Goal: Task Accomplishment & Management: Complete application form

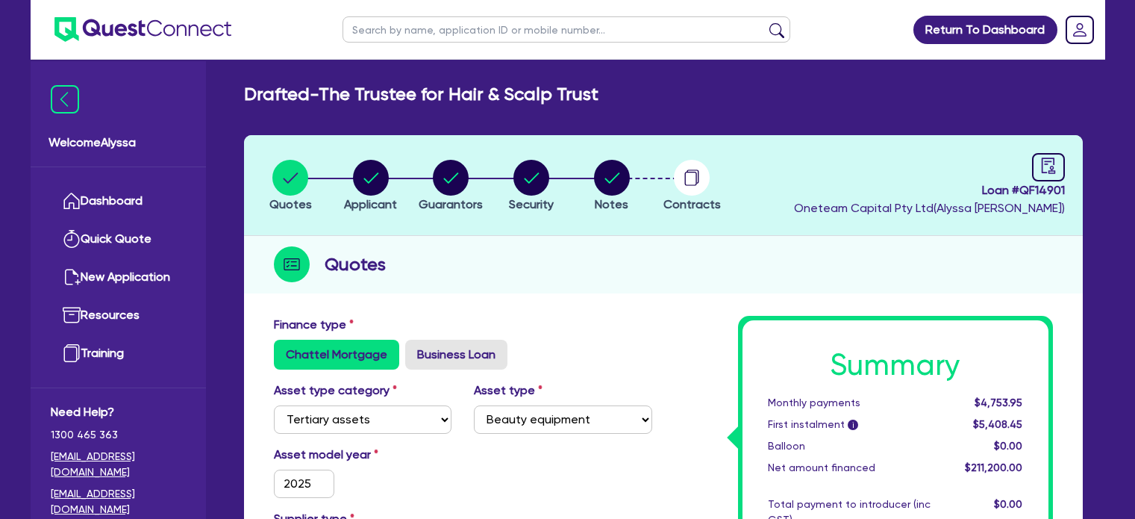
click at [139, 207] on link "Dashboard" at bounding box center [118, 201] width 135 height 38
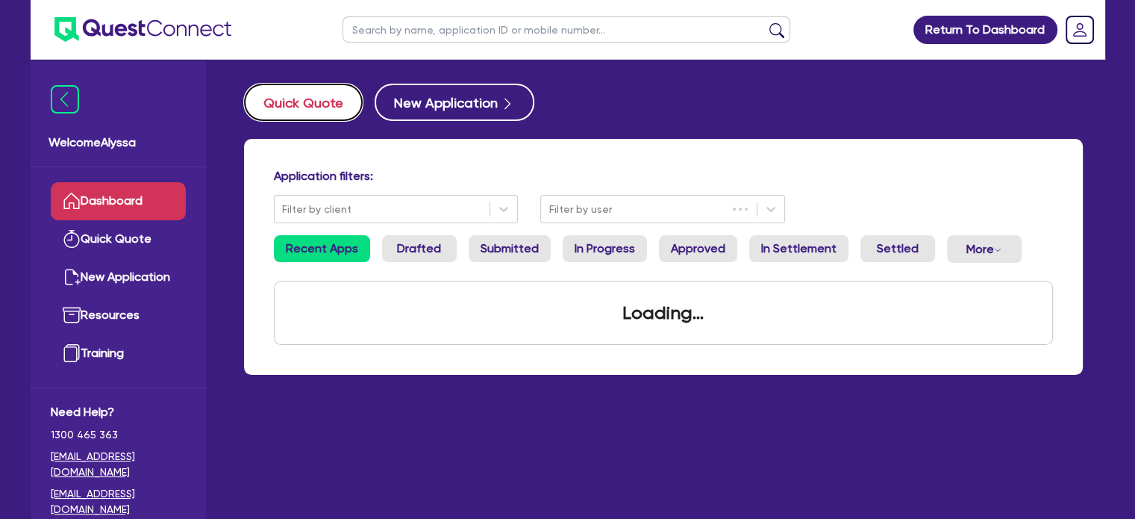
click at [314, 105] on button "Quick Quote" at bounding box center [303, 102] width 119 height 37
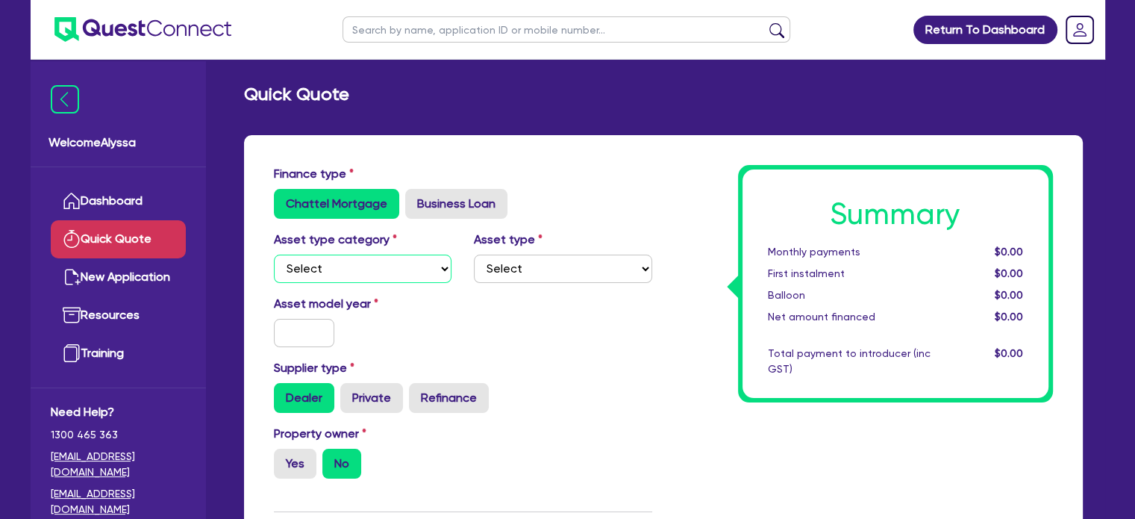
click at [345, 275] on select "Select Cars and light trucks Primary assets Secondary assets Tertiary assets" at bounding box center [363, 269] width 178 height 28
select select "TERTIARY_ASSETS"
click at [274, 255] on select "Select Cars and light trucks Primary assets Secondary assets Tertiary assets" at bounding box center [363, 269] width 178 height 28
click at [520, 275] on select "Select Beauty equipment IT equipment IT software Watercraft Other" at bounding box center [563, 269] width 178 height 28
select select "BEAUTY_EQUIPMENT"
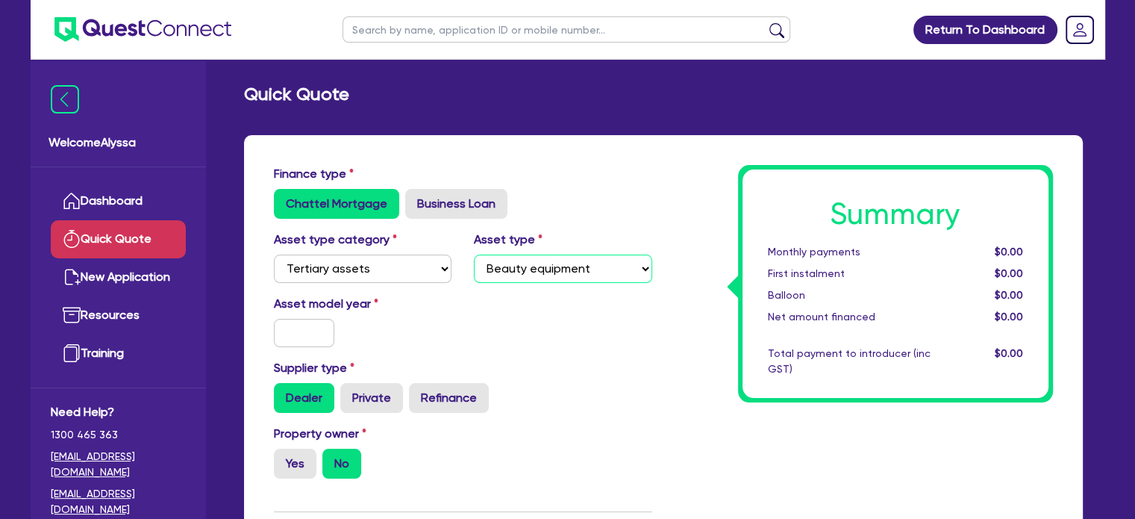
click at [474, 255] on select "Select Beauty equipment IT equipment IT software Watercraft Other" at bounding box center [563, 269] width 178 height 28
click at [305, 335] on input "text" at bounding box center [304, 333] width 61 height 28
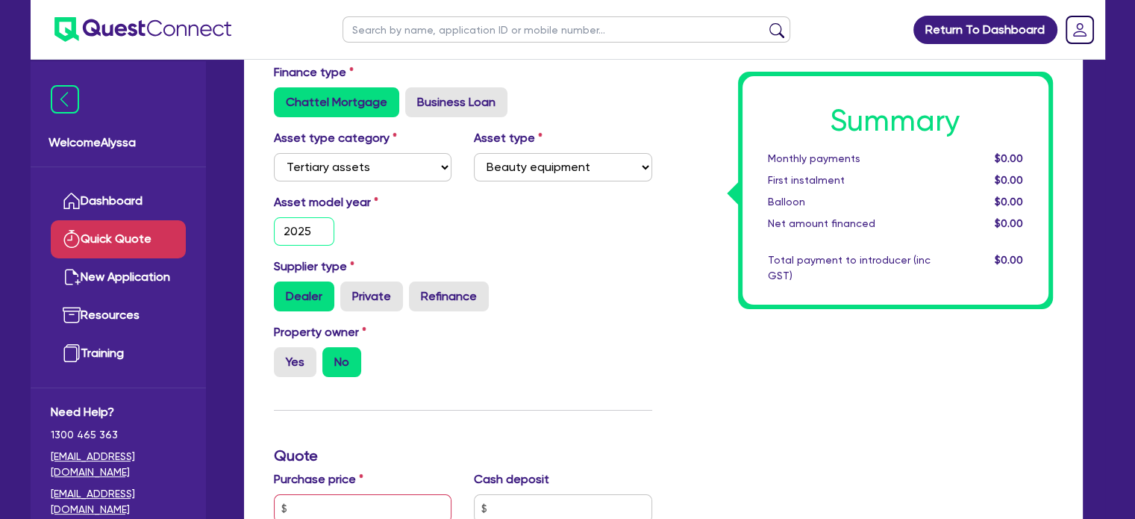
scroll to position [106, 0]
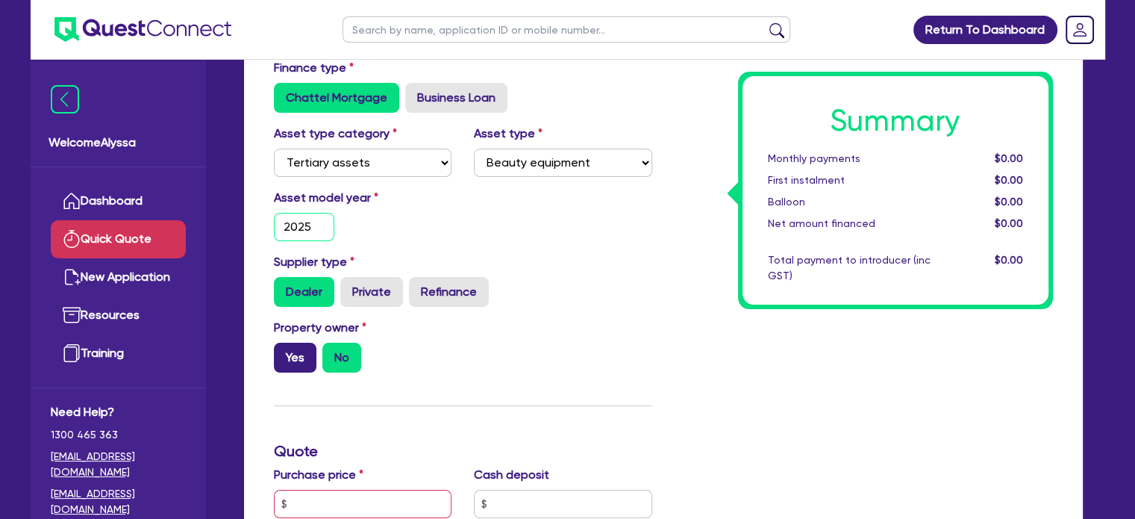
type input "2025"
click at [293, 358] on label "Yes" at bounding box center [295, 358] width 43 height 30
click at [284, 352] on input "Yes" at bounding box center [279, 348] width 10 height 10
radio input "true"
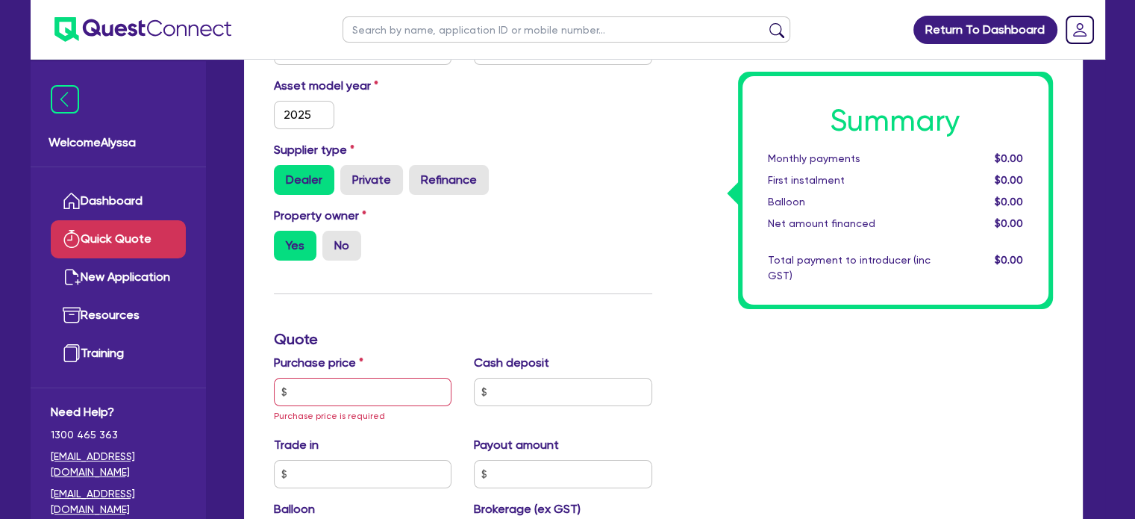
scroll to position [219, 0]
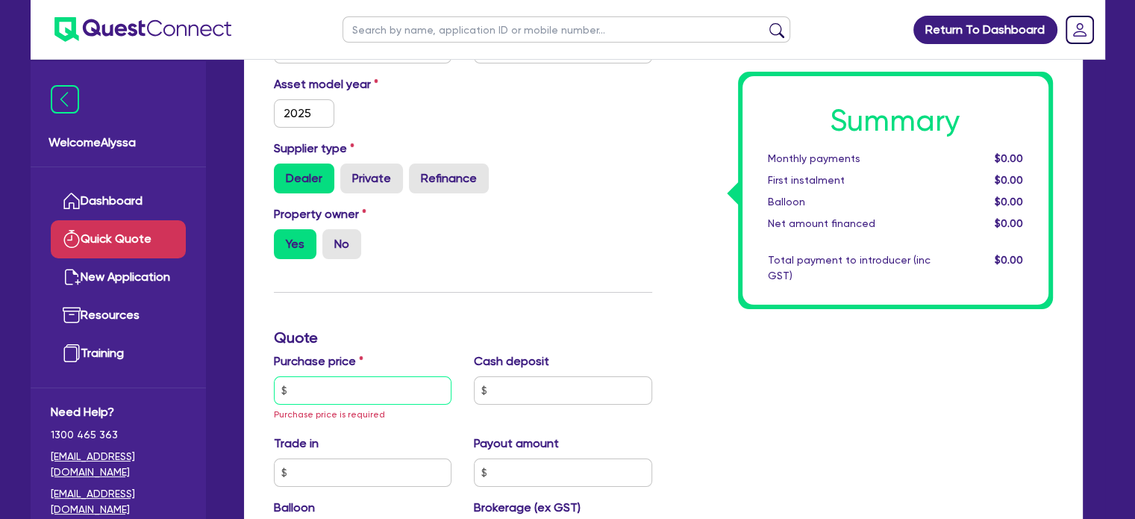
click at [319, 390] on input "text" at bounding box center [363, 390] width 178 height 28
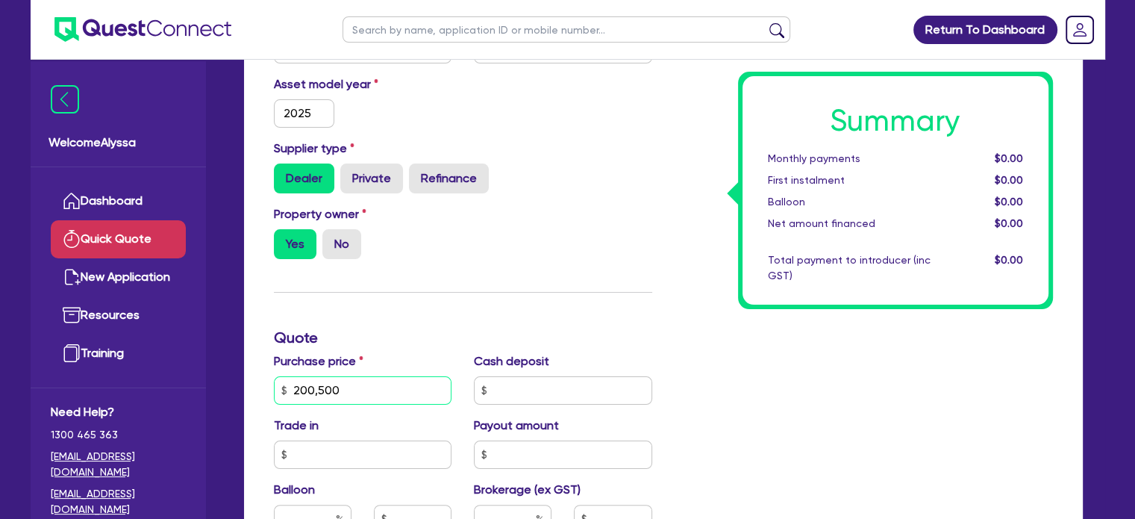
type input "200,500"
click at [504, 339] on h3 "Quote" at bounding box center [463, 337] width 378 height 18
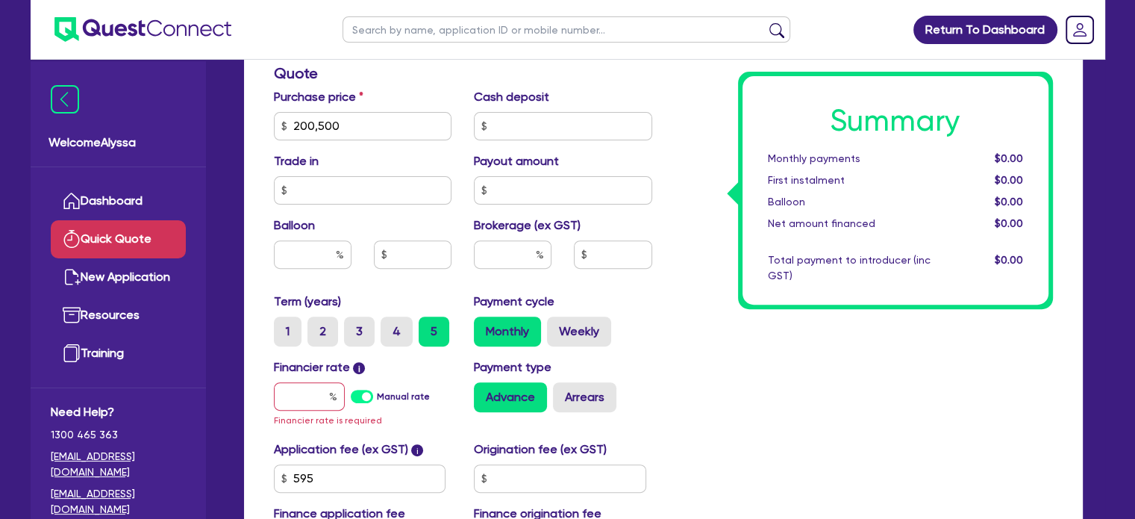
scroll to position [485, 0]
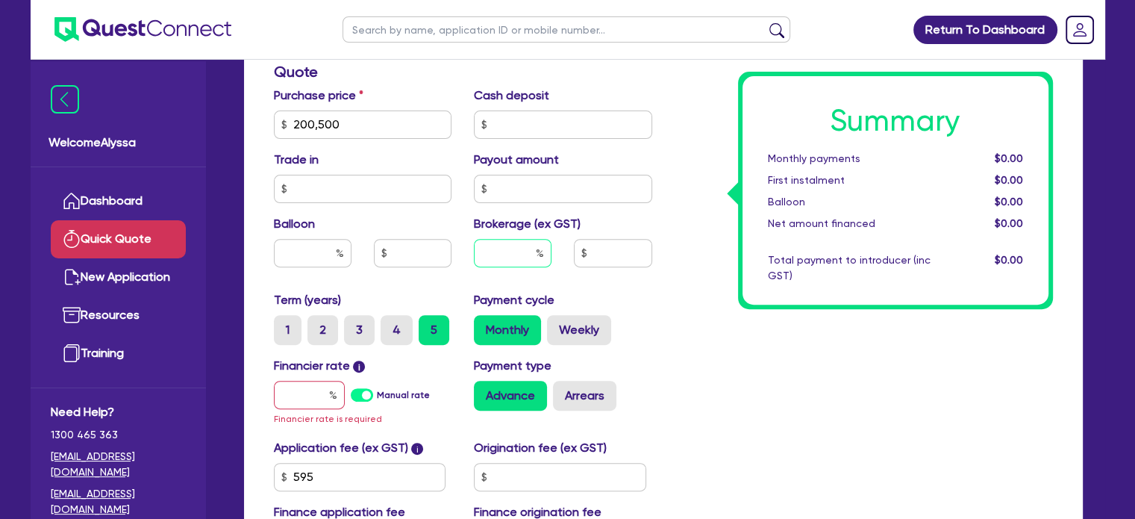
click at [517, 248] on input "text" at bounding box center [513, 253] width 78 height 28
type input "2"
click at [322, 396] on input "text" at bounding box center [309, 395] width 71 height 28
type input "1"
type input "4,023.09"
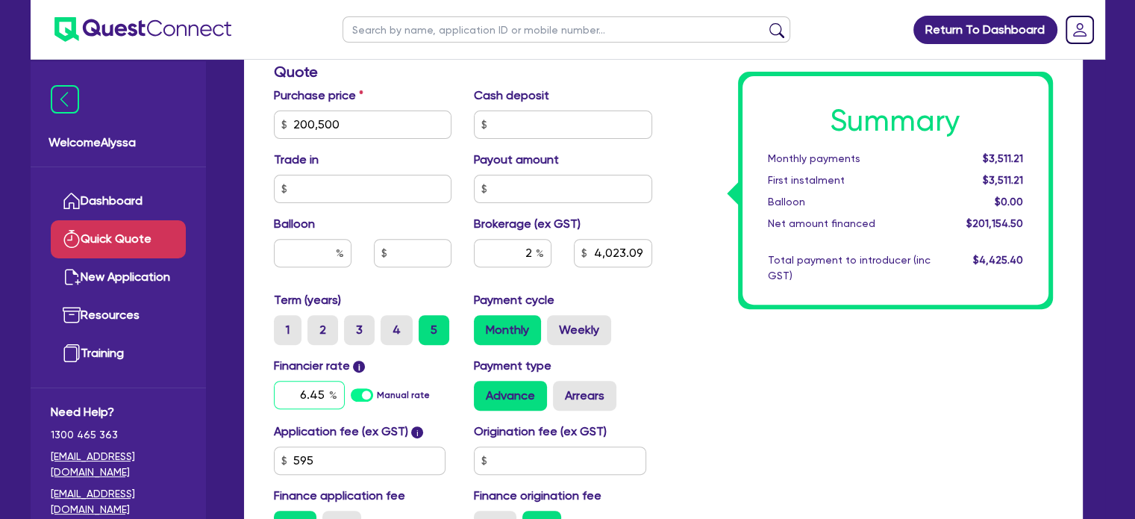
type input "6.45"
type input "4,023.09"
click at [843, 358] on div "Summary Monthly payments Calculating... First instalment Calculating... Balloon…" at bounding box center [864, 116] width 401 height 873
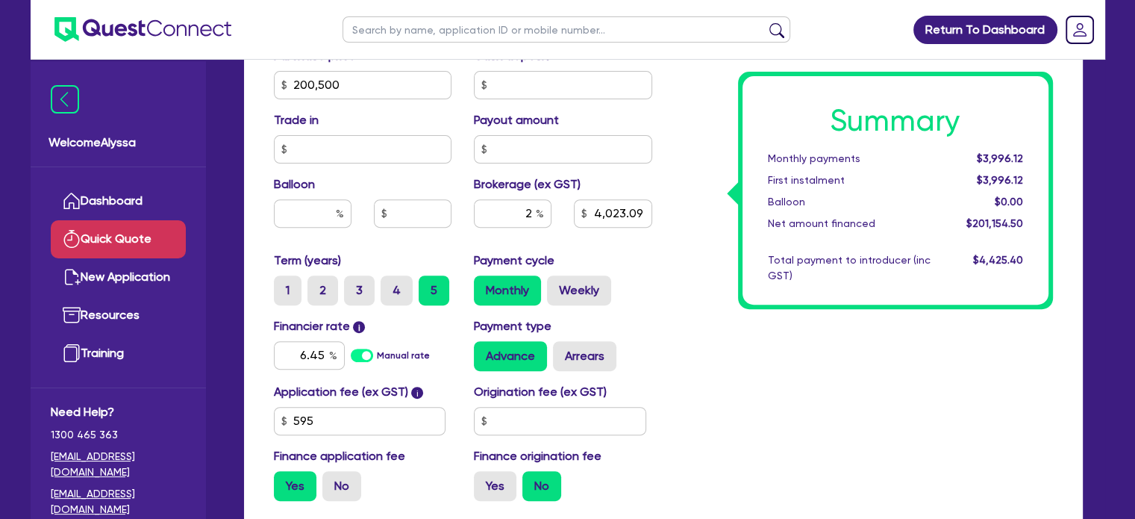
scroll to position [524, 0]
click at [593, 360] on label "Arrears" at bounding box center [584, 357] width 63 height 30
click at [563, 352] on input "Arrears" at bounding box center [558, 347] width 10 height 10
radio input "true"
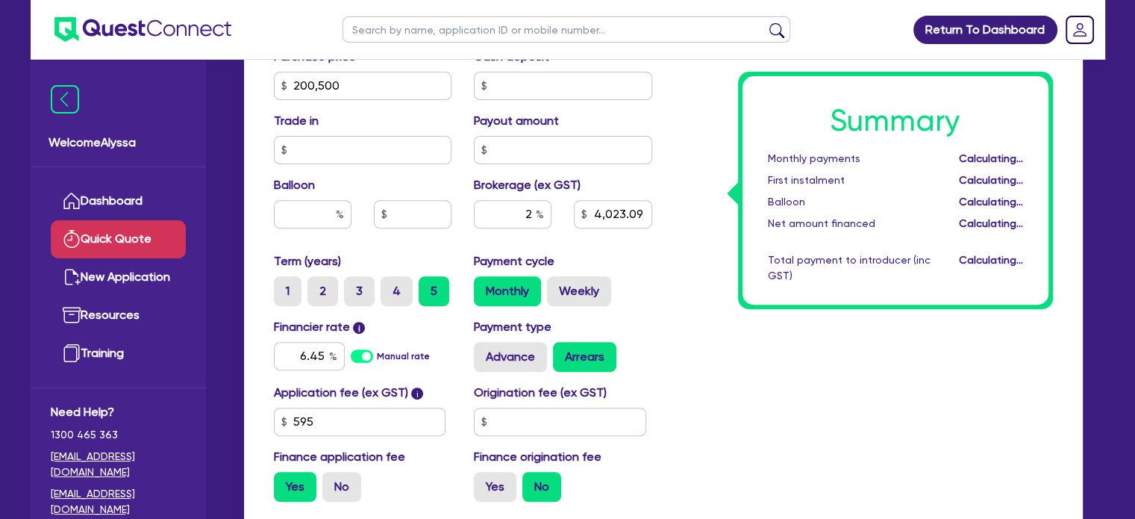
type input "4,023.09"
click at [699, 338] on div "Summary Monthly payments $4,017.60 First instalment $4,017.60 Balloon $0.00 Net…" at bounding box center [864, 77] width 401 height 873
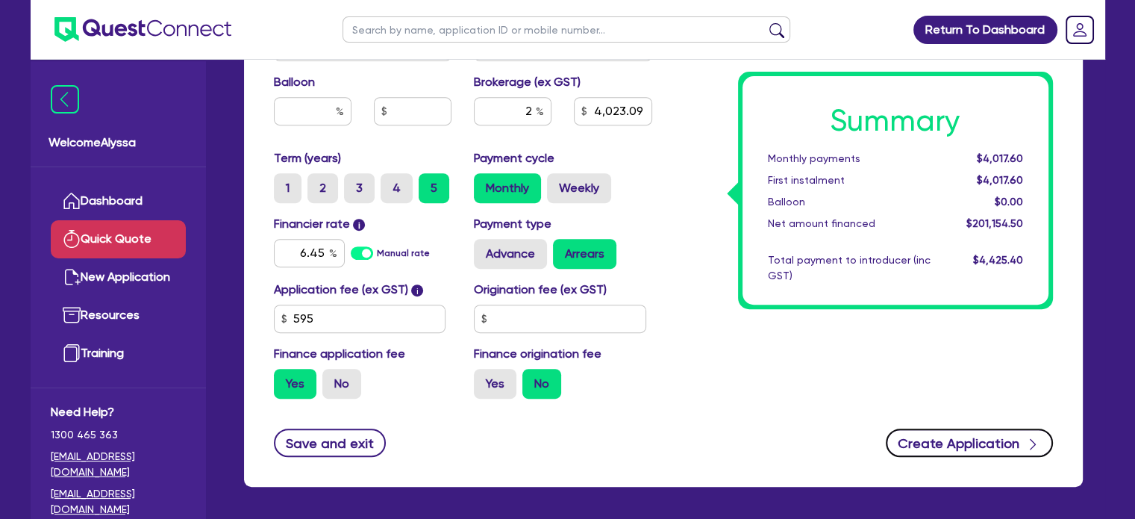
click at [951, 446] on button "Create Application" at bounding box center [969, 442] width 167 height 28
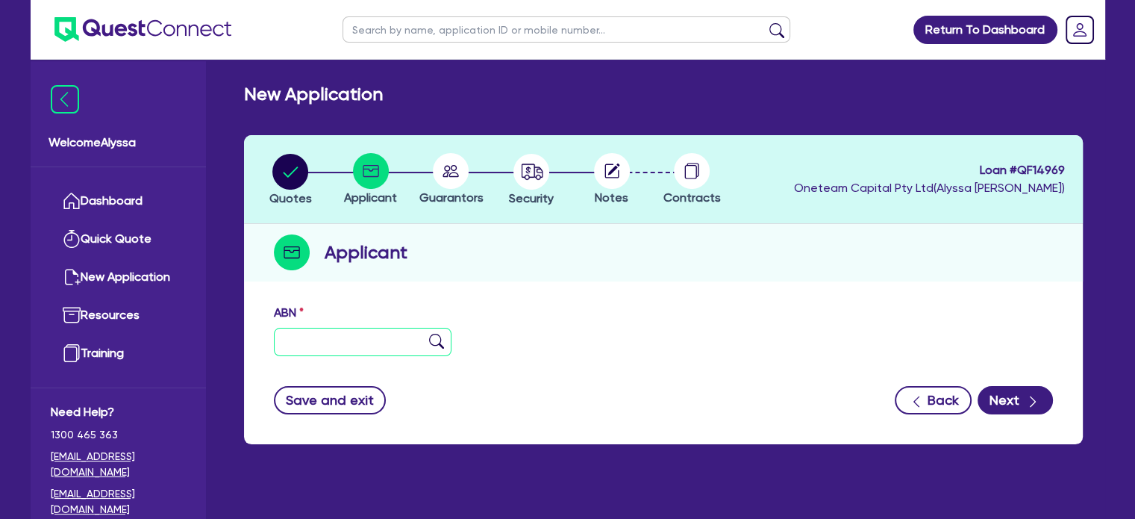
click at [333, 352] on input "text" at bounding box center [363, 342] width 178 height 28
paste input "71 658 378 717"
type input "71 658 378 717"
click at [434, 343] on img at bounding box center [436, 341] width 15 height 15
type input "DR SANA AESTHETICS PTY LTD"
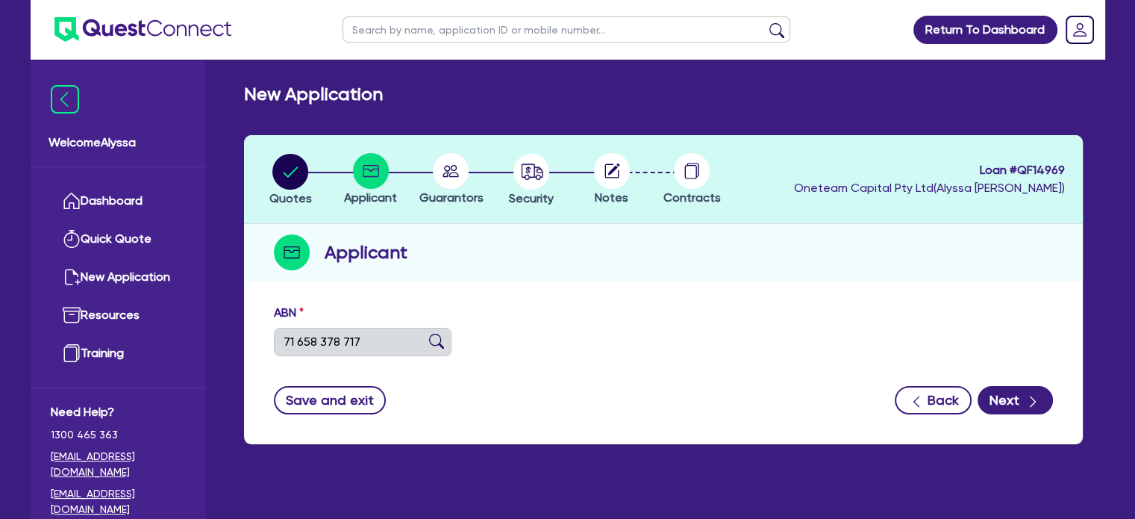
type input "SkinTales by Dr [PERSON_NAME]"
select select "COMPANY"
type input "[DATE]"
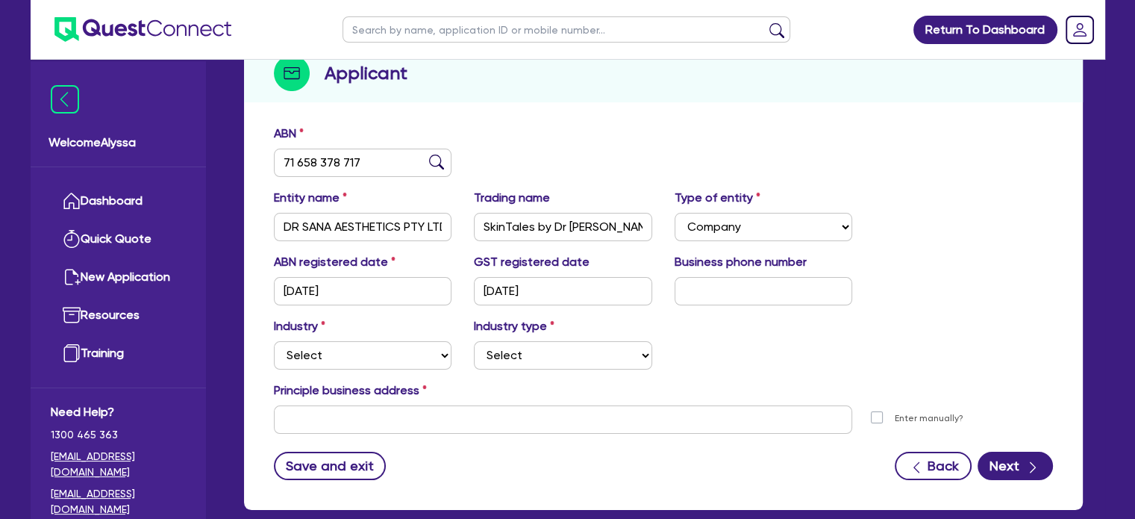
scroll to position [183, 0]
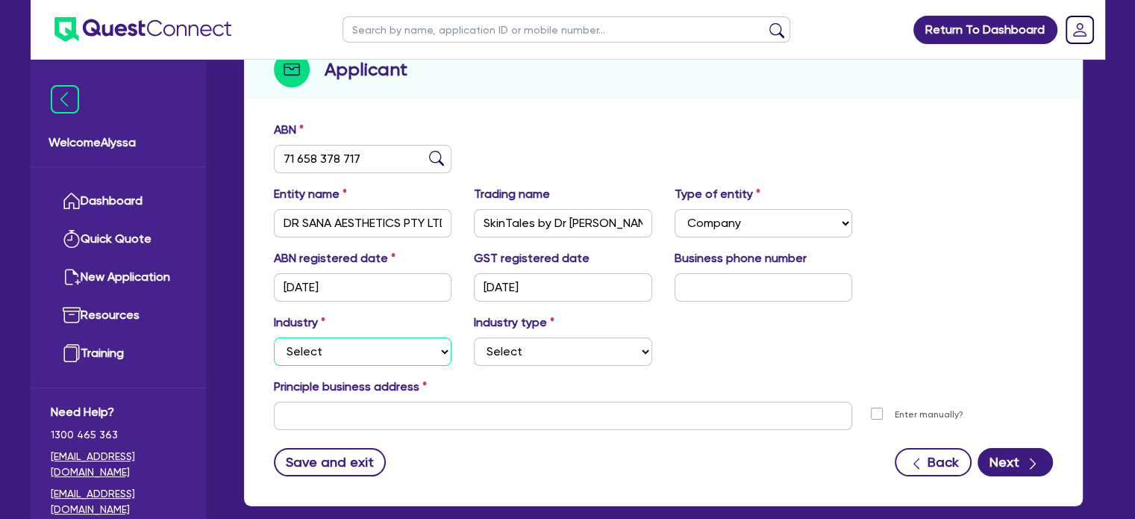
click at [376, 344] on select "Select Accomodation & Food Services Administrative & Support Services Agricultu…" at bounding box center [363, 351] width 178 height 28
select select "HEALTH_BEAUTY"
click at [274, 337] on select "Select Accomodation & Food Services Administrative & Support Services Agricultu…" at bounding box center [363, 351] width 178 height 28
click at [514, 352] on select "Select [MEDICAL_DATA], [MEDICAL_DATA] Services Cosmetics Supplies Day Spas, Hea…" at bounding box center [563, 351] width 178 height 28
select select "HAIR_BEAUTY_SALONS"
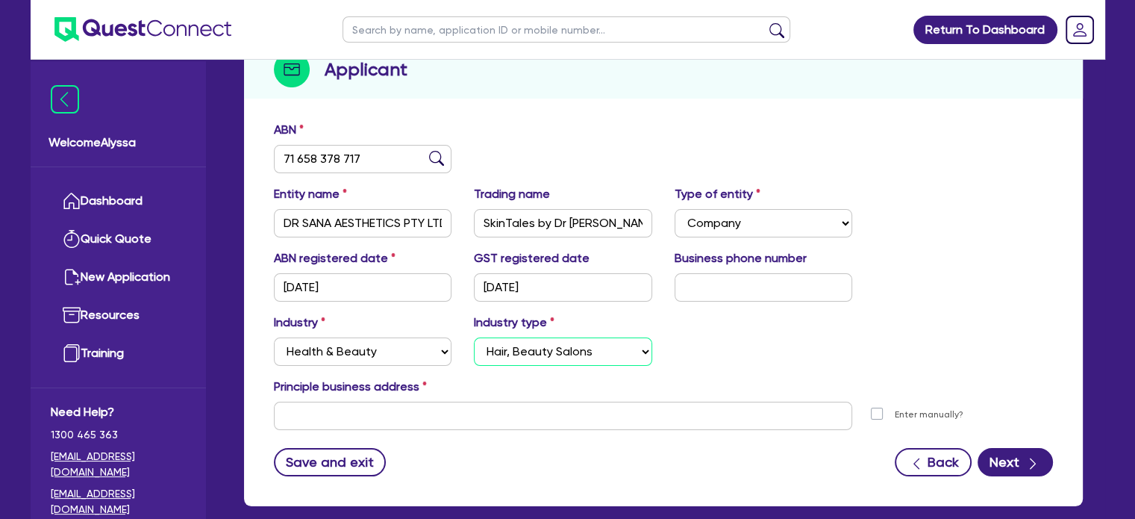
click at [474, 337] on select "Select [MEDICAL_DATA], [MEDICAL_DATA] Services Cosmetics Supplies Day Spas, Hea…" at bounding box center [563, 351] width 178 height 28
click at [415, 31] on input "text" at bounding box center [567, 29] width 448 height 26
type input "sana"
click button "submit" at bounding box center [777, 32] width 24 height 21
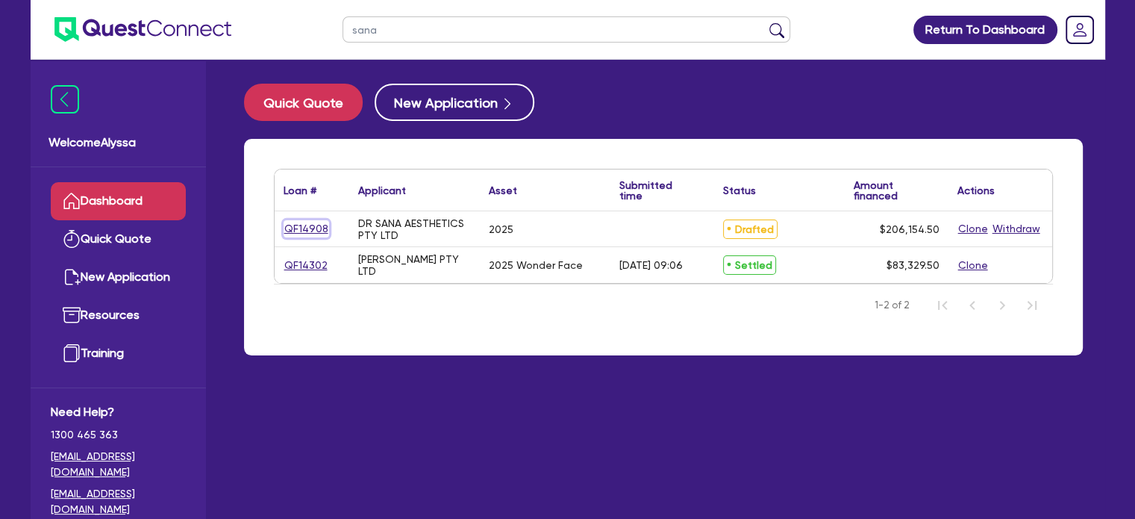
click at [314, 228] on link "QF14908" at bounding box center [307, 228] width 46 height 17
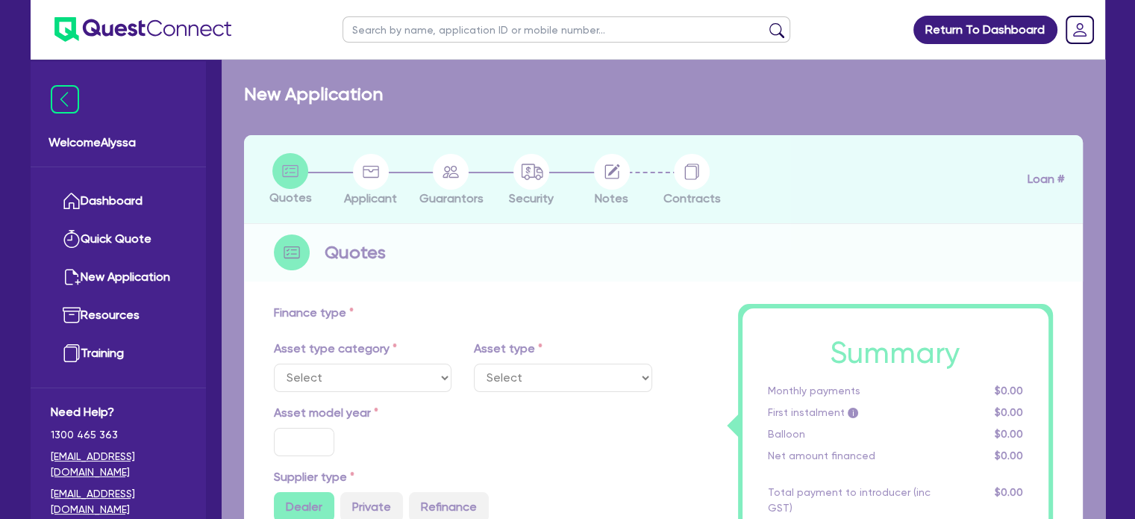
select select "SECONDARY_ASSETS"
type input "2025"
radio input "true"
type input "205,500"
type input "4"
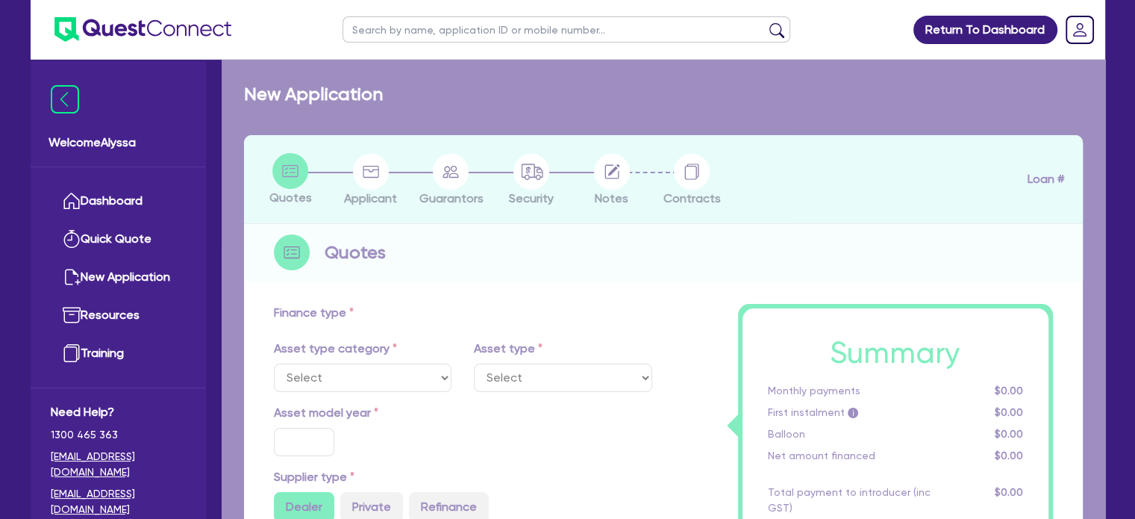
type input "8,246.18"
type input "11.39"
select select "MEDICAL_DENTAL_LABORATORY_EQUIPMENT"
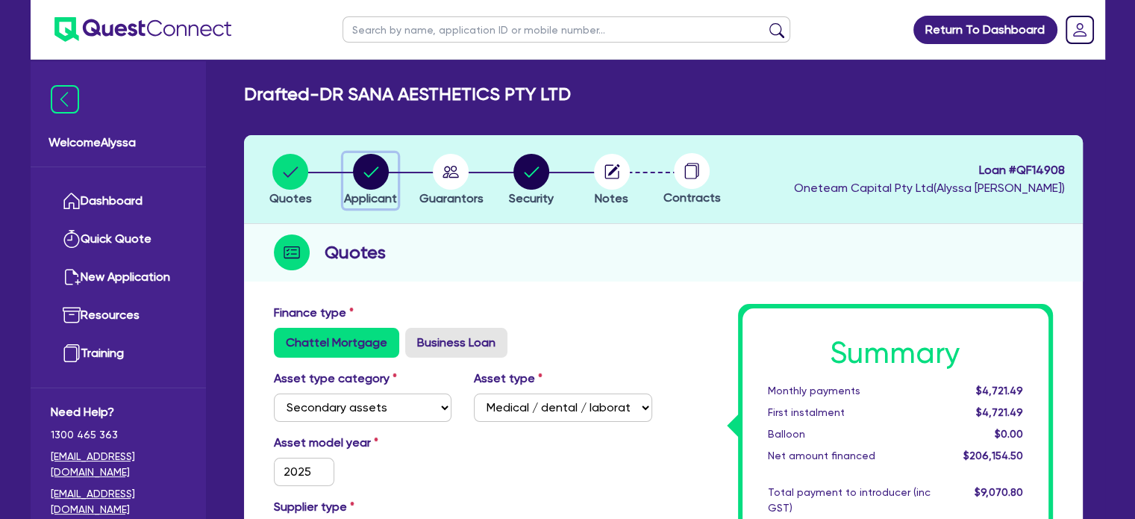
click at [385, 181] on circle "button" at bounding box center [371, 172] width 36 height 36
select select "COMPANY"
select select "HEALTH_BEAUTY"
select select "HAIR_BEAUTY_SALONS"
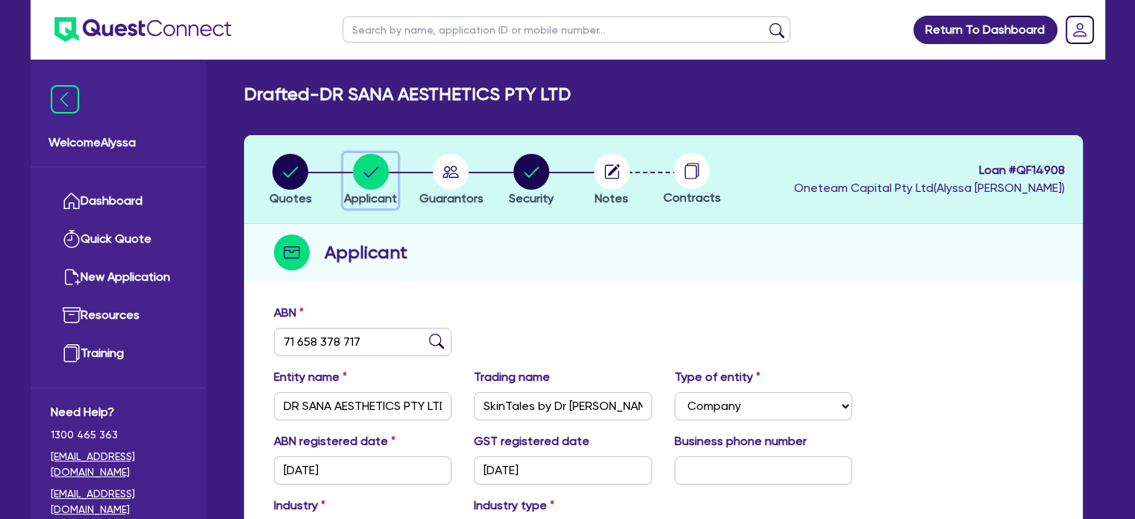
scroll to position [261, 0]
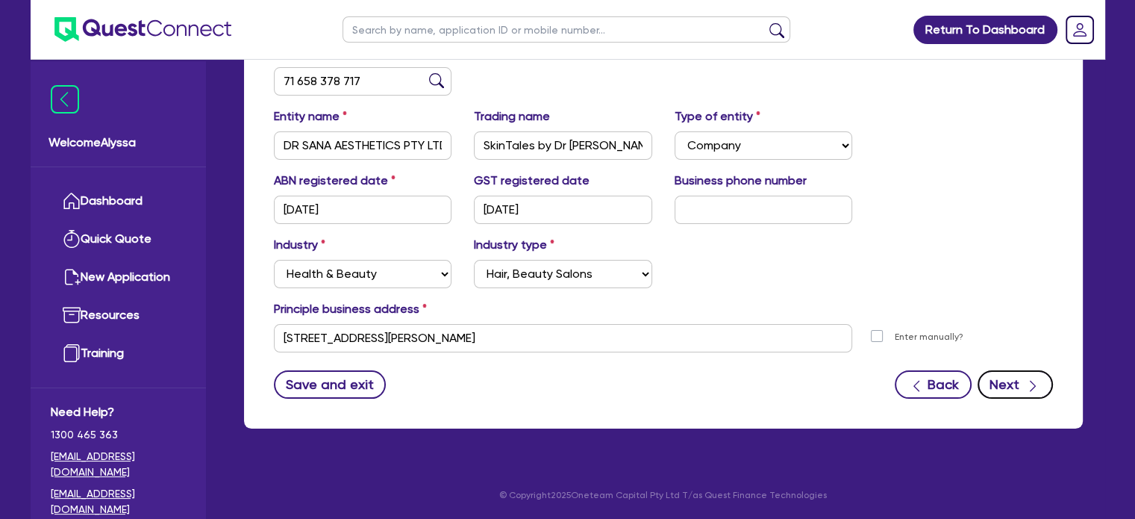
click at [1036, 375] on div "button" at bounding box center [1033, 384] width 15 height 19
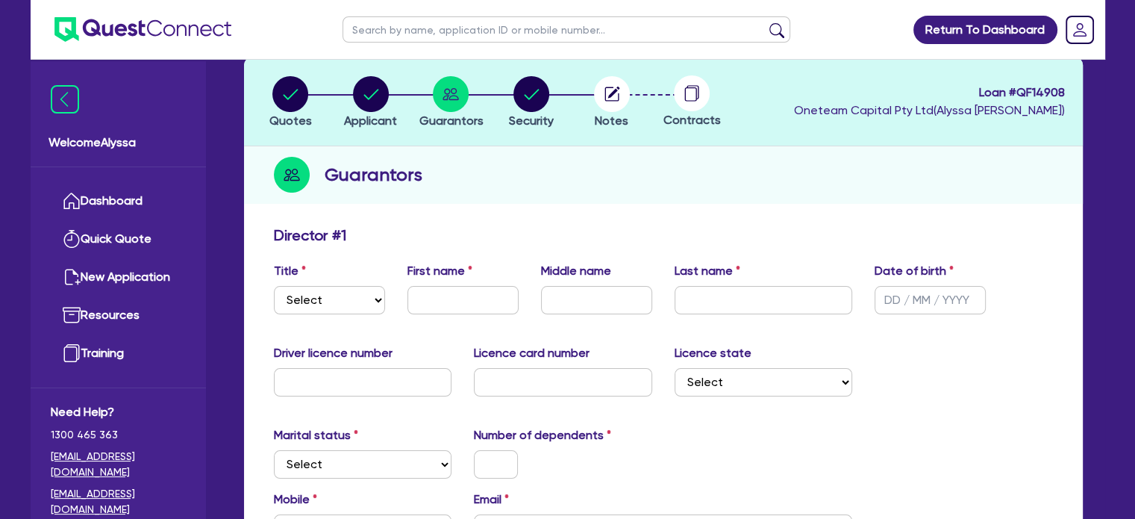
scroll to position [24, 0]
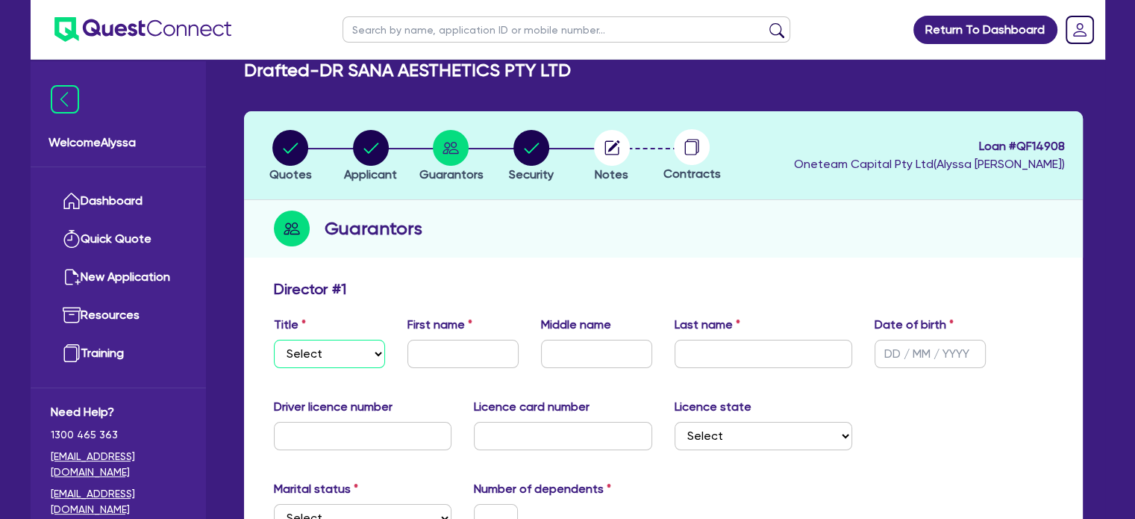
click at [335, 357] on select "Select Mr Mrs Ms Miss Dr" at bounding box center [329, 354] width 111 height 28
select select "DR"
click at [274, 340] on select "Select Mr Mrs Ms Miss Dr" at bounding box center [329, 354] width 111 height 28
type input "a"
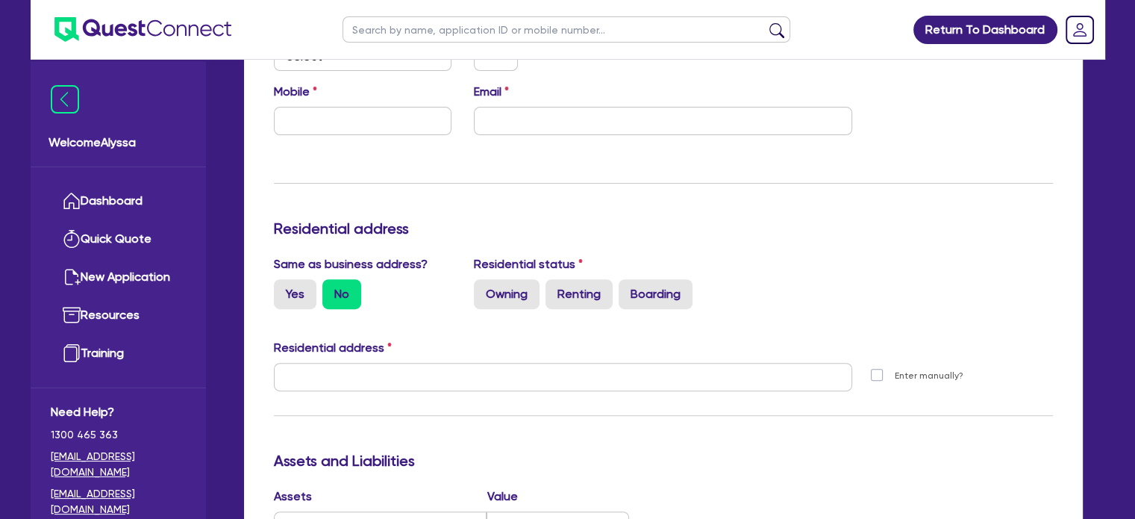
scroll to position [490, 0]
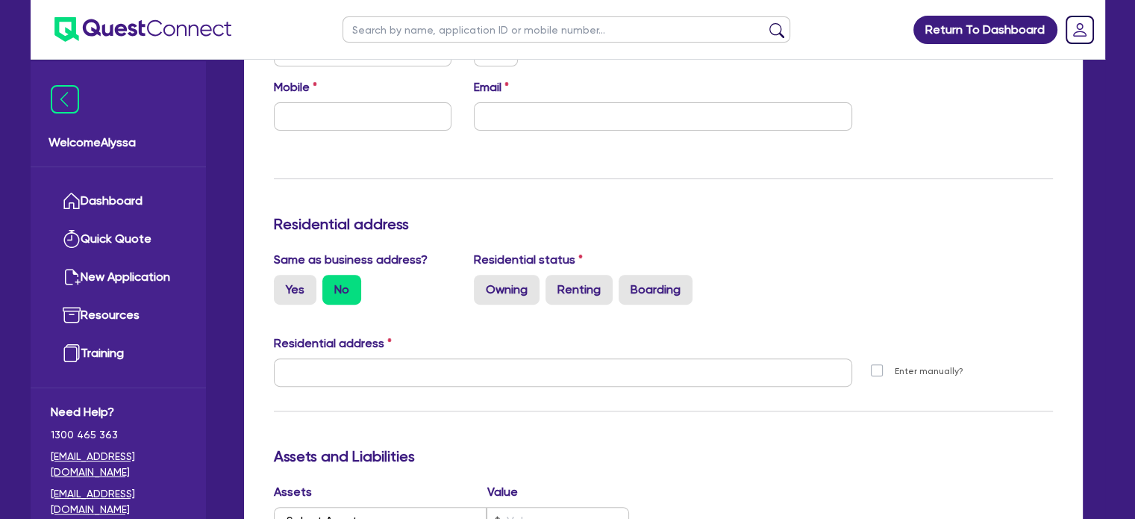
type input "Sana"
click at [487, 295] on label "Owning" at bounding box center [507, 290] width 66 height 30
click at [484, 284] on input "Owning" at bounding box center [479, 280] width 10 height 10
radio input "true"
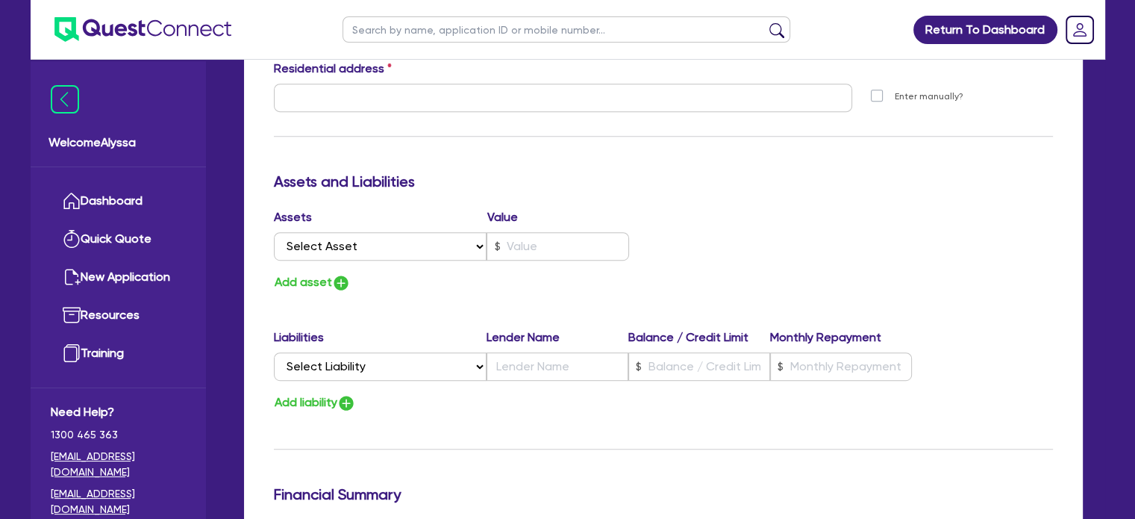
scroll to position [761, 0]
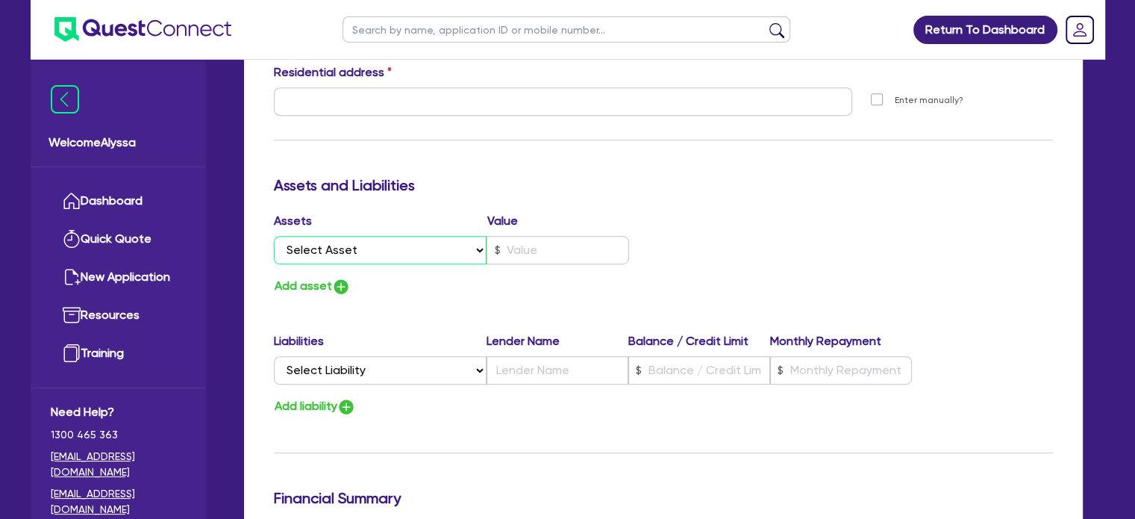
click at [373, 246] on select "Select Asset Cash Property Investment property Vehicle Truck Trailer Equipment …" at bounding box center [380, 250] width 213 height 28
select select "PROPERTY"
click at [274, 236] on select "Select Asset Cash Property Investment property Vehicle Truck Trailer Equipment …" at bounding box center [380, 250] width 213 height 28
click at [527, 264] on div "Assets Value Select Asset Cash Property Investment property Vehicle Truck Trail…" at bounding box center [463, 241] width 401 height 58
click at [526, 255] on input "text" at bounding box center [558, 250] width 143 height 28
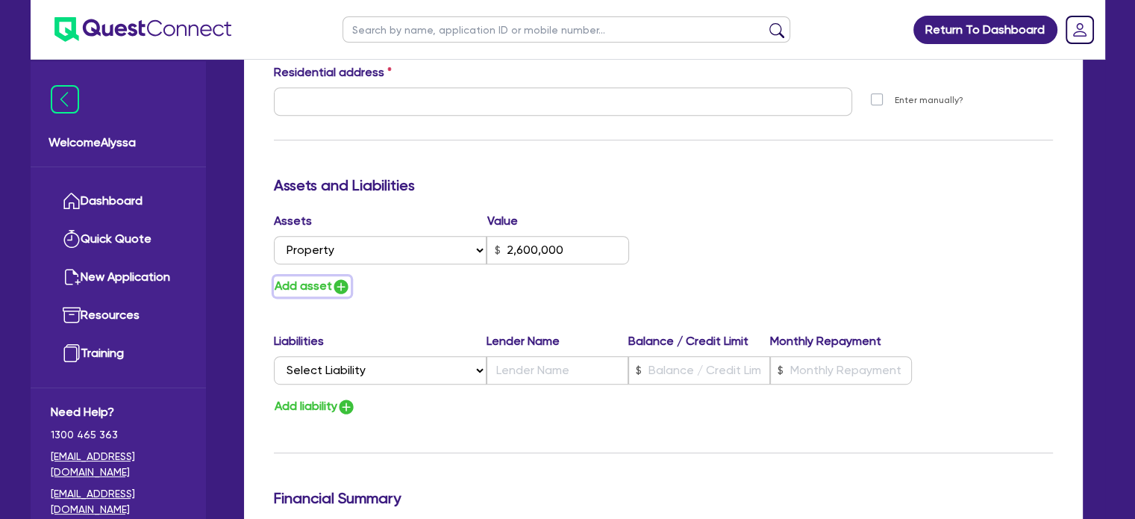
click at [332, 292] on img "button" at bounding box center [341, 287] width 18 height 18
type input "2,600,000"
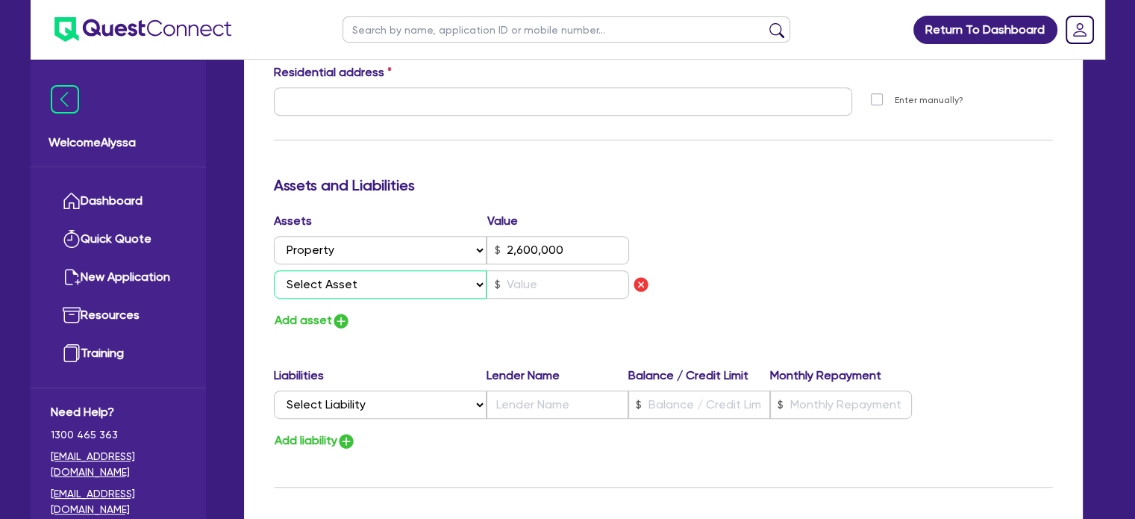
click at [331, 293] on select "Select Asset Cash Property Investment property Vehicle Truck Trailer Equipment …" at bounding box center [380, 284] width 213 height 28
select select "VEHICLE"
click at [274, 270] on select "Select Asset Cash Property Investment property Vehicle Truck Trailer Equipment …" at bounding box center [380, 284] width 213 height 28
type input "2,600,000"
type input "9"
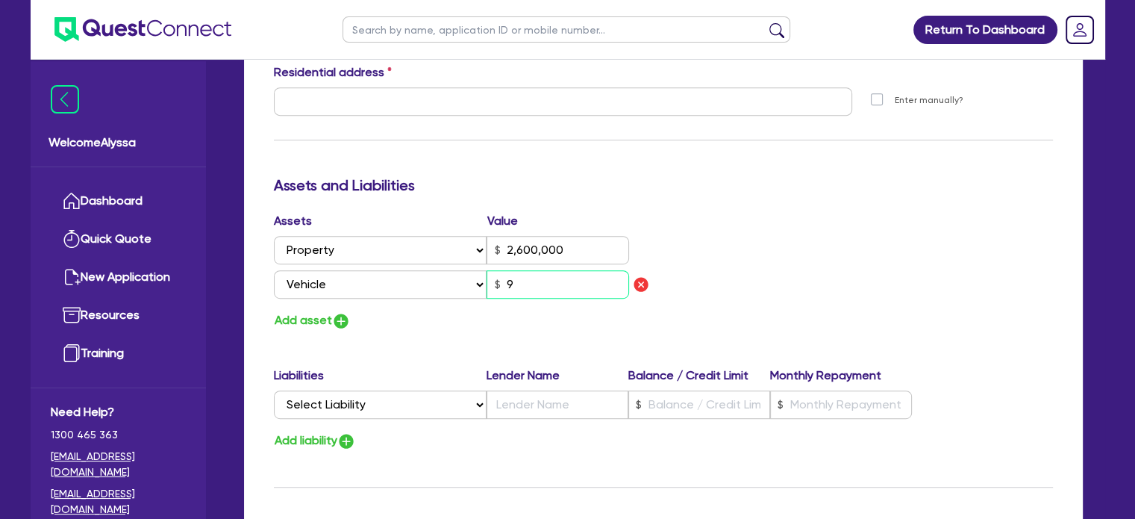
type input "2,600,000"
type input "98"
type input "2,600,000"
type input "980"
type input "2,600,000"
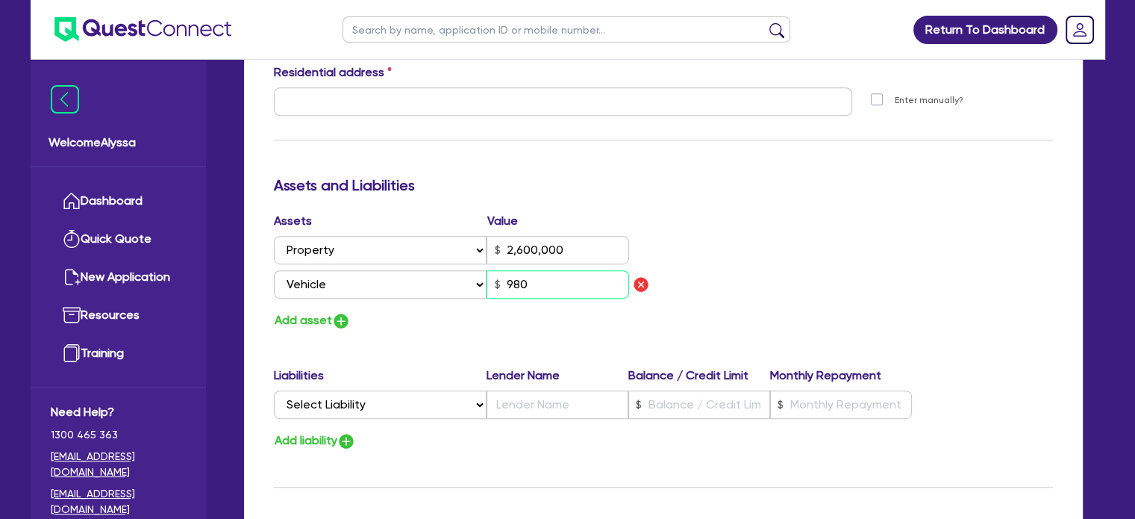
type input "9,800"
type input "2,600,000"
type input "98,000"
click at [325, 402] on select "Select Liability Credit card Mortgage Investment property loan Vehicle loan Tru…" at bounding box center [380, 404] width 213 height 28
select select "MORTGAGE"
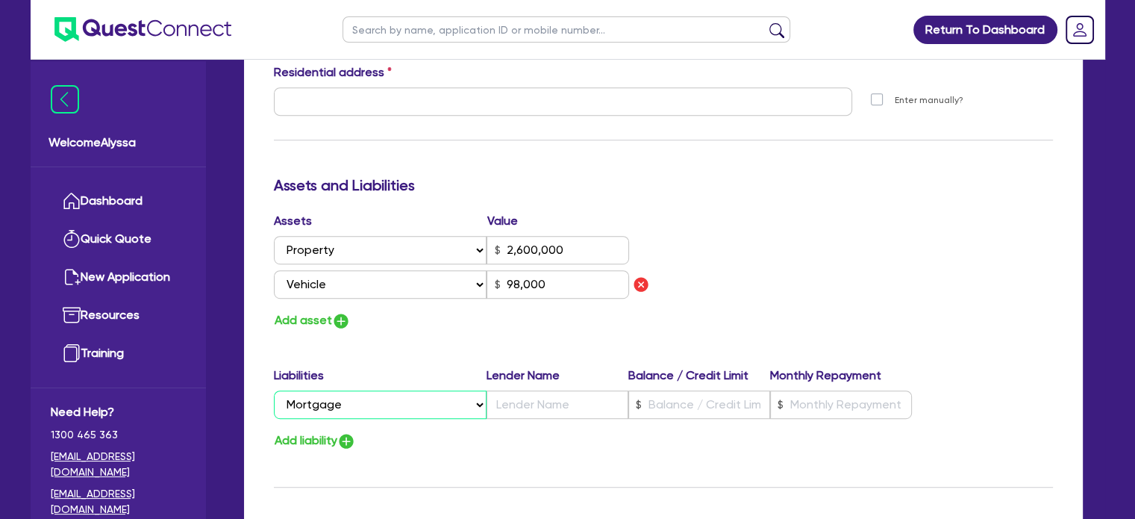
click at [274, 390] on select "Select Liability Credit card Mortgage Investment property loan Vehicle loan Tru…" at bounding box center [380, 404] width 213 height 28
type input "2,600,000"
type input "98,000"
type input "2,600,000"
type input "t"
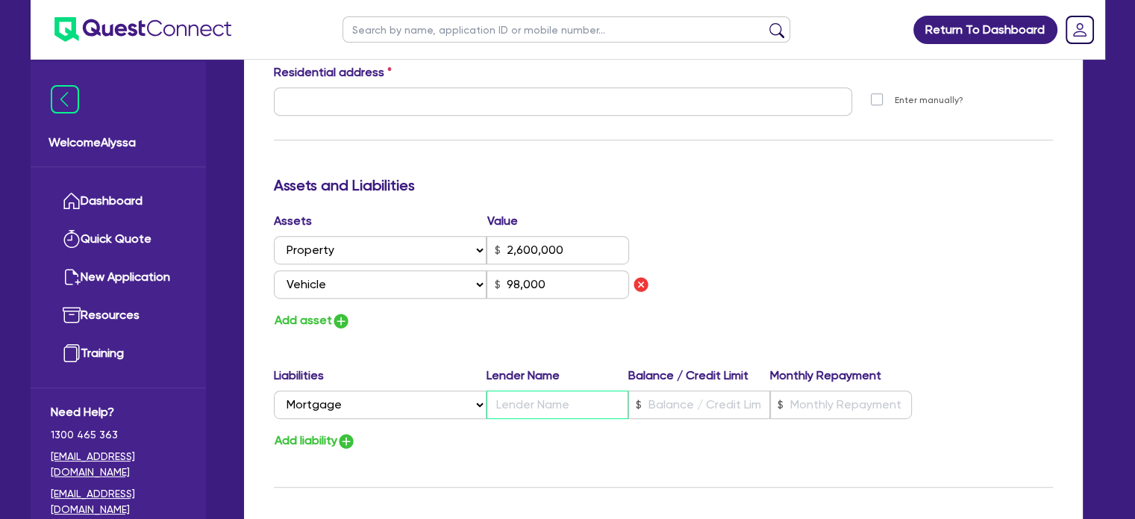
type input "98,000"
type input "2,600,000"
type input "tb"
type input "98,000"
type input "2,600,000"
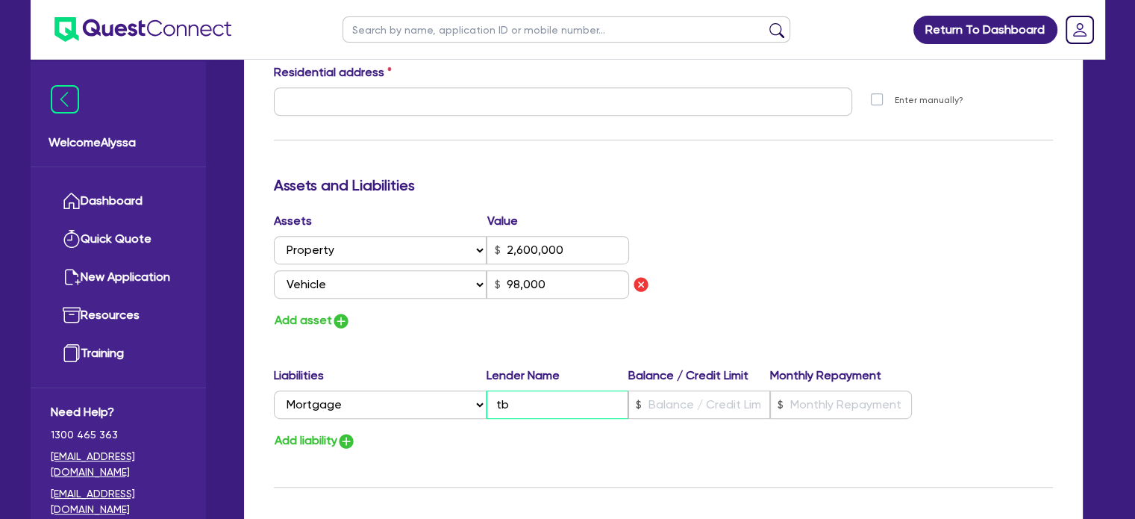
type input "tbc"
type input "98,000"
type input "tbc"
type input "2,600,000"
type input "2"
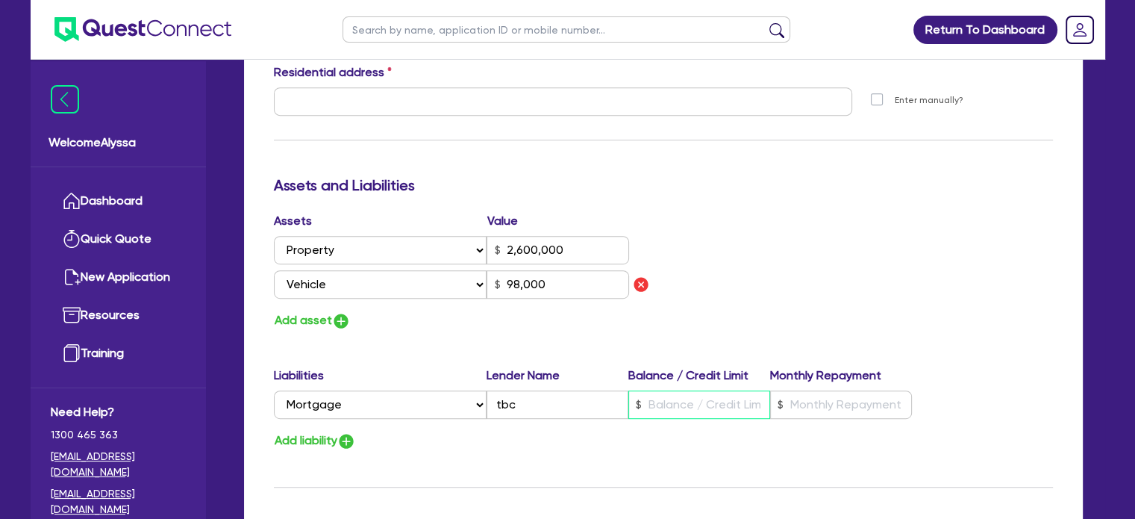
type input "98,000"
type input "2,600,000"
type input "21"
type input "98,000"
type input "2,600,000"
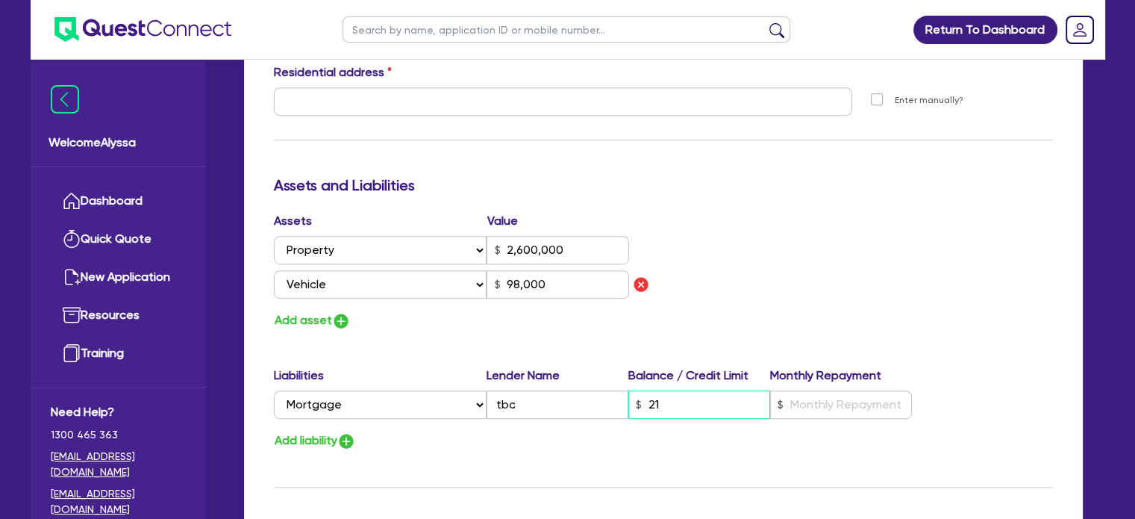
type input "210"
type input "98,000"
type input "2,600,000"
type input "2,100"
type input "98,000"
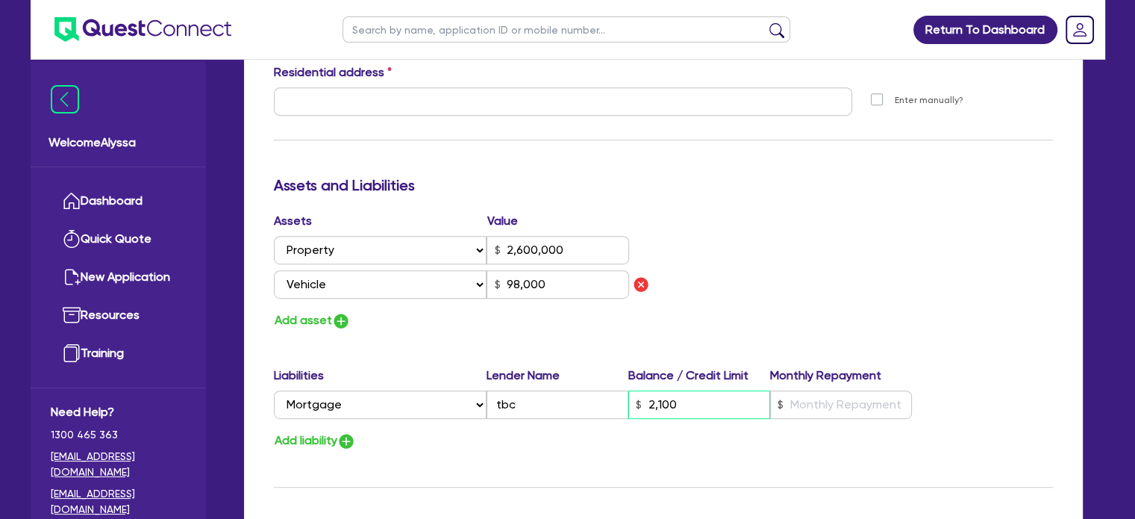
type input "2,600,000"
type input "21,000"
type input "98,000"
type input "2,600,000"
type input "210,000"
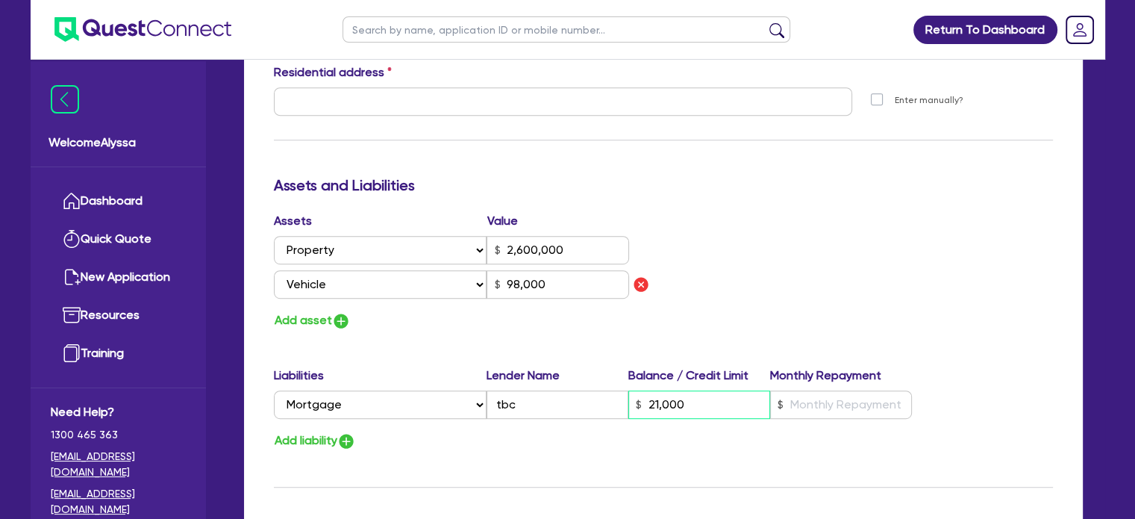
type input "98,000"
type input "2,600,000"
type input "2,100,000"
type input "98,000"
type input "2,100,000"
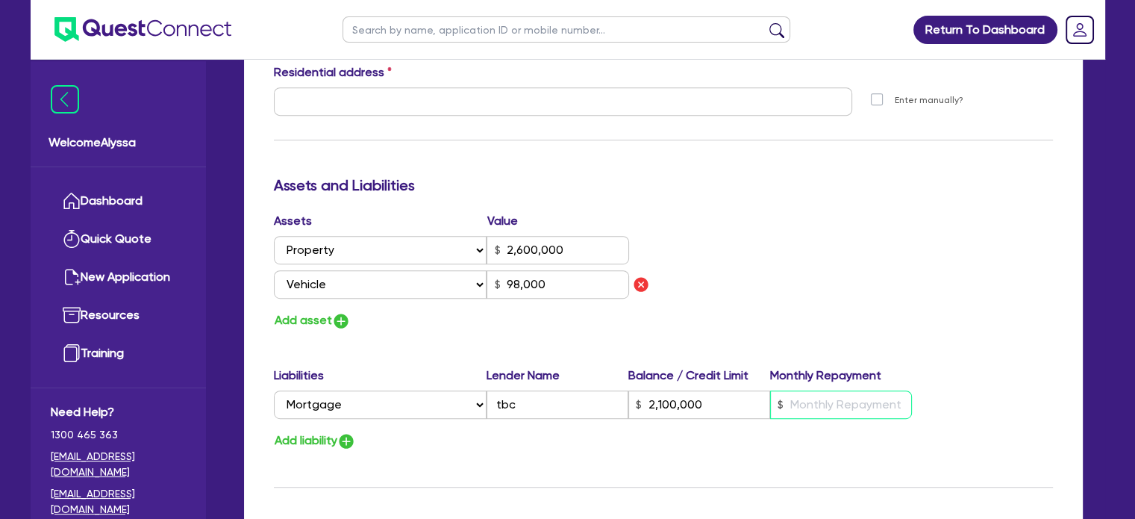
type input "2,600,000"
type input "2,100,000"
type input "1"
type input "98,000"
type input "12"
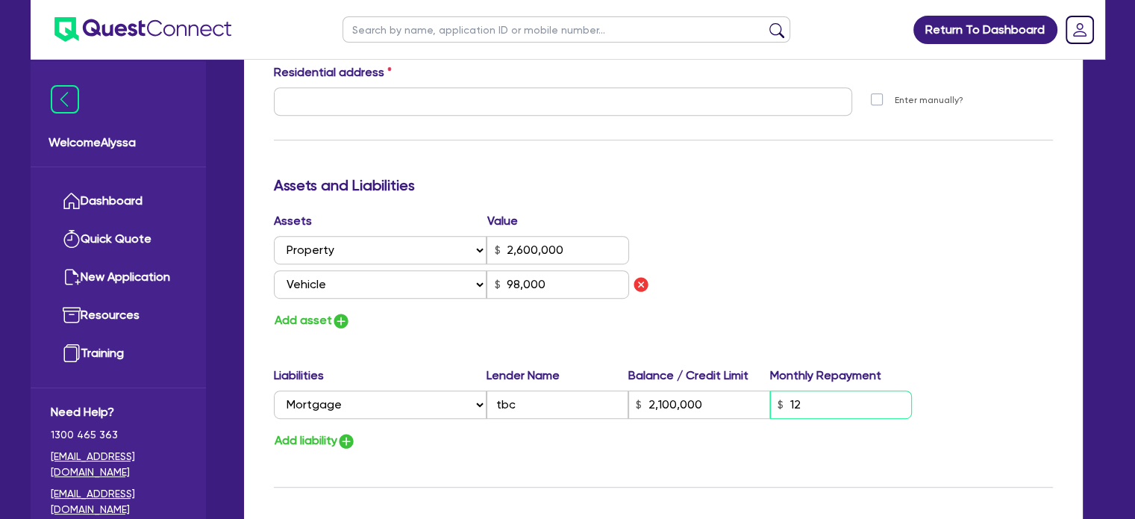
type input "2,600,000"
type input "2,100,000"
type input "98,000"
type input "2,600,000"
type input "2,100,000"
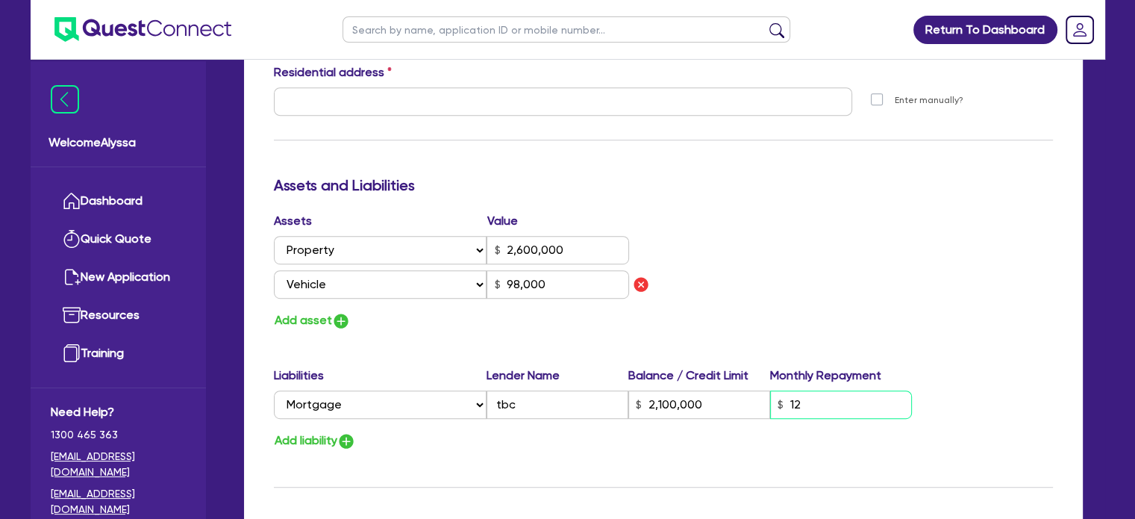
type input "120"
type input "98,000"
type input "2,600,000"
type input "2,100,000"
type input "1,200"
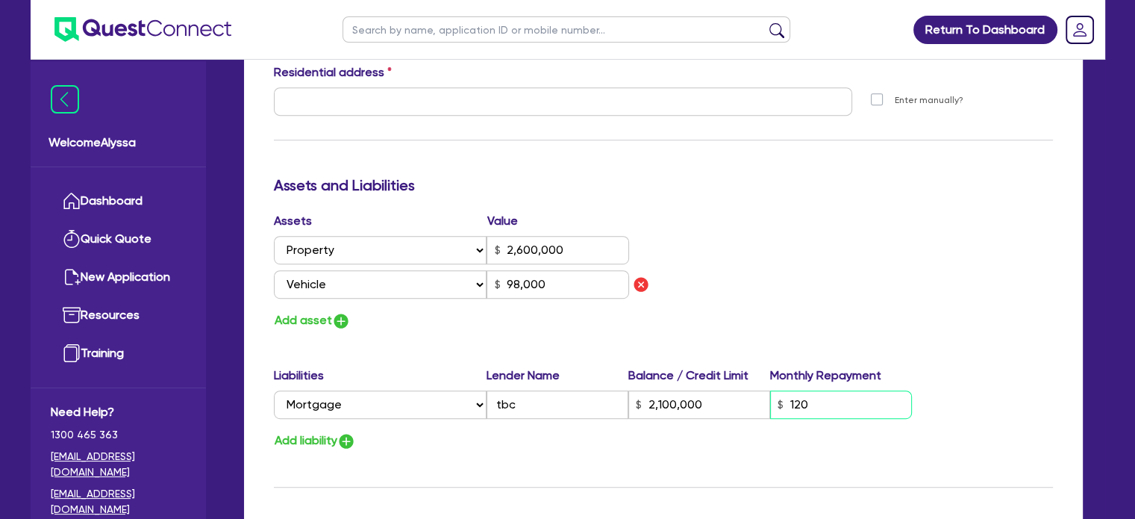
type input "98,000"
type input "2,600,000"
type input "2,100,000"
type input "12,000"
type input "98,000"
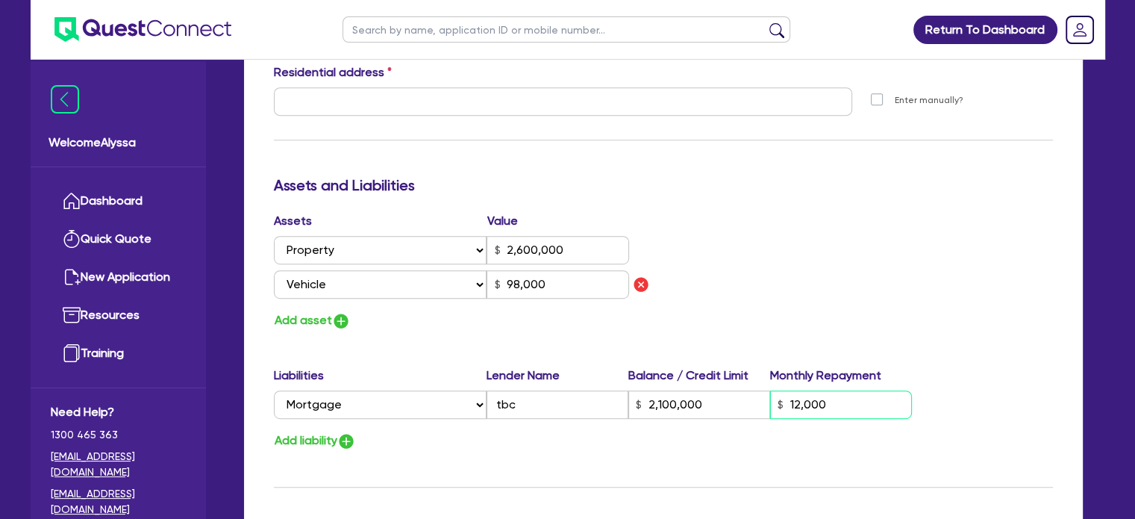
type input "12,000"
click at [774, 274] on div "Assets Value Select Asset Cash Property Investment property Vehicle Truck Trail…" at bounding box center [664, 271] width 802 height 119
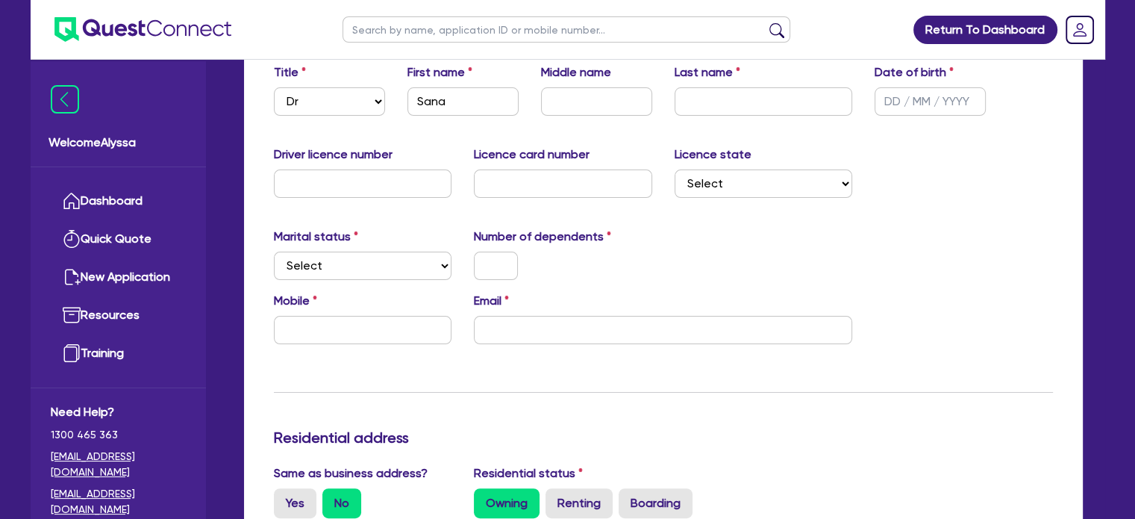
scroll to position [208, 0]
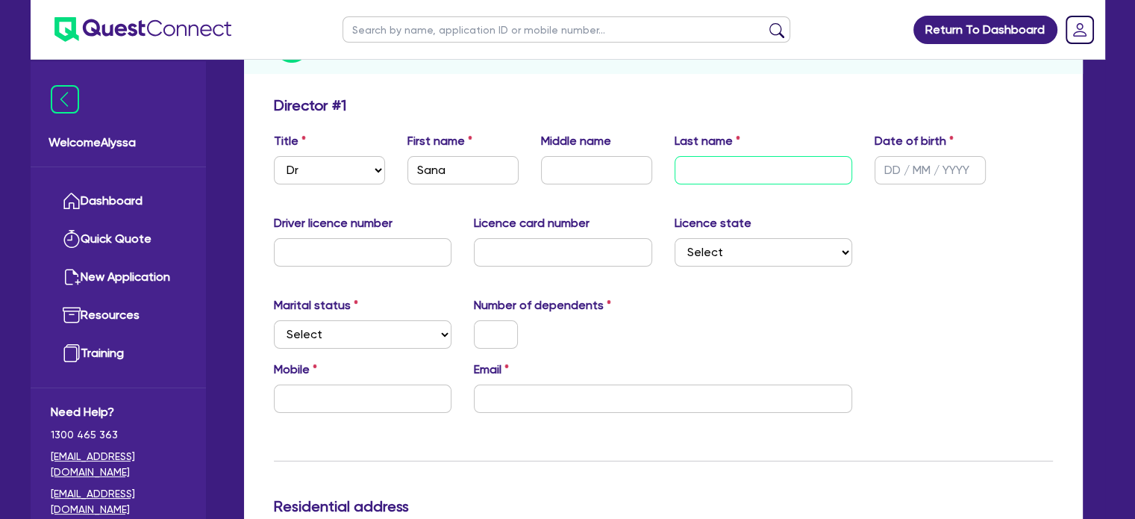
click at [696, 164] on input "text" at bounding box center [764, 170] width 178 height 28
type input "P"
type input "2,600,000"
type input "2,100,000"
type input "12,000"
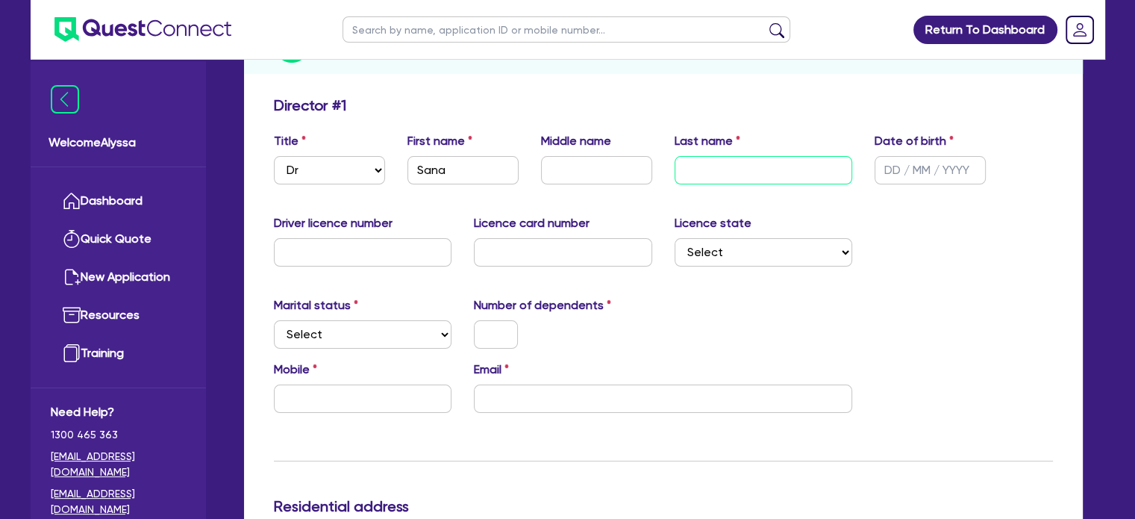
type input "98,000"
type input "Pi"
type input "2,600,000"
type input "2,100,000"
type input "12,000"
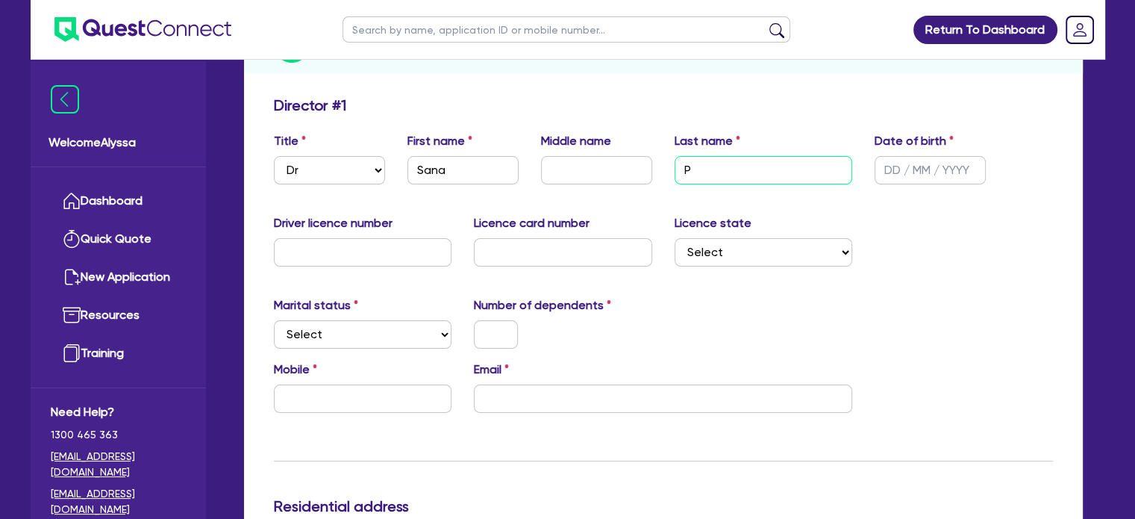
type input "98,000"
type input "Pir"
type input "2,600,000"
type input "2,100,000"
type input "12,000"
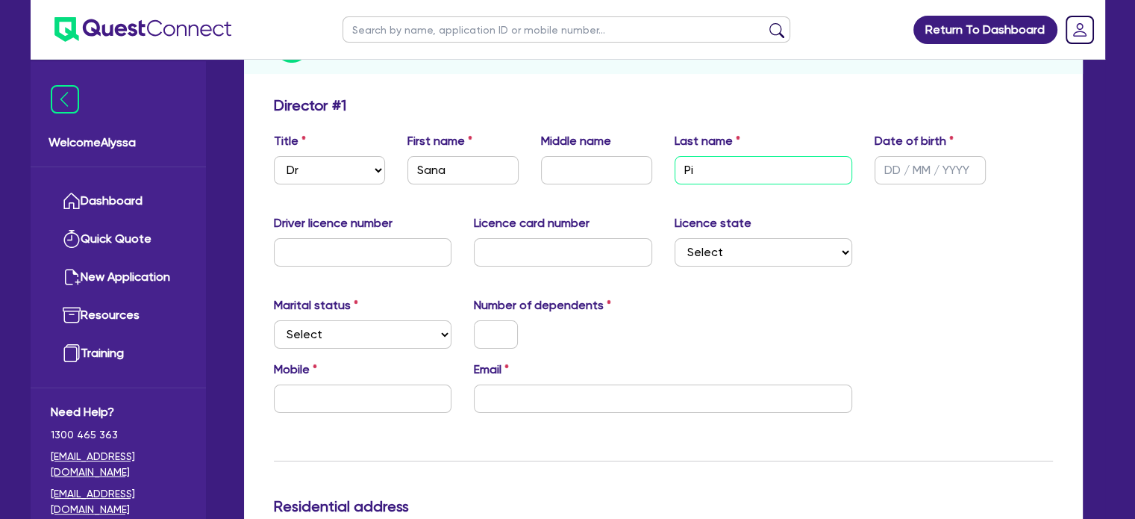
type input "98,000"
type input "Pirz"
type input "2,600,000"
type input "2,100,000"
type input "12,000"
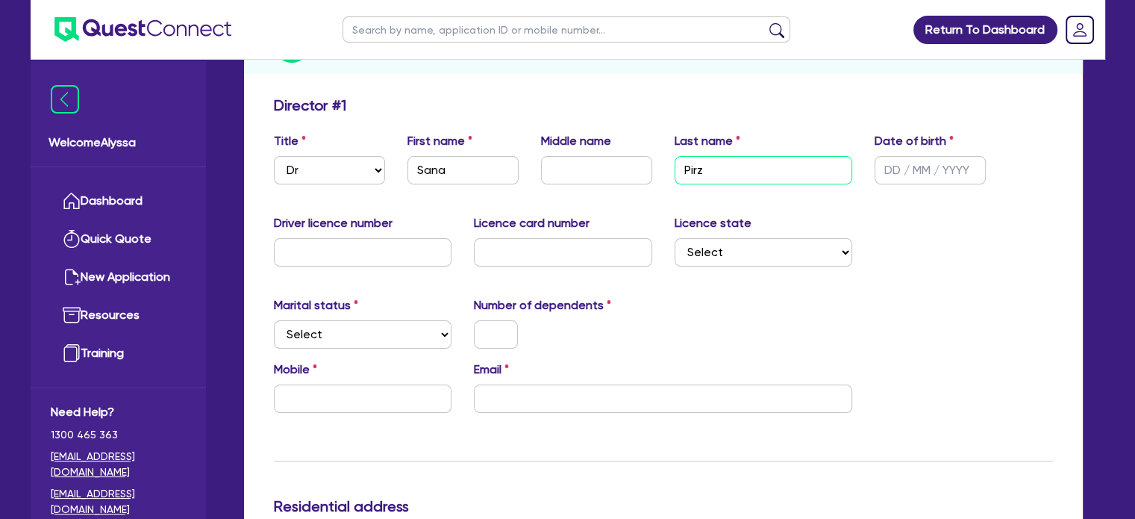
type input "98,000"
type input "Pirza"
type input "2,600,000"
type input "2,100,000"
type input "12,000"
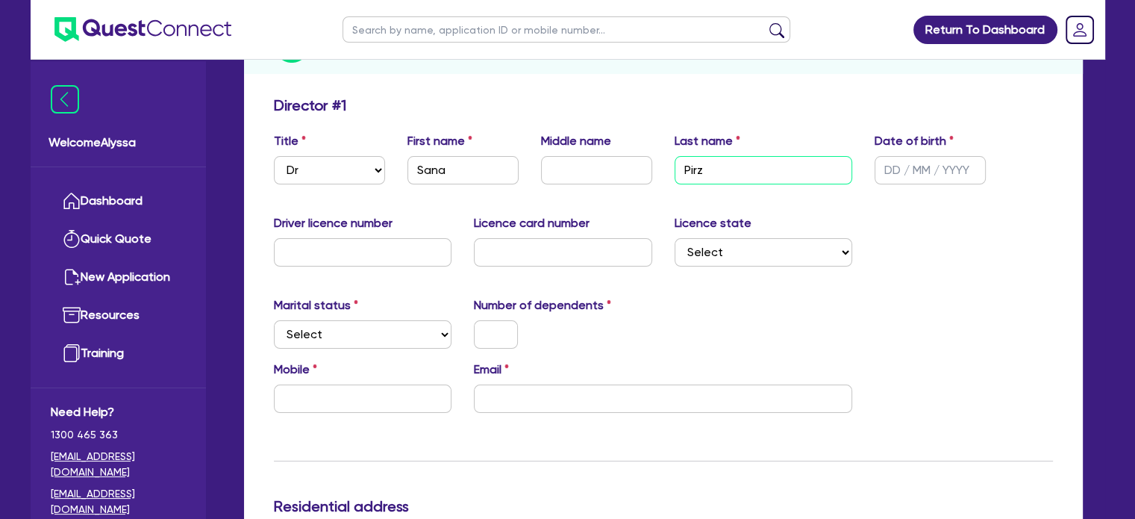
type input "98,000"
type input "Pirzad"
type input "2,600,000"
type input "2,100,000"
type input "12,000"
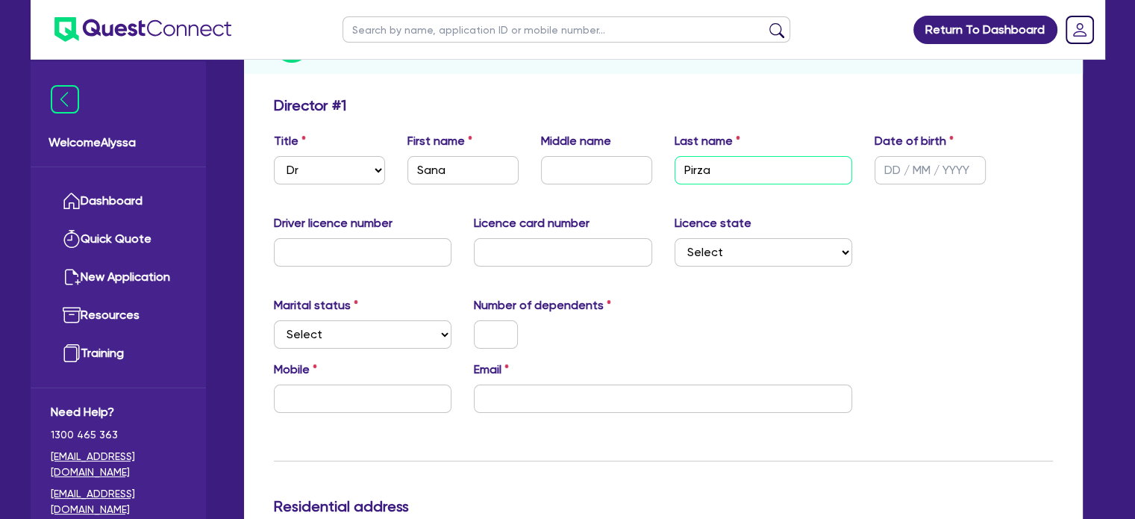
type input "98,000"
type input "Pirzada"
type input "2,600,000"
type input "2,100,000"
type input "12,000"
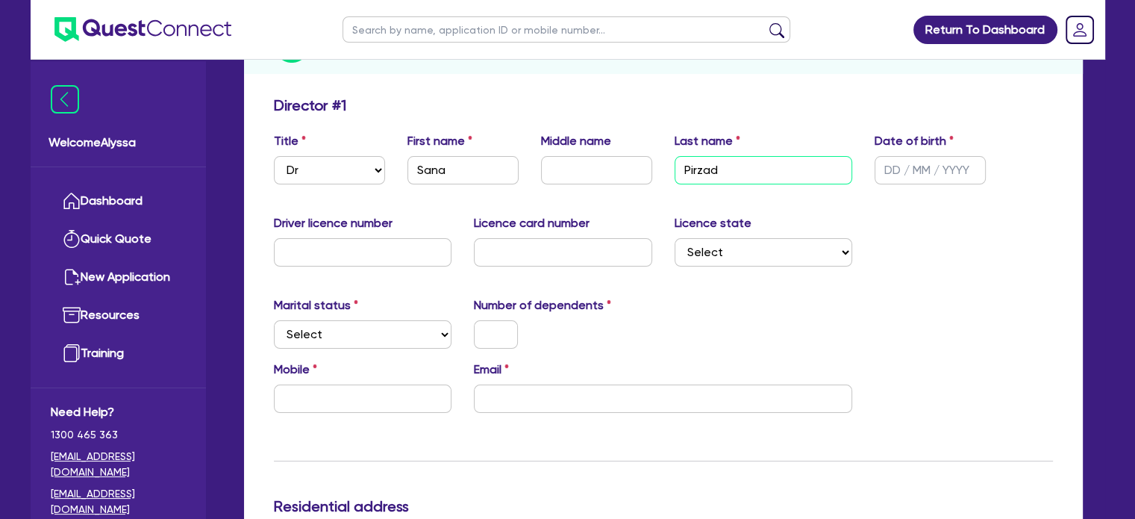
type input "98,000"
type input "Pirzada"
click at [351, 271] on div "Driver licence number Licence card number Licence state Select [GEOGRAPHIC_DATA…" at bounding box center [664, 246] width 802 height 64
click at [345, 263] on input "text" at bounding box center [363, 252] width 178 height 28
type input "2"
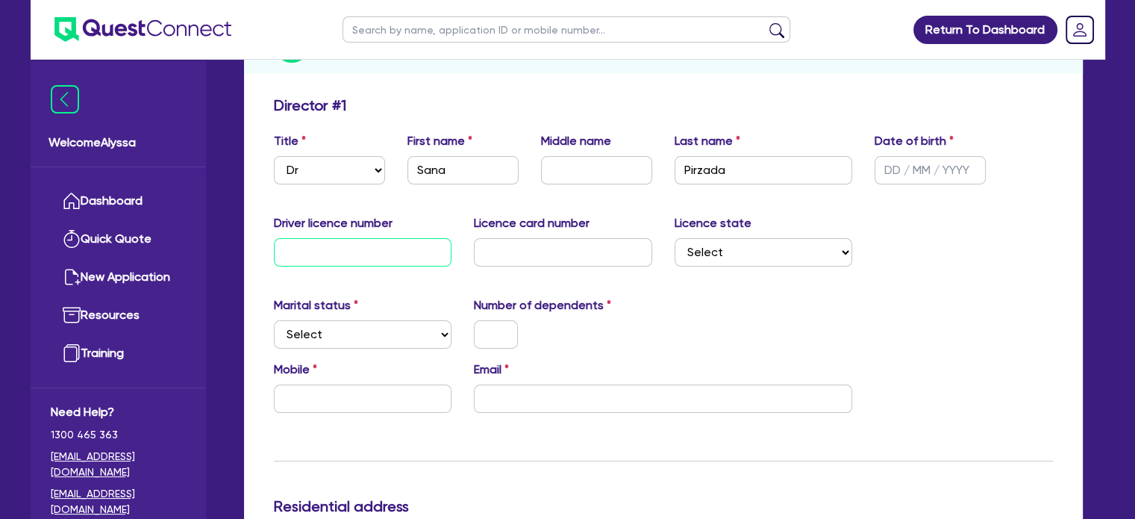
type input "2,600,000"
type input "2,100,000"
type input "12,000"
type input "98,000"
type input "21"
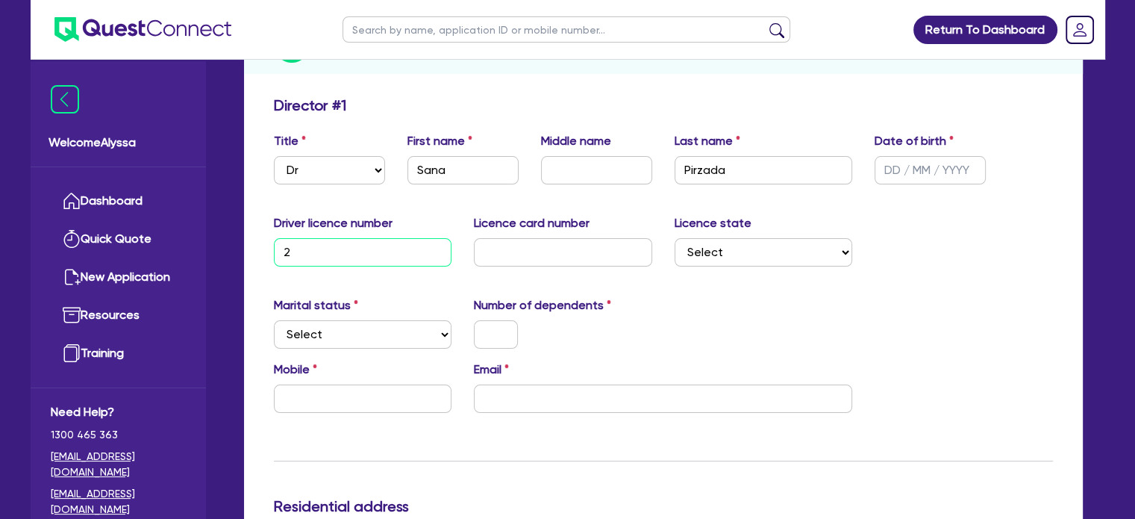
type input "2,600,000"
type input "2,100,000"
type input "12,000"
type input "98,000"
type input "214"
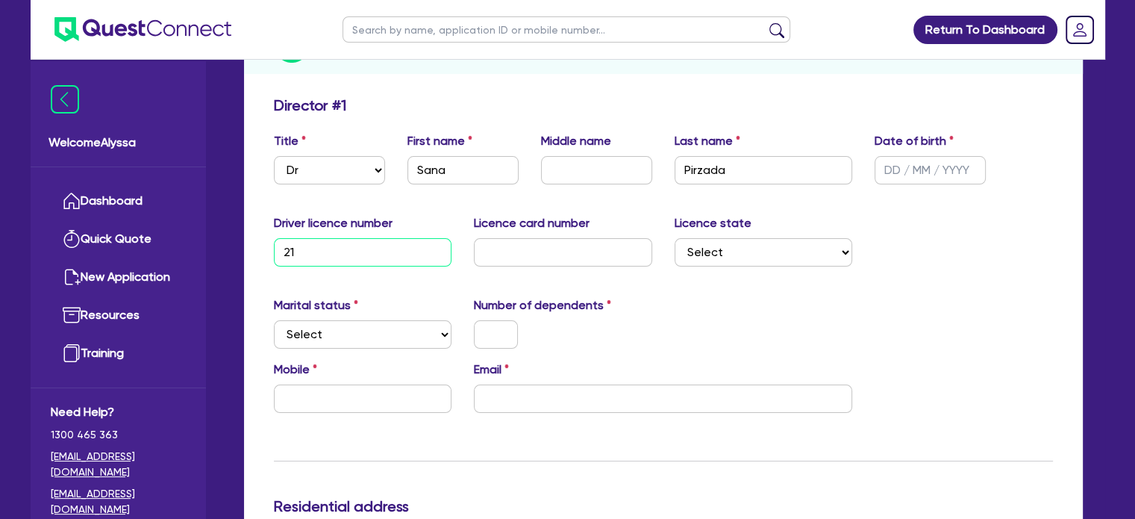
type input "2,600,000"
type input "2,100,000"
type input "12,000"
type input "98,000"
type input "2146"
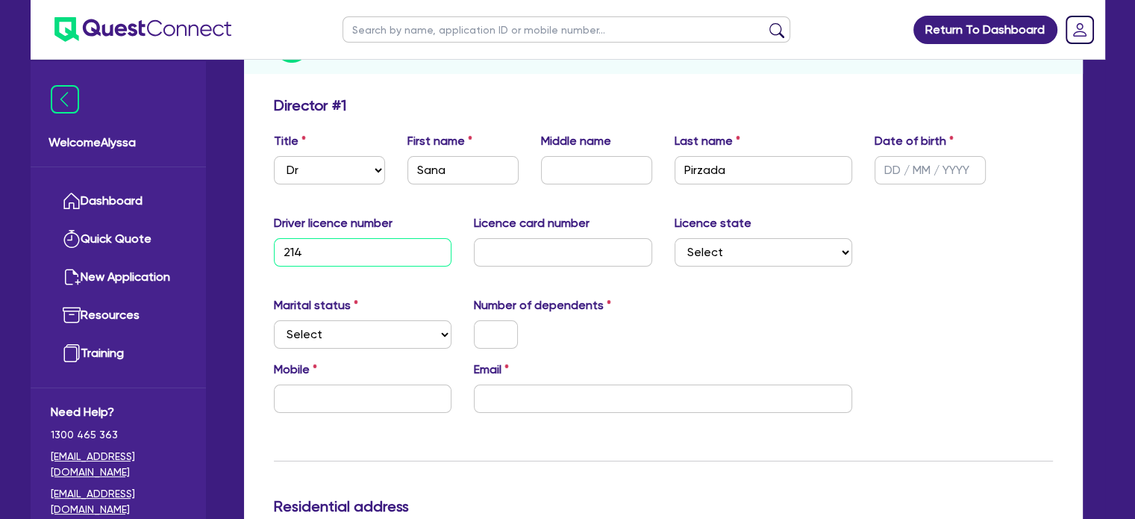
type input "2,600,000"
type input "2,100,000"
type input "12,000"
type input "98,000"
type input "21465"
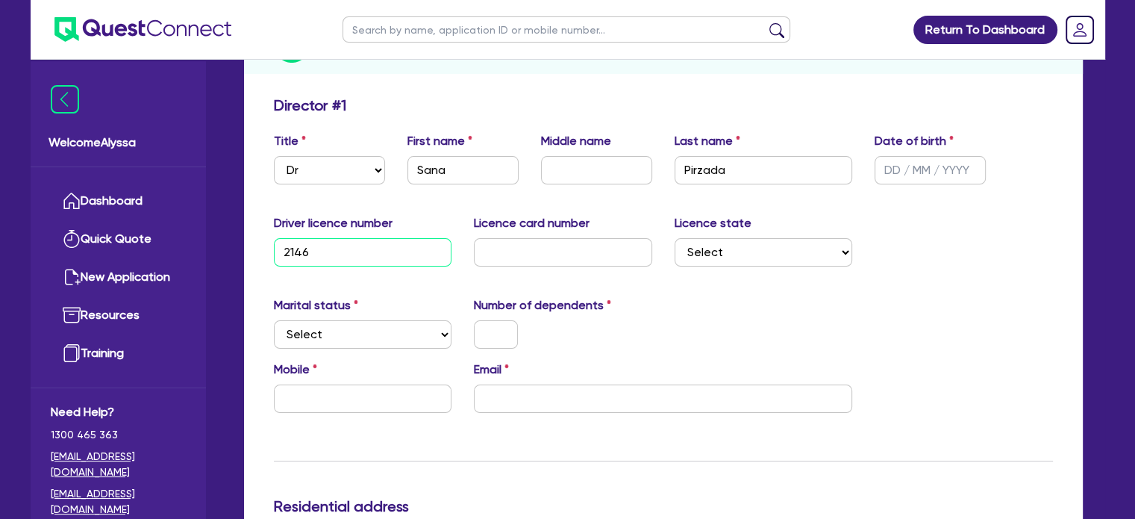
type input "2,600,000"
type input "2,100,000"
type input "12,000"
type input "98,000"
type input "214653"
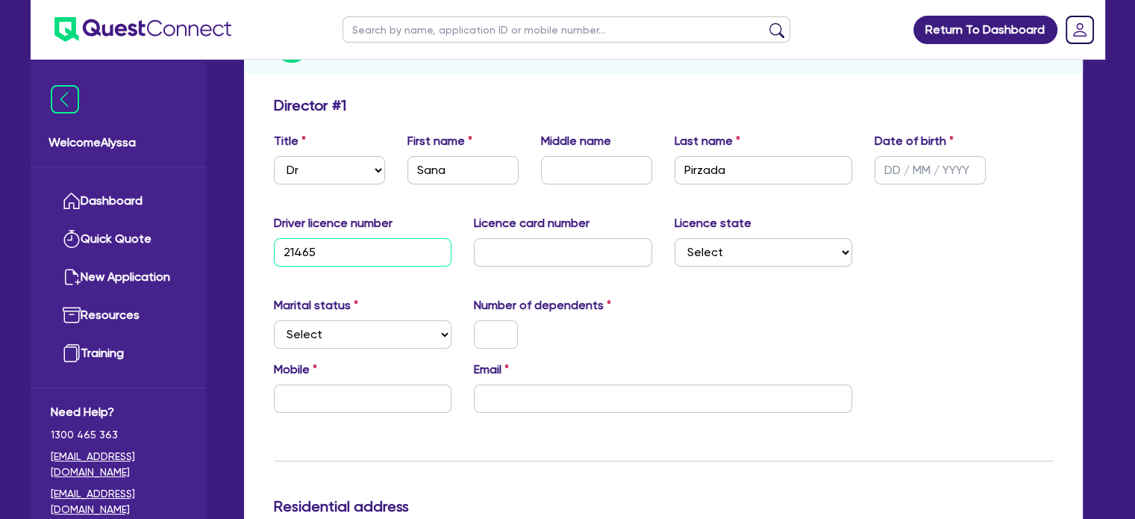
type input "2,600,000"
type input "2,100,000"
type input "12,000"
type input "98,000"
type input "2146531"
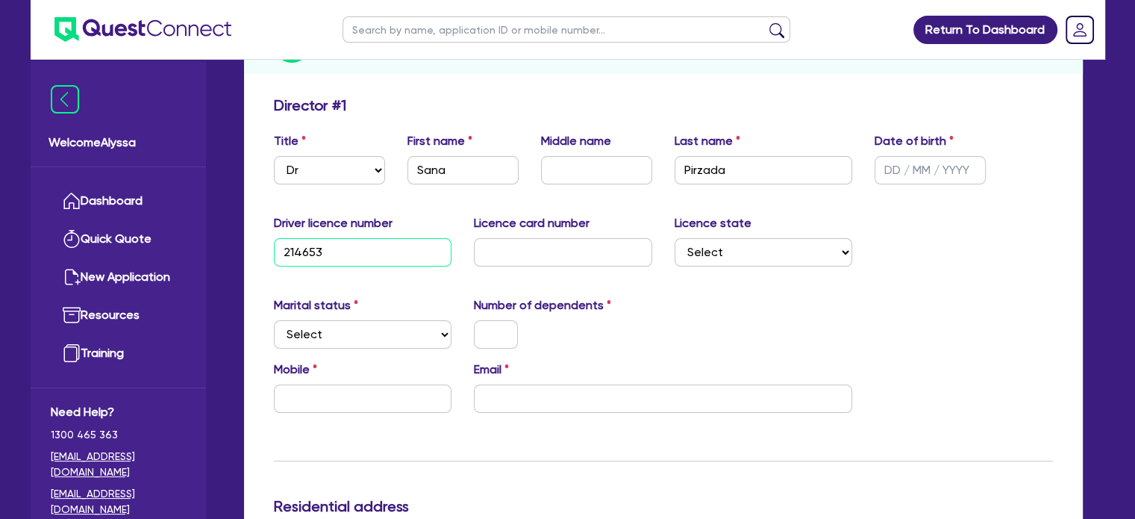
type input "2,600,000"
type input "2,100,000"
type input "12,000"
type input "98,000"
type input "21465310"
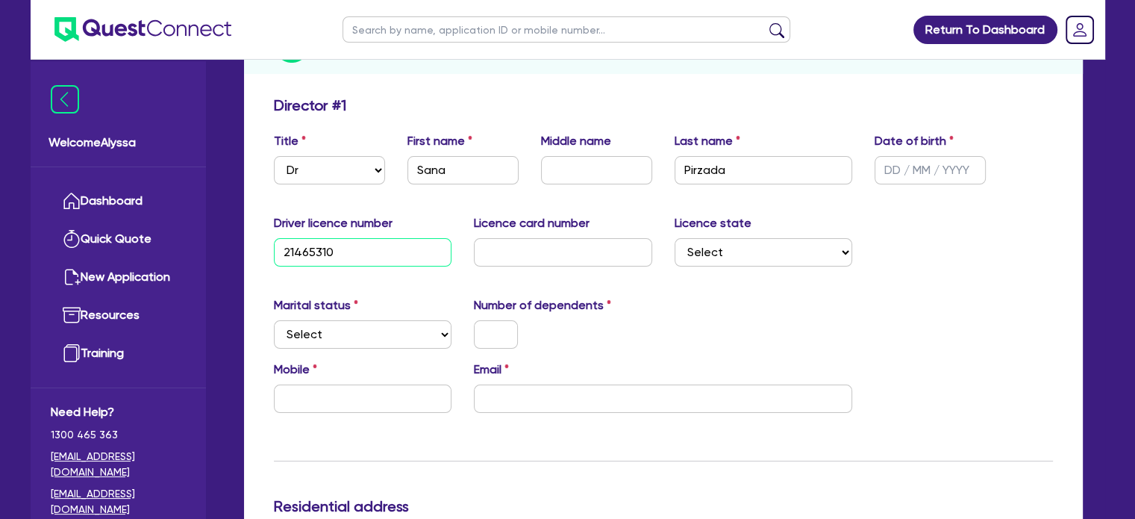
type input "2,600,000"
type input "2,100,000"
type input "12,000"
type input "98,000"
type input "21465310"
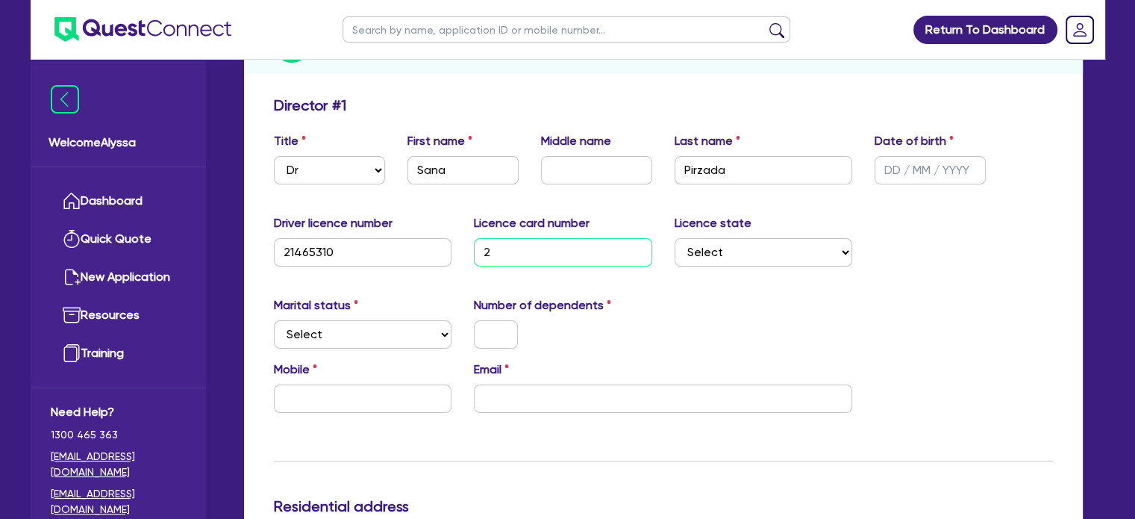
type input "2"
type input "2,600,000"
type input "2,100,000"
type input "12,000"
type input "98,000"
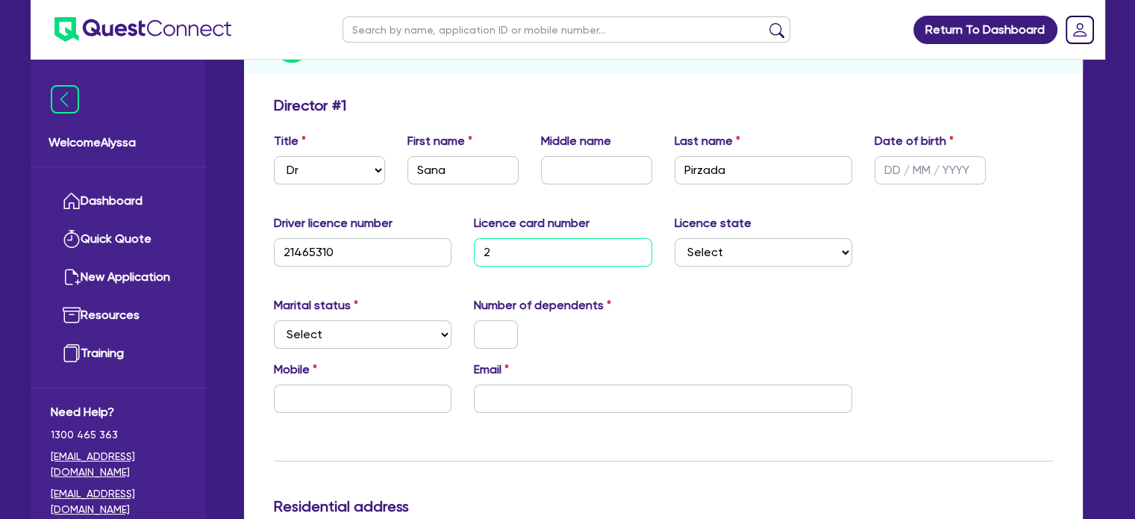
type input "20"
type input "2,600,000"
type input "2,100,000"
type input "12,000"
type input "98,000"
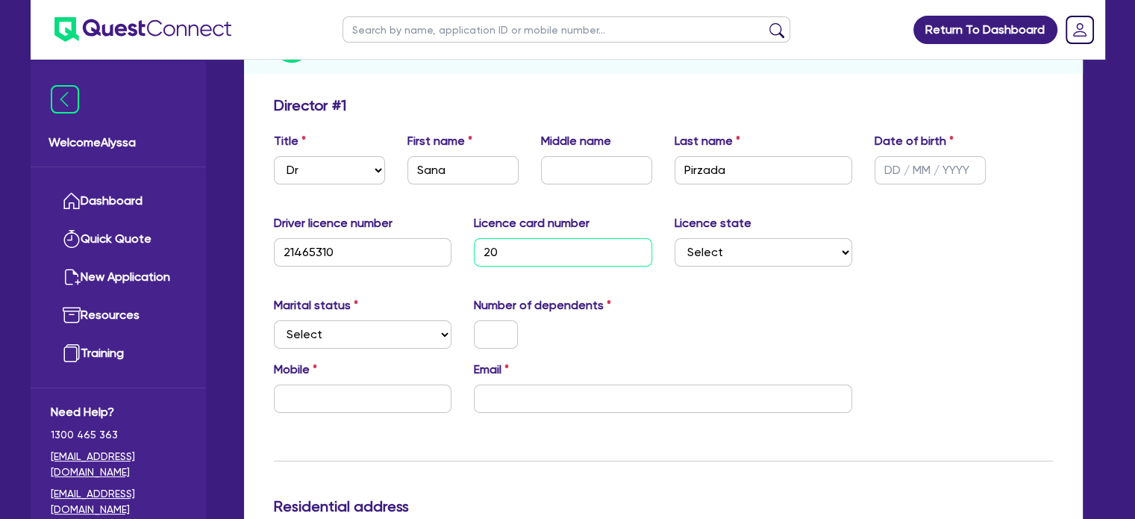
type input "205"
type input "2,600,000"
type input "2,100,000"
type input "12,000"
type input "98,000"
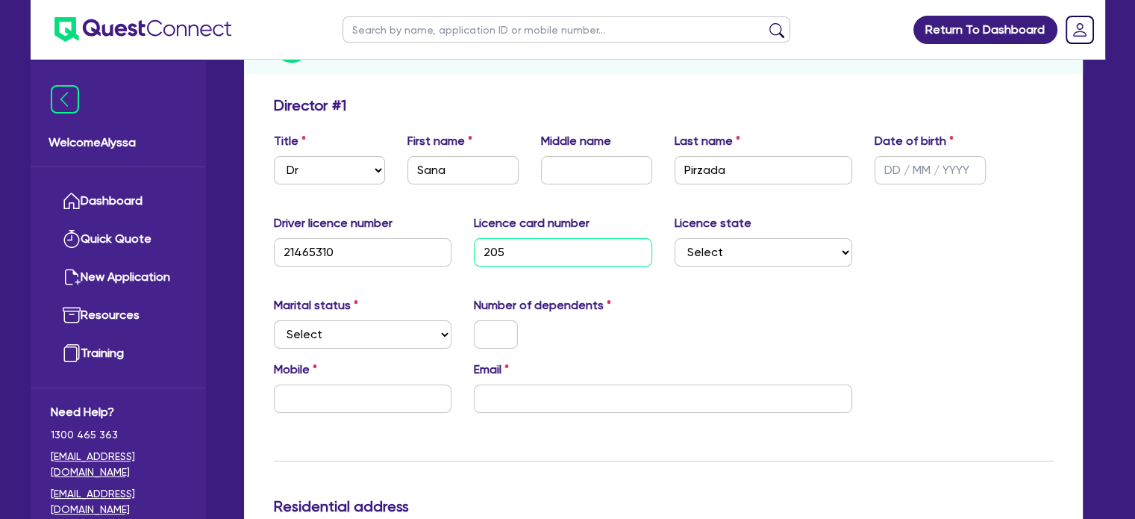
type input "2058"
type input "2,600,000"
type input "2,100,000"
click at [742, 249] on select "Select [GEOGRAPHIC_DATA] [GEOGRAPHIC_DATA] [GEOGRAPHIC_DATA] [GEOGRAPHIC_DATA] …" at bounding box center [764, 252] width 178 height 28
click at [675, 238] on select "Select [GEOGRAPHIC_DATA] [GEOGRAPHIC_DATA] [GEOGRAPHIC_DATA] [GEOGRAPHIC_DATA] …" at bounding box center [764, 252] width 178 height 28
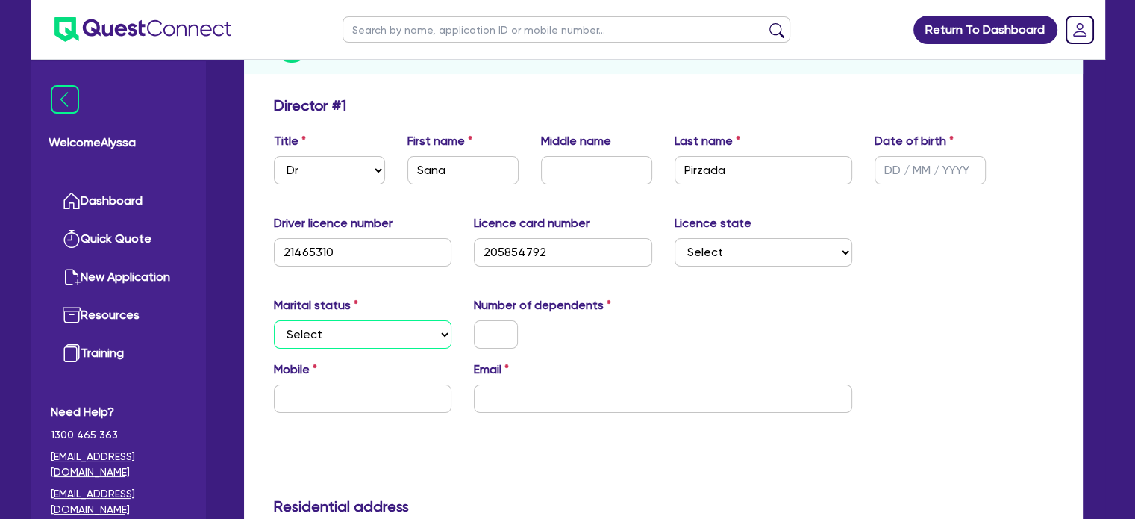
click at [374, 343] on select "Select Single Married De Facto / Partner" at bounding box center [363, 334] width 178 height 28
click at [274, 320] on select "Select Single Married De Facto / Partner" at bounding box center [363, 334] width 178 height 28
click at [498, 340] on input "text" at bounding box center [496, 334] width 44 height 28
click at [376, 401] on input "text" at bounding box center [363, 398] width 178 height 28
paste input "450 132 212"
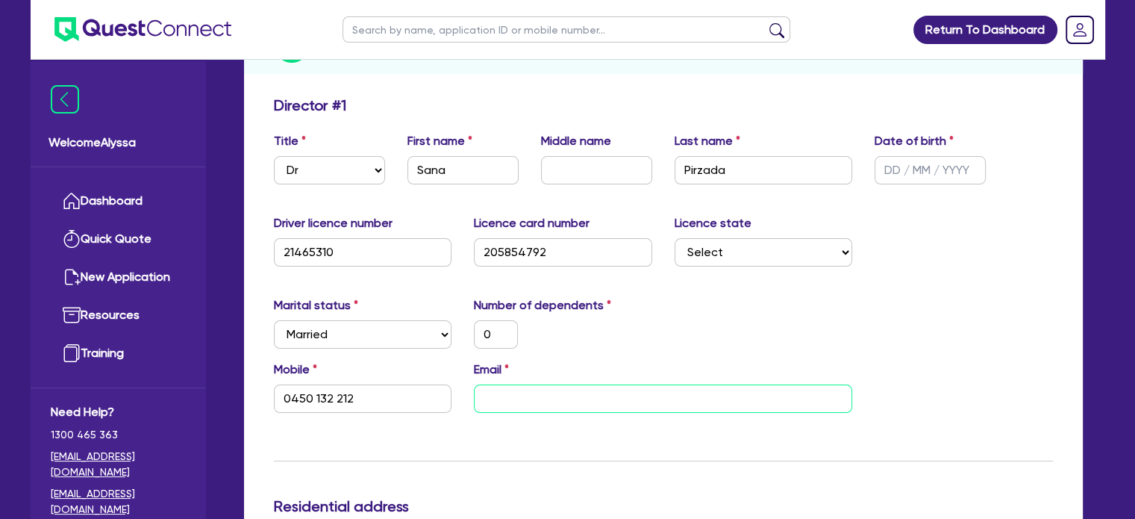
click at [514, 391] on input "email" at bounding box center [663, 398] width 378 height 28
paste input "[EMAIL_ADDRESS][DOMAIN_NAME]"
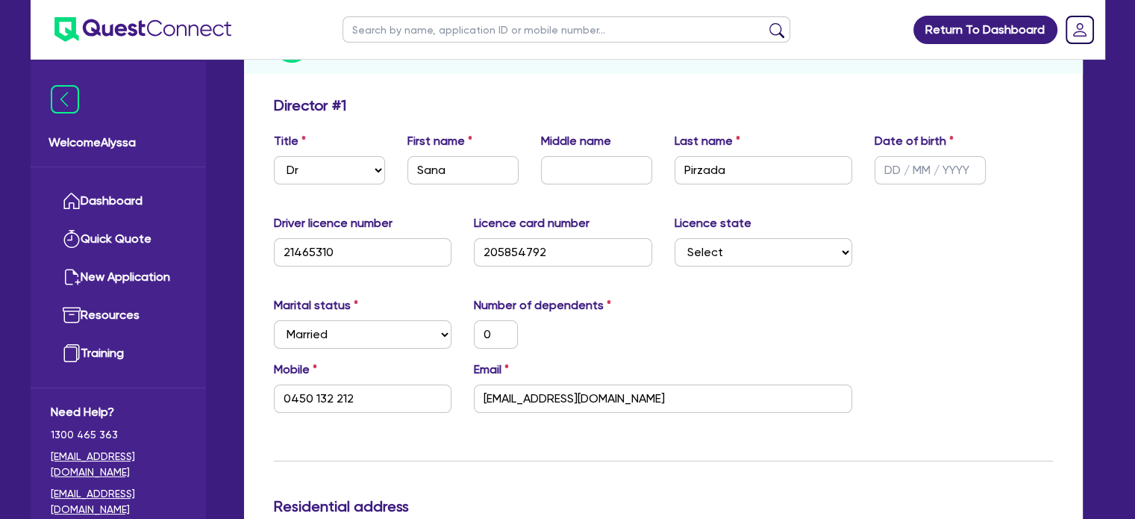
click at [764, 346] on div "Marital status Select [DEMOGRAPHIC_DATA] Married De Facto / Partner Number of d…" at bounding box center [664, 328] width 802 height 64
click at [892, 176] on input "text" at bounding box center [930, 170] width 111 height 28
click at [633, 316] on div "Number of dependents 0" at bounding box center [563, 322] width 201 height 52
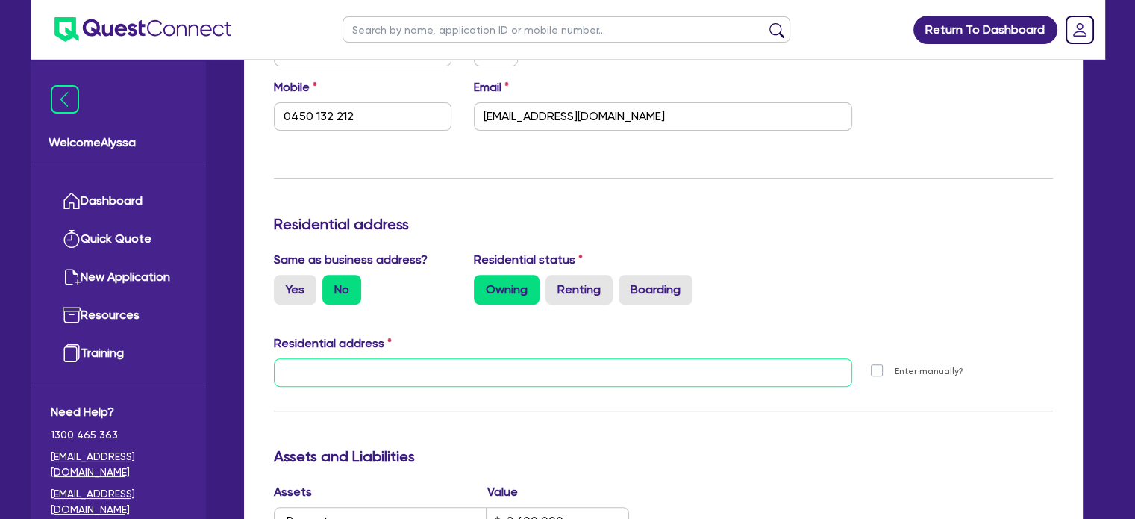
click at [305, 378] on input "text" at bounding box center [563, 372] width 579 height 28
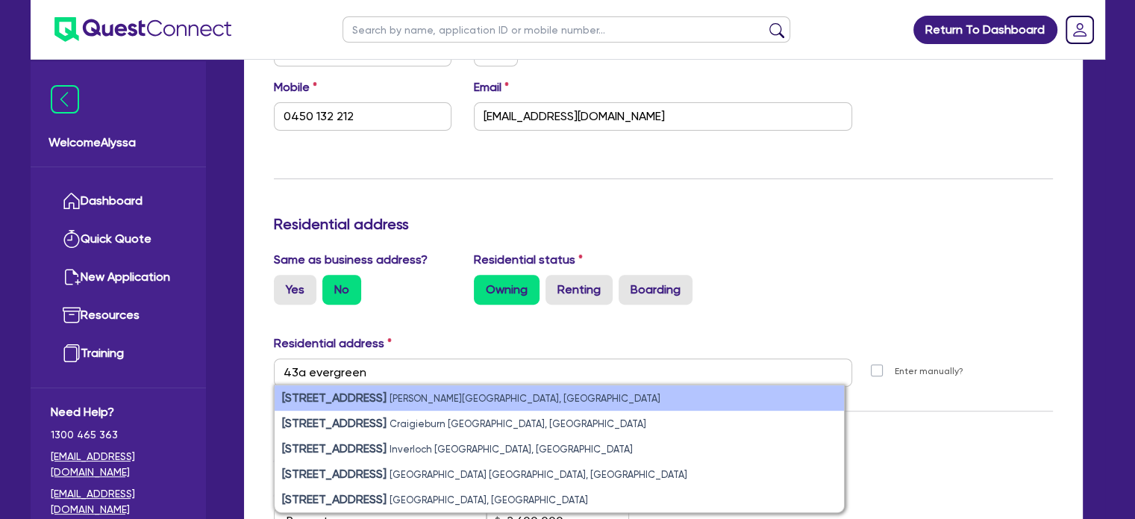
click at [328, 400] on strong "[STREET_ADDRESS]" at bounding box center [334, 397] width 105 height 14
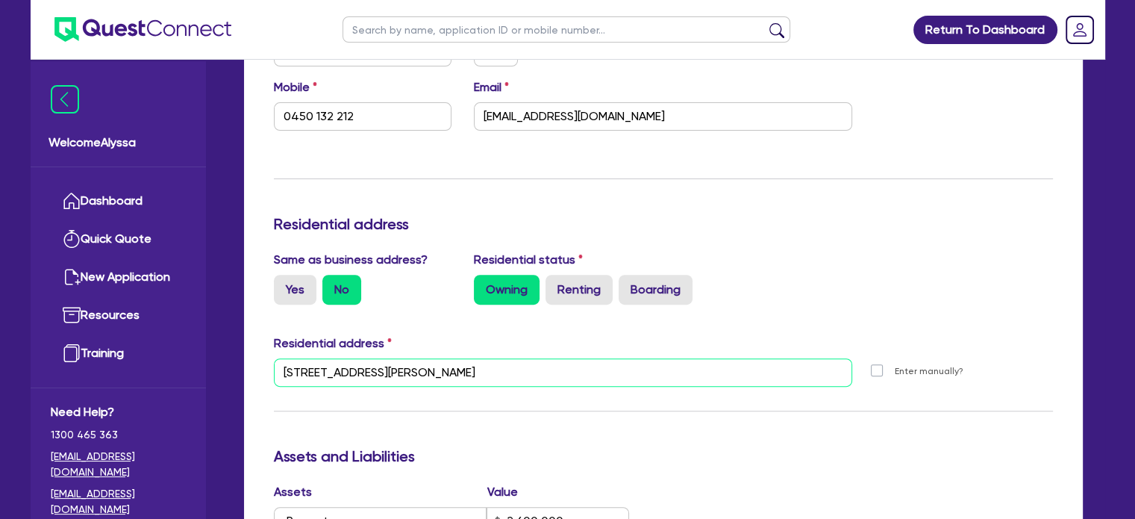
drag, startPoint x: 501, startPoint y: 375, endPoint x: 269, endPoint y: 361, distance: 232.6
click at [269, 361] on div "[STREET_ADDRESS][PERSON_NAME]" at bounding box center [564, 378] width 602 height 40
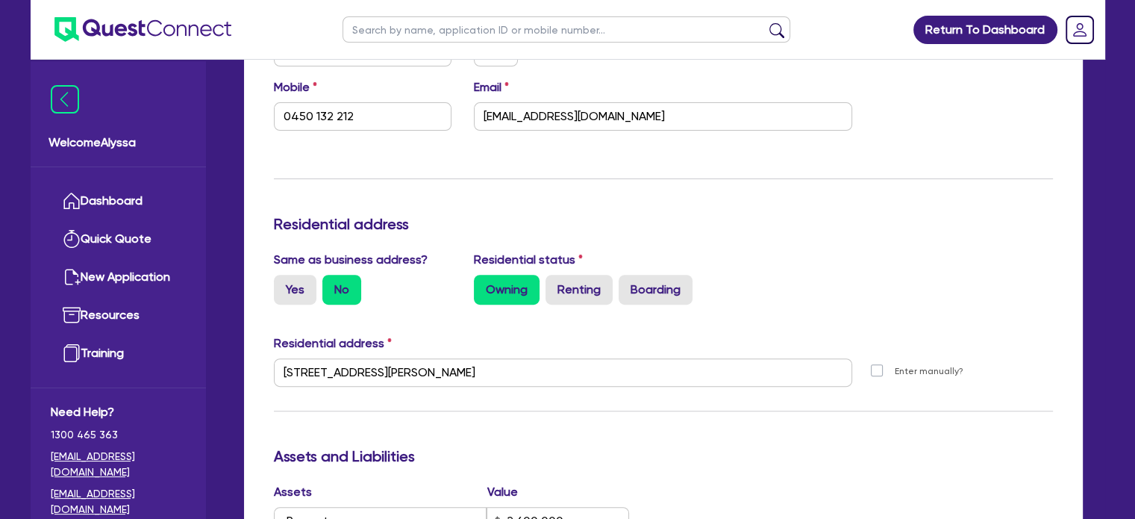
click at [470, 213] on div "Update residential status for Director #1 Boarding is only acceptable when the …" at bounding box center [663, 383] width 779 height 1138
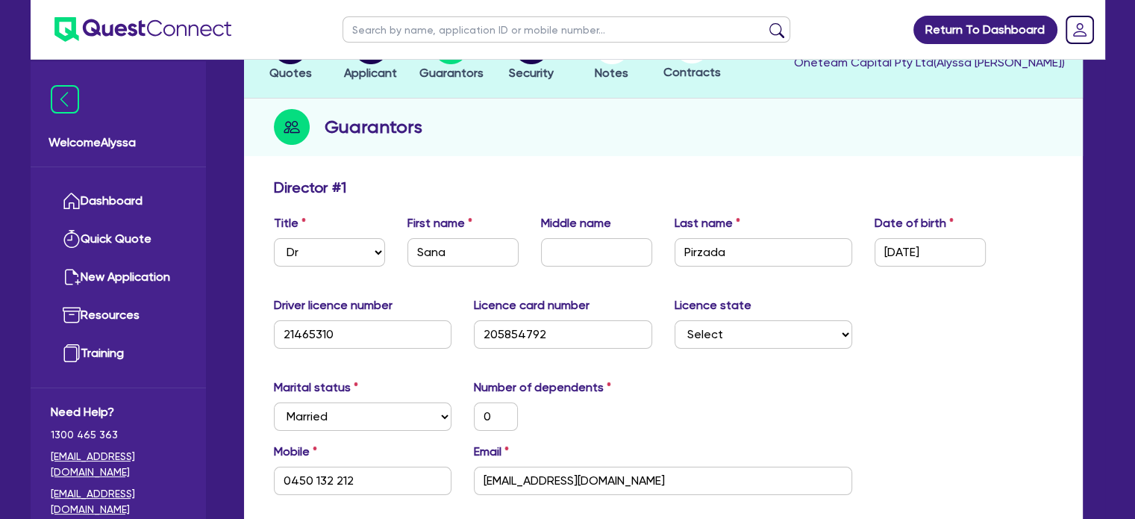
scroll to position [0, 0]
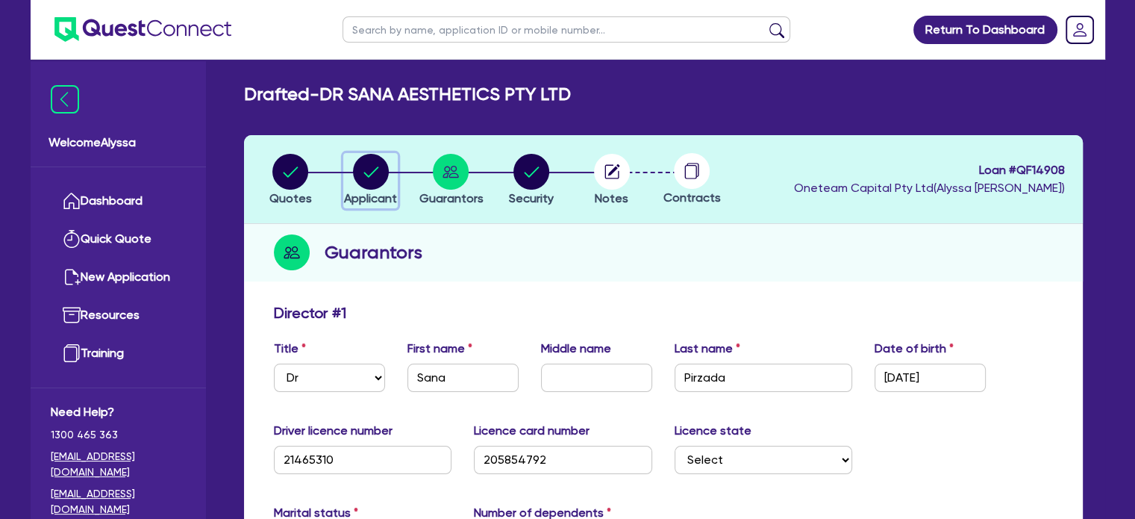
click at [369, 169] on circle "button" at bounding box center [371, 172] width 36 height 36
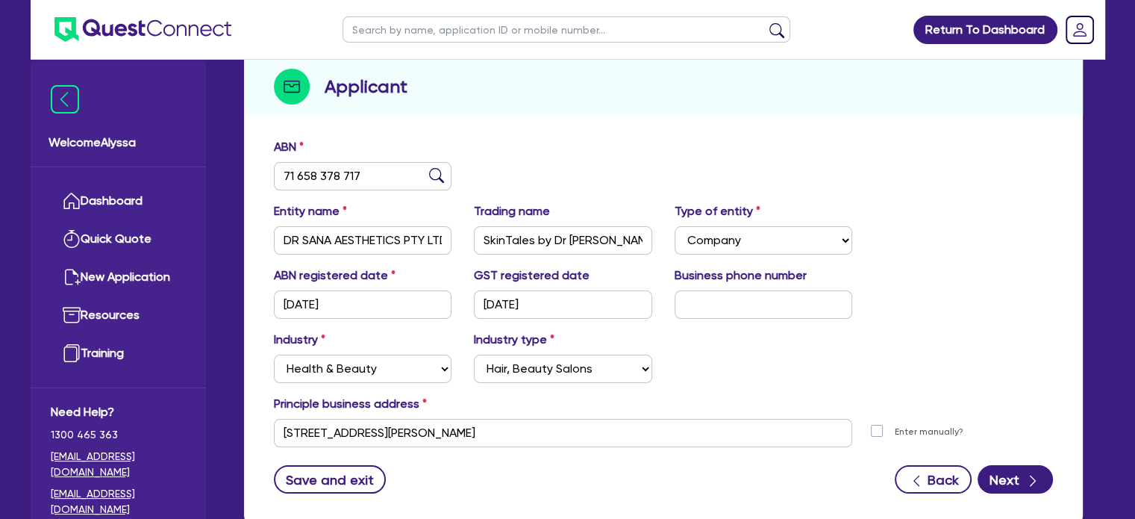
scroll to position [177, 0]
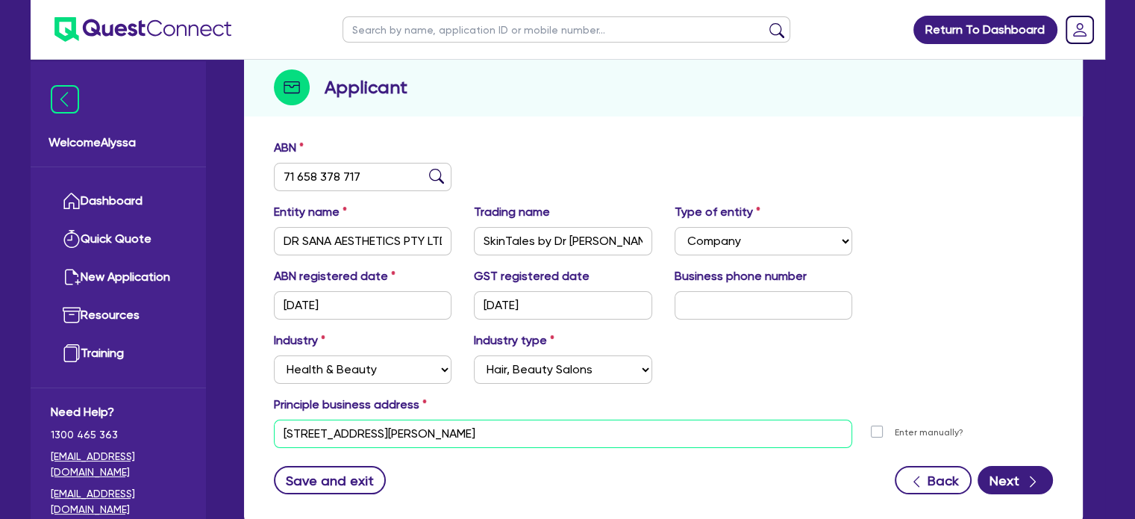
click at [475, 437] on input "[STREET_ADDRESS][PERSON_NAME]" at bounding box center [563, 434] width 579 height 28
drag, startPoint x: 475, startPoint y: 437, endPoint x: 274, endPoint y: 408, distance: 203.6
click at [274, 408] on div "Principle business address [STREET_ADDRESS][PERSON_NAME] [STREET_ADDRESS][PERSO…" at bounding box center [664, 422] width 802 height 52
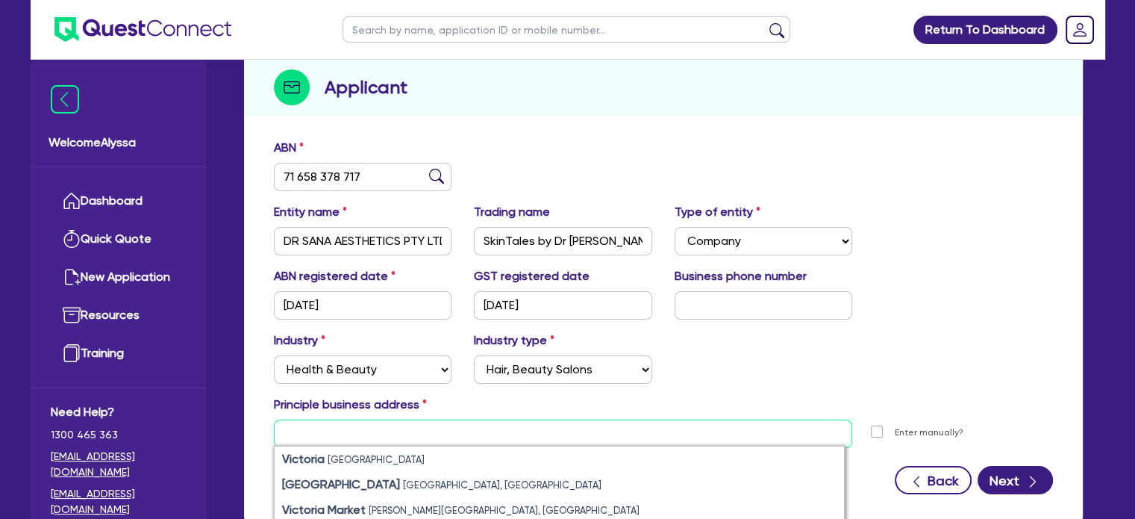
paste input "[STREET_ADDRESS][PERSON_NAME]"
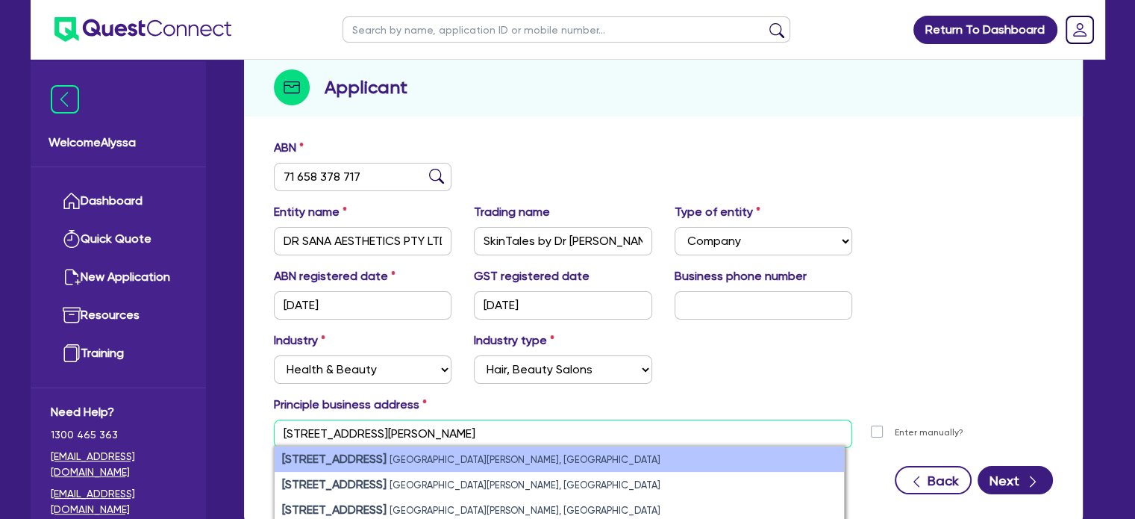
scroll to position [185, 0]
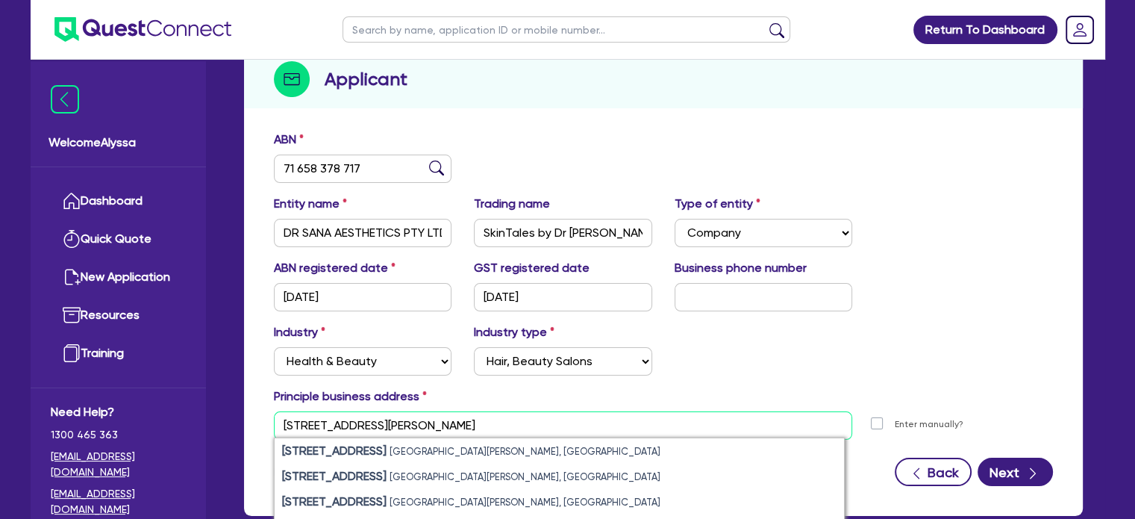
click at [325, 418] on input "[STREET_ADDRESS][PERSON_NAME]" at bounding box center [563, 425] width 579 height 28
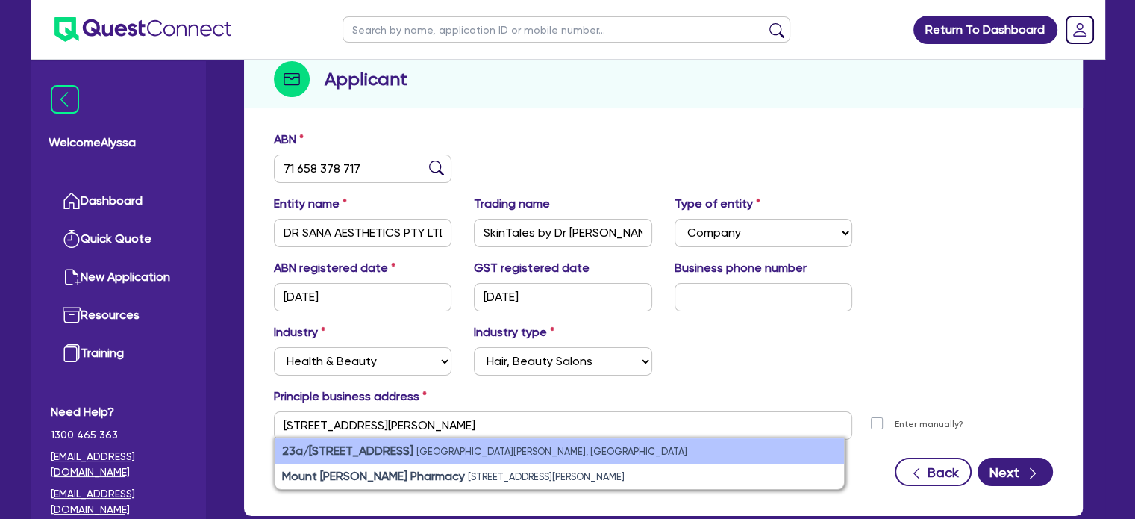
click at [370, 454] on strong "23a/[STREET_ADDRESS]" at bounding box center [347, 450] width 131 height 14
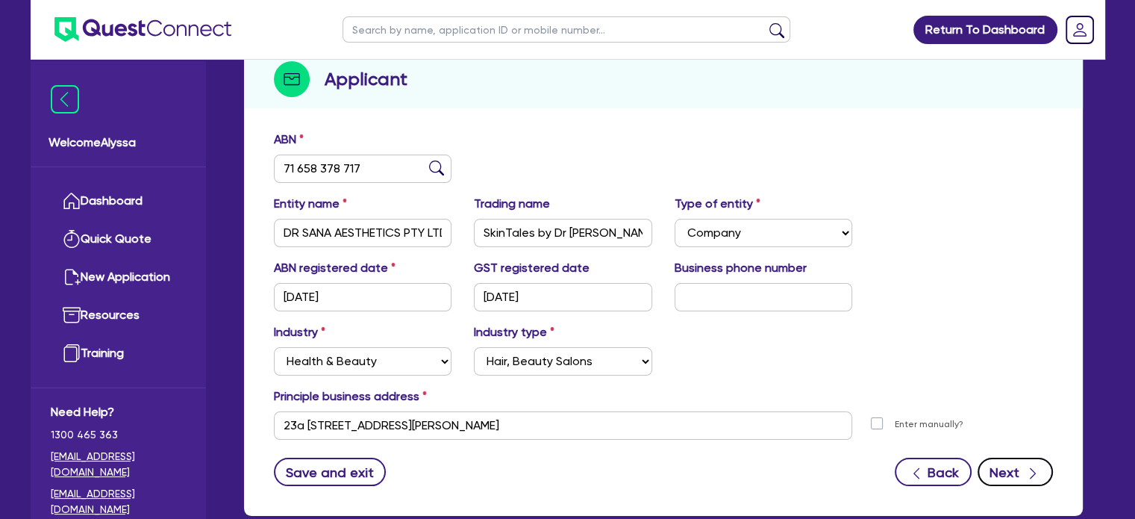
click at [1018, 473] on button "Next" at bounding box center [1015, 472] width 75 height 28
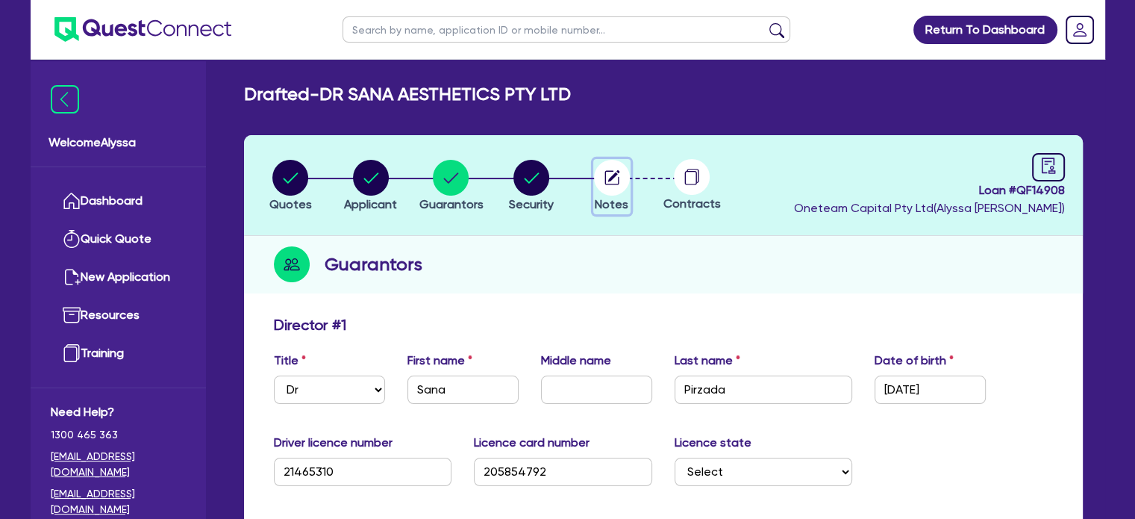
click at [624, 180] on circle "button" at bounding box center [612, 178] width 36 height 36
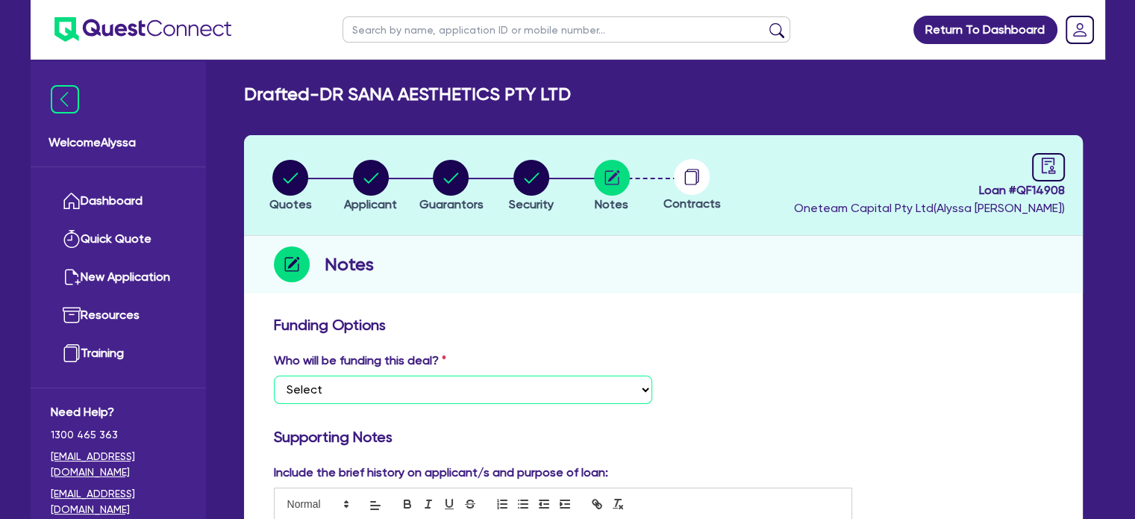
click at [314, 388] on select "Select I want Quest to fund 100% I will fund 100% I will co-fund with Quest Oth…" at bounding box center [463, 389] width 378 height 28
click at [274, 375] on select "Select I want Quest to fund 100% I will fund 100% I will co-fund with Quest Oth…" at bounding box center [463, 389] width 378 height 28
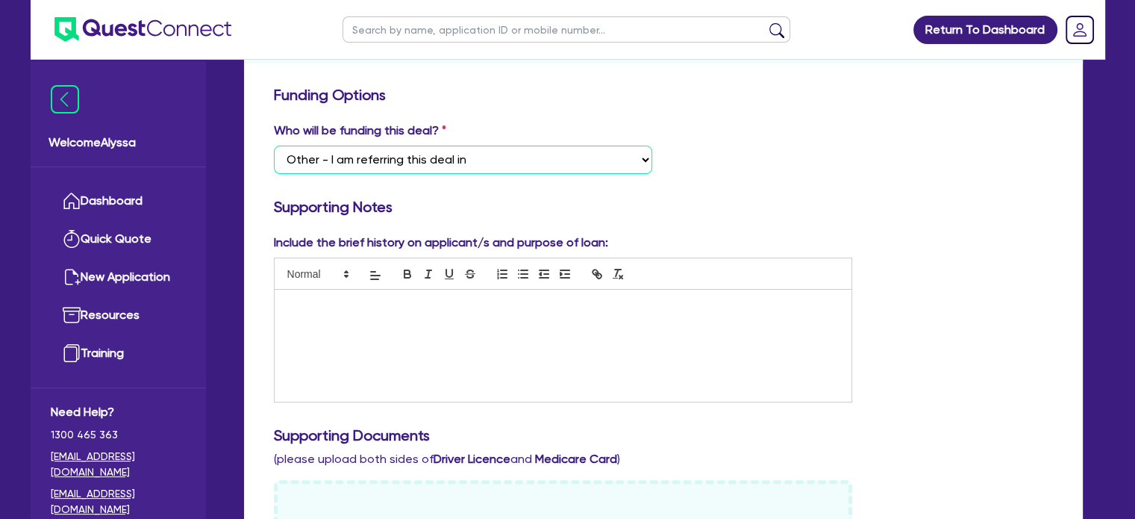
scroll to position [247, 0]
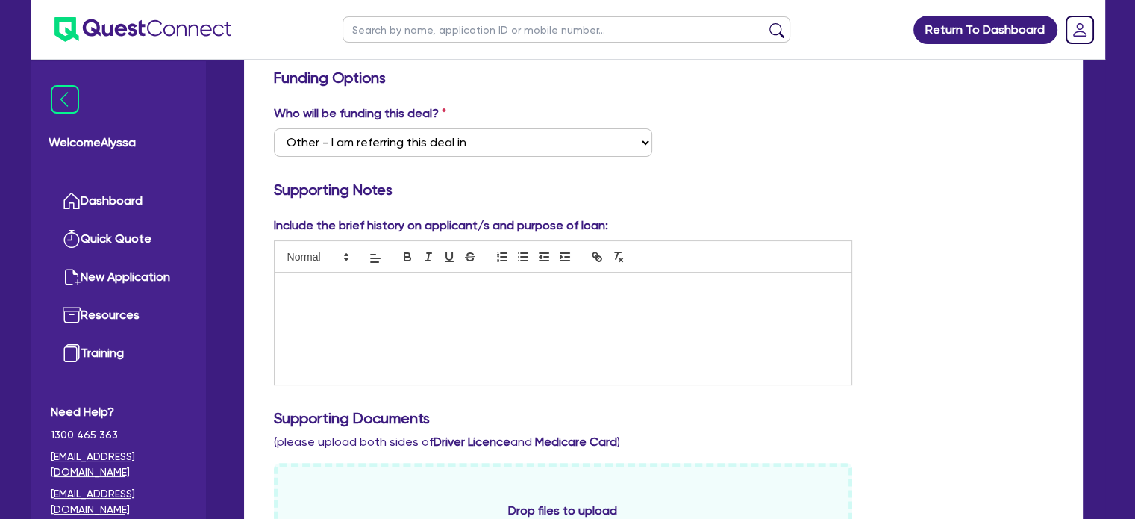
click at [335, 305] on div at bounding box center [564, 328] width 578 height 112
click at [343, 289] on p "Dr [PERSON_NAME] is an estetics Doc" at bounding box center [563, 287] width 555 height 13
click at [424, 288] on p "Dr [PERSON_NAME] is an aestetics Doc" at bounding box center [563, 287] width 555 height 13
click at [702, 134] on div "Who will be funding this deal? Select I want Quest to fund 100% I will fund 100…" at bounding box center [664, 137] width 802 height 64
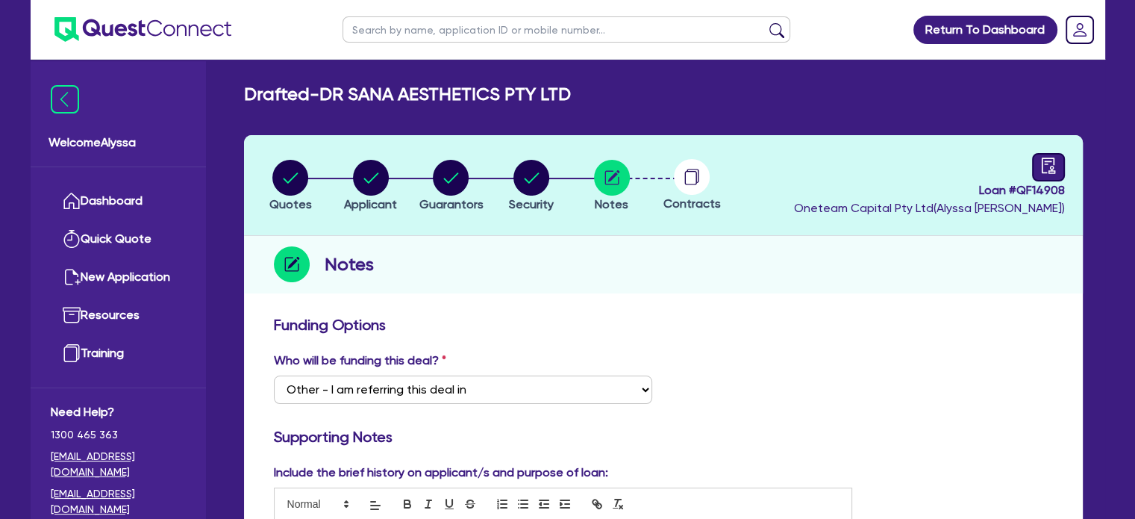
click at [1051, 163] on icon "audit" at bounding box center [1049, 165] width 16 height 16
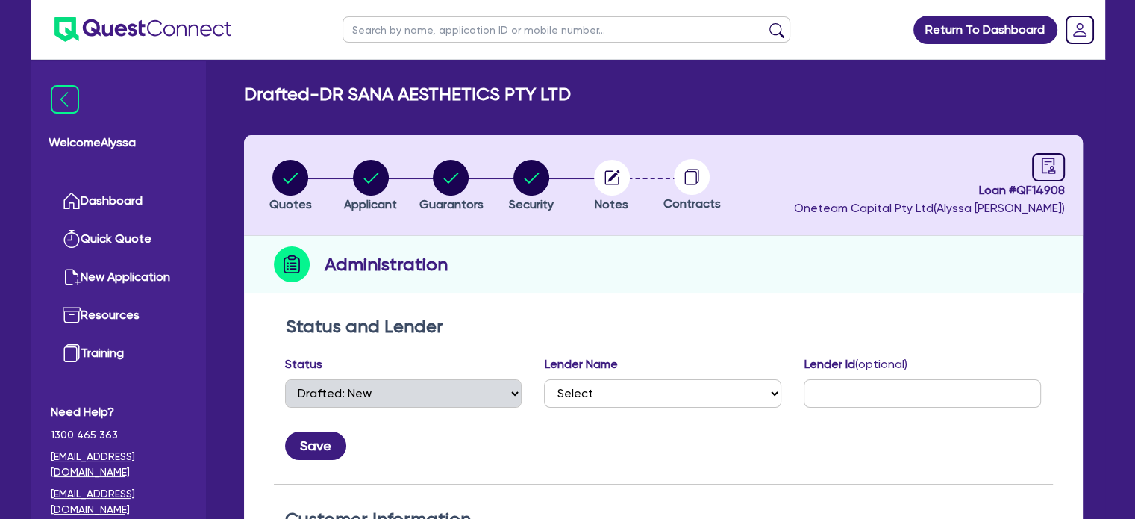
scroll to position [290, 0]
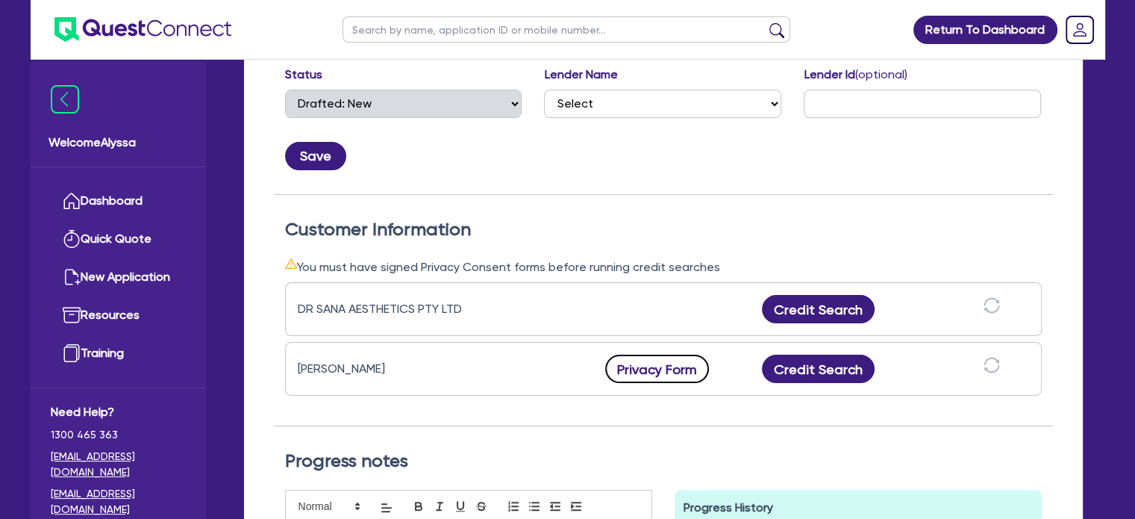
click at [646, 371] on button "Privacy Form" at bounding box center [657, 369] width 105 height 28
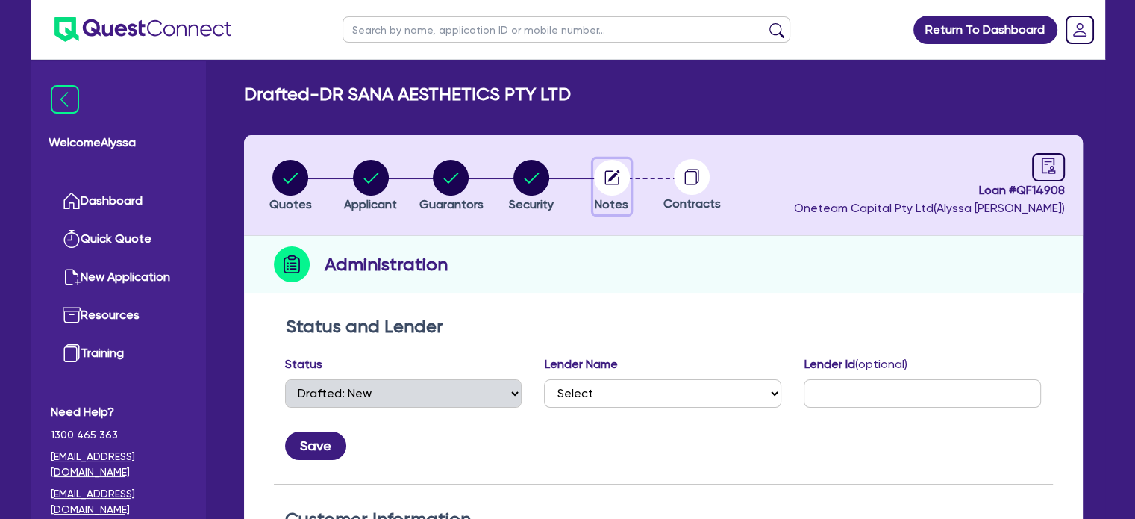
click at [618, 172] on circle "button" at bounding box center [612, 178] width 36 height 36
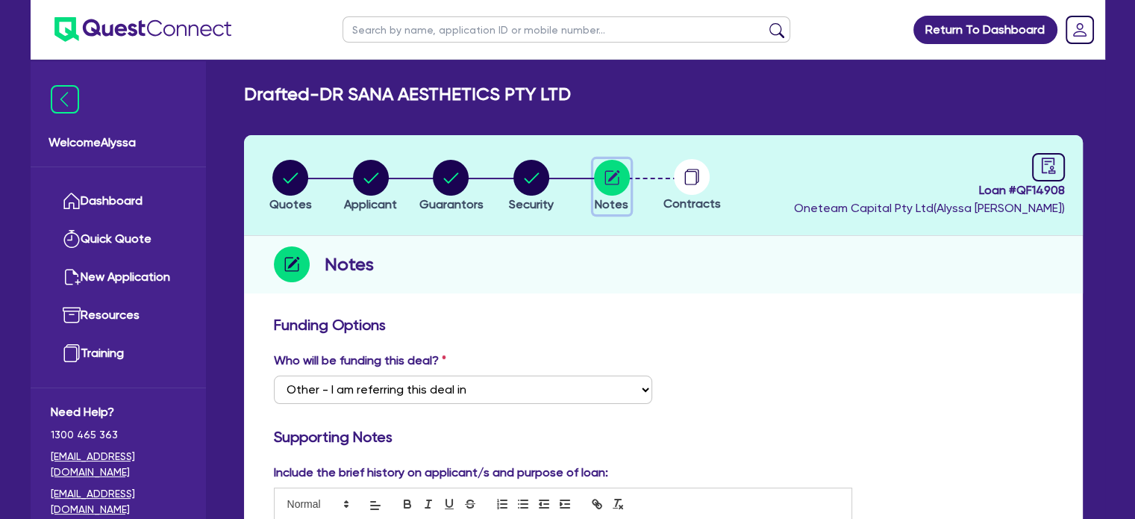
scroll to position [206, 0]
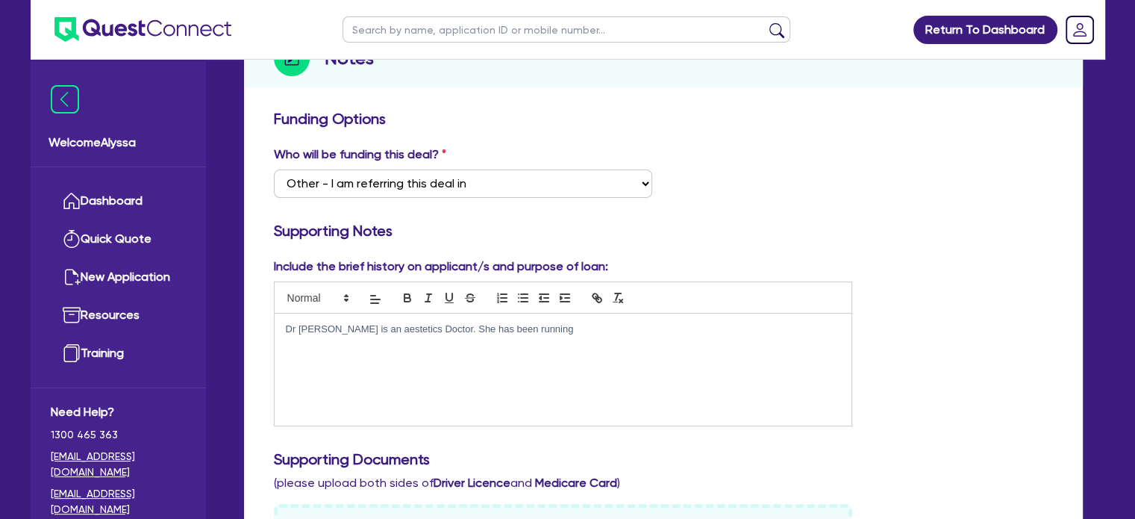
click at [538, 340] on div "Dr [PERSON_NAME] is an aestetics Doctor. She has been running" at bounding box center [564, 370] width 578 height 112
click at [621, 325] on p "Dr [PERSON_NAME] is an aestetics Doctor. She has been running her clinic since …" at bounding box center [563, 328] width 555 height 13
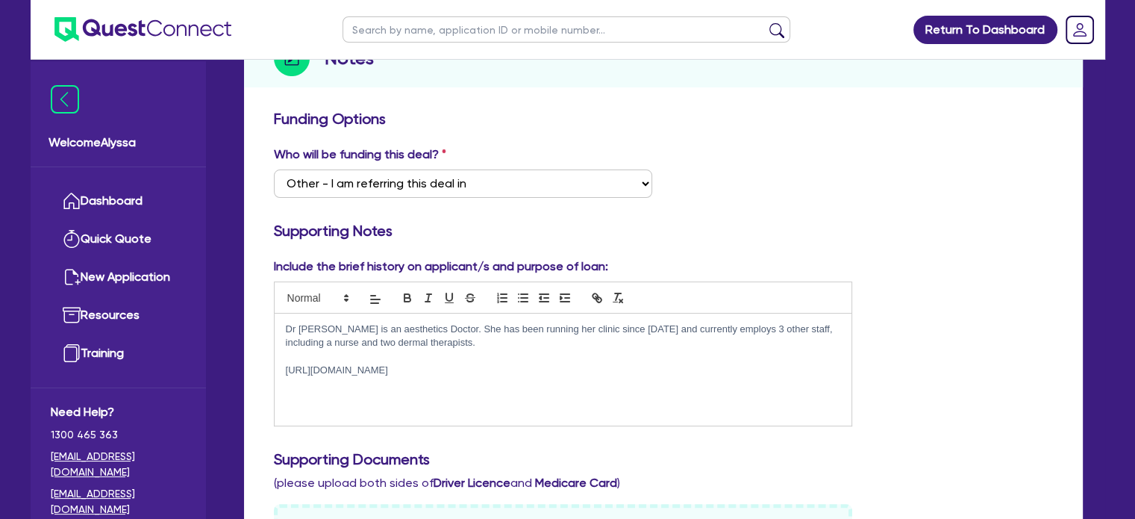
click at [466, 341] on p "Dr [PERSON_NAME] is an aesthetics Doctor. She has been running her clinic since…" at bounding box center [563, 336] width 555 height 28
click at [433, 378] on div "Dr [PERSON_NAME] is an aesthetics Doctor. She has been running her clinic since…" at bounding box center [564, 370] width 578 height 112
click at [434, 335] on p "Dr [PERSON_NAME] is an aesthetics Doctor. She has been running her clinic since…" at bounding box center [563, 336] width 555 height 28
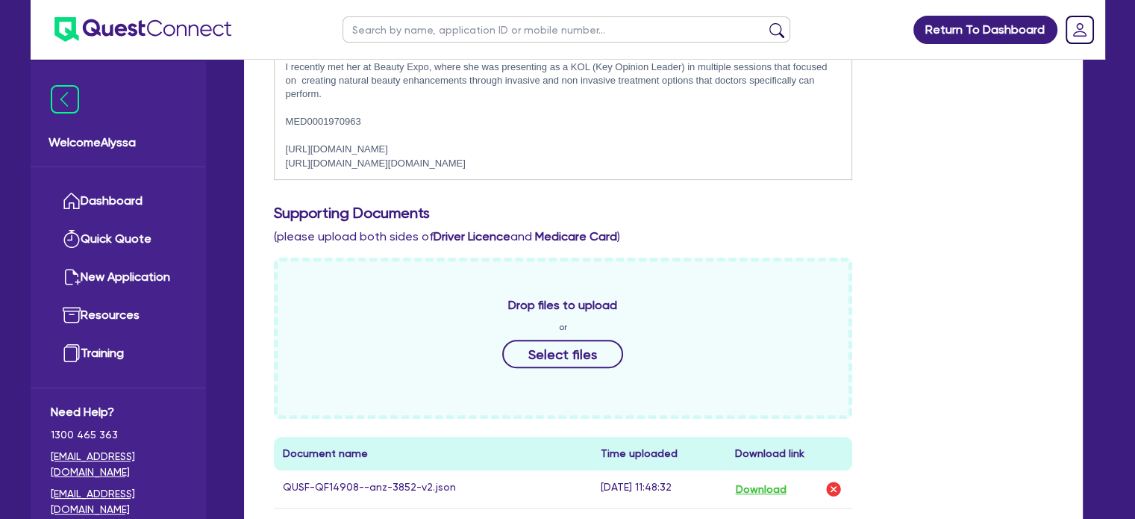
scroll to position [497, 0]
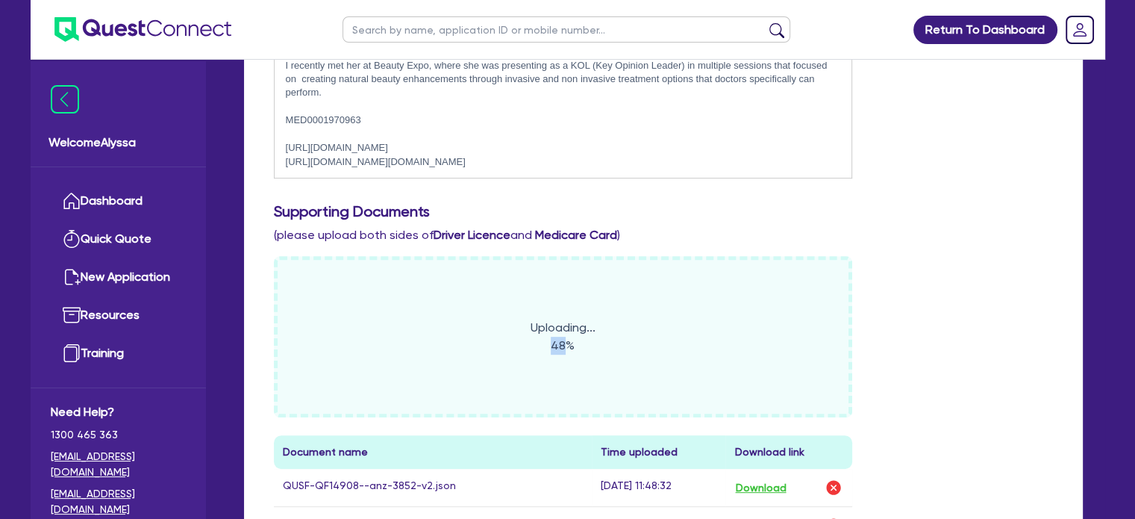
drag, startPoint x: 565, startPoint y: 390, endPoint x: 565, endPoint y: 337, distance: 53.7
click at [565, 337] on div "Uploading... 48%" at bounding box center [563, 336] width 579 height 161
click at [956, 313] on div "Uploading... 100% Document name Time uploaded Download link ID_S_b.png [DATE] 1…" at bounding box center [664, 481] width 802 height 451
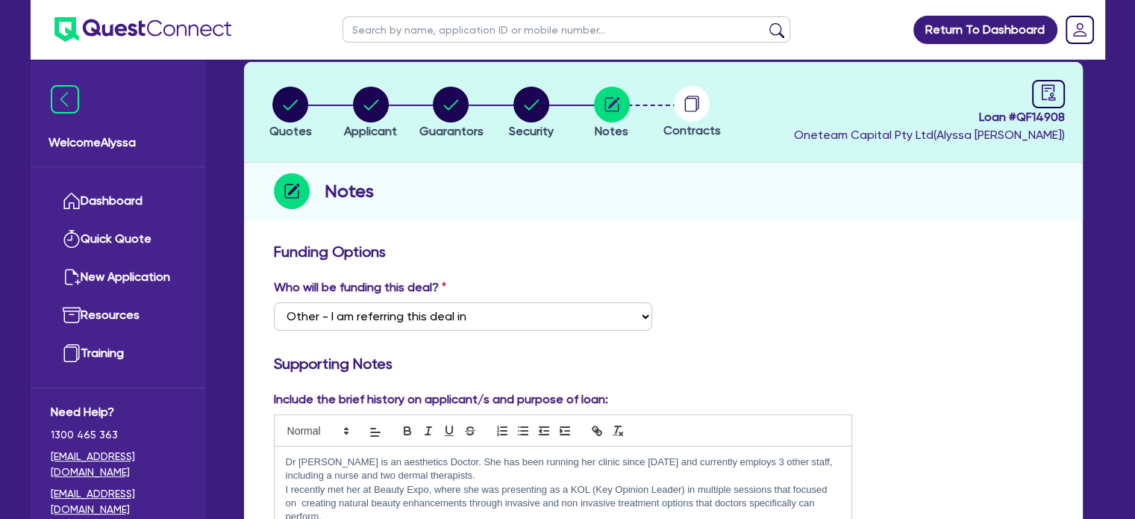
scroll to position [0, 0]
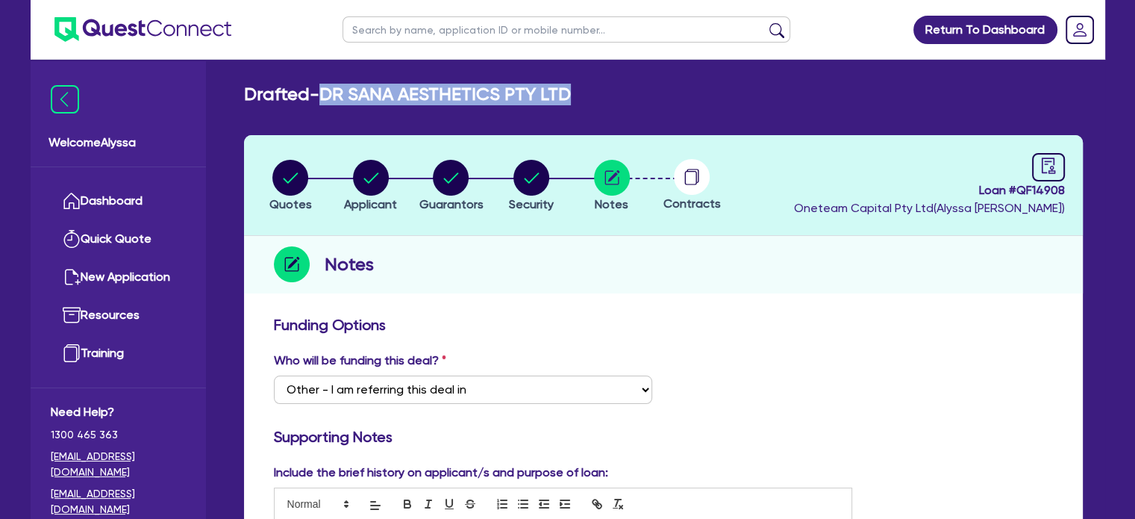
drag, startPoint x: 558, startPoint y: 99, endPoint x: 327, endPoint y: 93, distance: 231.5
click at [327, 93] on div "Drafted - DR [PERSON_NAME] AESTHETICS PTY LTD" at bounding box center [663, 95] width 861 height 22
copy h2 "DR SANA AESTHETICS PTY LTD"
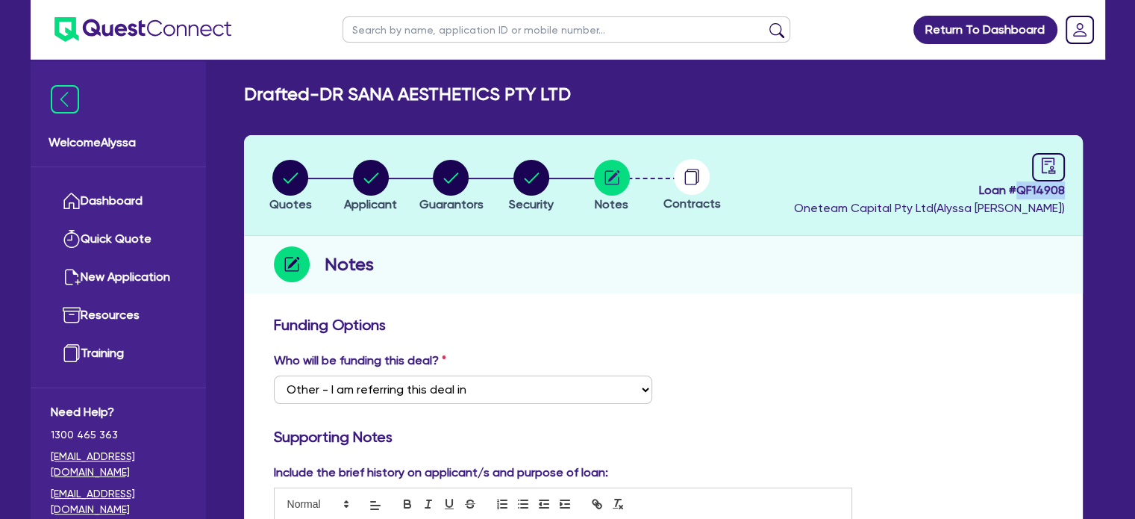
drag, startPoint x: 1066, startPoint y: 189, endPoint x: 1020, endPoint y: 187, distance: 46.3
click at [1020, 187] on header "Quotes Applicant [GEOGRAPHIC_DATA] Security Notes Contracts Loan # QF14908 Onet…" at bounding box center [663, 185] width 839 height 101
copy span "QF14908"
click at [458, 181] on circle "button" at bounding box center [451, 178] width 36 height 36
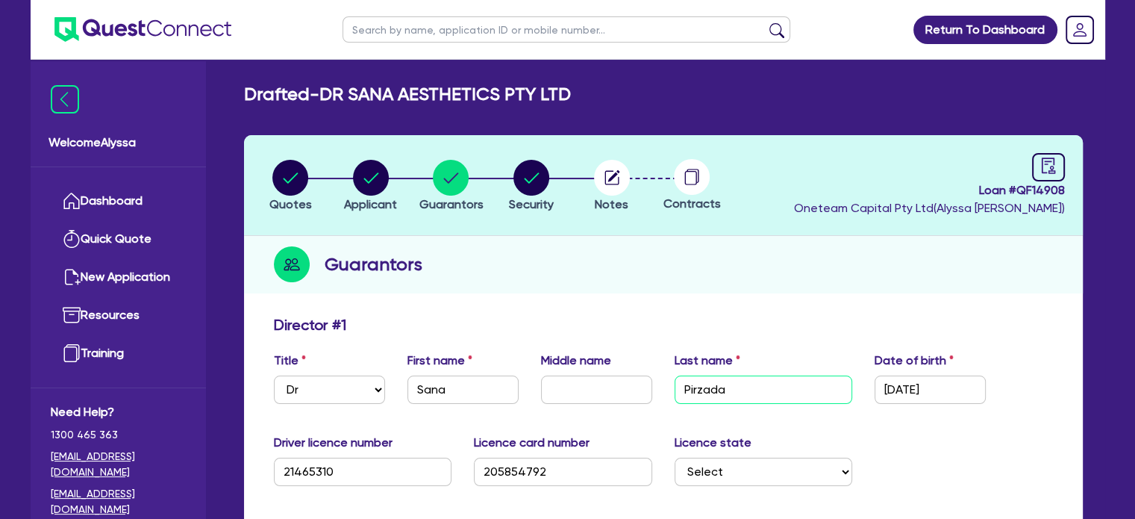
drag, startPoint x: 741, startPoint y: 382, endPoint x: 675, endPoint y: 381, distance: 66.4
click at [675, 381] on input "Pirzada" at bounding box center [764, 389] width 178 height 28
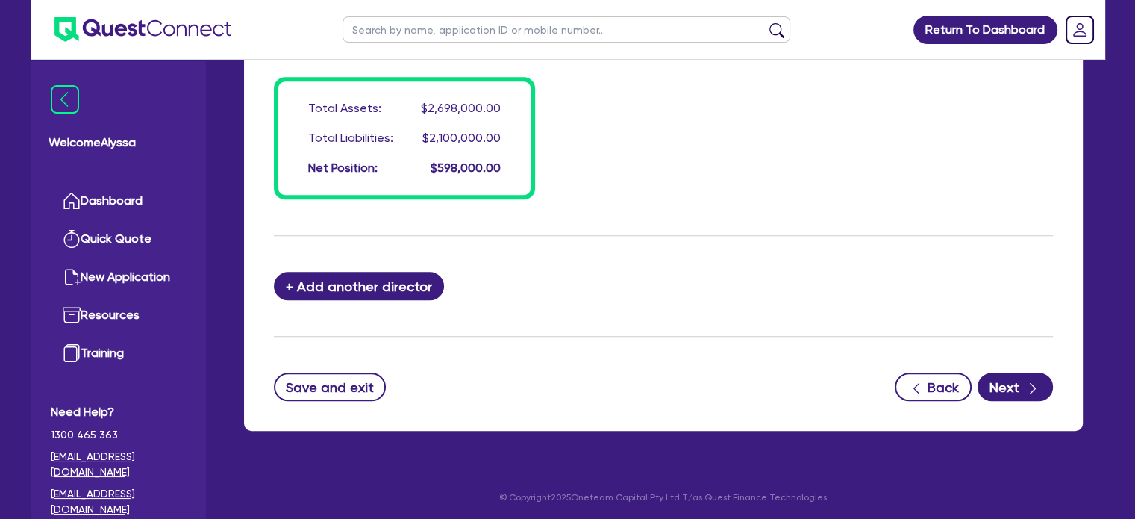
scroll to position [1254, 0]
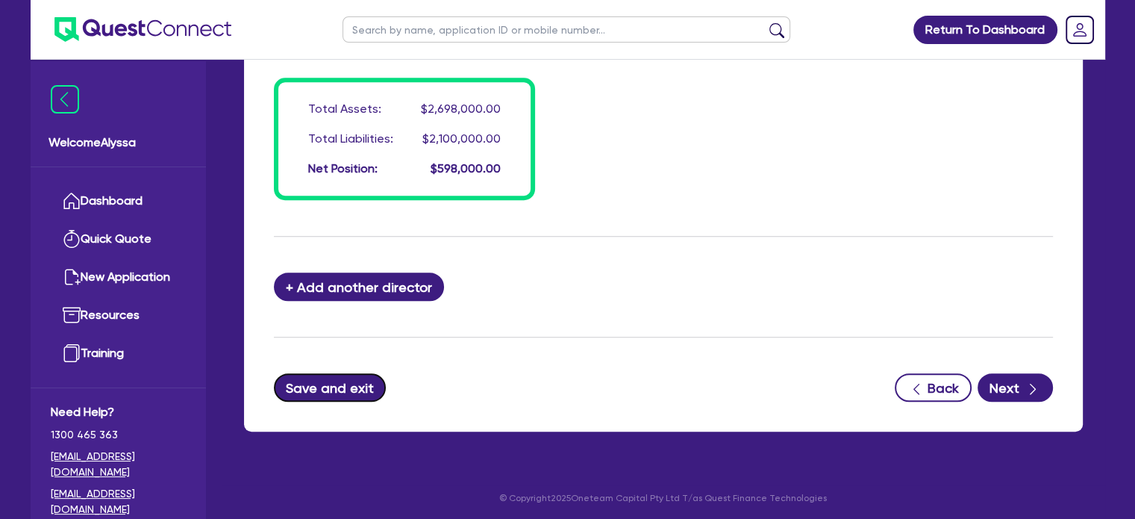
click at [325, 384] on button "Save and exit" at bounding box center [330, 387] width 113 height 28
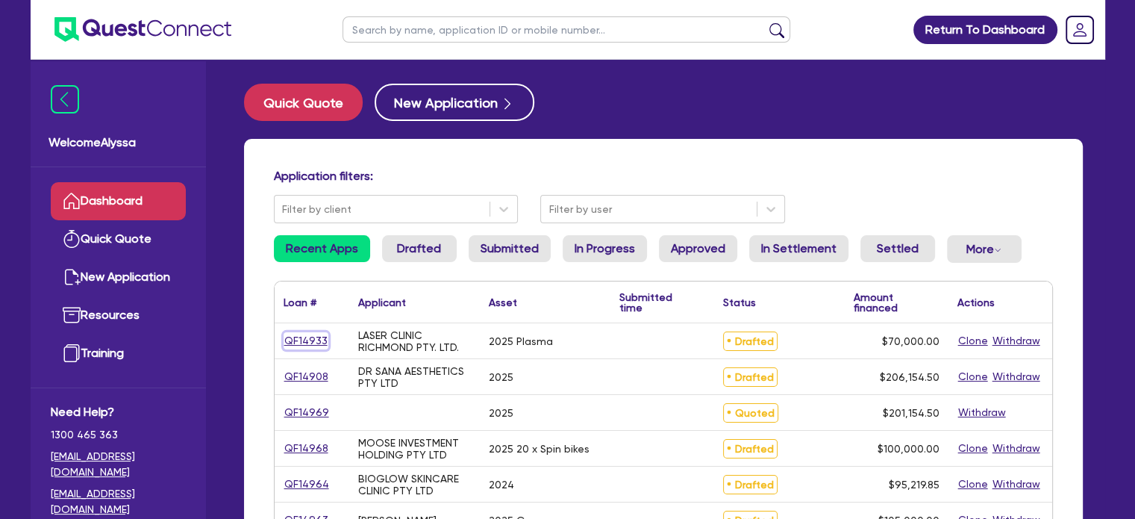
click at [308, 340] on link "QF14933" at bounding box center [306, 340] width 45 height 17
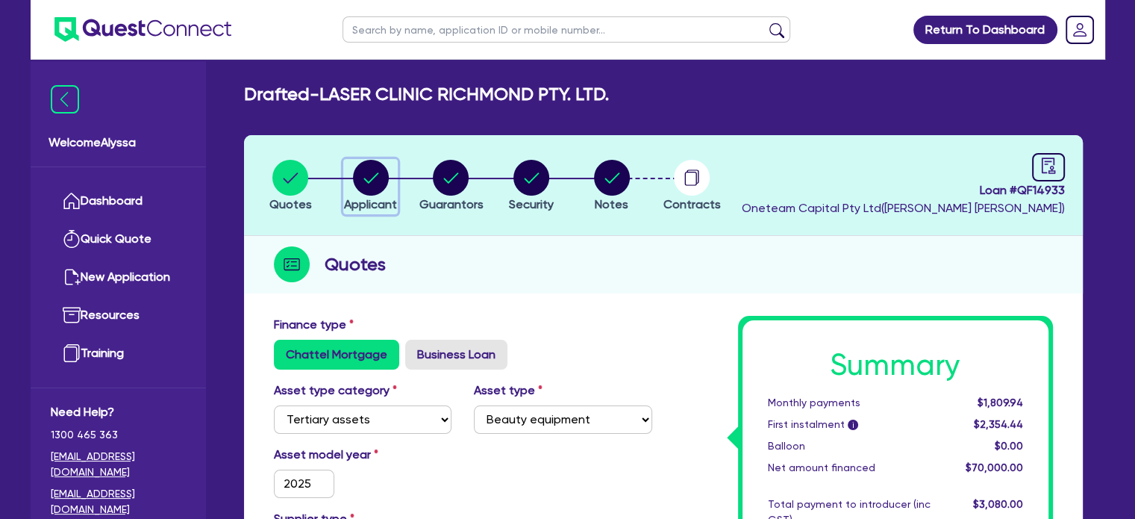
click at [375, 187] on circle "button" at bounding box center [371, 178] width 36 height 36
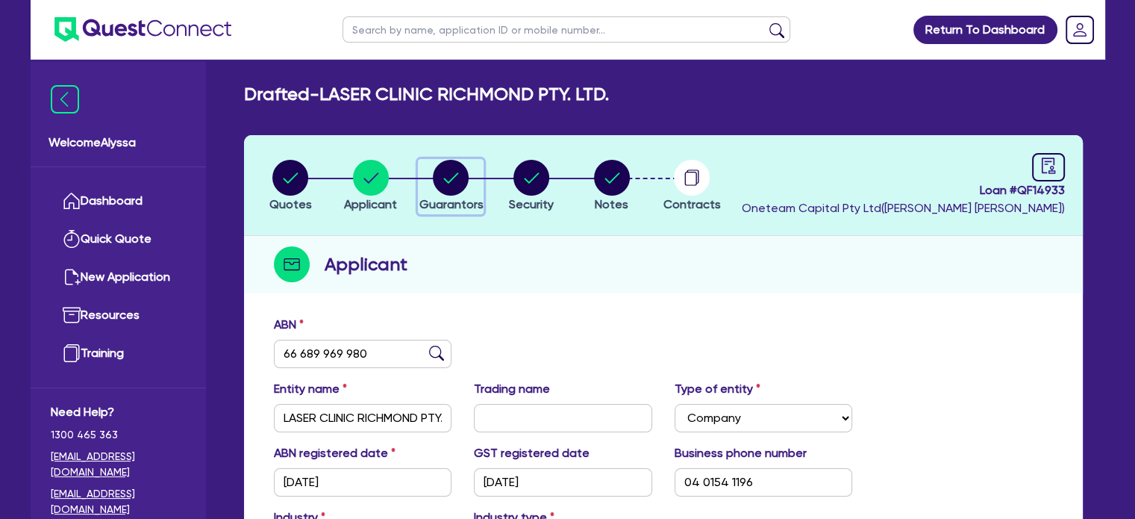
click at [452, 172] on circle "button" at bounding box center [451, 178] width 36 height 36
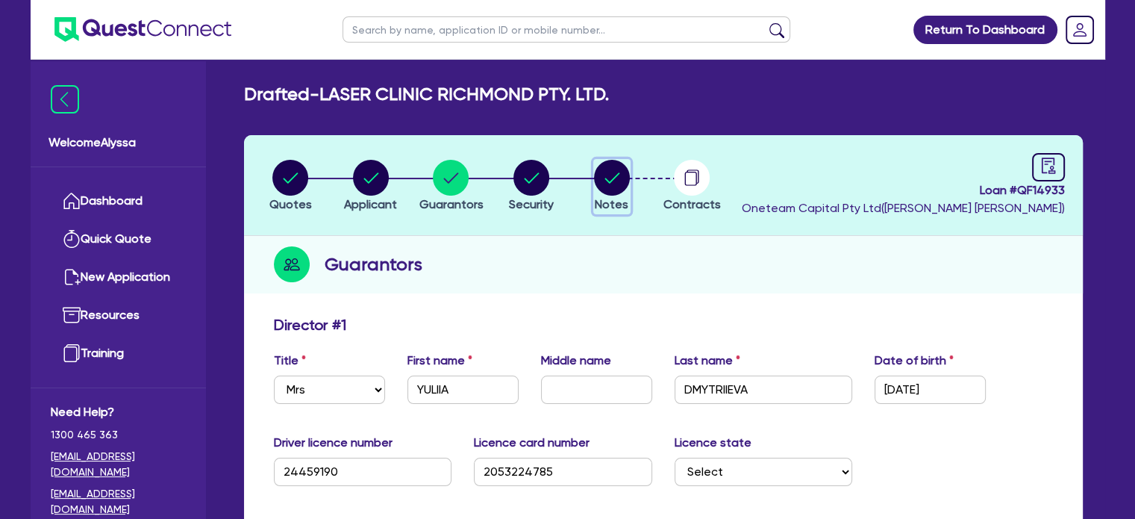
click at [612, 178] on icon "button" at bounding box center [612, 177] width 15 height 10
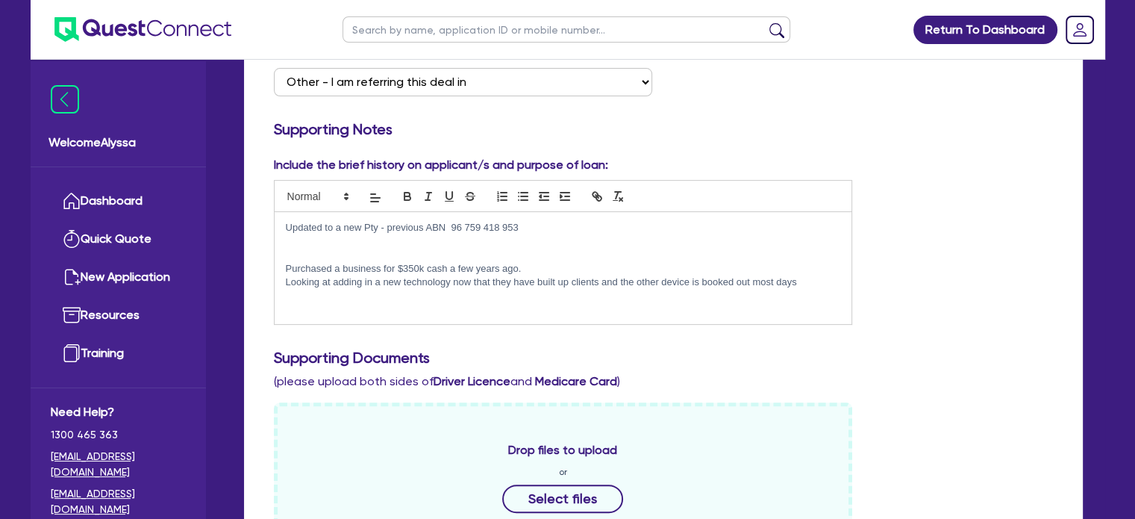
scroll to position [309, 0]
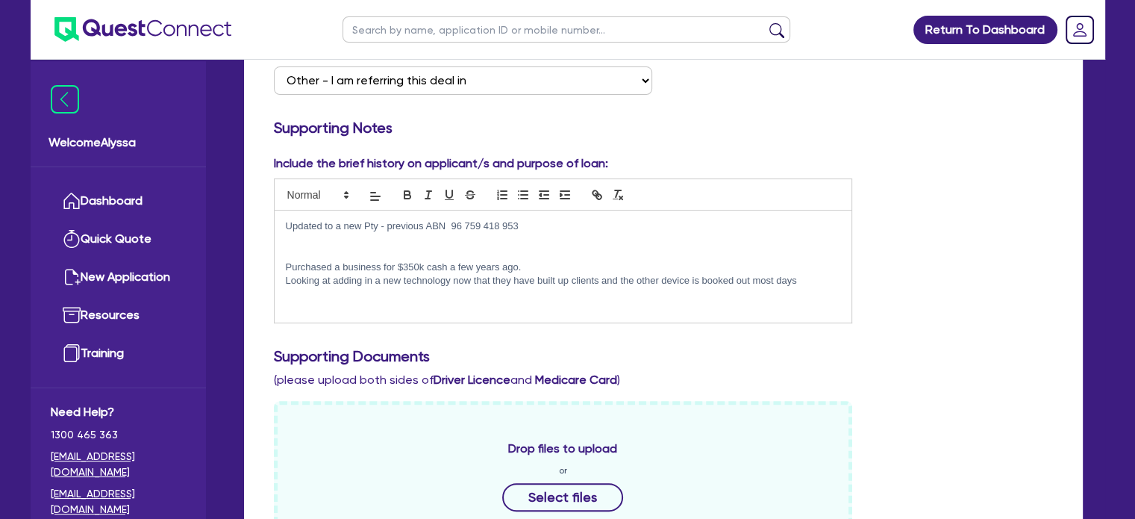
click at [475, 35] on input "text" at bounding box center [567, 29] width 448 height 26
click button "submit" at bounding box center [777, 32] width 24 height 21
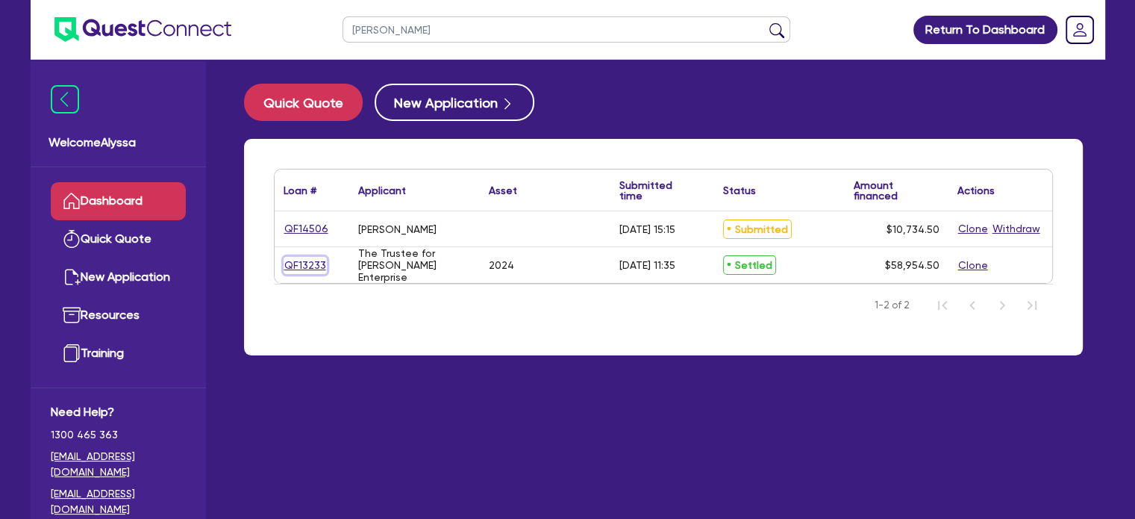
click at [309, 268] on link "QF13233" at bounding box center [305, 265] width 43 height 17
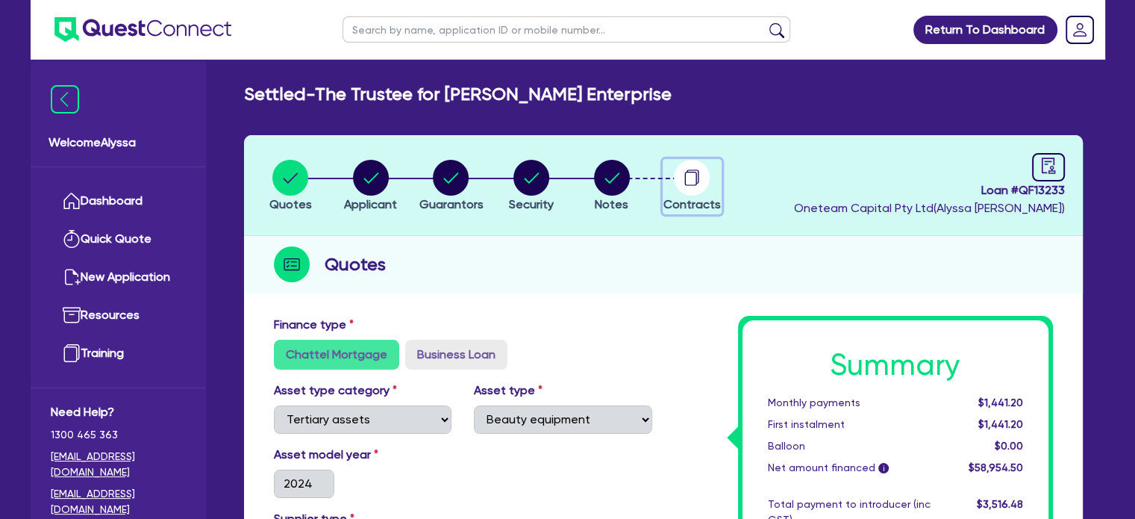
click at [697, 193] on circle "button" at bounding box center [692, 178] width 36 height 36
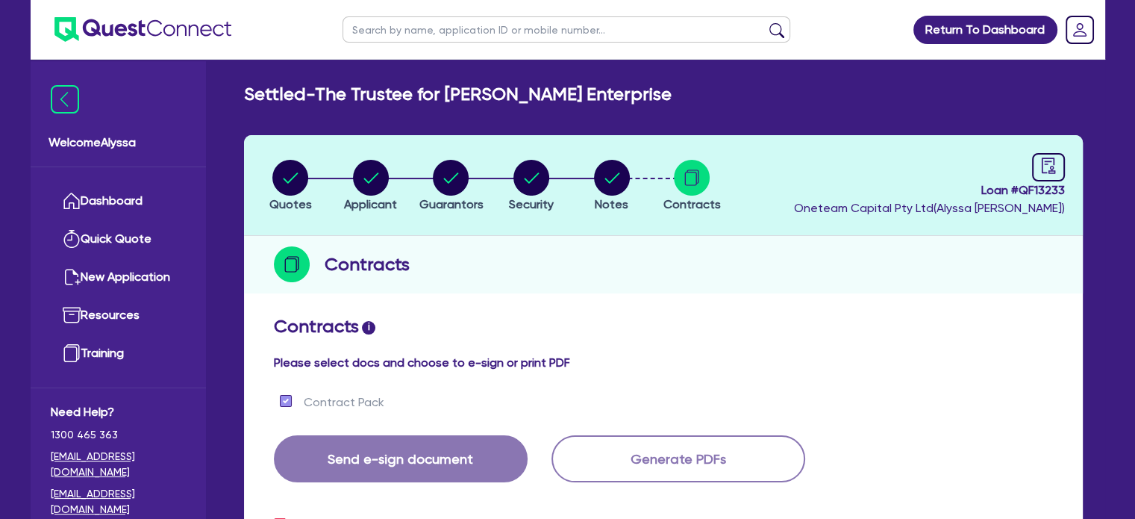
click at [631, 187] on li "Notes" at bounding box center [612, 185] width 81 height 52
click at [605, 184] on circle "button" at bounding box center [612, 178] width 36 height 36
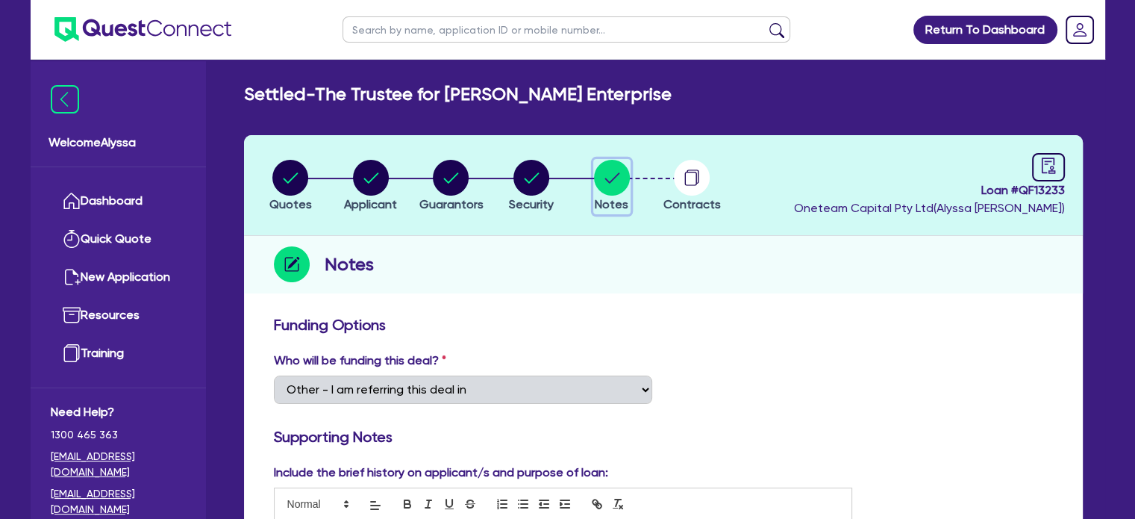
scroll to position [170, 0]
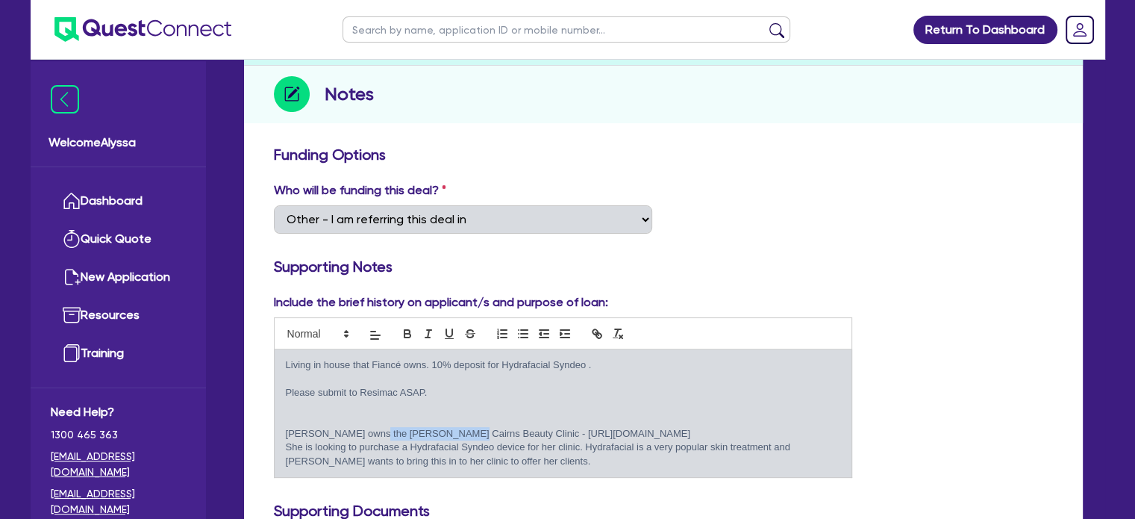
drag, startPoint x: 364, startPoint y: 428, endPoint x: 443, endPoint y: 430, distance: 78.4
click at [443, 430] on p "[PERSON_NAME] owns the [PERSON_NAME] Cairns Beauty Clinic - [URL][DOMAIN_NAME]" at bounding box center [563, 433] width 555 height 13
copy p "[PERSON_NAME] Cairns"
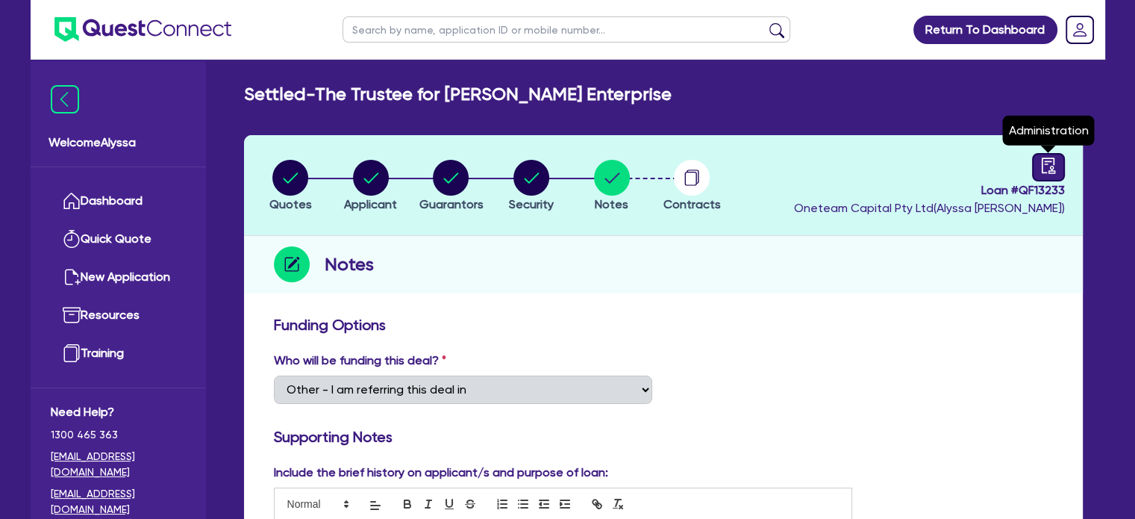
click at [1049, 172] on icon "audit" at bounding box center [1047, 165] width 13 height 16
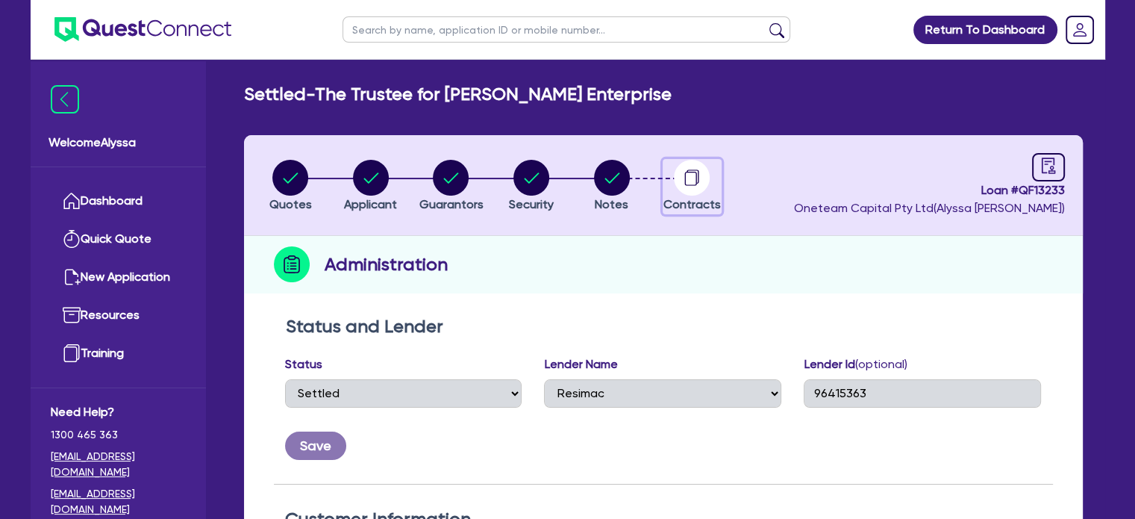
click at [692, 165] on circle "button" at bounding box center [692, 178] width 36 height 36
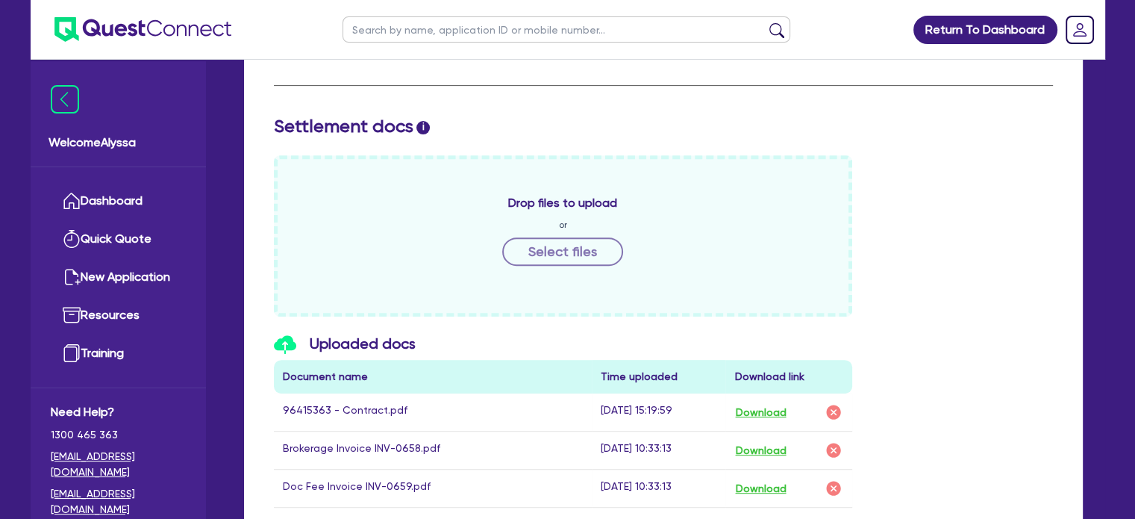
scroll to position [654, 0]
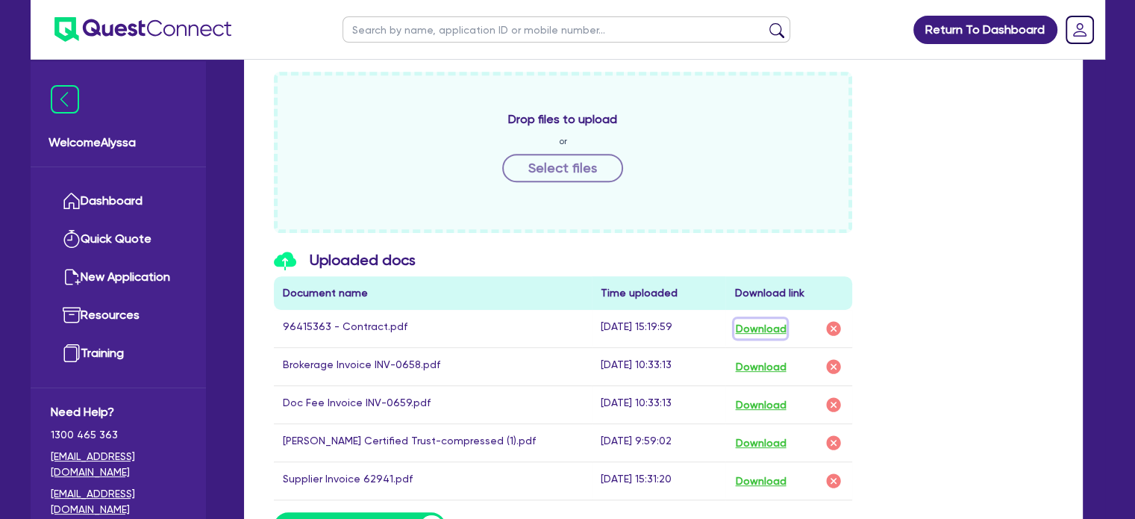
click at [758, 326] on button "Download" at bounding box center [760, 328] width 52 height 19
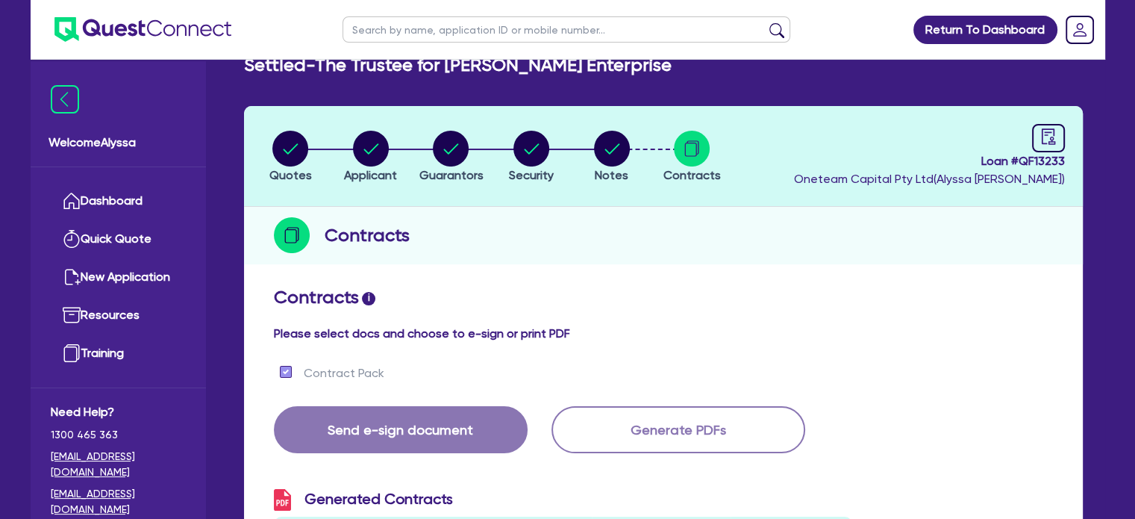
scroll to position [0, 0]
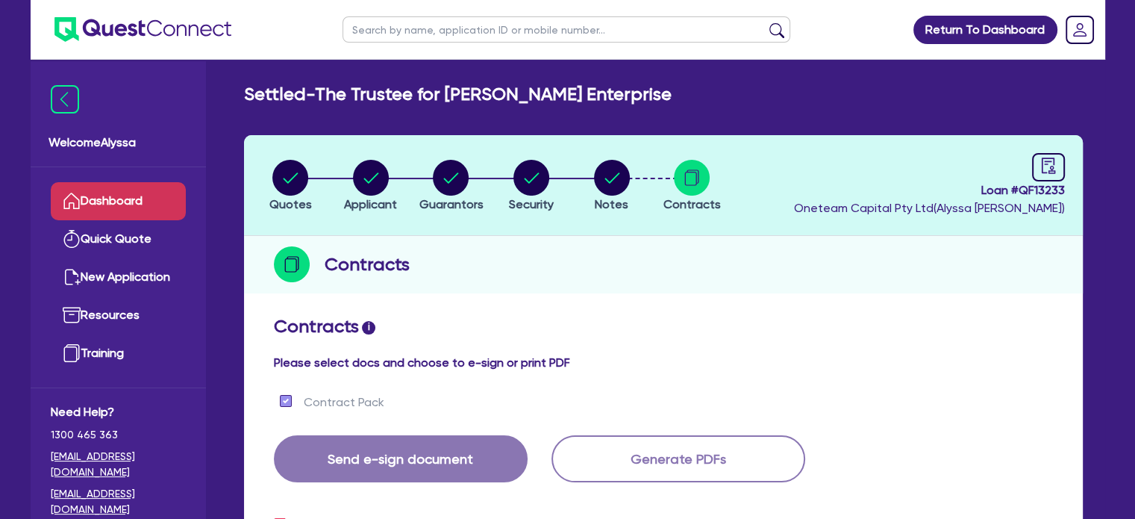
click at [140, 211] on link "Dashboard" at bounding box center [118, 201] width 135 height 38
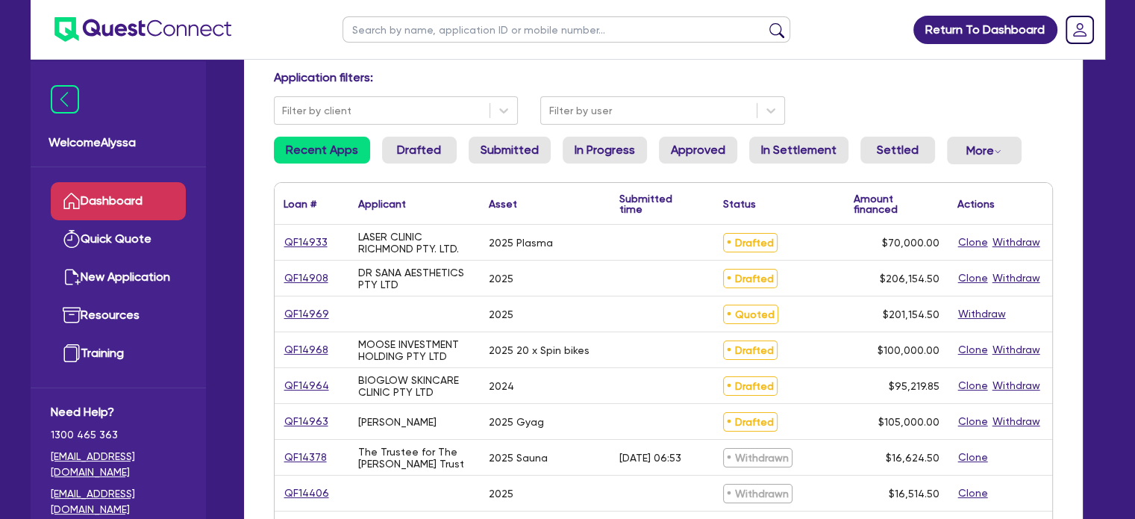
scroll to position [101, 0]
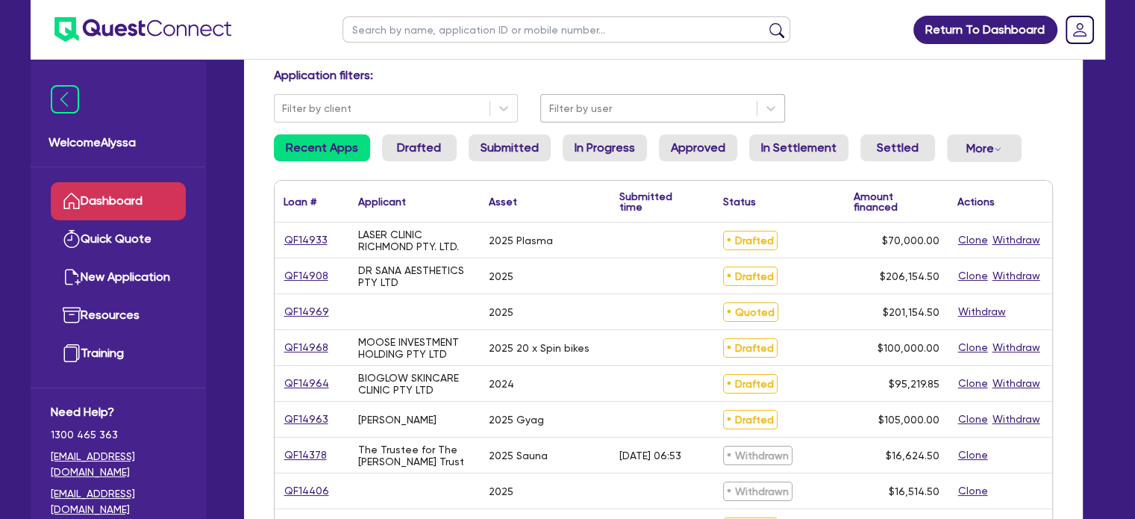
click at [623, 107] on div at bounding box center [649, 108] width 201 height 19
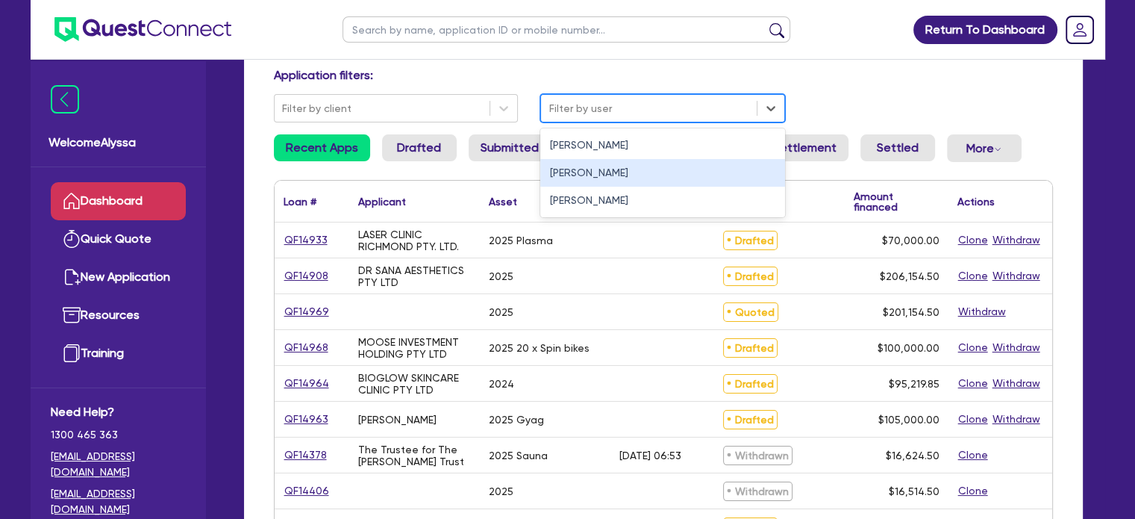
click at [589, 176] on div "[PERSON_NAME]" at bounding box center [662, 173] width 245 height 28
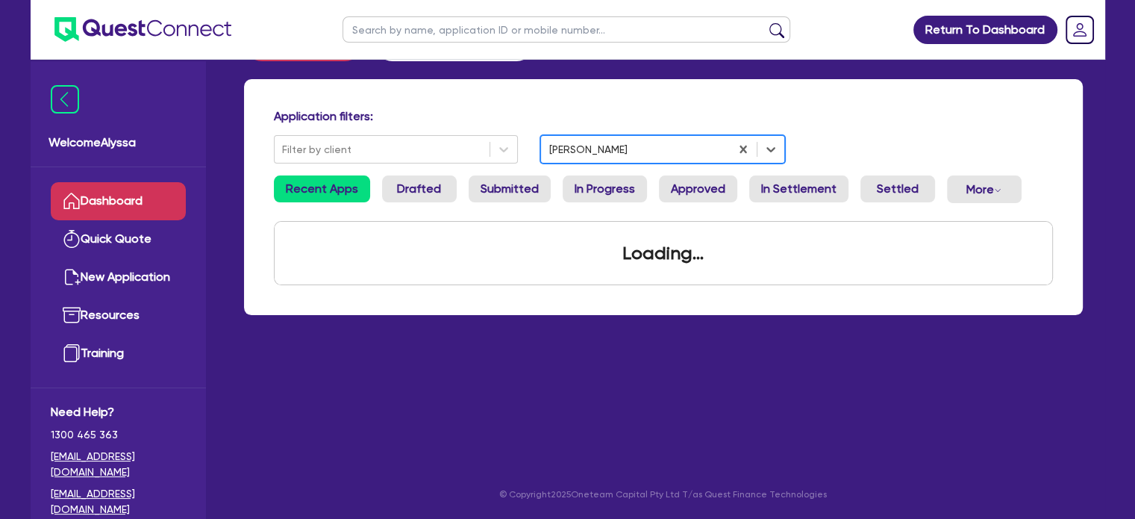
scroll to position [101, 0]
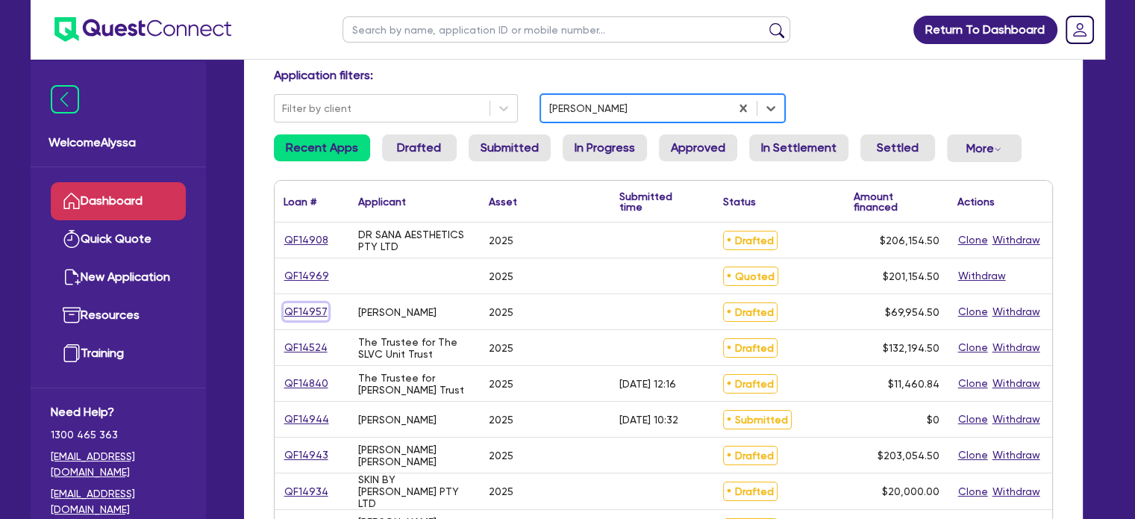
click at [297, 311] on link "QF14957" at bounding box center [306, 311] width 45 height 17
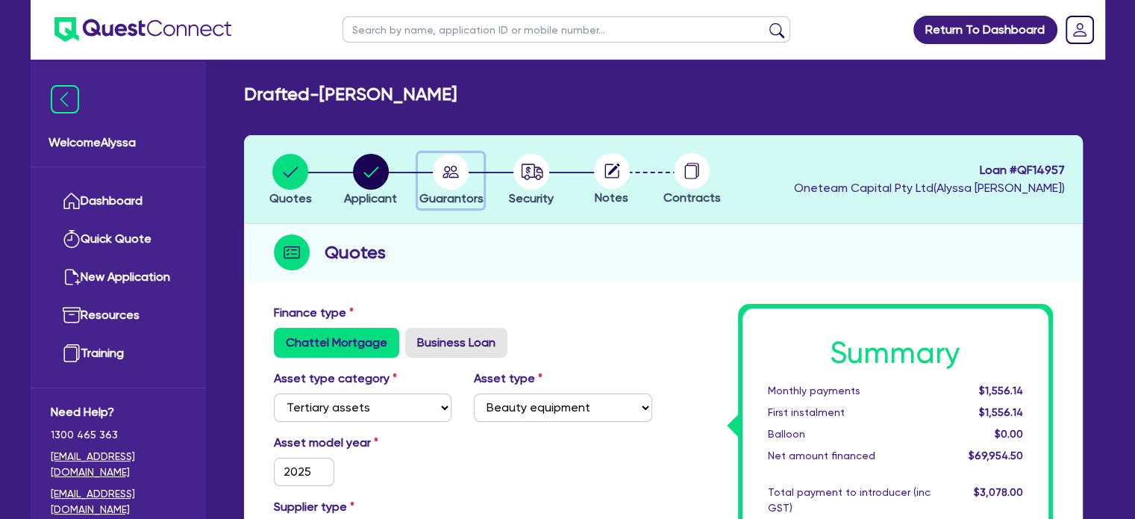
click at [445, 186] on circle "button" at bounding box center [451, 172] width 36 height 36
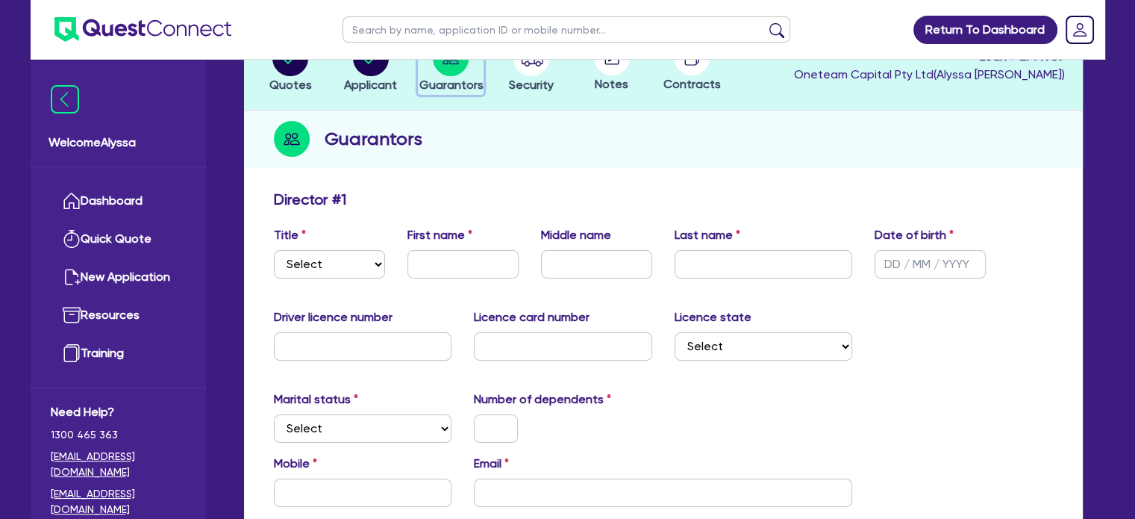
scroll to position [107, 0]
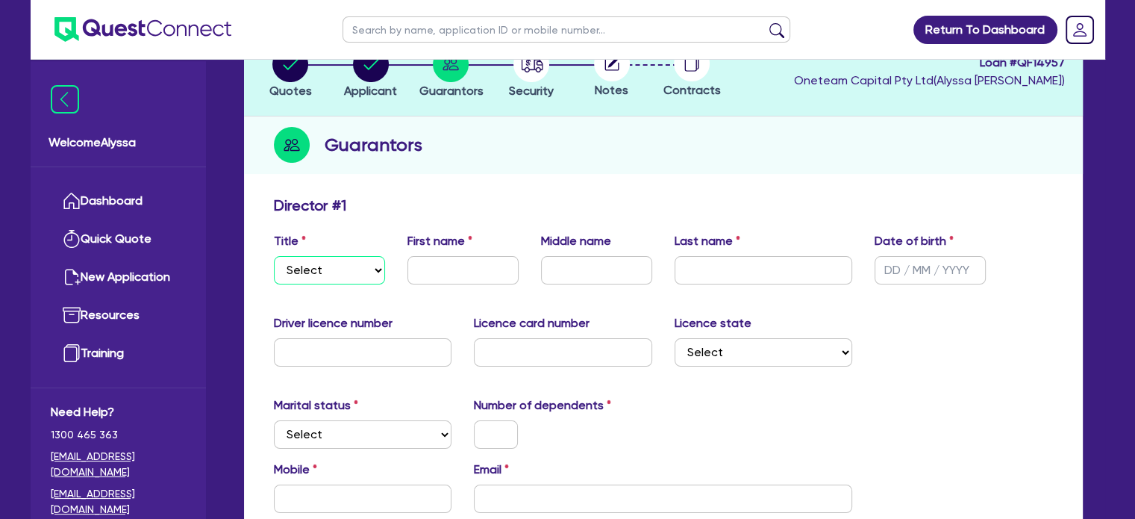
click at [325, 262] on select "Select Mr Mrs Ms Miss Dr" at bounding box center [329, 270] width 111 height 28
click at [274, 256] on select "Select Mr Mrs Ms Miss Dr" at bounding box center [329, 270] width 111 height 28
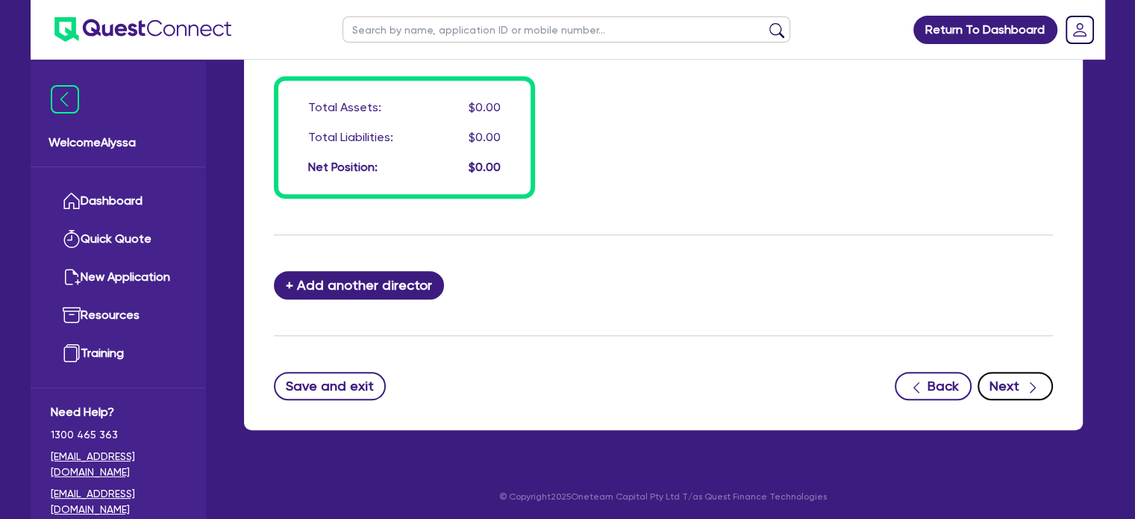
click at [996, 386] on button "Next" at bounding box center [1015, 386] width 75 height 28
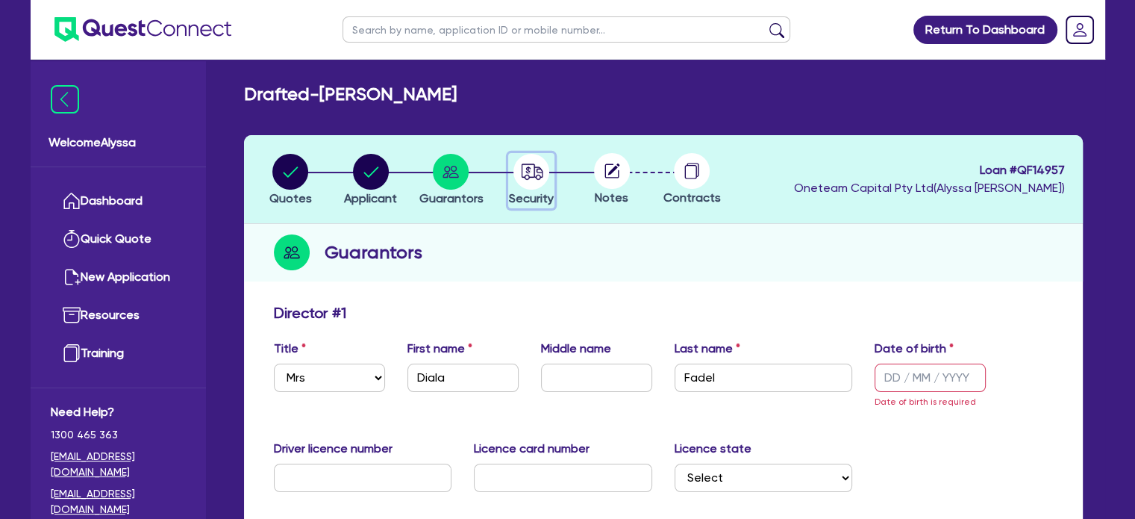
click at [533, 174] on circle "button" at bounding box center [532, 172] width 36 height 36
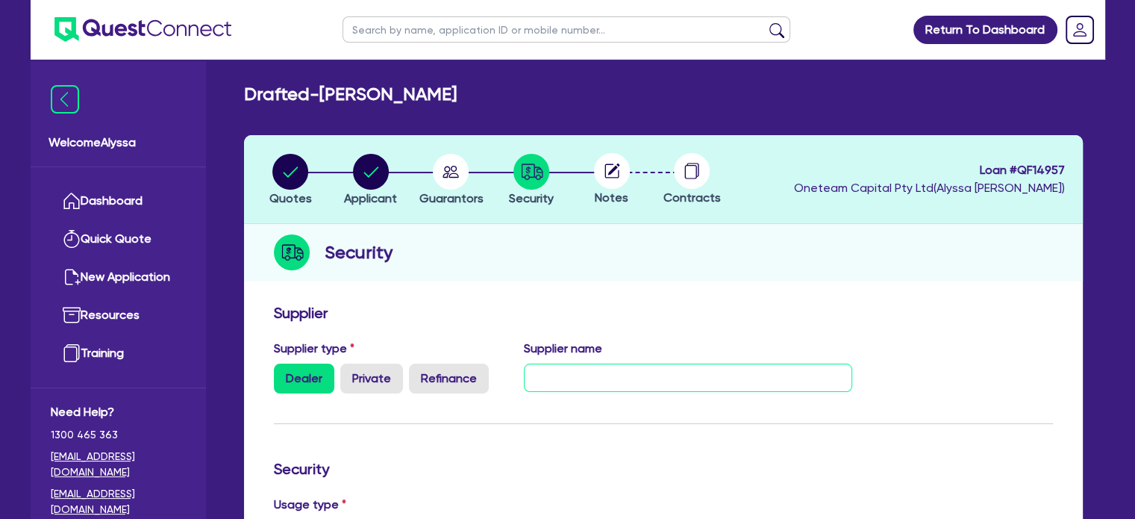
click at [556, 369] on input "text" at bounding box center [688, 378] width 328 height 28
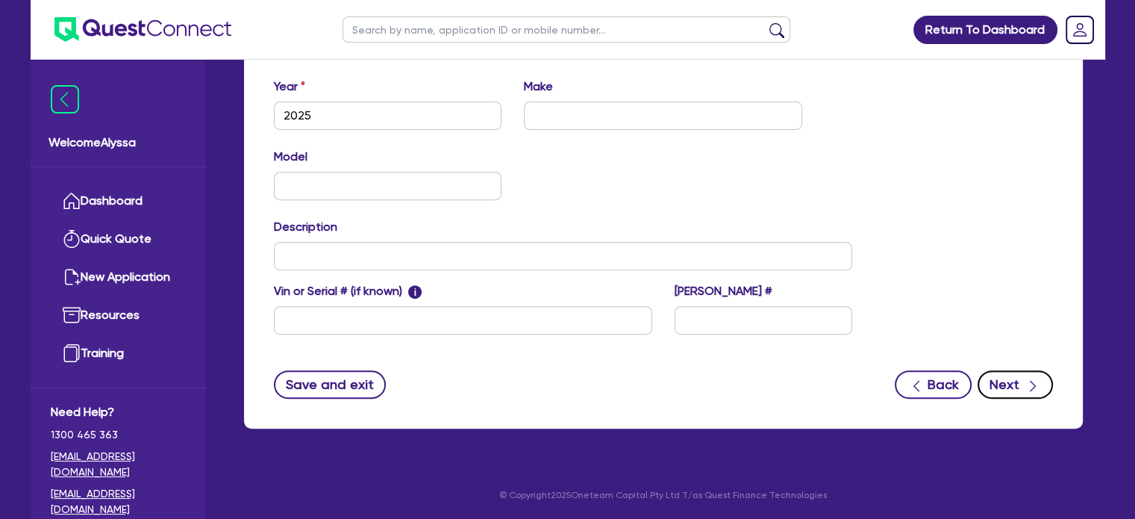
click at [1039, 381] on icon "button" at bounding box center [1033, 385] width 15 height 15
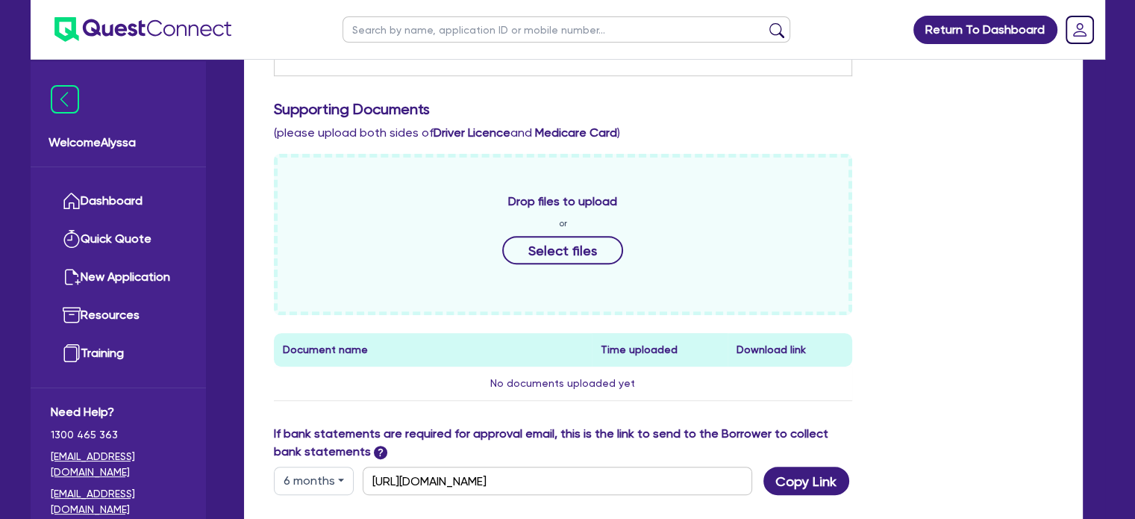
scroll to position [642, 0]
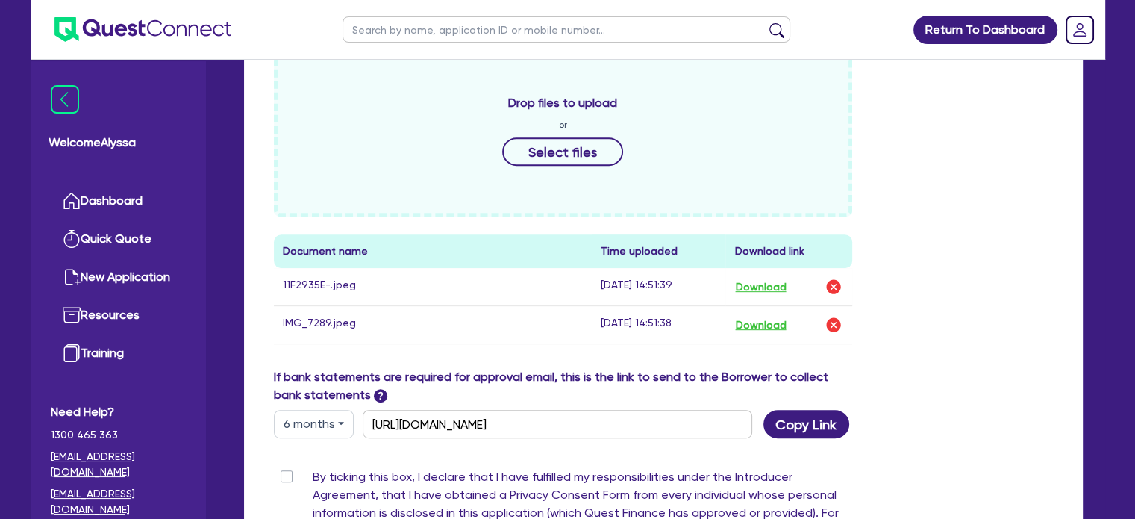
click at [938, 354] on div "Drop files to upload or Select files Document name Time uploaded Download link …" at bounding box center [664, 211] width 802 height 313
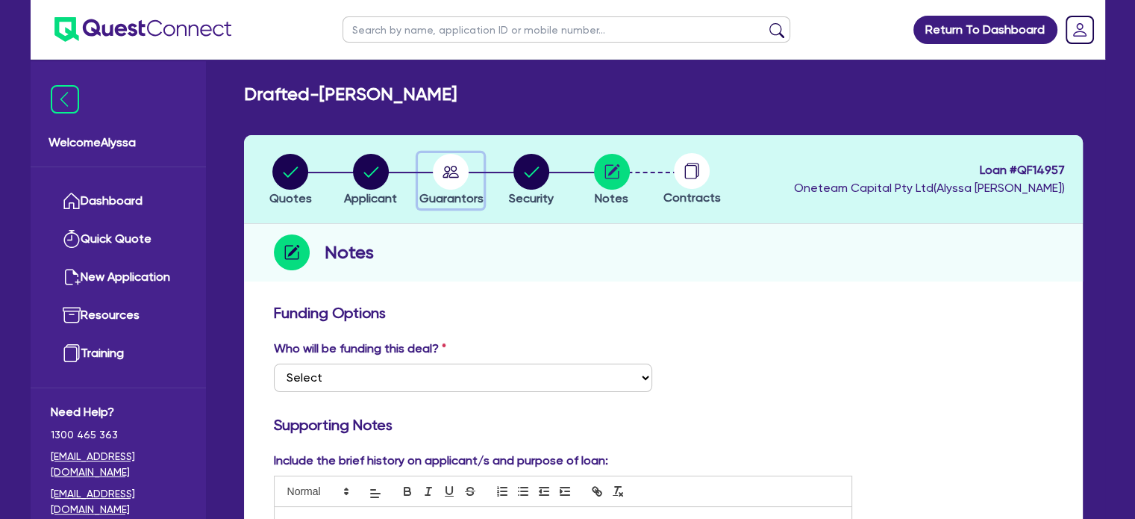
click at [439, 157] on icon "button" at bounding box center [451, 172] width 36 height 36
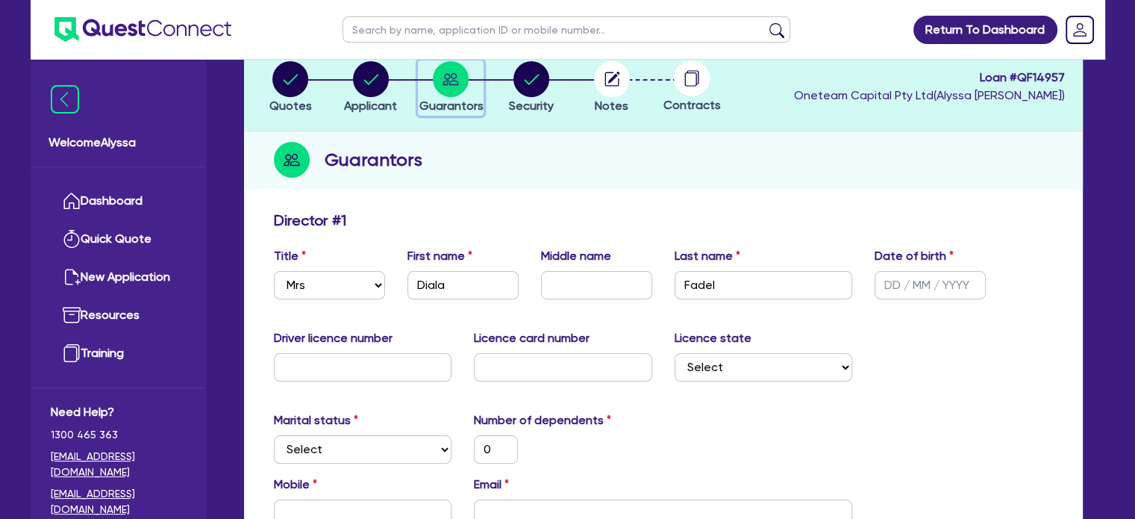
scroll to position [140, 0]
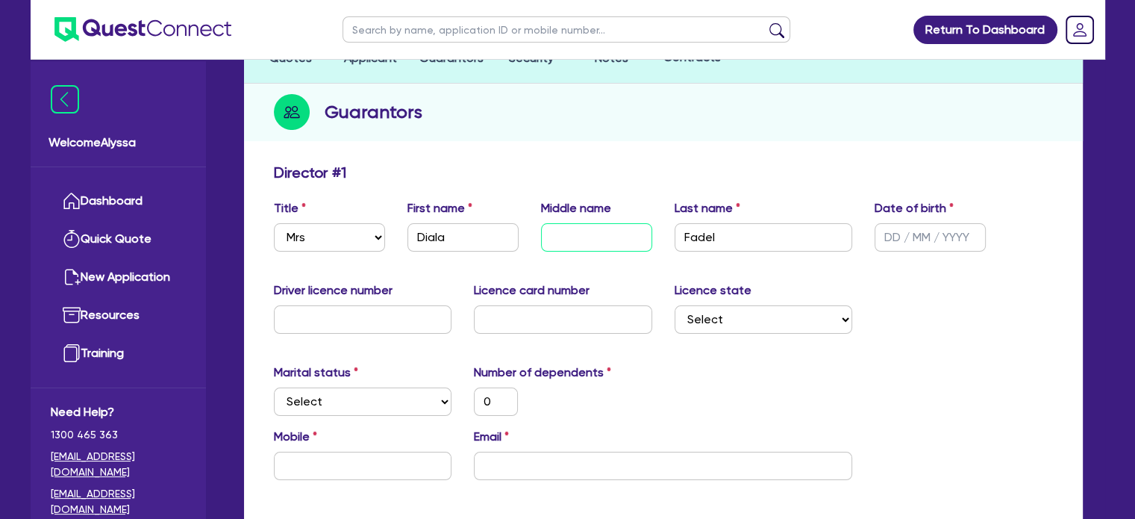
click at [589, 247] on input "text" at bounding box center [596, 237] width 111 height 28
click at [371, 322] on input "text" at bounding box center [363, 319] width 178 height 28
click at [706, 302] on div "Licence state Select [GEOGRAPHIC_DATA] [GEOGRAPHIC_DATA] [GEOGRAPHIC_DATA] [GEO…" at bounding box center [764, 307] width 201 height 52
click at [690, 324] on select "Select [GEOGRAPHIC_DATA] [GEOGRAPHIC_DATA] [GEOGRAPHIC_DATA] [GEOGRAPHIC_DATA] …" at bounding box center [764, 319] width 178 height 28
click at [675, 305] on select "Select [GEOGRAPHIC_DATA] [GEOGRAPHIC_DATA] [GEOGRAPHIC_DATA] [GEOGRAPHIC_DATA] …" at bounding box center [764, 319] width 178 height 28
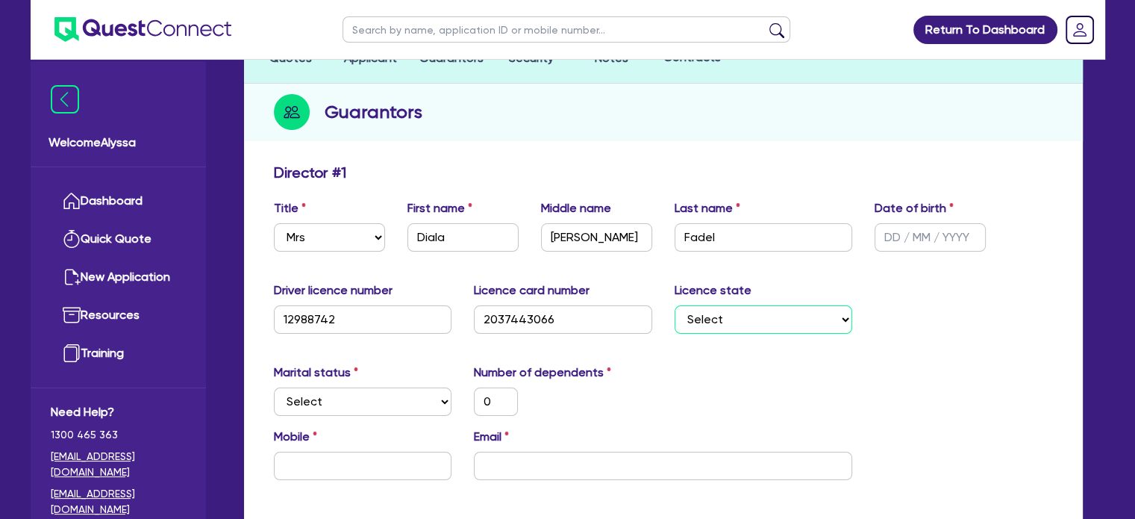
scroll to position [238, 0]
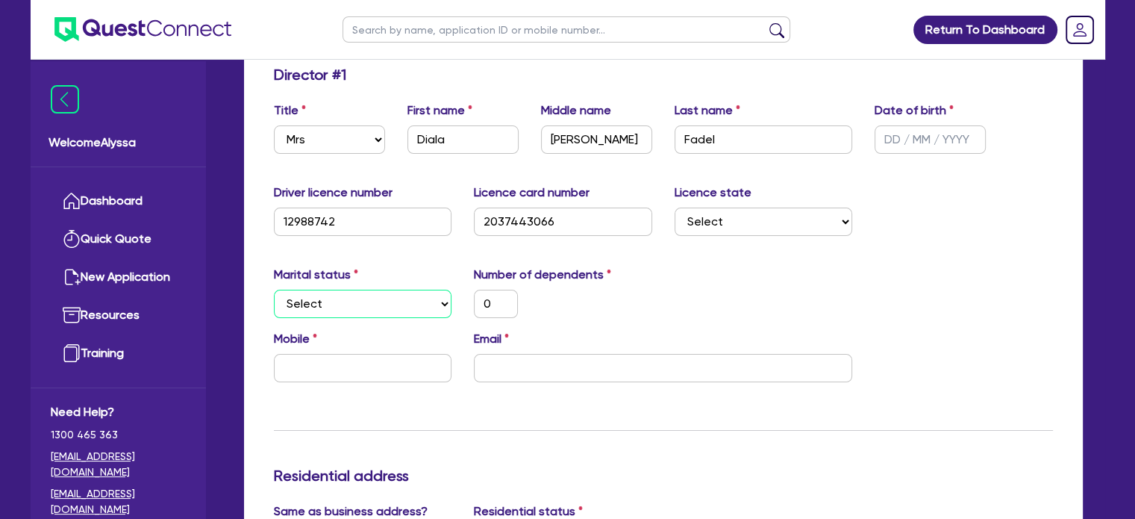
click at [354, 301] on select "Select Single Married De Facto / Partner" at bounding box center [363, 304] width 178 height 28
click at [274, 290] on select "Select Single Married De Facto / Partner" at bounding box center [363, 304] width 178 height 28
click at [501, 311] on input "0" at bounding box center [496, 304] width 44 height 28
click at [396, 374] on input "text" at bounding box center [363, 368] width 178 height 28
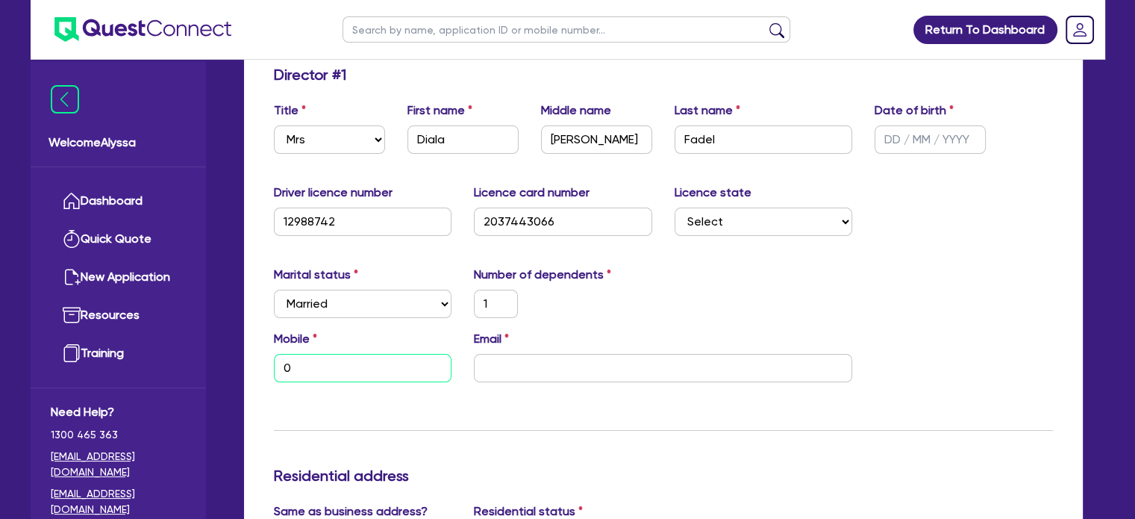
paste input "413 756 757"
click at [505, 361] on input "email" at bounding box center [663, 368] width 378 height 28
paste input "[EMAIL_ADDRESS][DOMAIN_NAME]"
click at [652, 330] on div "Email [EMAIL_ADDRESS][DOMAIN_NAME]" at bounding box center [663, 356] width 401 height 52
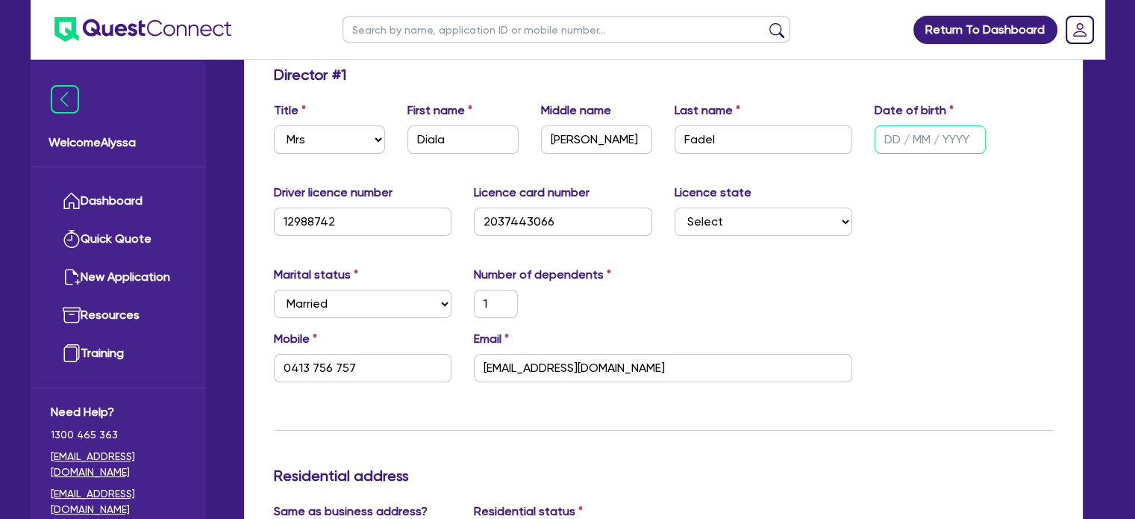
click at [884, 134] on input "text" at bounding box center [930, 139] width 111 height 28
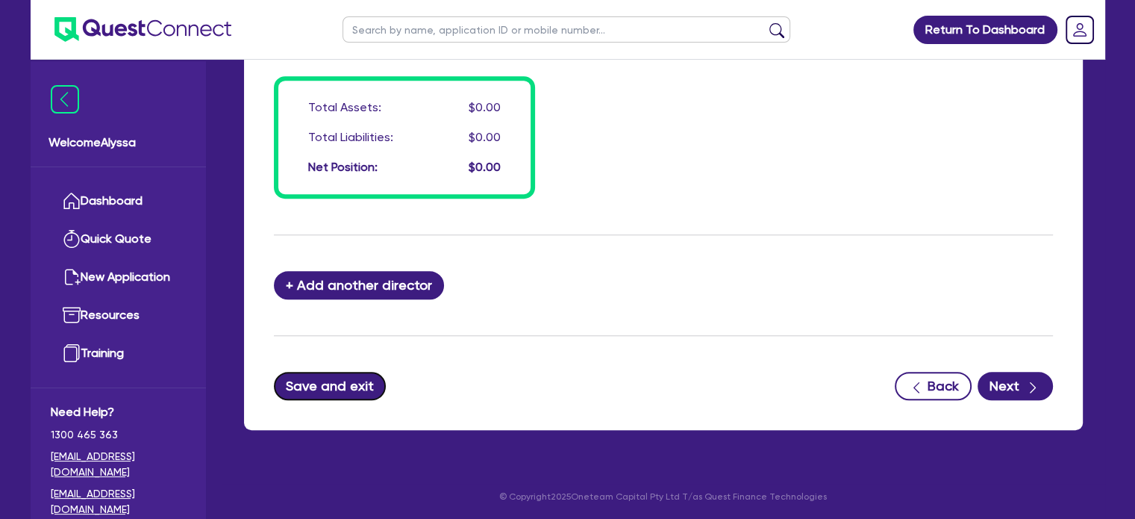
click at [338, 384] on button "Save and exit" at bounding box center [330, 386] width 113 height 28
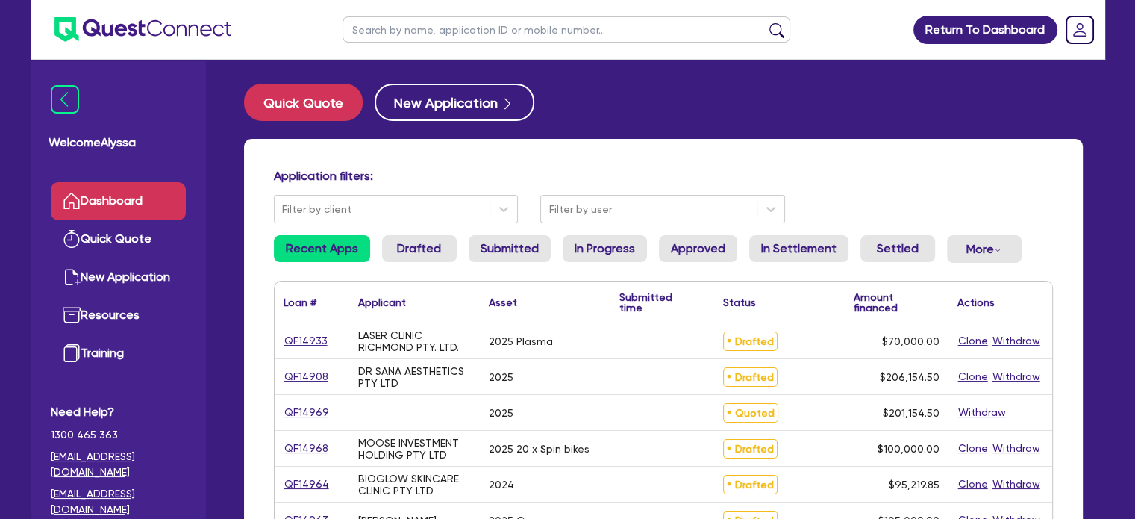
click at [426, 29] on input "text" at bounding box center [567, 29] width 448 height 26
click at [765, 22] on button "submit" at bounding box center [777, 32] width 24 height 21
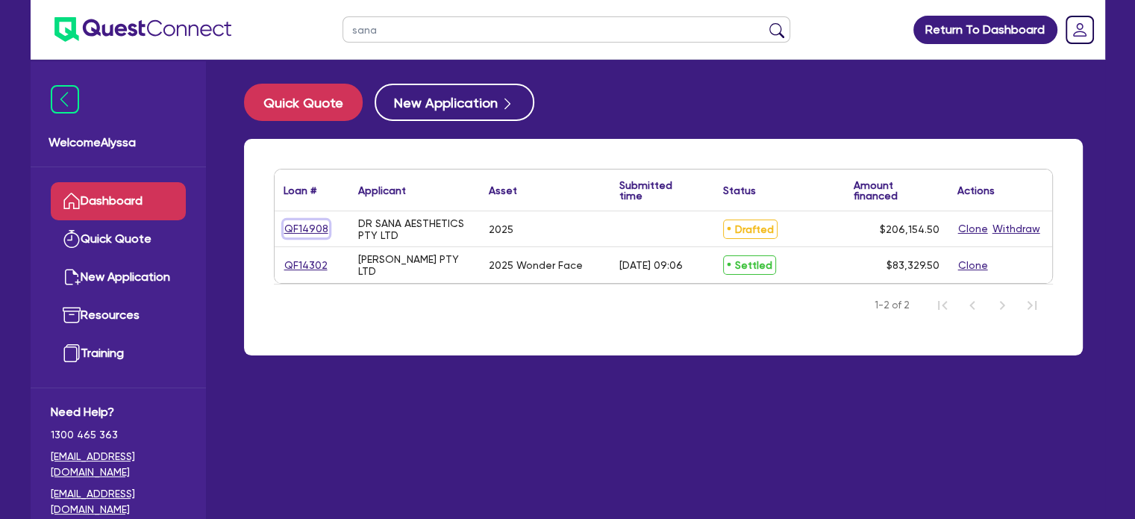
click at [295, 226] on link "QF14908" at bounding box center [307, 228] width 46 height 17
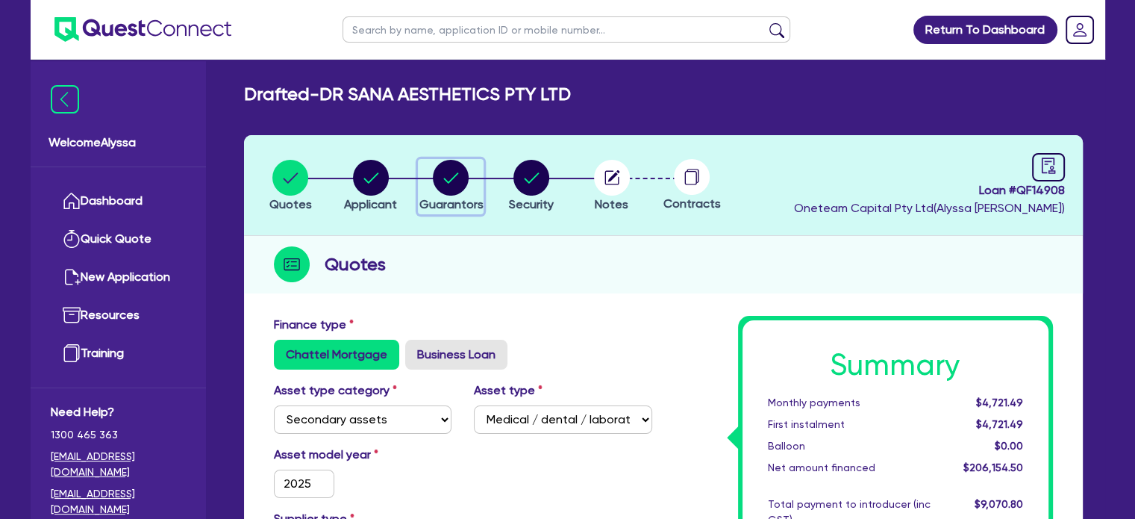
click at [457, 177] on circle "button" at bounding box center [451, 178] width 36 height 36
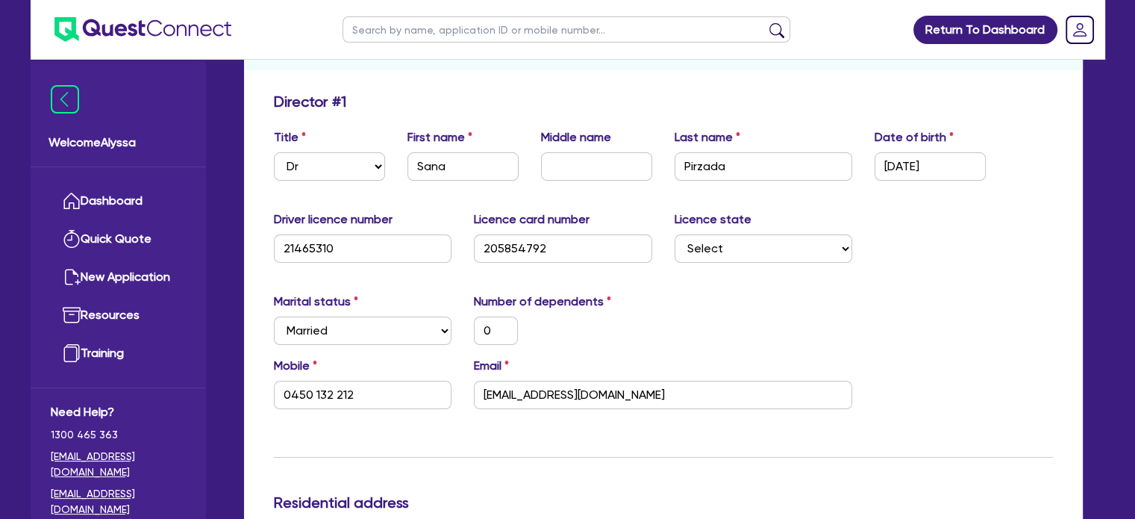
scroll to position [224, 0]
drag, startPoint x: 693, startPoint y: 397, endPoint x: 425, endPoint y: 377, distance: 268.7
click at [425, 377] on div "Mobile [PHONE_NUMBER] Email [EMAIL_ADDRESS][DOMAIN_NAME]" at bounding box center [664, 388] width 802 height 64
paste input "drsanaaesthetic"
click at [604, 367] on div "Email [EMAIL_ADDRESS][DOMAIN_NAME]" at bounding box center [663, 382] width 401 height 52
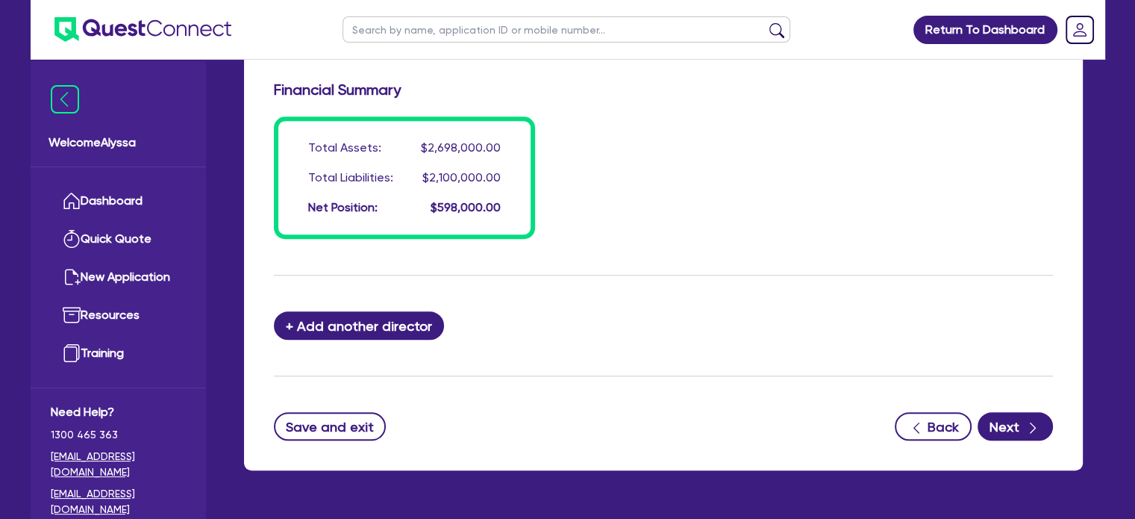
scroll to position [1255, 0]
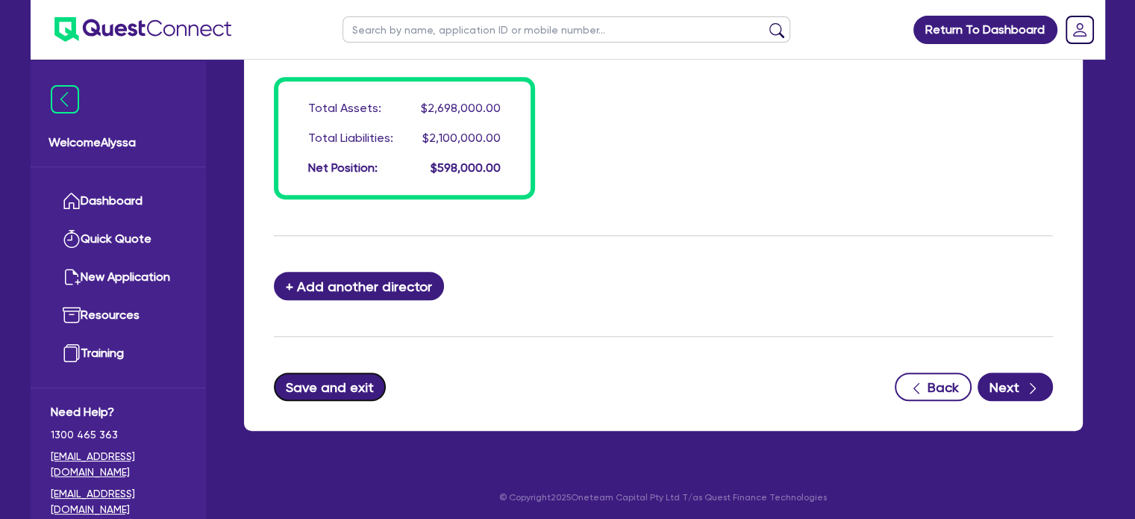
click at [349, 386] on button "Save and exit" at bounding box center [330, 386] width 113 height 28
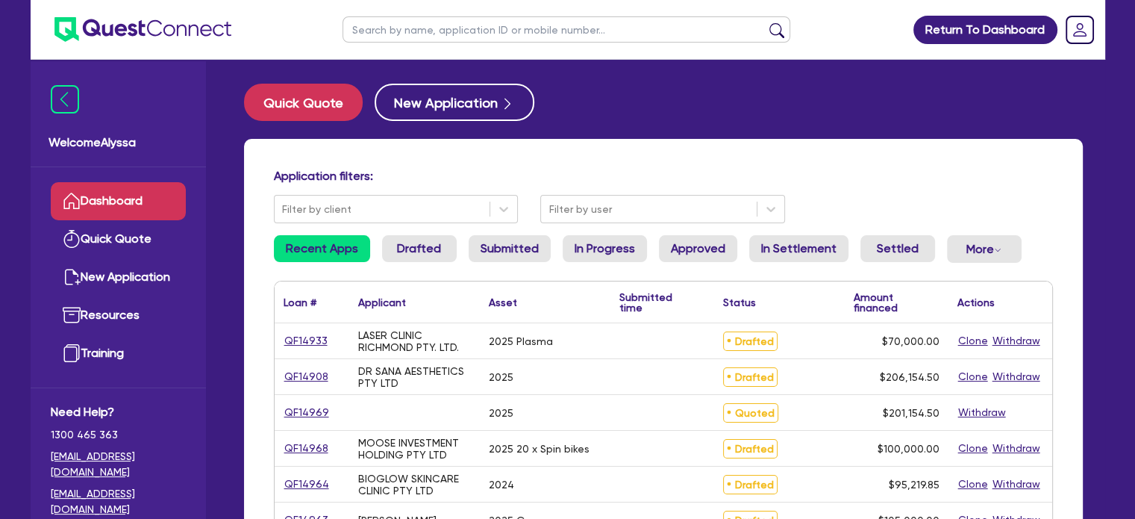
click at [384, 29] on input "text" at bounding box center [567, 29] width 448 height 26
click at [765, 22] on button "submit" at bounding box center [777, 32] width 24 height 21
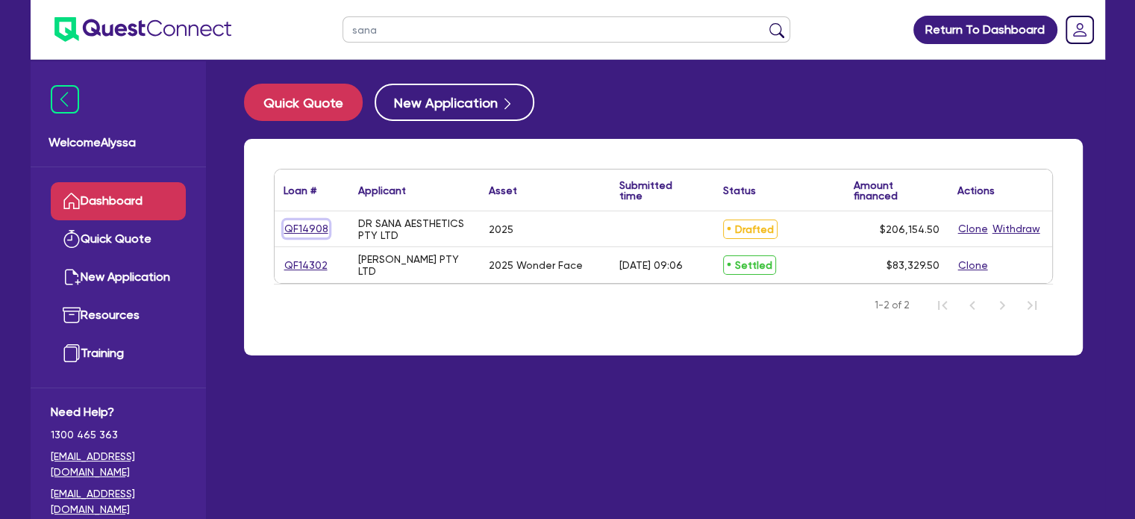
click at [311, 223] on link "QF14908" at bounding box center [307, 228] width 46 height 17
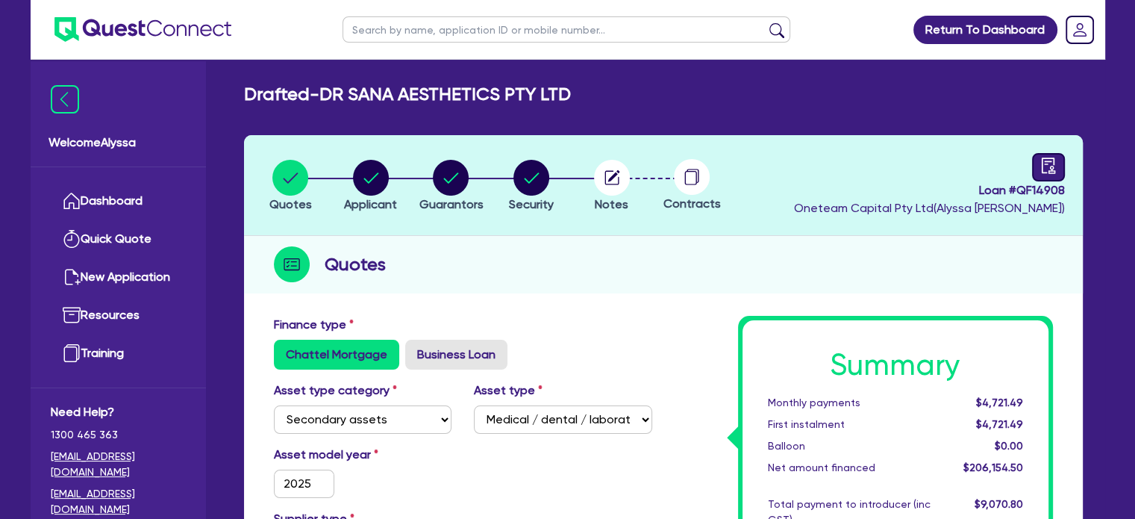
click at [1041, 168] on icon "audit" at bounding box center [1049, 165] width 16 height 16
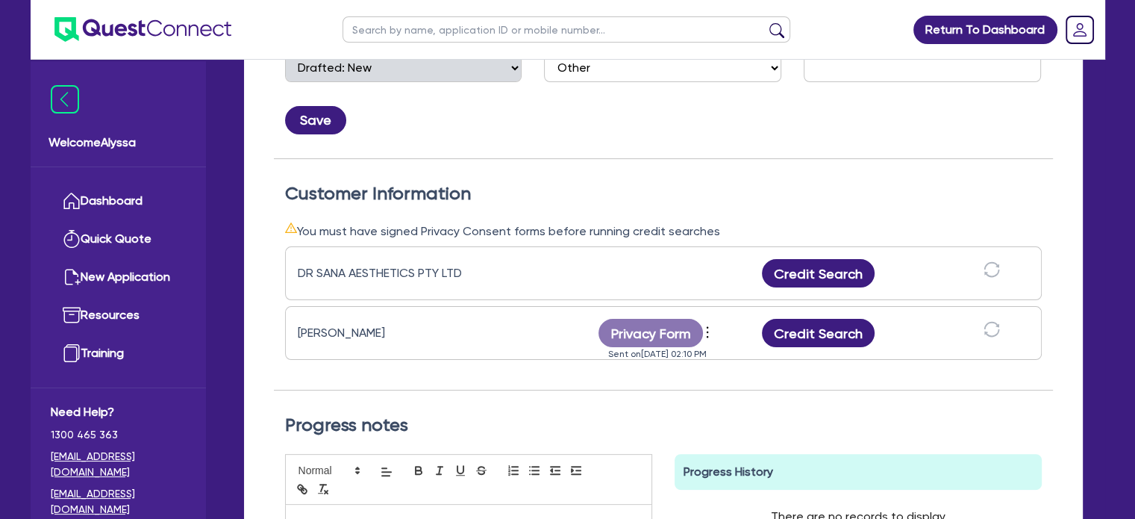
scroll to position [325, 0]
click at [701, 325] on icon "more" at bounding box center [707, 332] width 15 height 22
click at [761, 348] on link "Send new privacy form" at bounding box center [788, 354] width 143 height 22
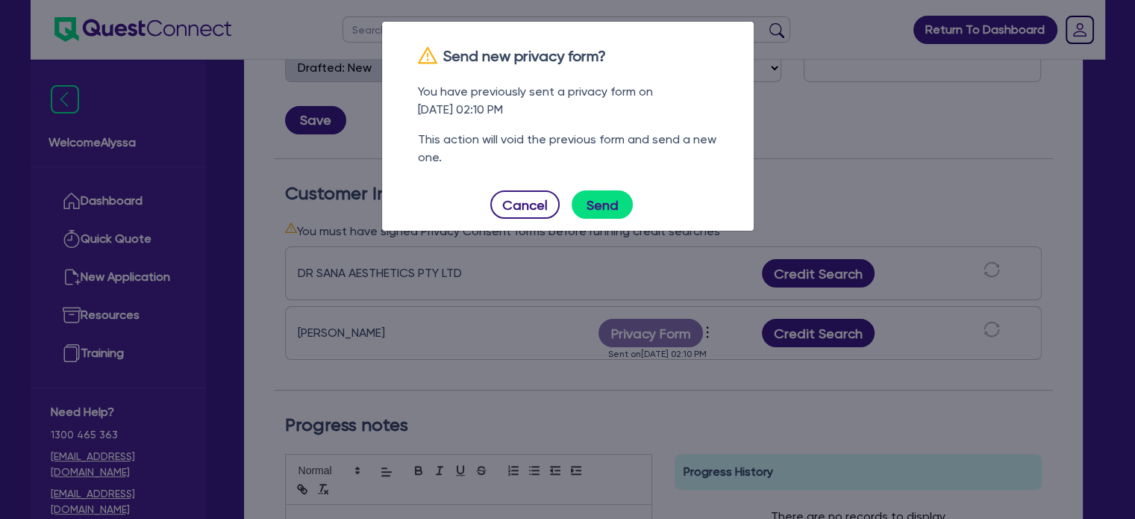
click at [623, 218] on div "Cancel Send" at bounding box center [568, 204] width 348 height 28
click at [612, 206] on button "Send" at bounding box center [602, 204] width 61 height 28
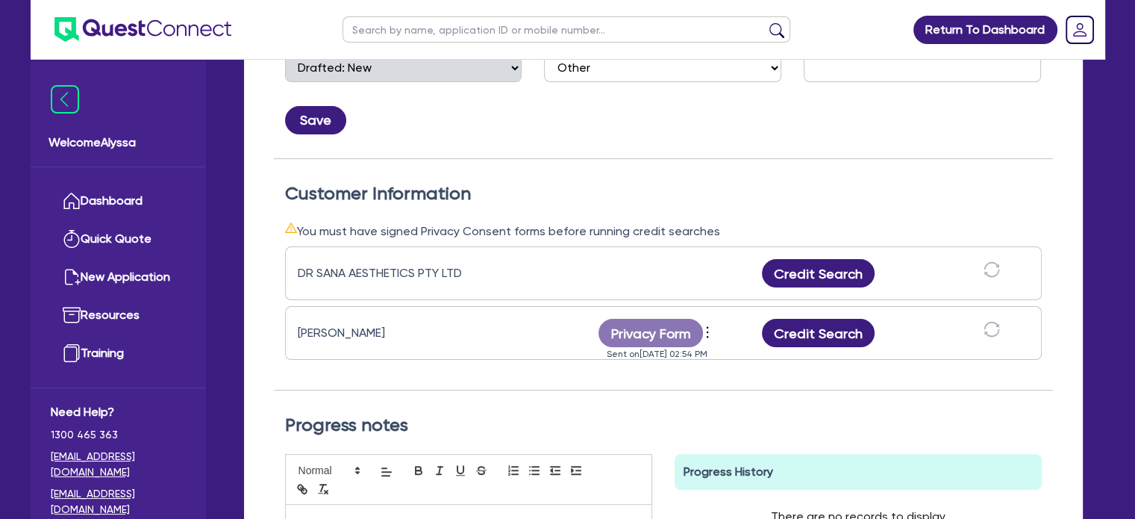
click at [417, 30] on input "text" at bounding box center [567, 29] width 448 height 26
paste input "[EMAIL_ADDRESS][DOMAIN_NAME]"
click button "submit" at bounding box center [777, 32] width 24 height 21
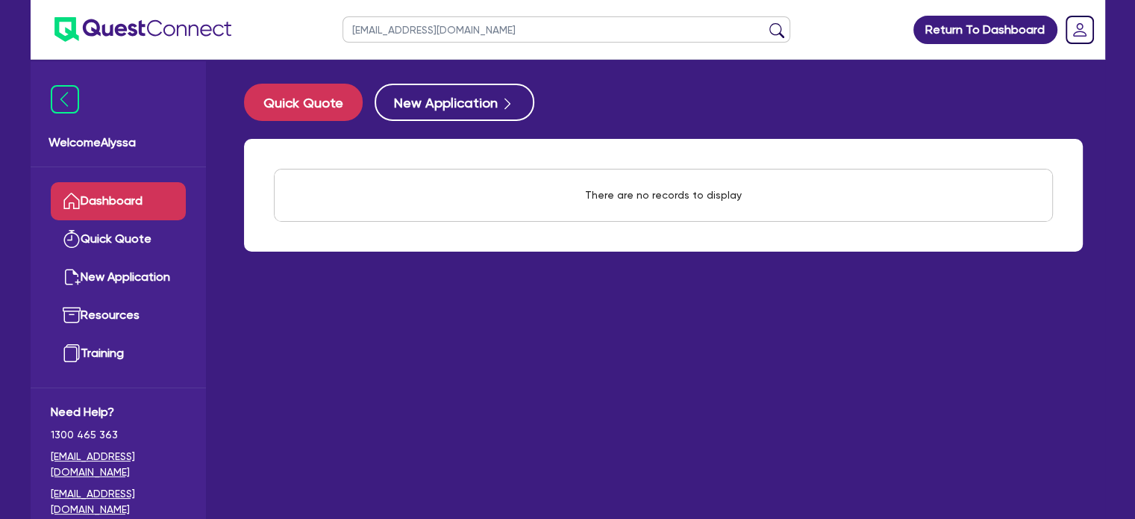
drag, startPoint x: 529, startPoint y: 35, endPoint x: 266, endPoint y: 20, distance: 263.9
click at [266, 20] on header "[EMAIL_ADDRESS][DOMAIN_NAME] Return To Dashboard Edit Profile Logout" at bounding box center [568, 30] width 1075 height 60
click at [765, 22] on button "submit" at bounding box center [777, 32] width 24 height 21
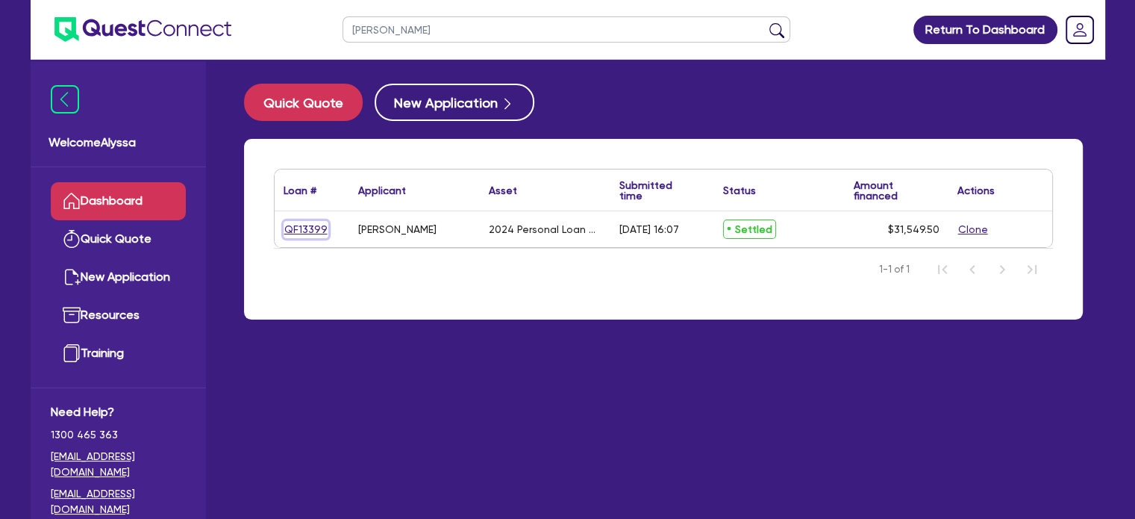
click at [302, 227] on link "QF13399" at bounding box center [306, 229] width 45 height 17
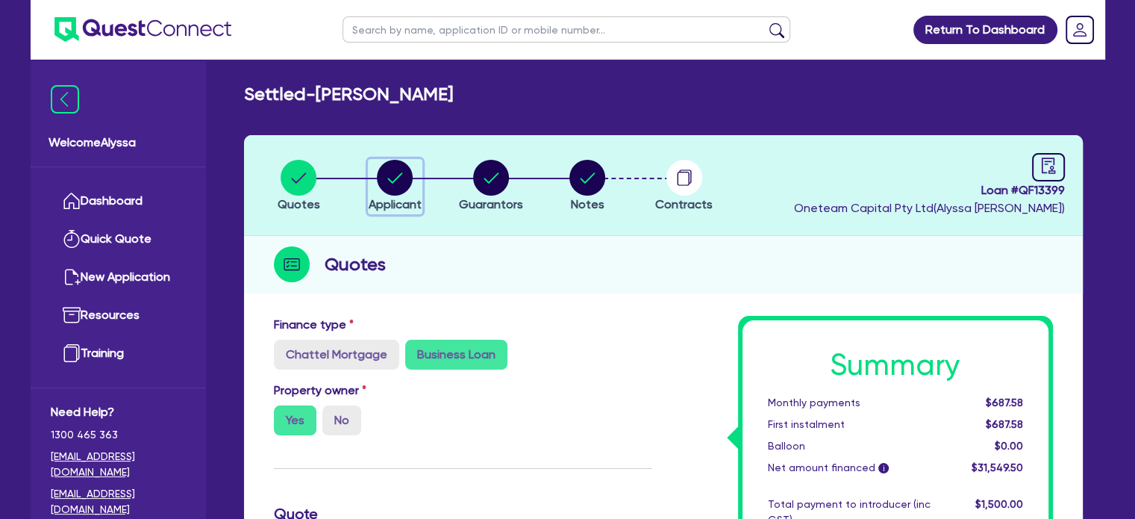
click at [393, 181] on circle "button" at bounding box center [395, 178] width 36 height 36
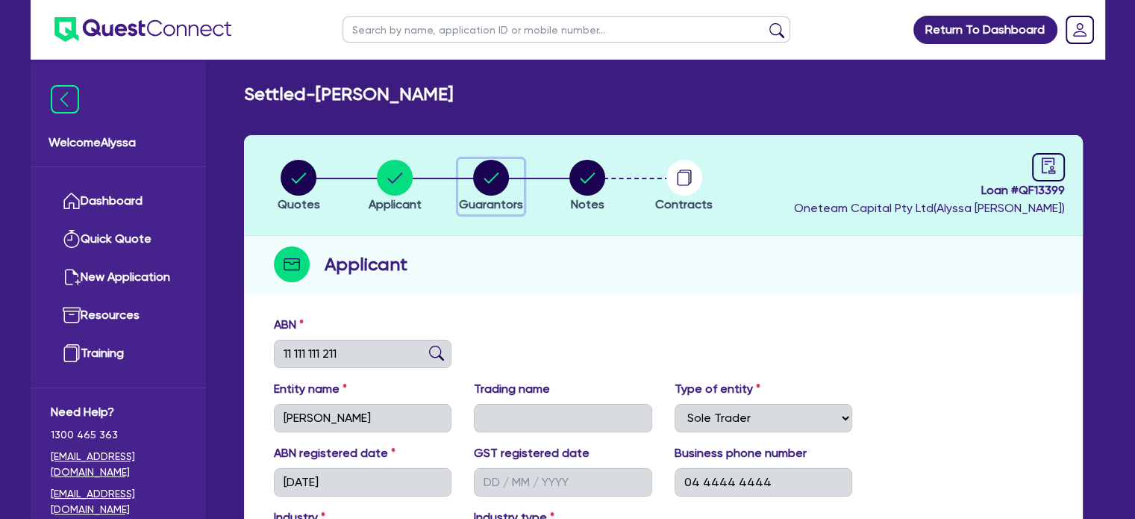
click at [490, 164] on circle "button" at bounding box center [491, 178] width 36 height 36
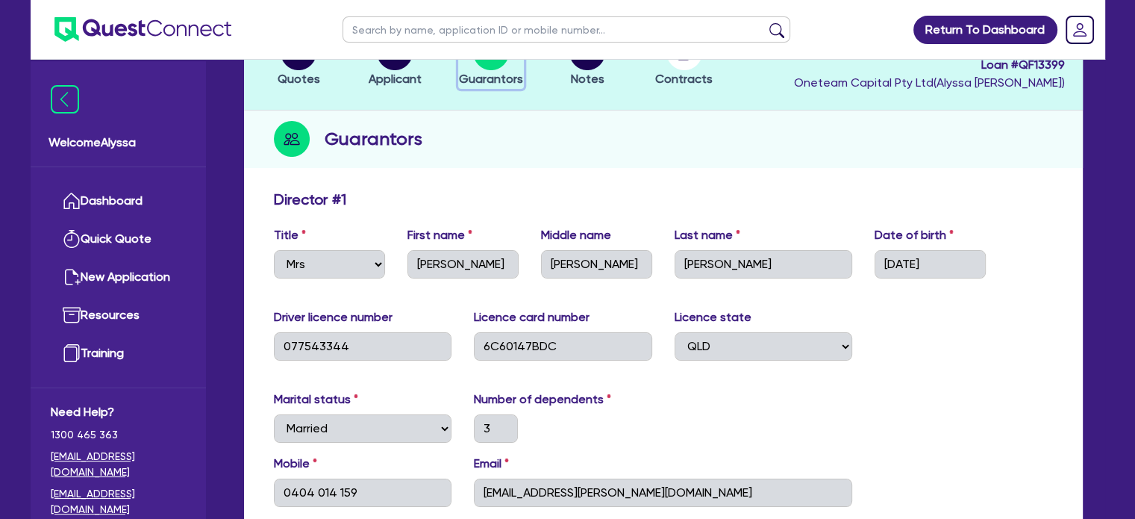
scroll to position [36, 0]
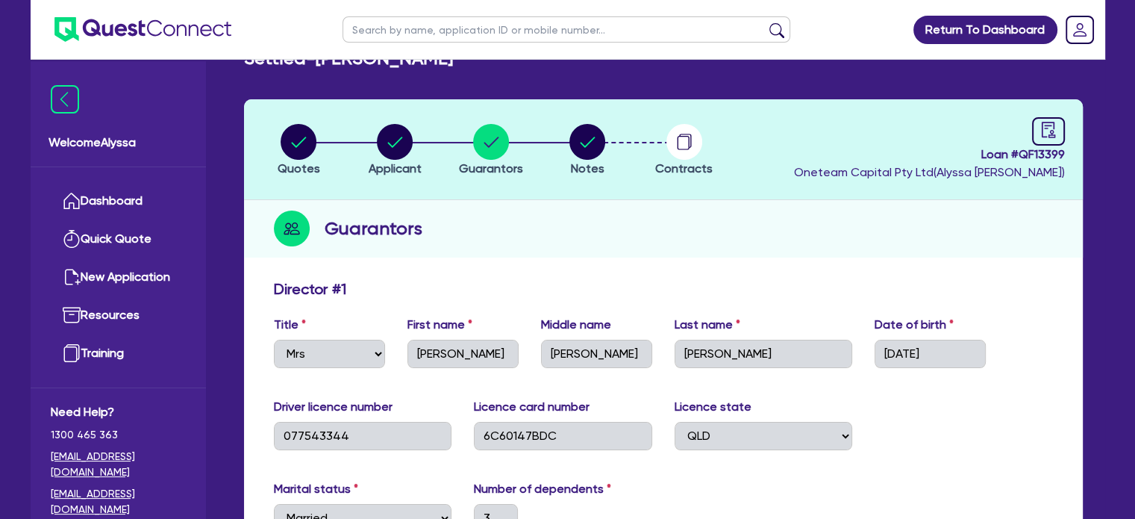
click at [593, 119] on header "Quotes Applicant [GEOGRAPHIC_DATA] Notes Contracts Loan # QF13399 Oneteam Capit…" at bounding box center [663, 149] width 839 height 101
click at [590, 133] on circle "button" at bounding box center [588, 142] width 36 height 36
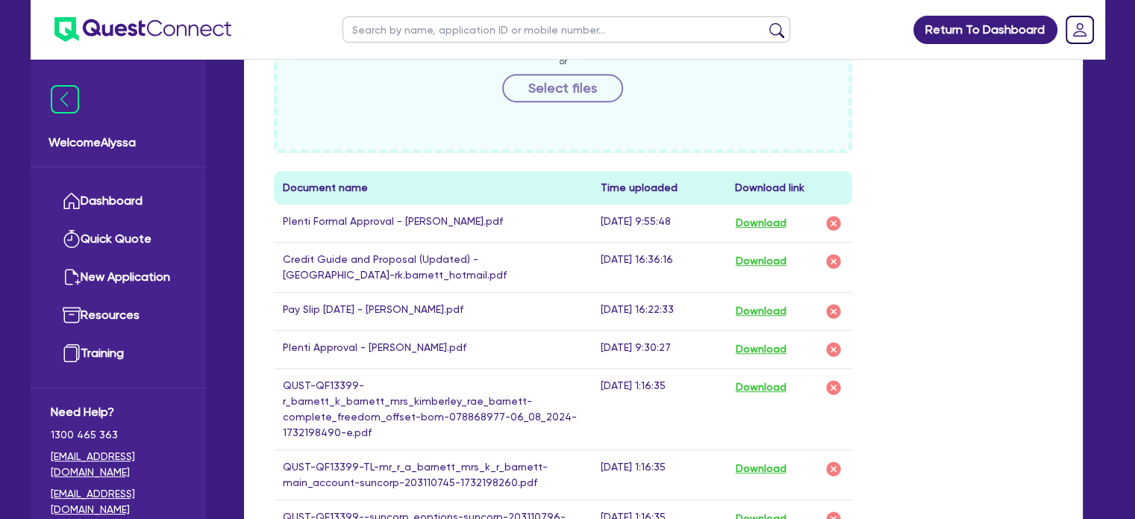
scroll to position [789, 0]
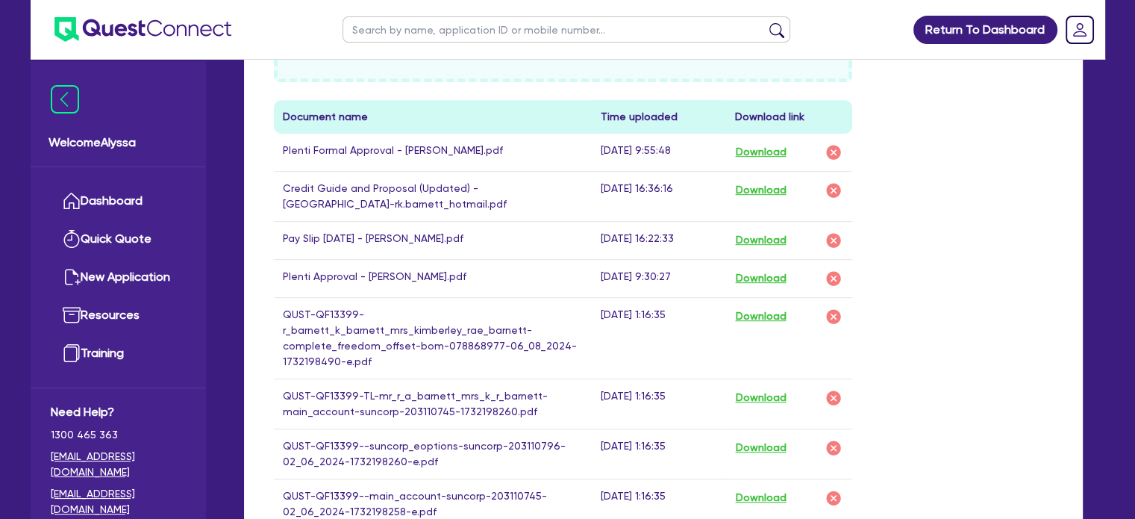
click at [440, 23] on input "text" at bounding box center [567, 29] width 448 height 26
click button "submit" at bounding box center [777, 32] width 24 height 21
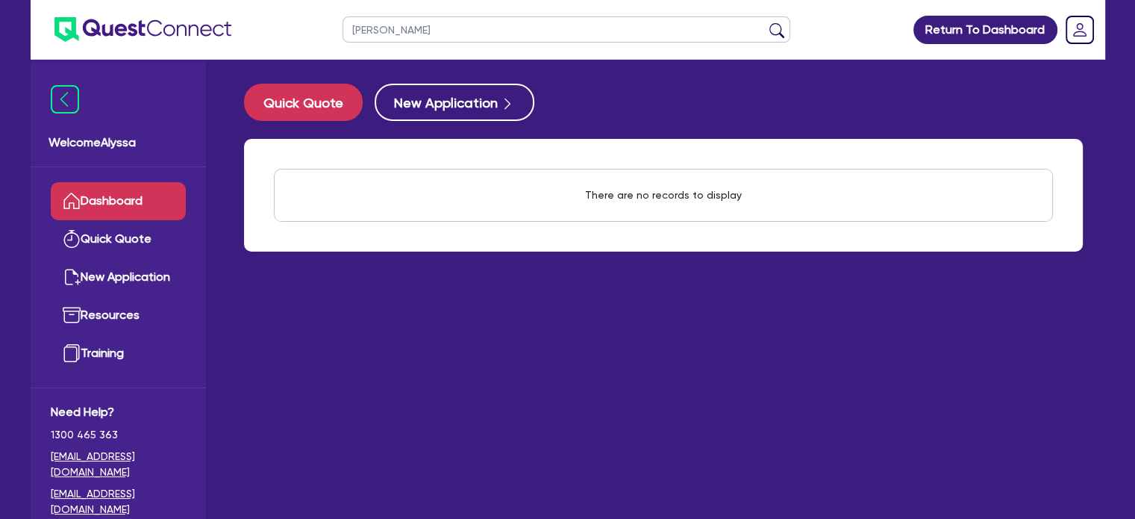
click at [405, 30] on input "[PERSON_NAME]" at bounding box center [567, 29] width 448 height 26
click at [765, 22] on button "submit" at bounding box center [777, 32] width 24 height 21
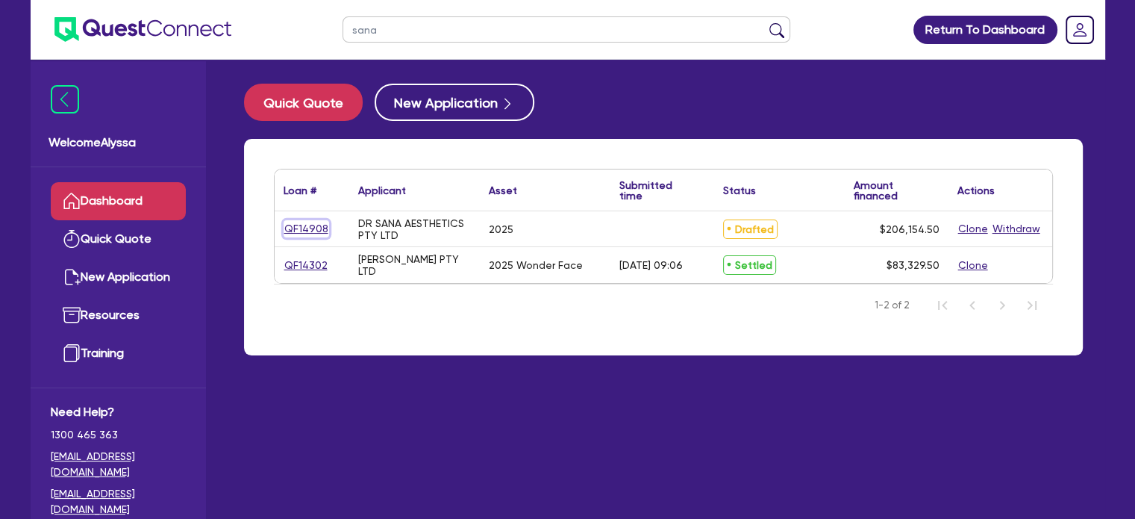
click at [316, 226] on link "QF14908" at bounding box center [307, 228] width 46 height 17
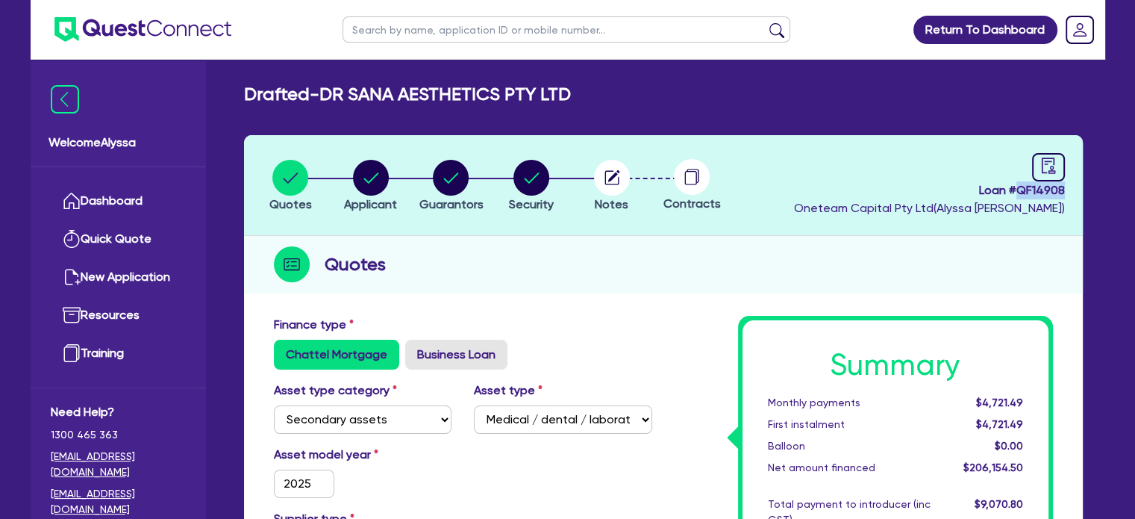
drag, startPoint x: 1069, startPoint y: 187, endPoint x: 1018, endPoint y: 186, distance: 50.8
click at [1018, 186] on header "Quotes Applicant [GEOGRAPHIC_DATA] Security Notes Contracts Loan # QF14908 Onet…" at bounding box center [663, 185] width 839 height 101
copy span "QF14908"
click at [619, 187] on circle "button" at bounding box center [612, 178] width 36 height 36
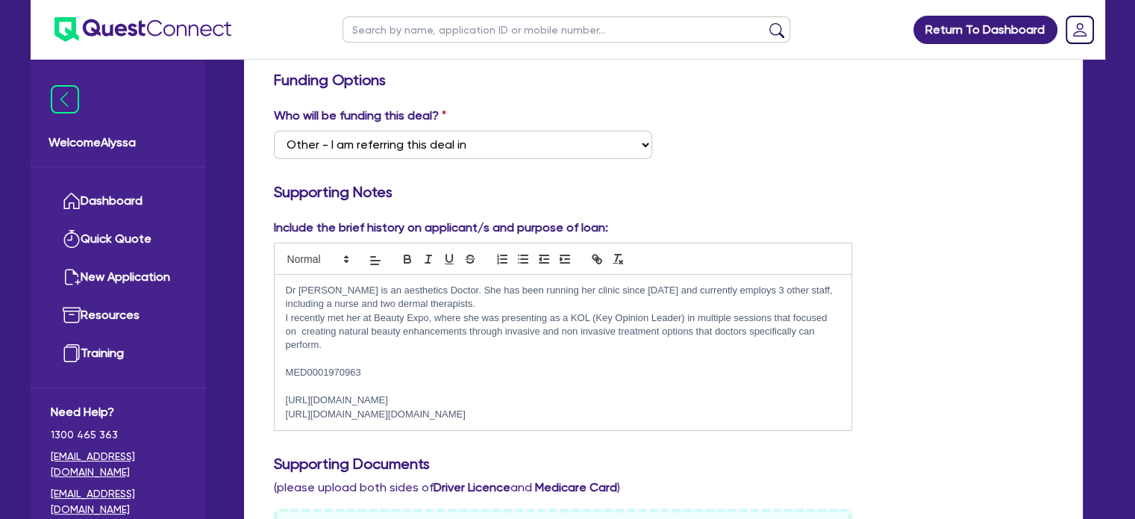
scroll to position [265, 0]
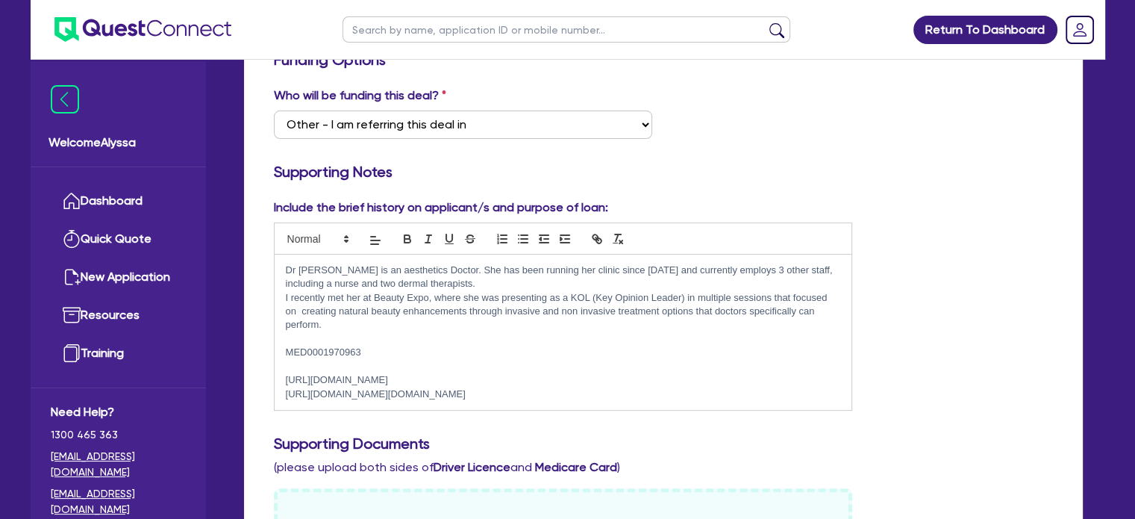
click at [834, 311] on p "I recently met her at Beauty Expo, where she was presenting as a KOL (Key Opini…" at bounding box center [563, 311] width 555 height 41
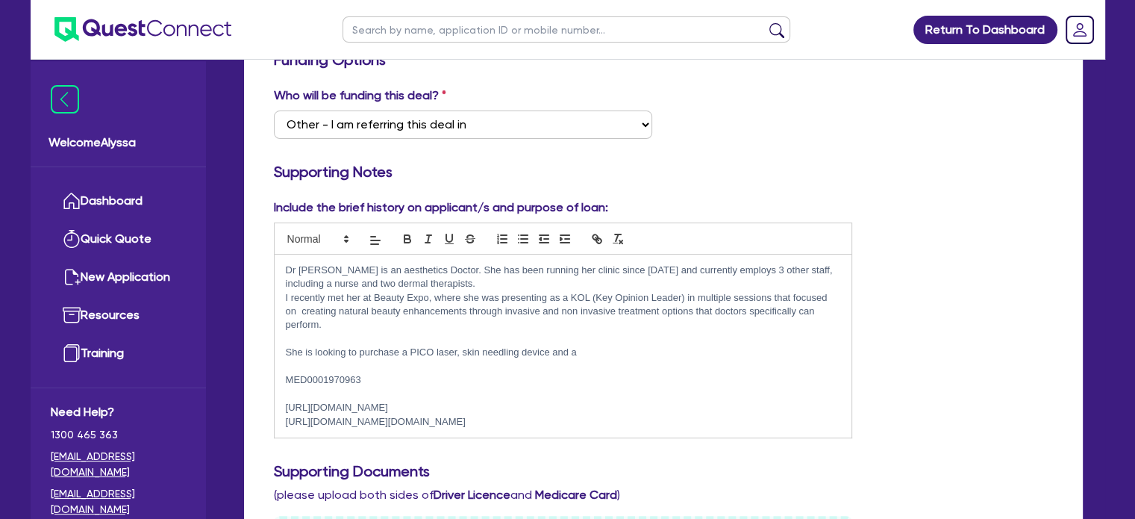
scroll to position [0, 0]
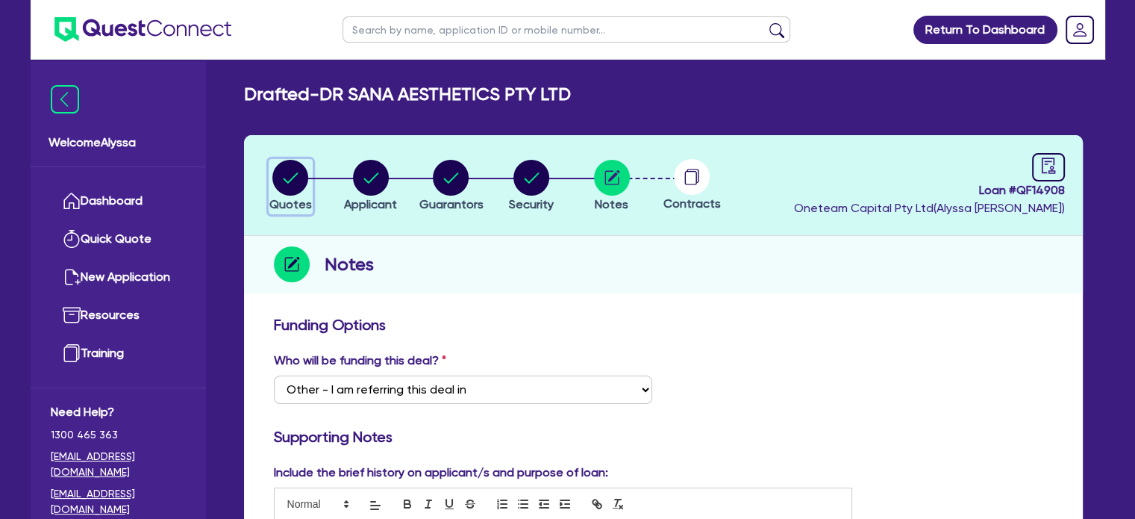
click at [281, 193] on icon "button" at bounding box center [290, 178] width 36 height 36
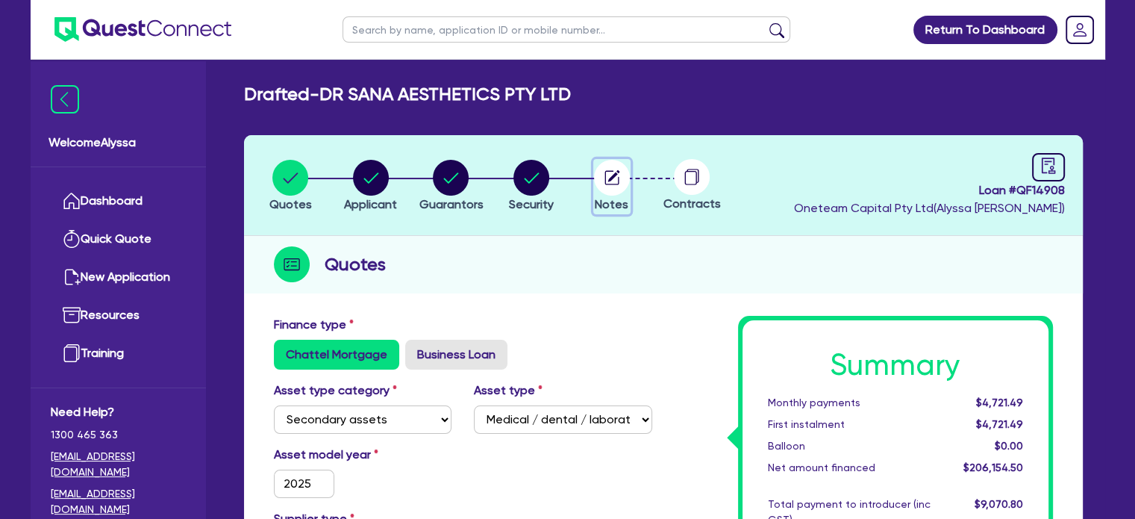
click at [606, 184] on circle "button" at bounding box center [612, 178] width 36 height 36
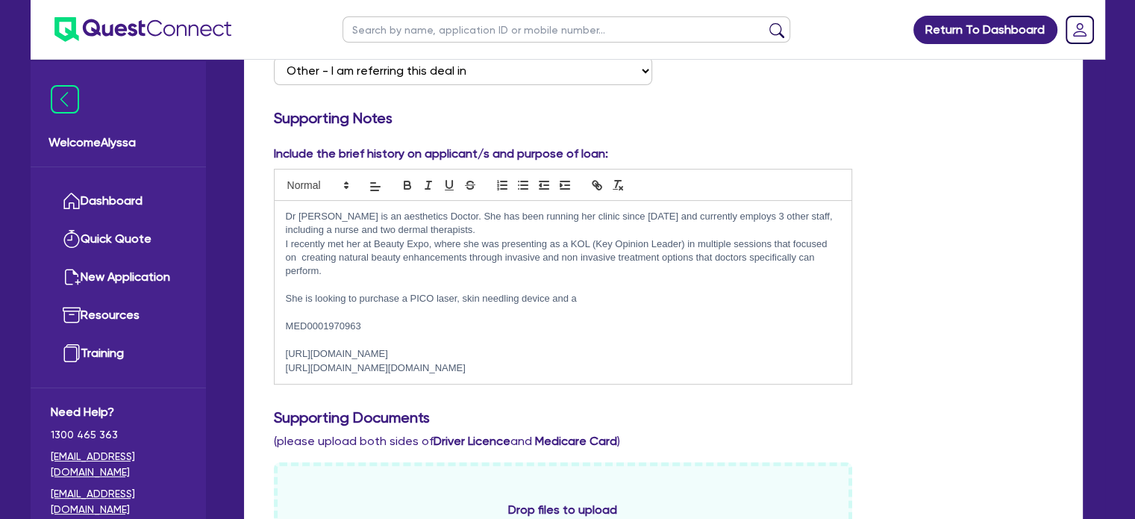
scroll to position [319, 0]
click at [591, 291] on p "She is looking to purchase a PICO laser, skin needling device and a" at bounding box center [563, 297] width 555 height 13
click at [581, 291] on p "She is looking to purchase a PICO laser, skin needling device and a [MEDICAL_DA…" at bounding box center [563, 297] width 555 height 13
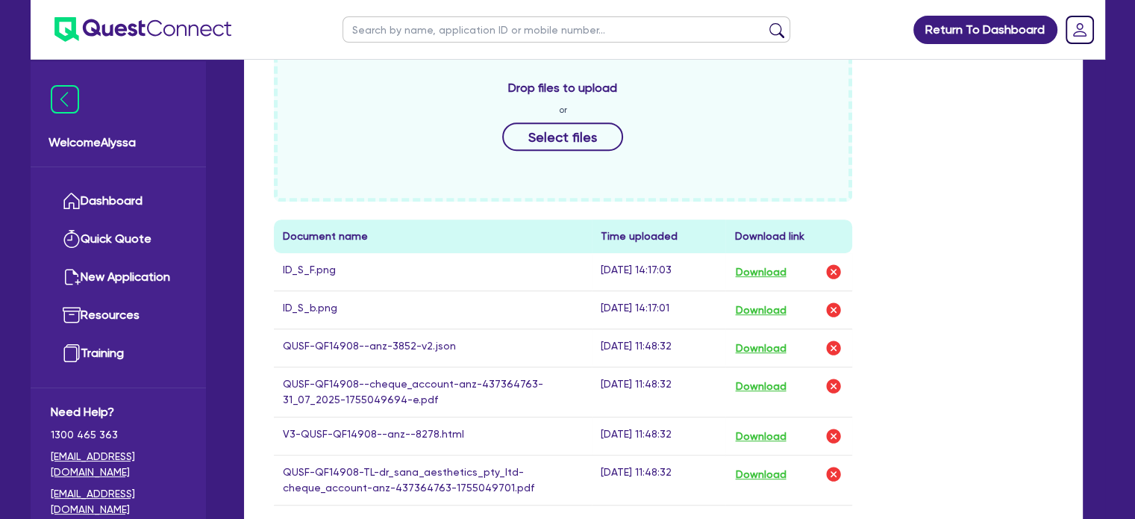
scroll to position [1097, 0]
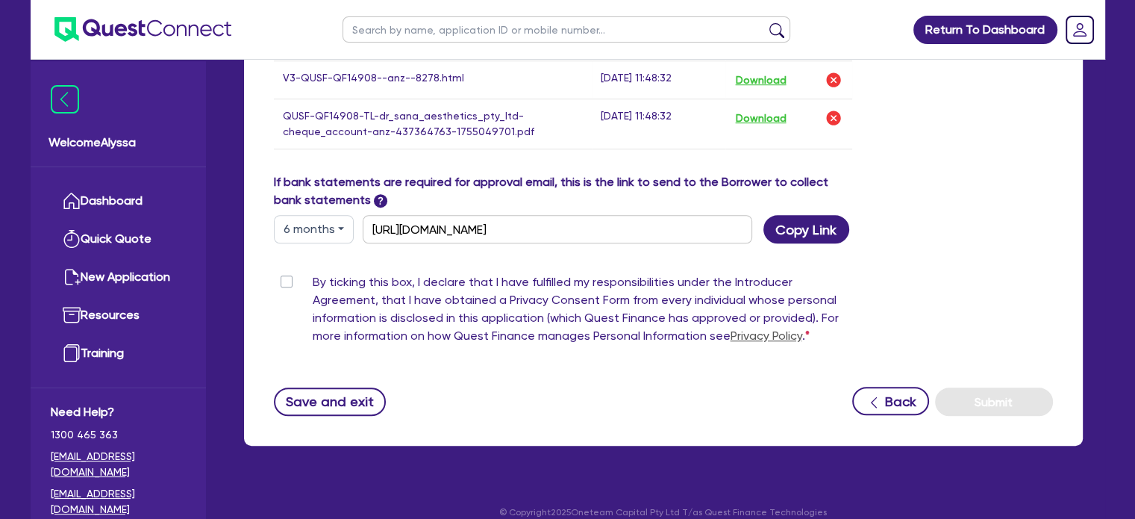
click at [313, 273] on label "By ticking this box, I declare that I have fulfilled my responsibilities under …" at bounding box center [583, 312] width 540 height 78
click at [285, 273] on input "By ticking this box, I declare that I have fulfilled my responsibilities under …" at bounding box center [280, 280] width 12 height 14
click at [1005, 387] on button "Submit" at bounding box center [994, 401] width 118 height 28
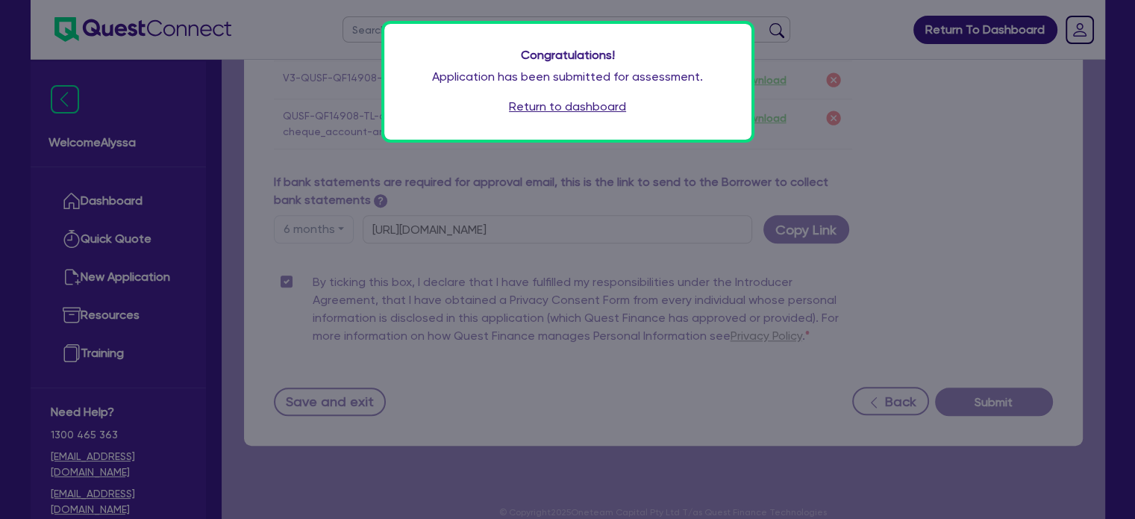
click at [595, 101] on link "Return to dashboard" at bounding box center [567, 107] width 117 height 18
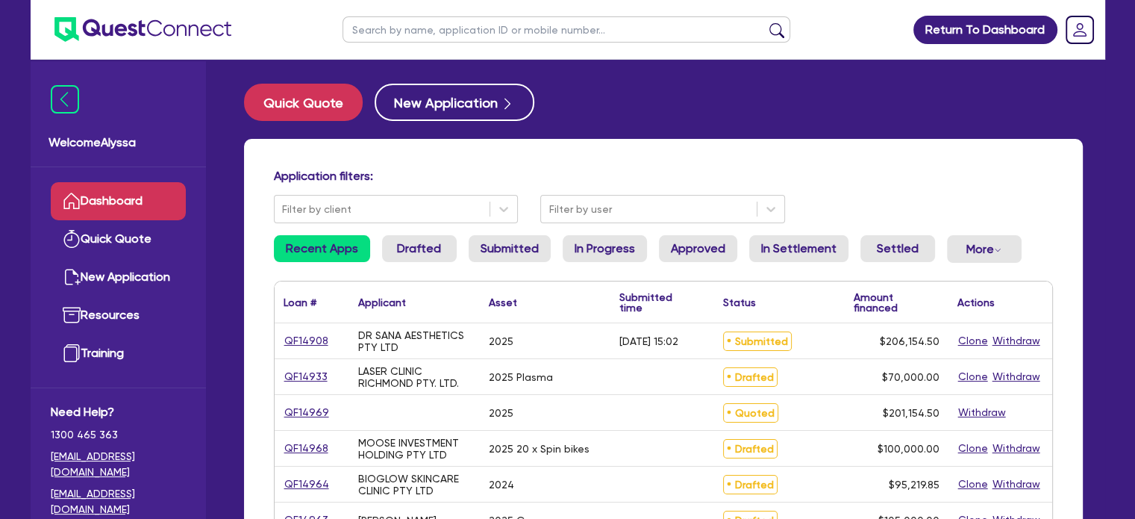
click at [415, 33] on input "text" at bounding box center [567, 29] width 448 height 26
paste input "SKIN BY [PERSON_NAME] PTY LTD"
type input "SKIN BY [PERSON_NAME] PTY LTD"
click at [765, 22] on button "submit" at bounding box center [777, 32] width 24 height 21
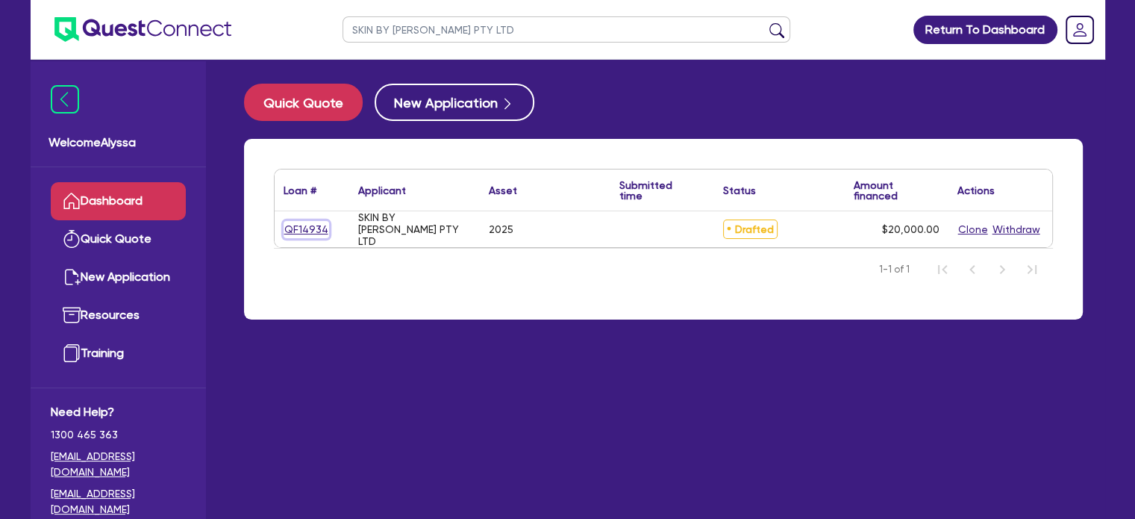
click at [296, 226] on link "QF14934" at bounding box center [307, 229] width 46 height 17
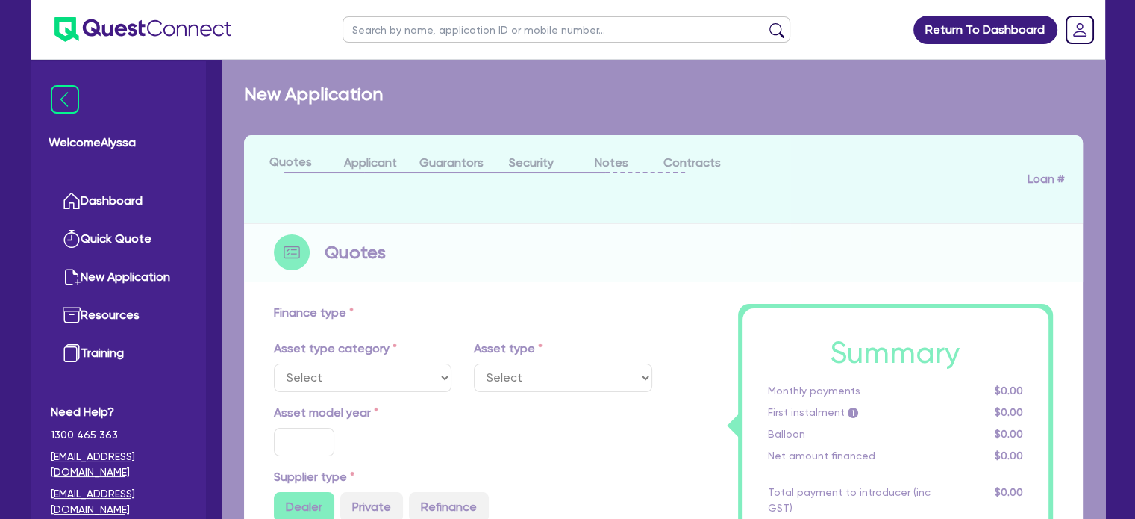
select select "TERTIARY_ASSETS"
type input "2025"
radio input "true"
type input "28,400"
type input "8,400"
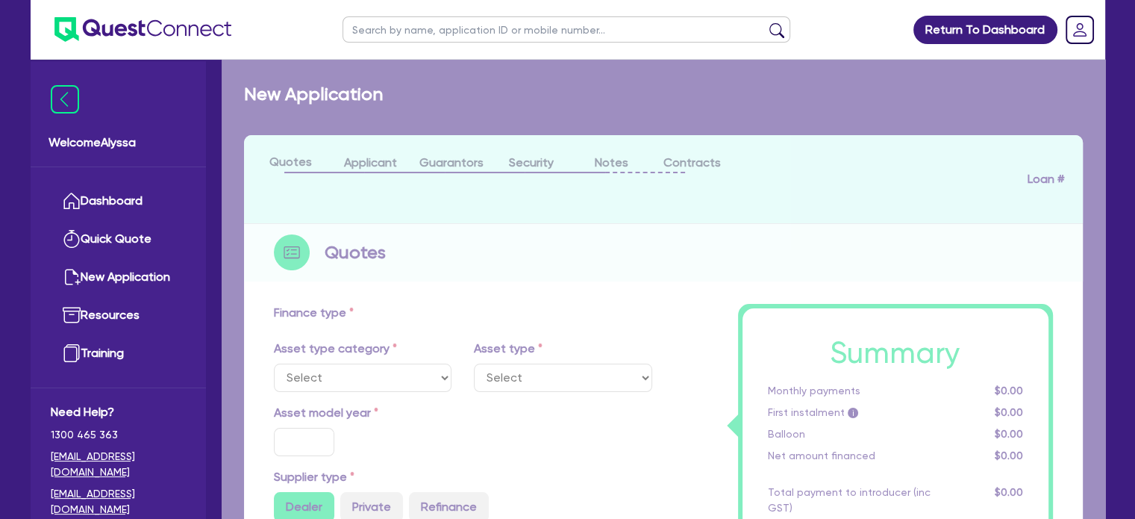
type input "4"
type input "800"
radio input "true"
type input "4.99"
select select "BEAUTY_EQUIPMENT"
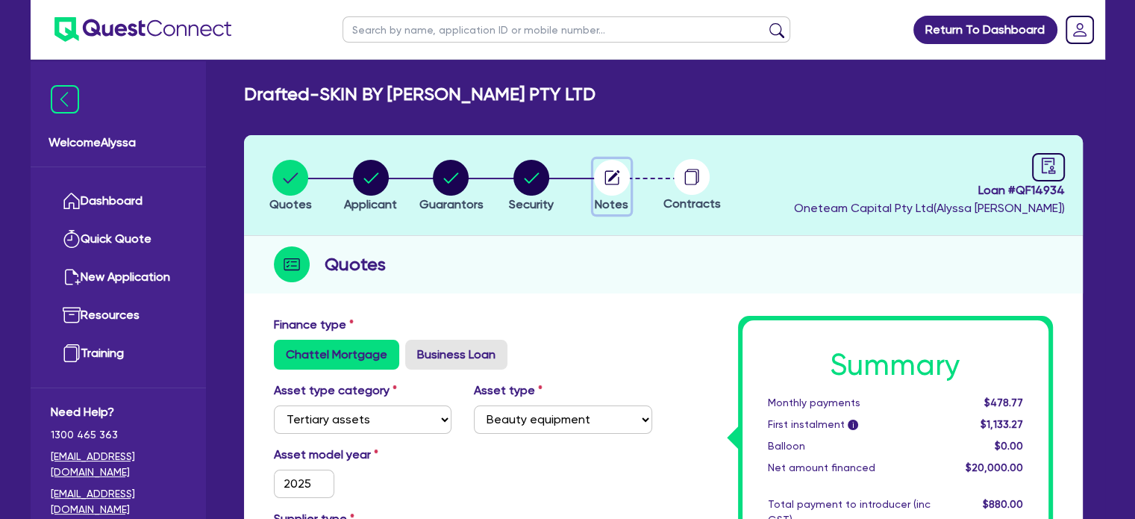
click at [623, 178] on circle "button" at bounding box center [612, 178] width 36 height 36
select select "Other"
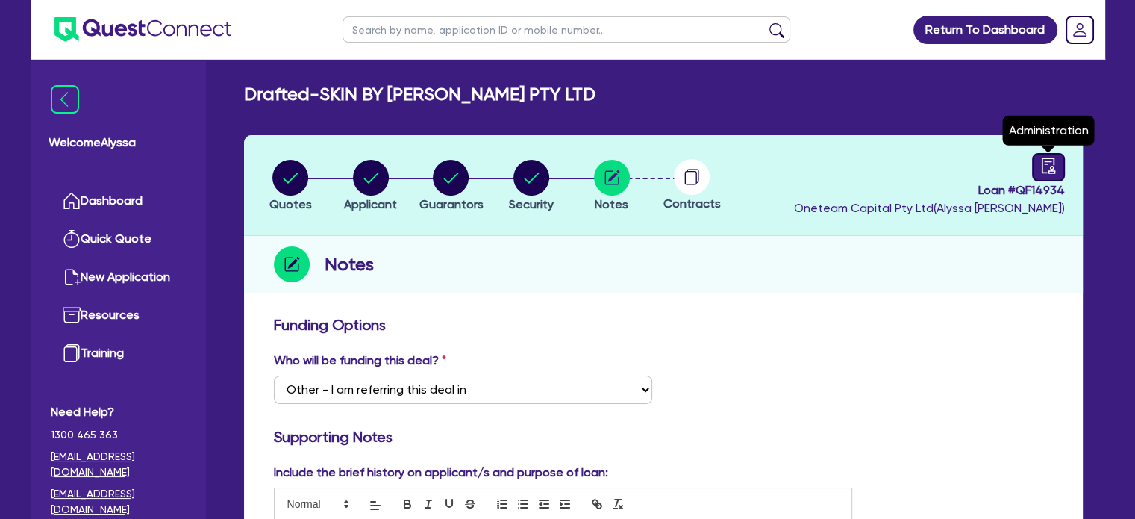
click at [1047, 167] on icon "audit" at bounding box center [1049, 165] width 16 height 16
select select "DRAFTED_NEW"
select select "Other"
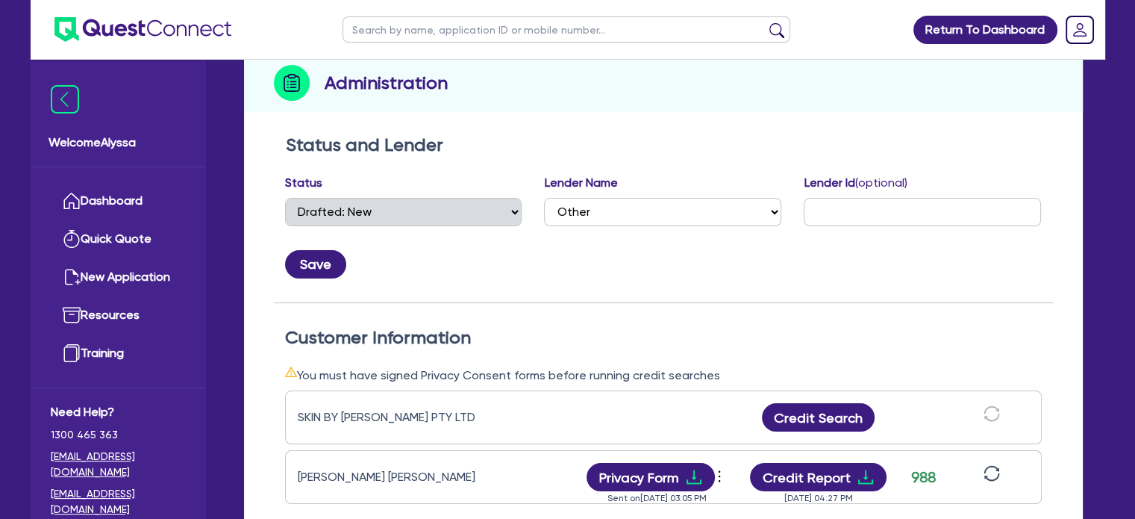
scroll to position [206, 0]
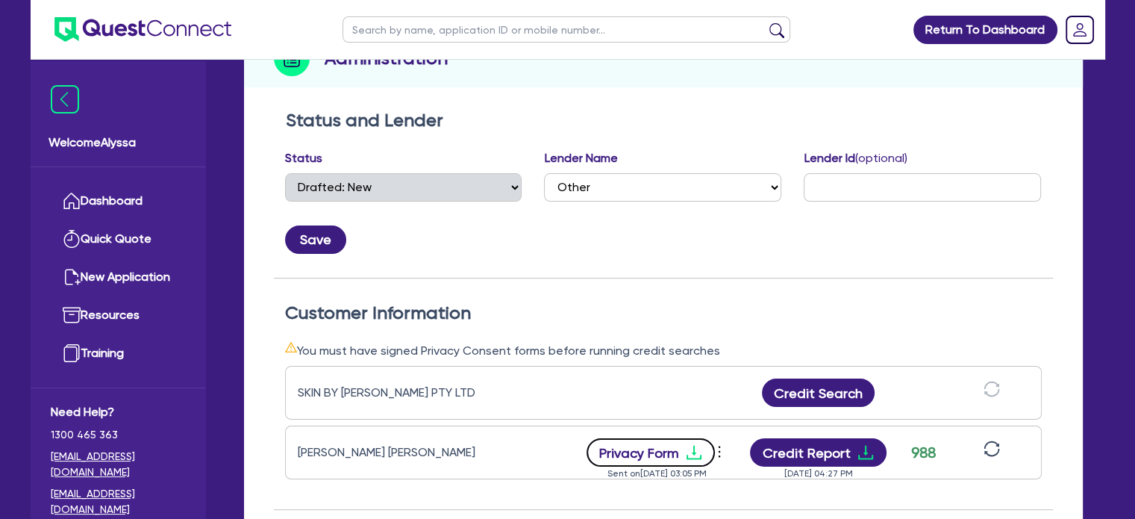
click at [667, 457] on button "Privacy Form" at bounding box center [651, 452] width 128 height 28
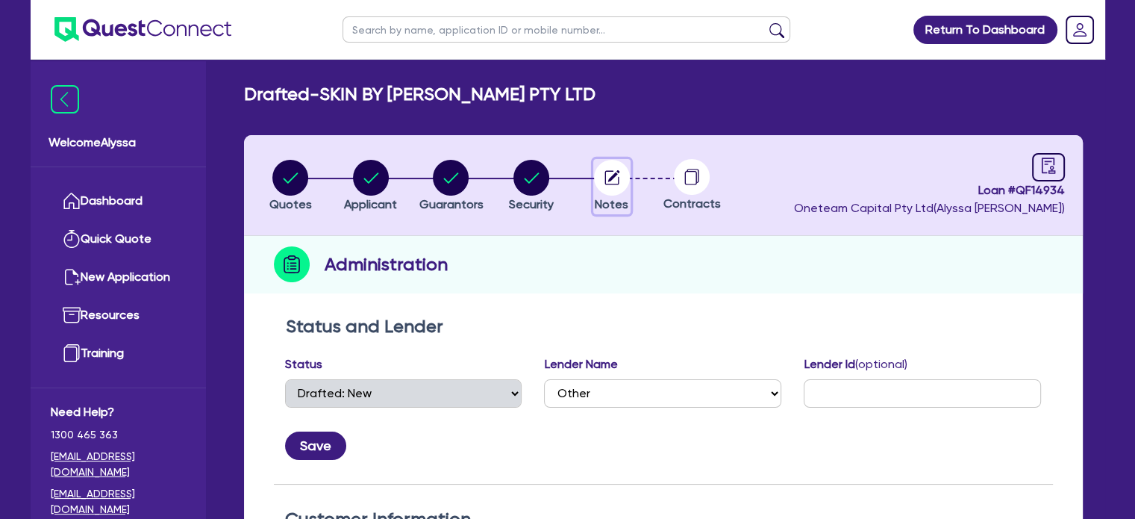
click at [620, 198] on span "Notes" at bounding box center [612, 204] width 34 height 14
select select "Other"
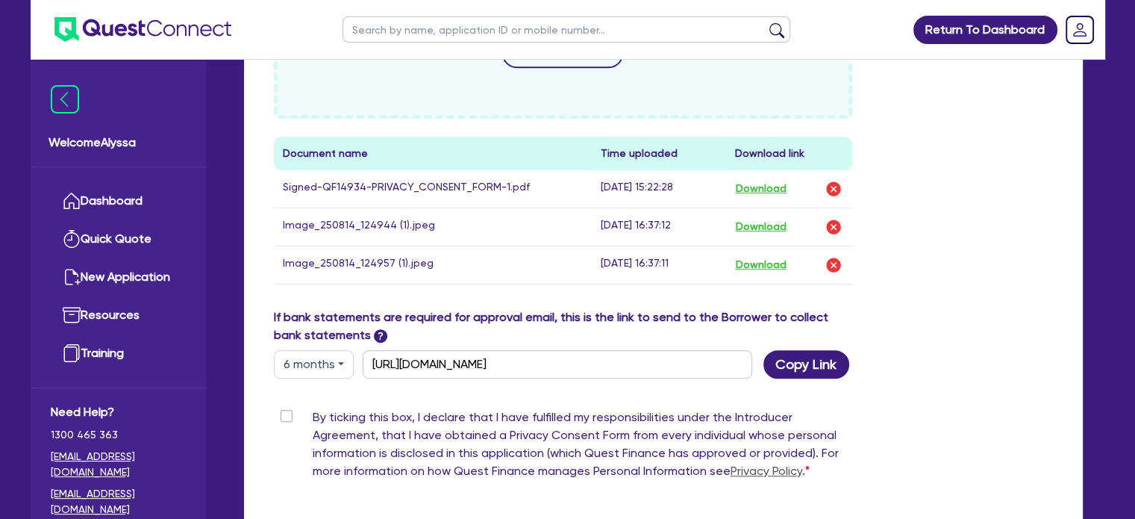
scroll to position [711, 0]
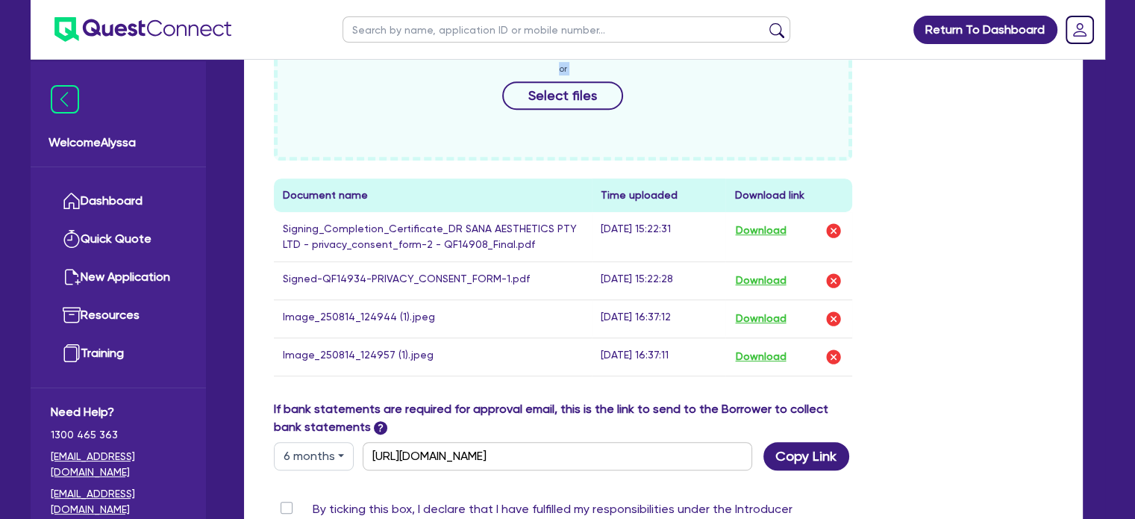
drag, startPoint x: 734, startPoint y: 104, endPoint x: 886, endPoint y: 116, distance: 152.0
click at [886, 116] on div "Drop files to upload or Select files Document name Time uploaded Download link …" at bounding box center [664, 199] width 802 height 401
click at [835, 223] on img "button" at bounding box center [834, 231] width 18 height 18
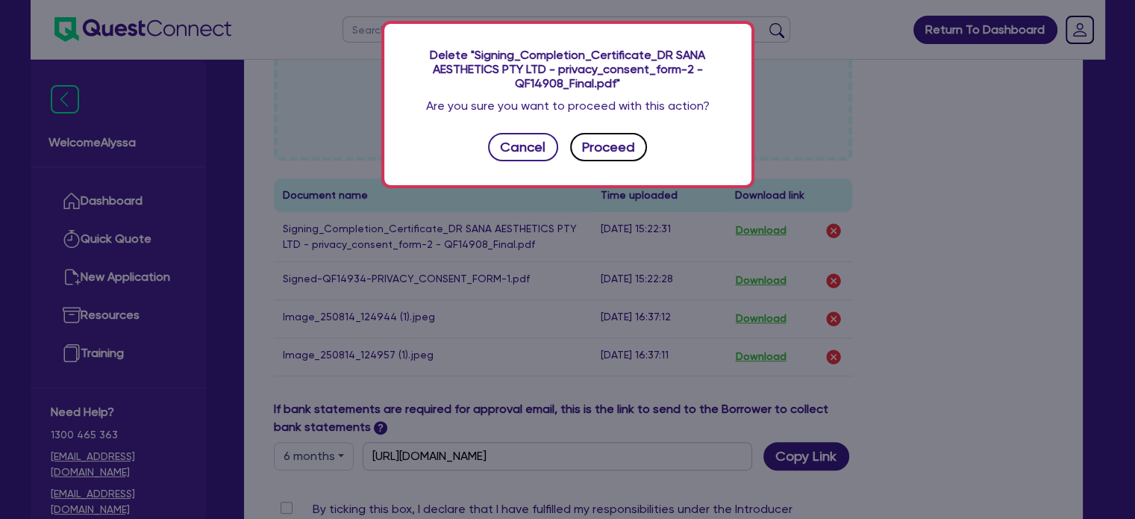
click at [605, 147] on button "Proceed" at bounding box center [609, 147] width 78 height 28
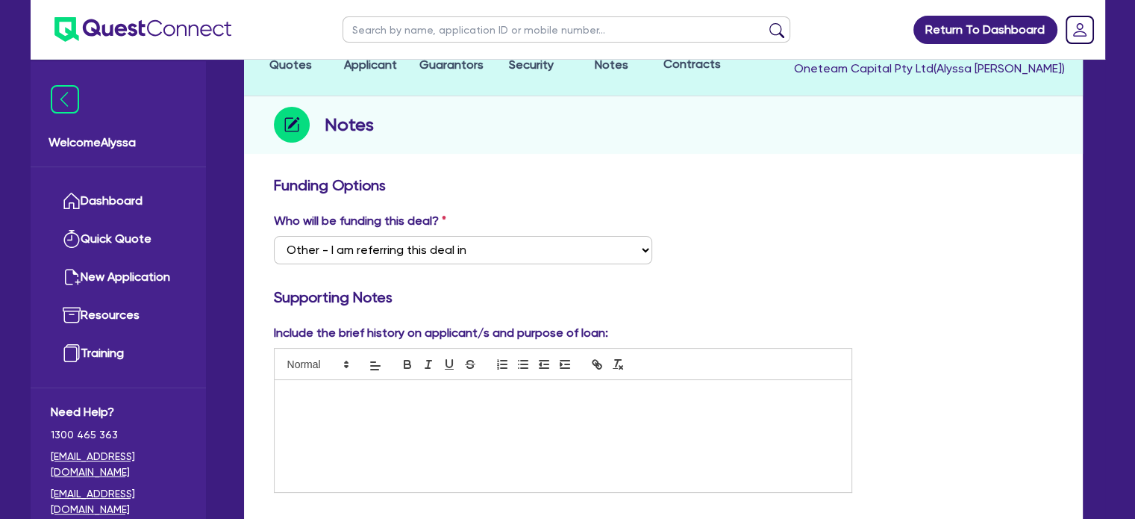
scroll to position [0, 0]
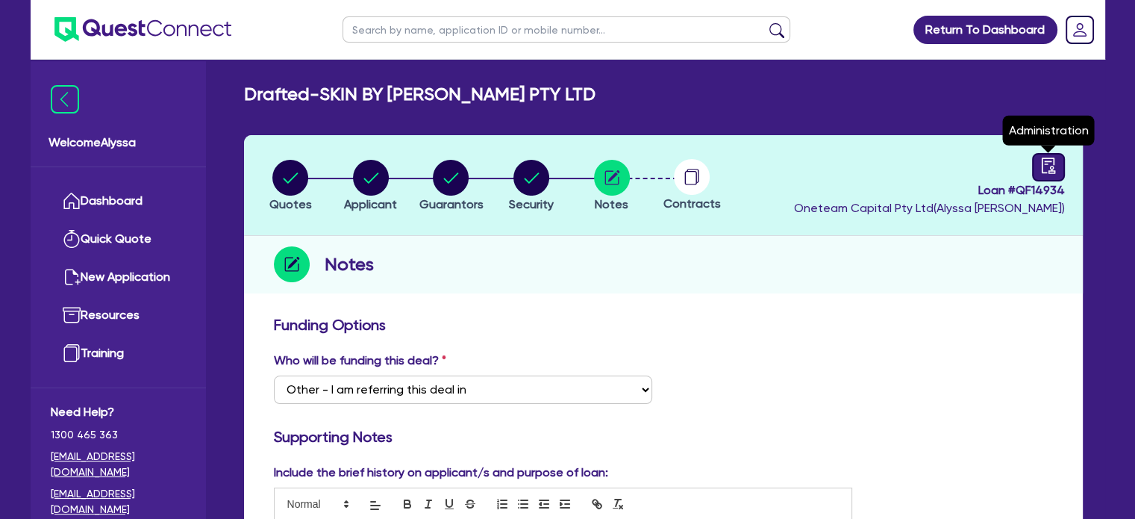
click at [1051, 166] on icon "audit" at bounding box center [1047, 165] width 13 height 16
select select "DRAFTED_NEW"
select select "Other"
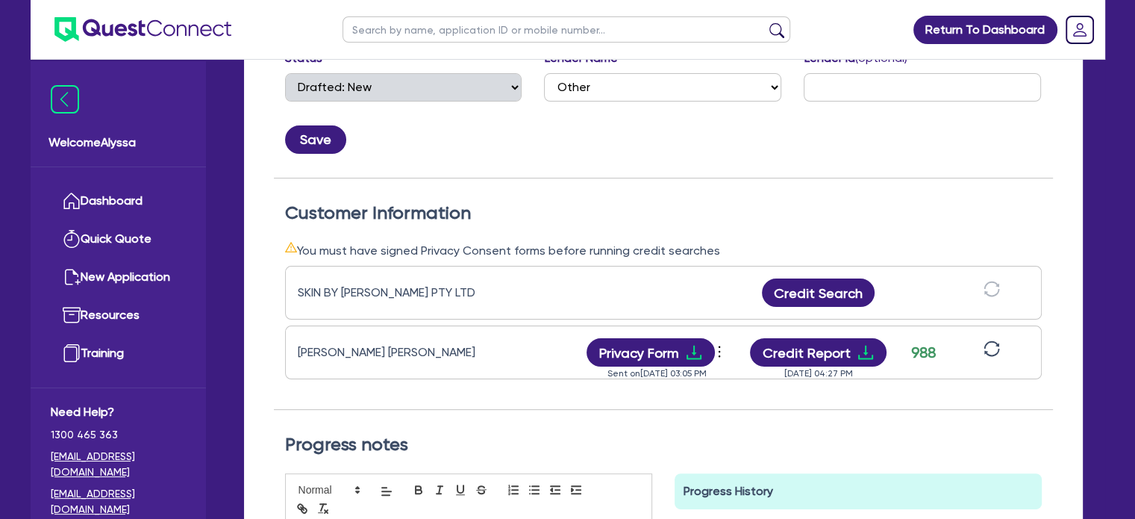
scroll to position [305, 0]
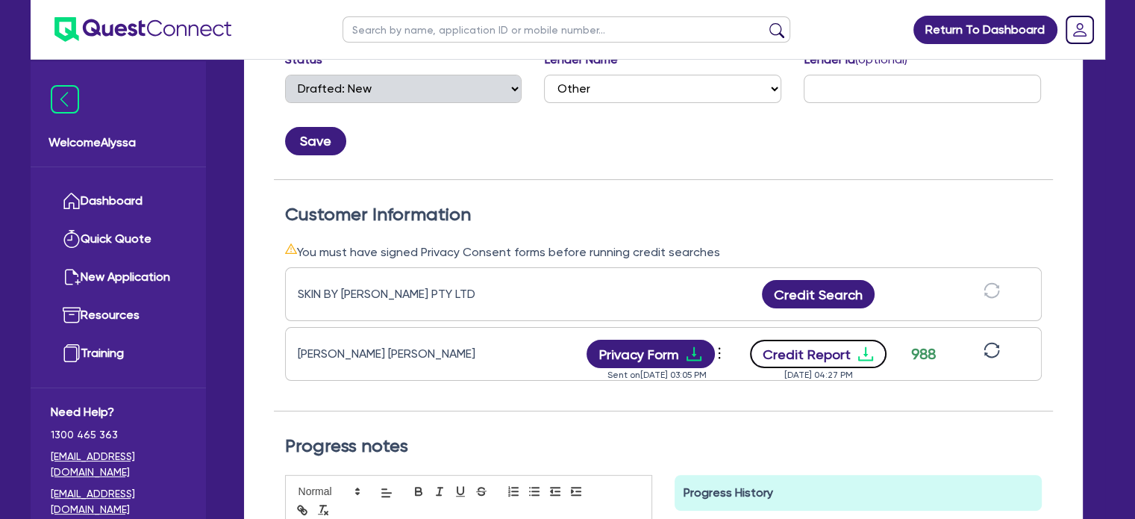
click at [797, 352] on button "Credit Report" at bounding box center [818, 354] width 137 height 28
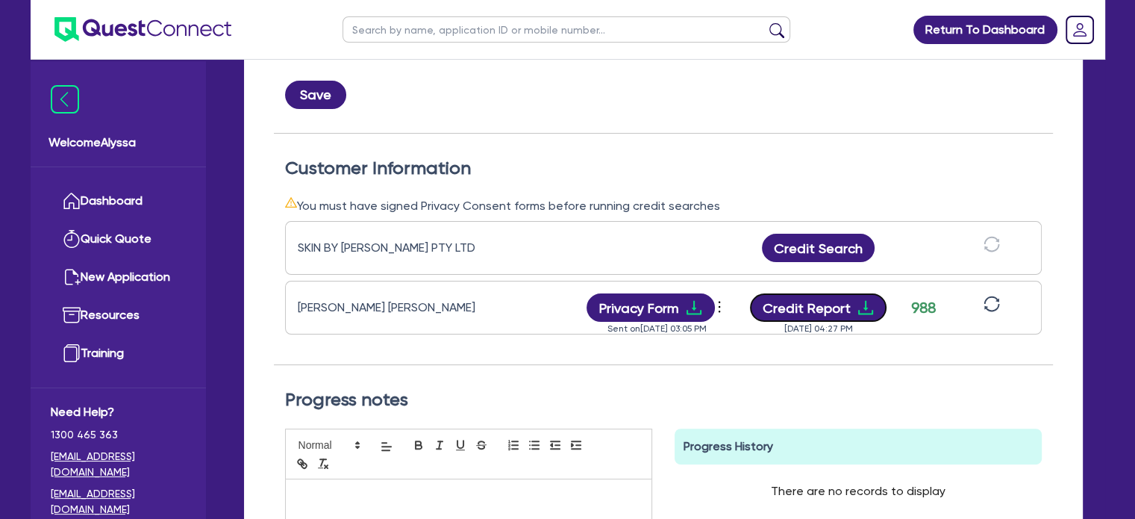
scroll to position [376, 0]
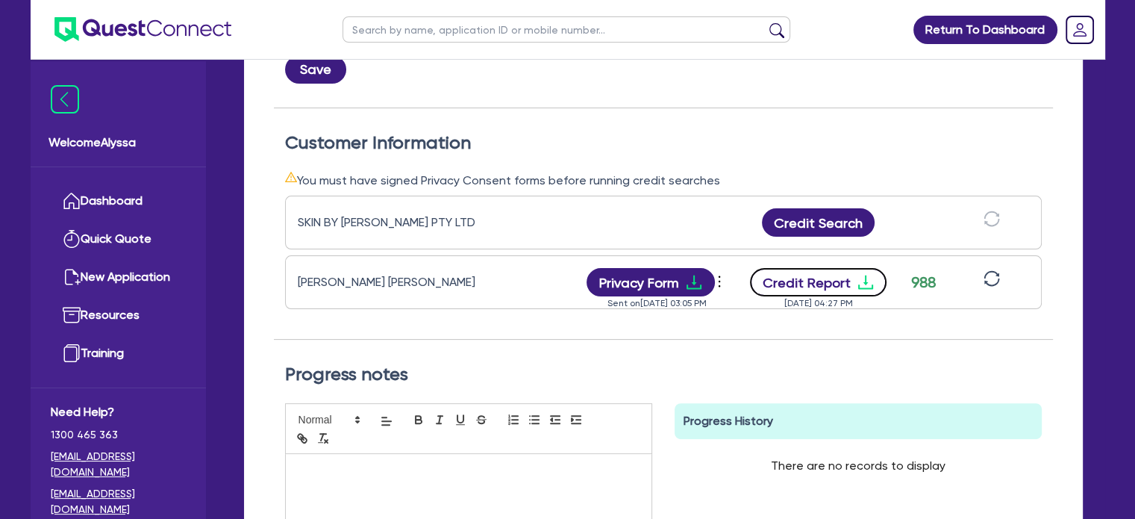
click at [848, 283] on button "Credit Report" at bounding box center [818, 282] width 137 height 28
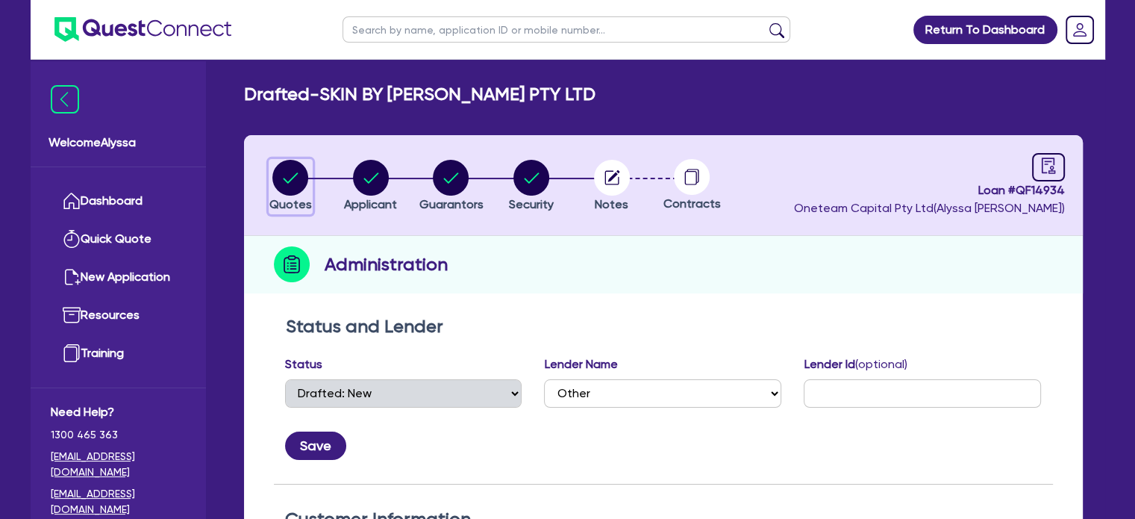
click at [299, 173] on circle "button" at bounding box center [290, 178] width 36 height 36
select select "TERTIARY_ASSETS"
select select "BEAUTY_EQUIPMENT"
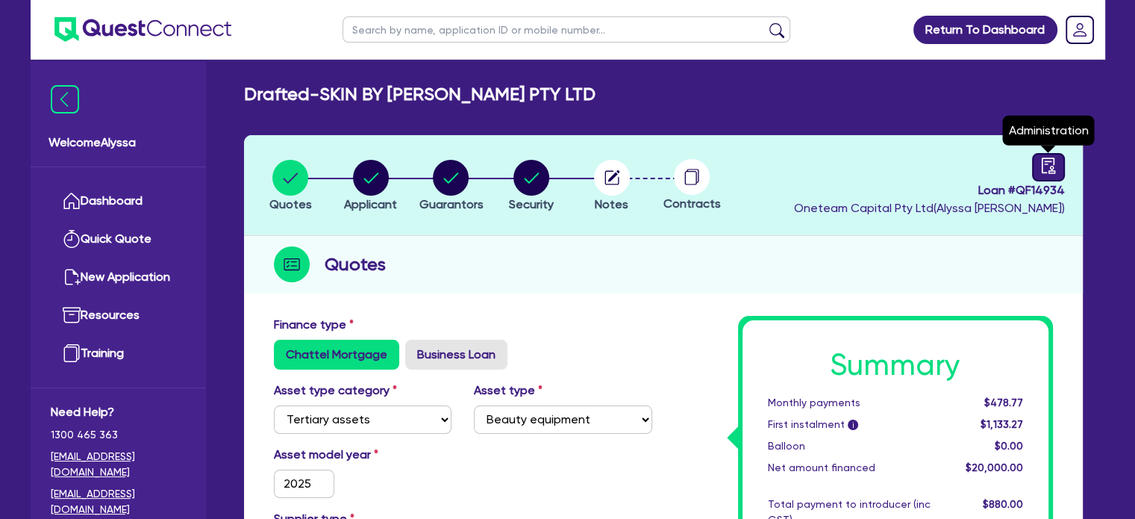
click at [1041, 170] on icon "audit" at bounding box center [1049, 165] width 16 height 16
select select "DRAFTED_NEW"
select select "Other"
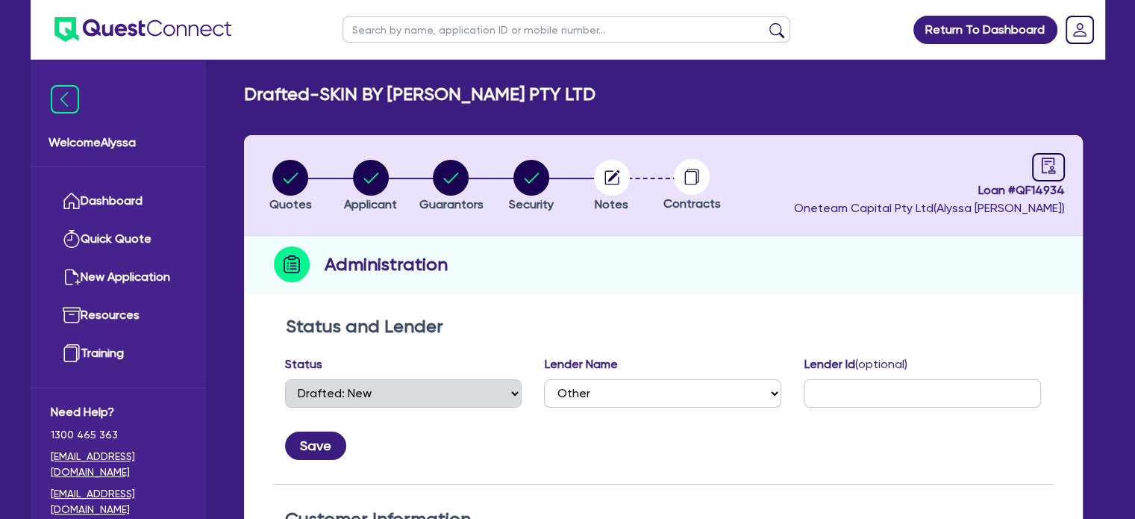
scroll to position [325, 0]
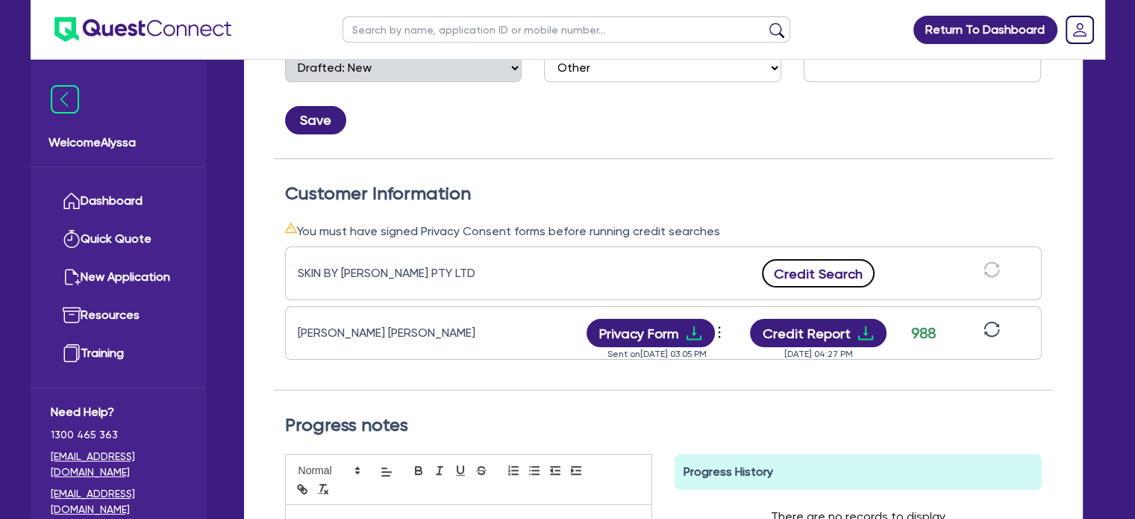
click at [802, 275] on button "Credit Search" at bounding box center [818, 273] width 113 height 28
click at [782, 274] on button "Credit Report" at bounding box center [818, 273] width 137 height 28
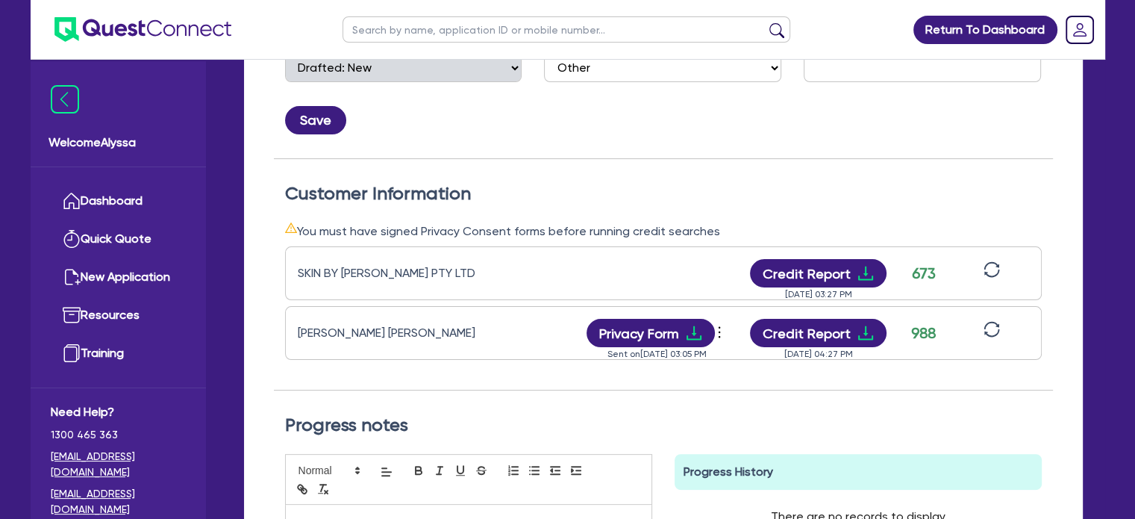
click at [413, 39] on input "text" at bounding box center [567, 29] width 448 height 26
paste input "QF14973"
type input "QF14973"
click button "submit" at bounding box center [777, 32] width 24 height 21
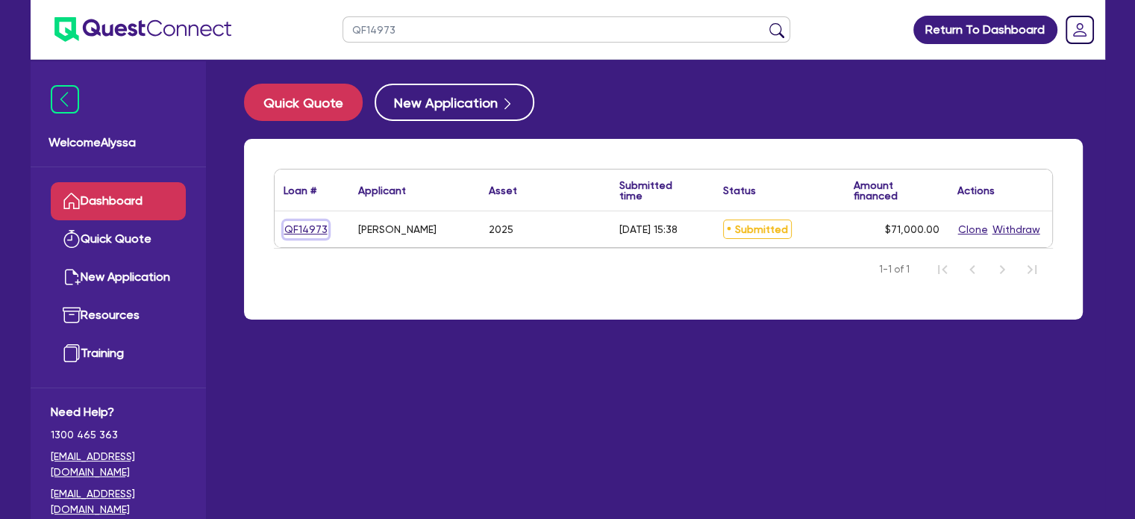
click at [302, 228] on link "QF14973" at bounding box center [306, 229] width 45 height 17
select select "TERTIARY_ASSETS"
select select "BEAUTY_EQUIPMENT"
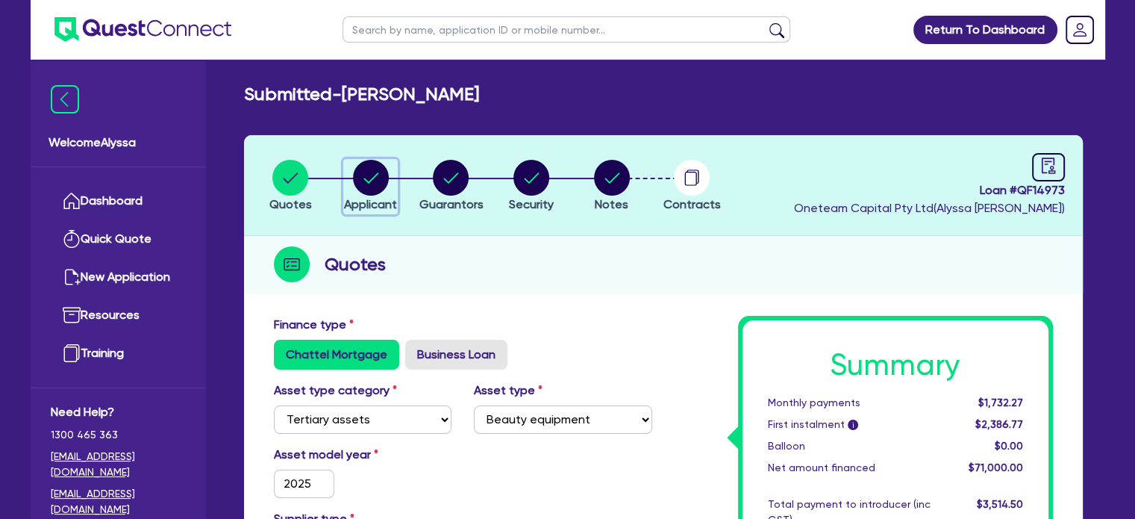
click at [367, 167] on circle "button" at bounding box center [371, 178] width 36 height 36
select select "SOLE_TRADER"
select select "HEALTH_BEAUTY"
select select "OTHER_HEALTH_BEAUTY"
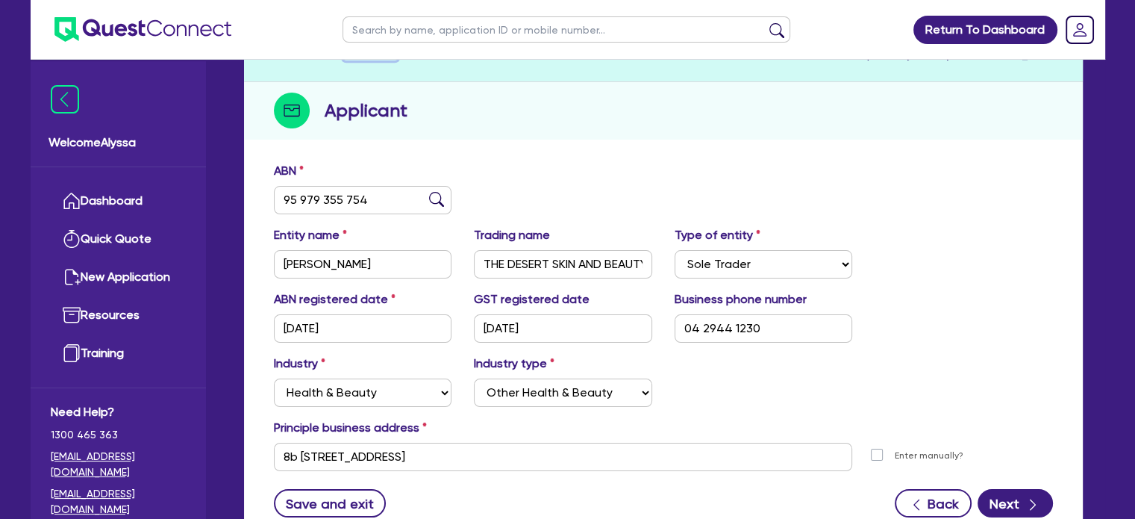
scroll to position [93, 0]
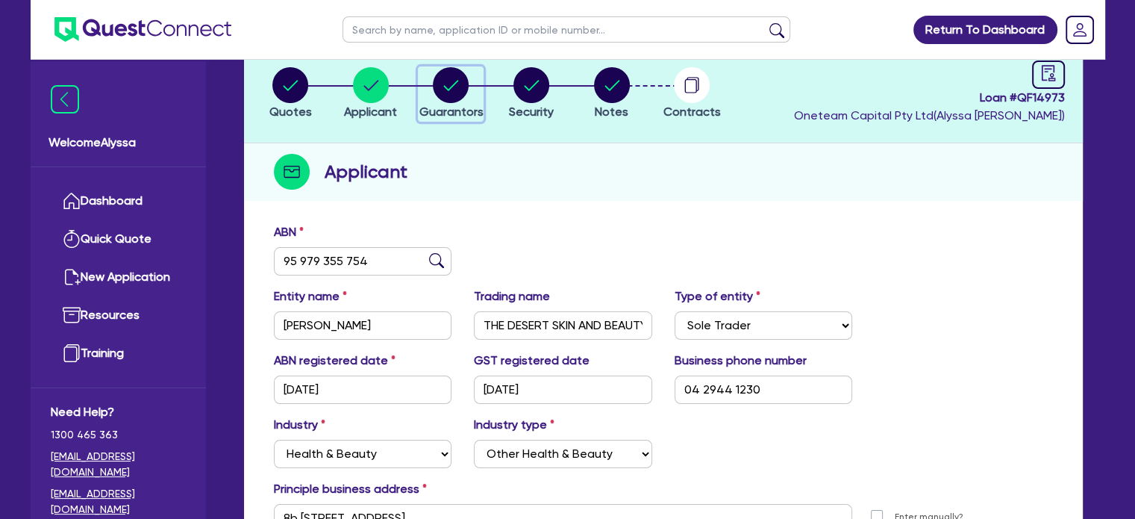
click at [453, 82] on circle "button" at bounding box center [451, 85] width 36 height 36
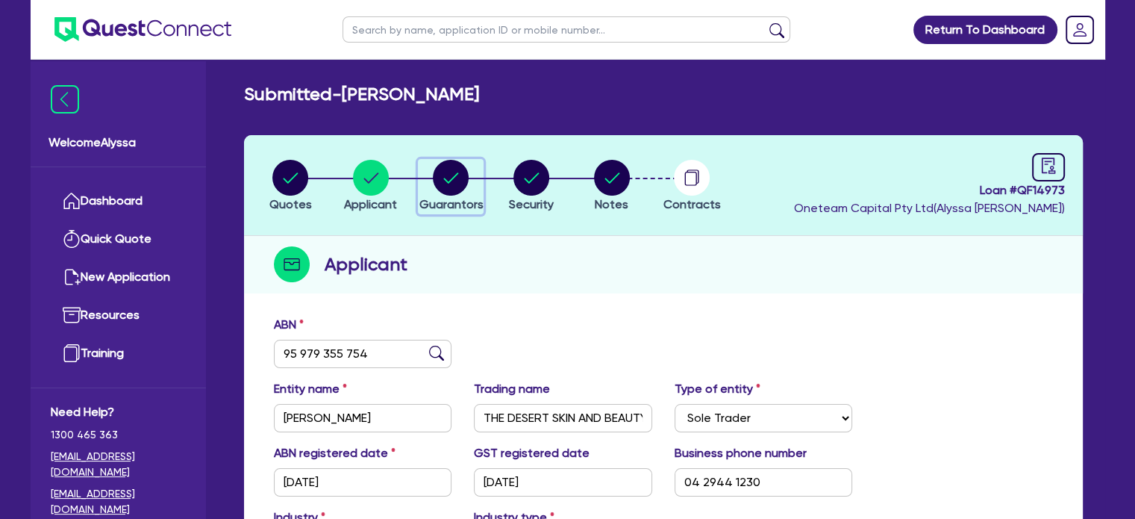
select select "MRS"
select select "QLD"
select select "MARRIED"
select select "PROPERTY"
select select "VEHICLE"
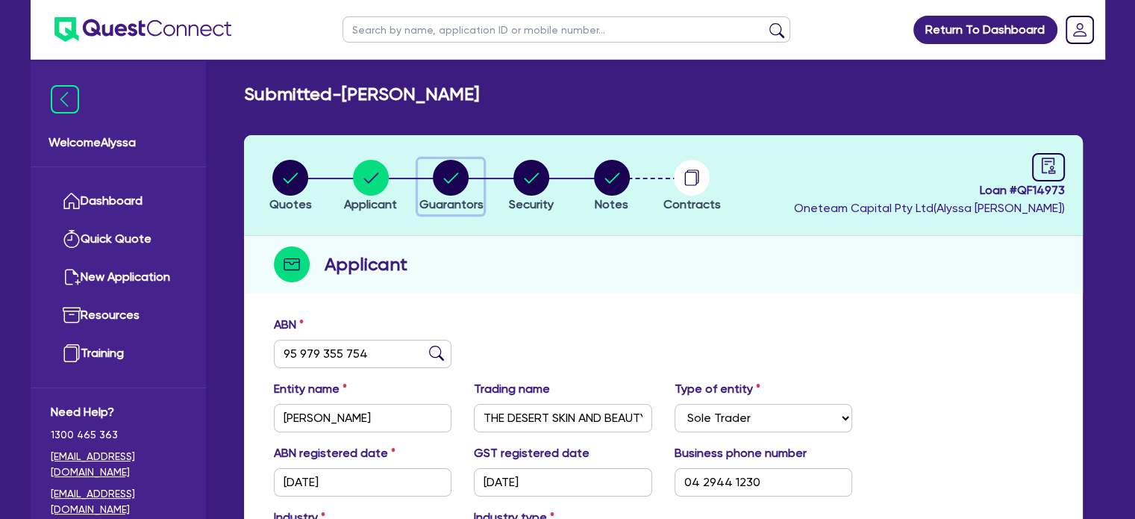
select select "VEHICLE"
select select "CASH"
select select "EQUIPMENT"
select select "MORTGAGE"
select select "VEHICLE_LOAN"
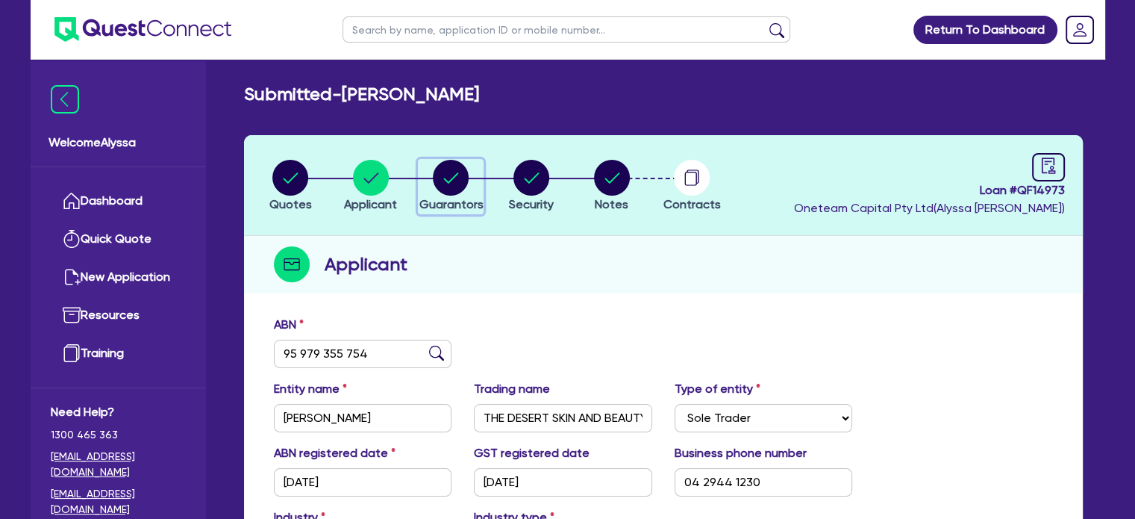
select select "VEHICLE_LOAN"
select select "EQUIPMENT_LOAN"
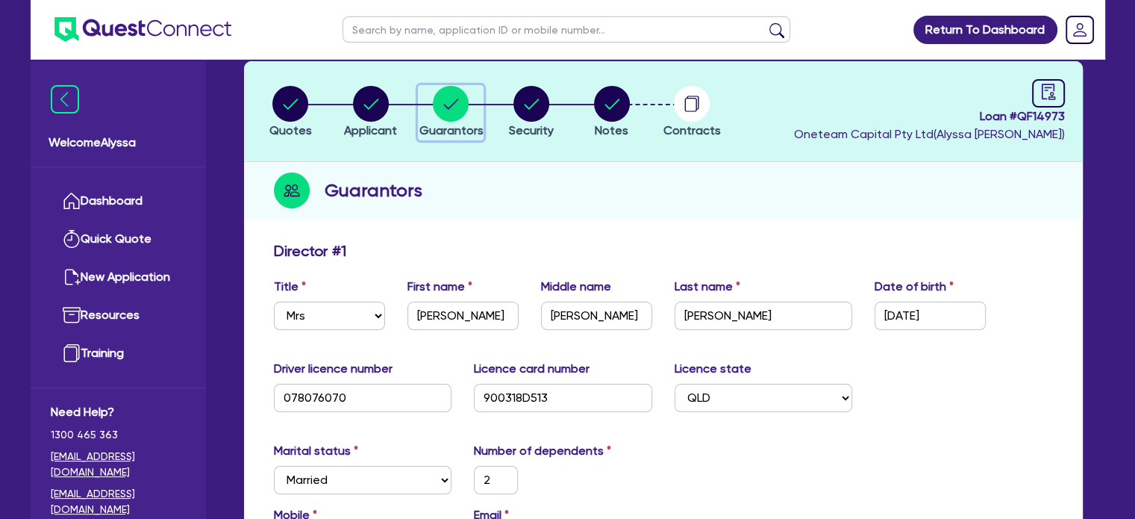
scroll to position [73, 0]
click at [531, 114] on circle "button" at bounding box center [532, 105] width 36 height 36
select select "TERTIARY_ASSETS"
select select "BEAUTY_EQUIPMENT"
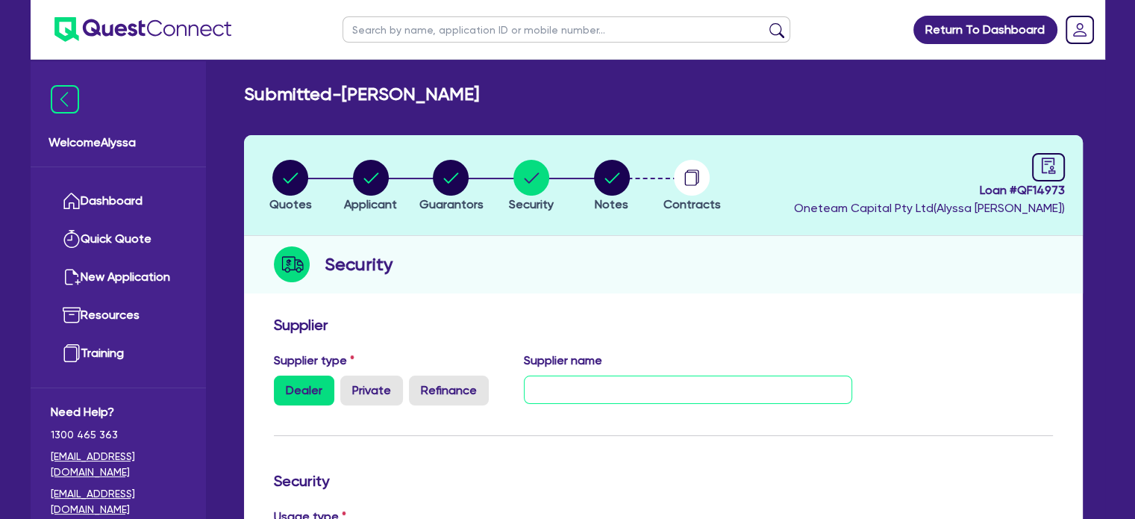
click at [570, 386] on input "text" at bounding box center [688, 389] width 328 height 28
type input "PBS"
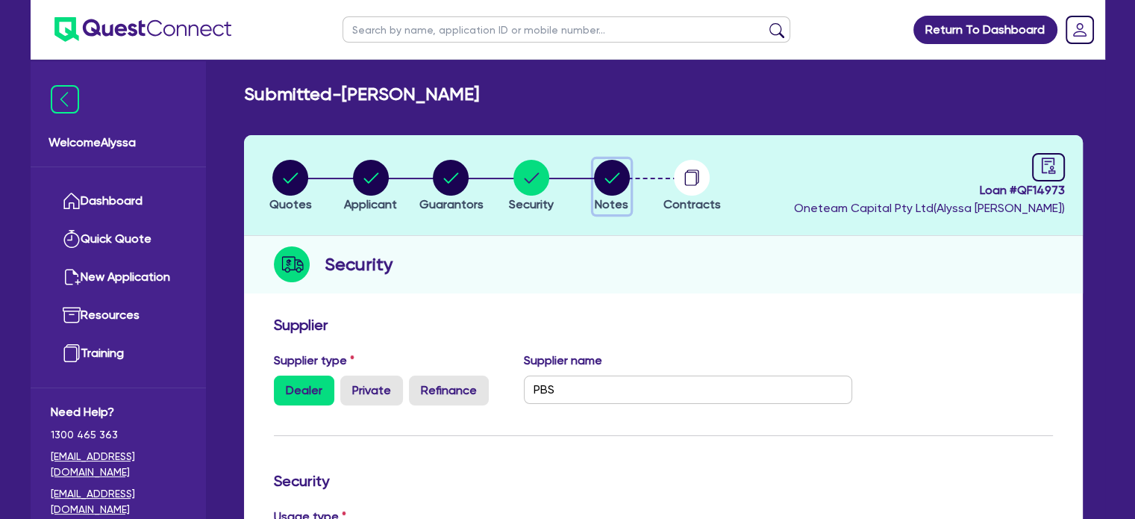
click at [620, 180] on circle "button" at bounding box center [612, 178] width 36 height 36
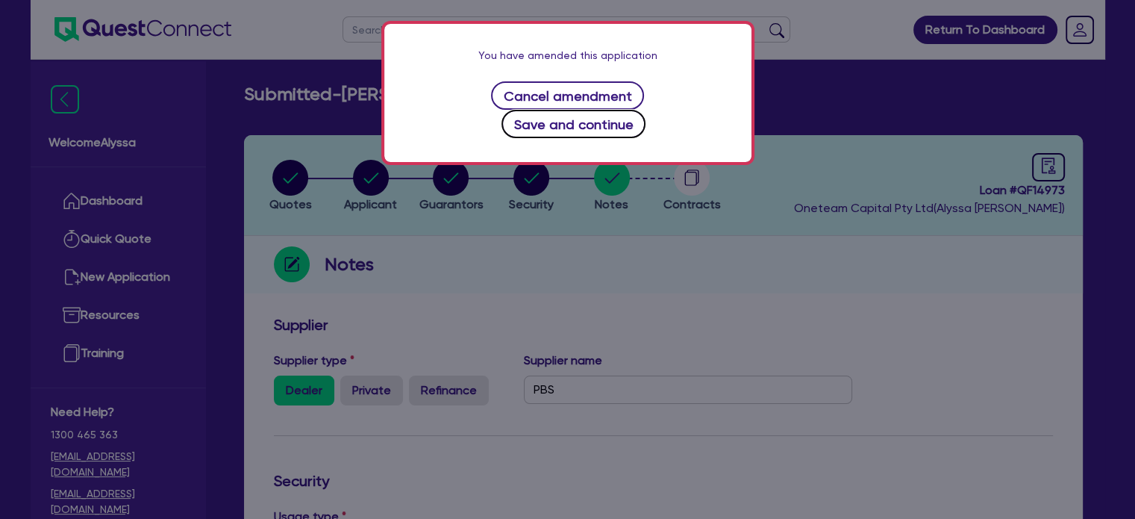
click at [607, 110] on button "Save and continue" at bounding box center [574, 124] width 144 height 28
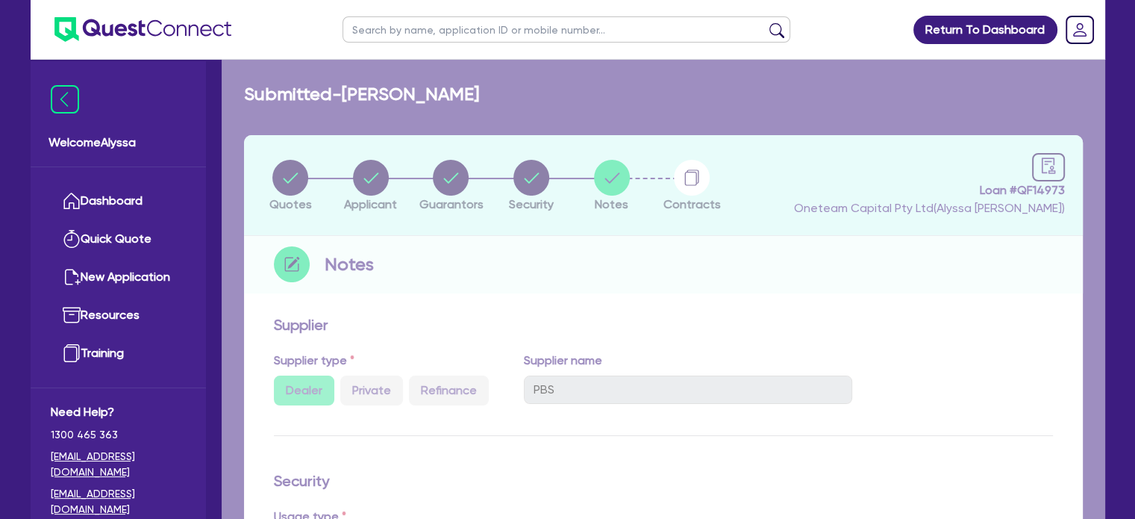
select select "Other"
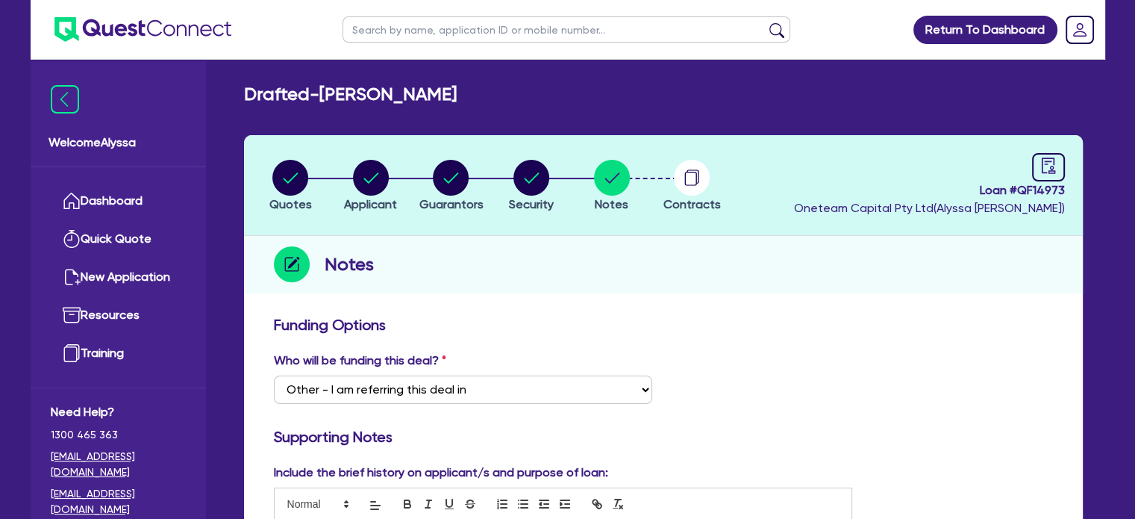
drag, startPoint x: 552, startPoint y: 99, endPoint x: 329, endPoint y: 92, distance: 222.5
click at [329, 92] on div "Drafted - GRIFFITHS, KYMBERLY ANN" at bounding box center [663, 95] width 861 height 22
copy h2 "GRIFFITHS, KYMBERLY ANN"
drag, startPoint x: 1064, startPoint y: 188, endPoint x: 1023, endPoint y: 188, distance: 41.8
click at [1023, 188] on header "Quotes Applicant Guarantors Security Notes Contracts Loan # QF14973 Oneteam Cap…" at bounding box center [663, 185] width 839 height 101
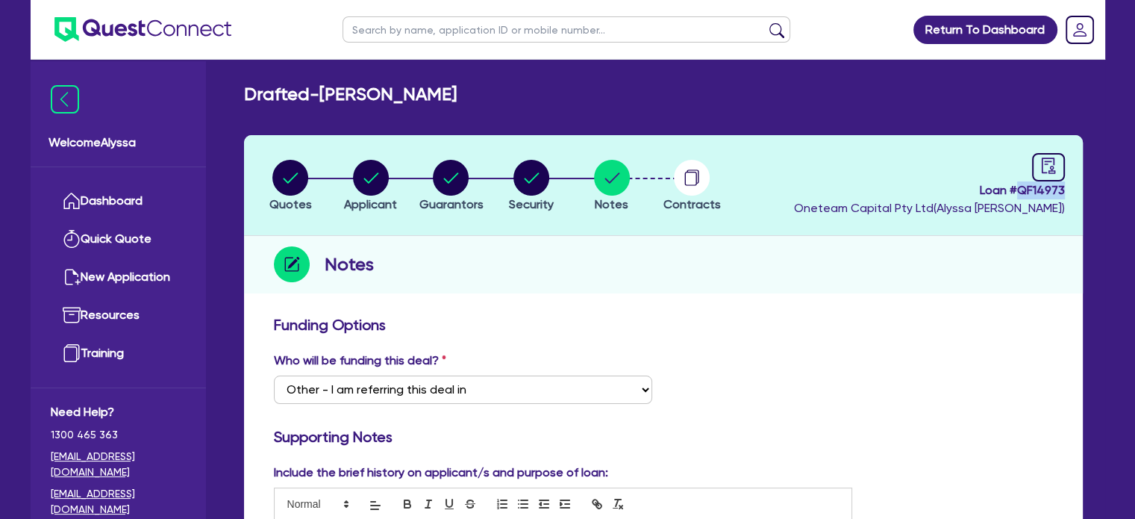
copy span "QF14973"
click at [397, 30] on input "text" at bounding box center [567, 29] width 448 height 26
type input "sana"
click button "submit" at bounding box center [777, 32] width 24 height 21
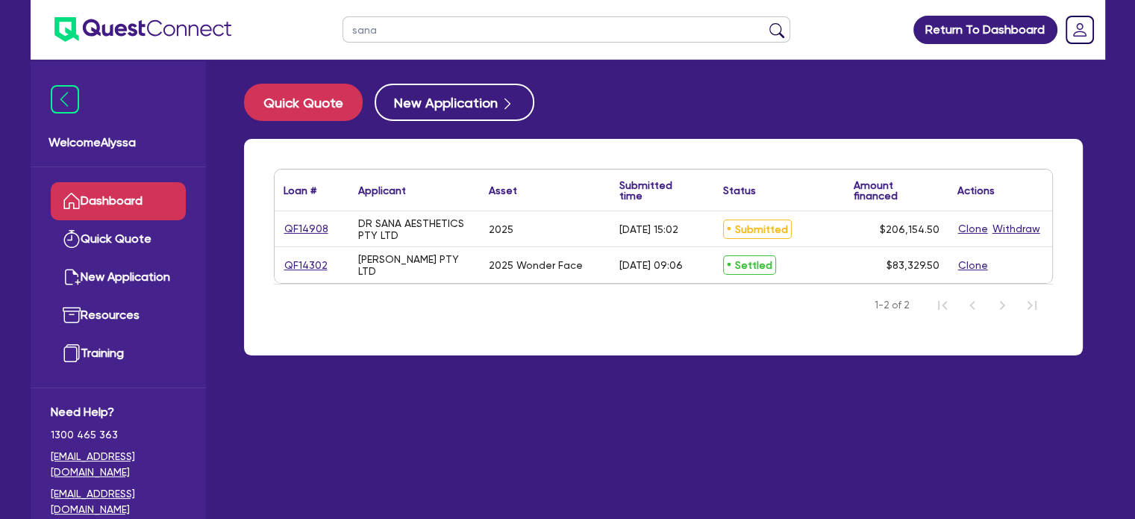
drag, startPoint x: 375, startPoint y: 29, endPoint x: 283, endPoint y: 4, distance: 96.0
click at [283, 4] on header "sana Return To Dashboard Edit Profile Logout" at bounding box center [568, 30] width 1075 height 60
click at [765, 22] on button "submit" at bounding box center [777, 32] width 24 height 21
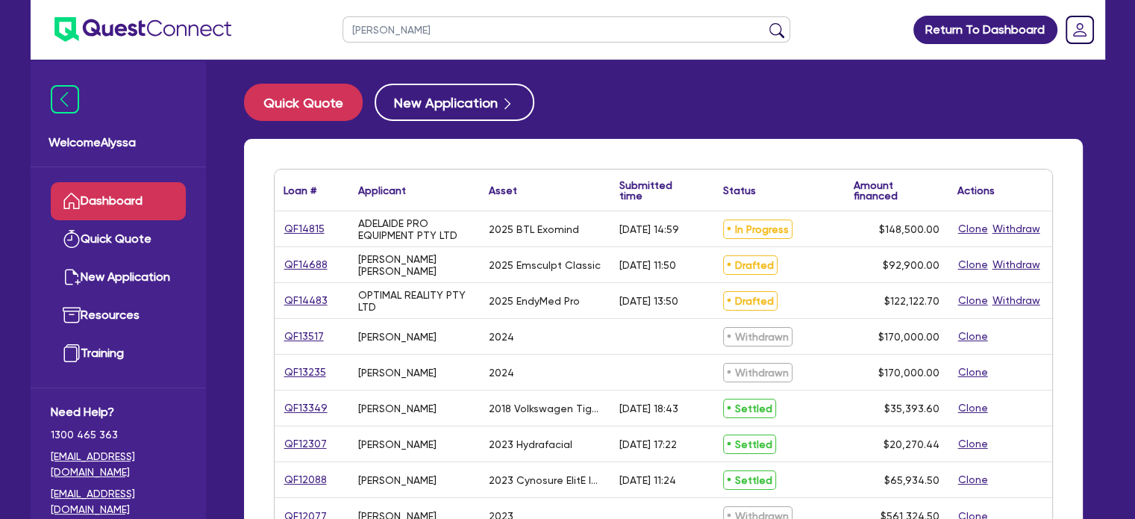
type input "marisa"
click at [765, 22] on button "submit" at bounding box center [777, 32] width 24 height 21
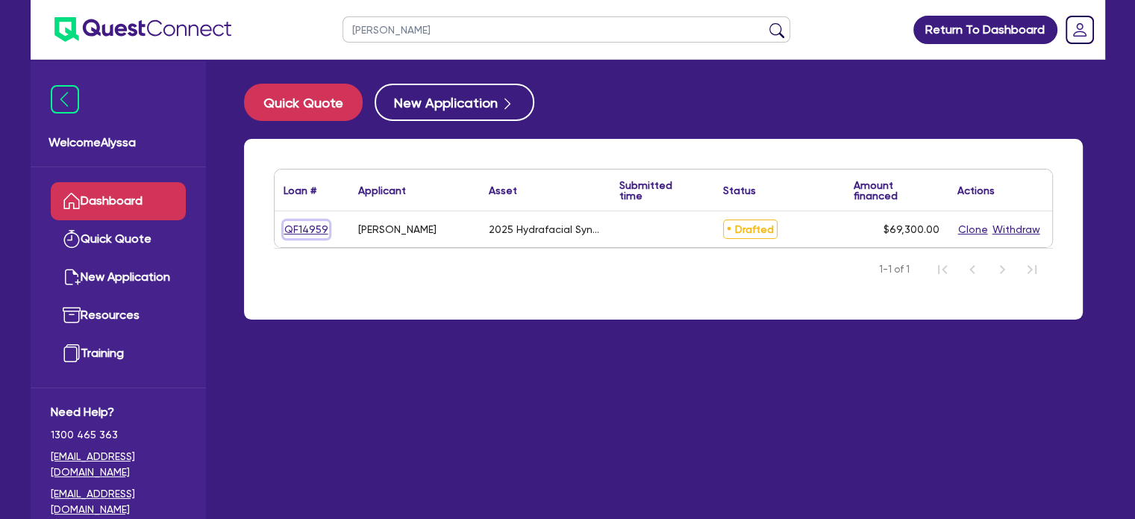
click at [306, 222] on link "QF14959" at bounding box center [307, 229] width 46 height 17
select select "TERTIARY_ASSETS"
select select "BEAUTY_EQUIPMENT"
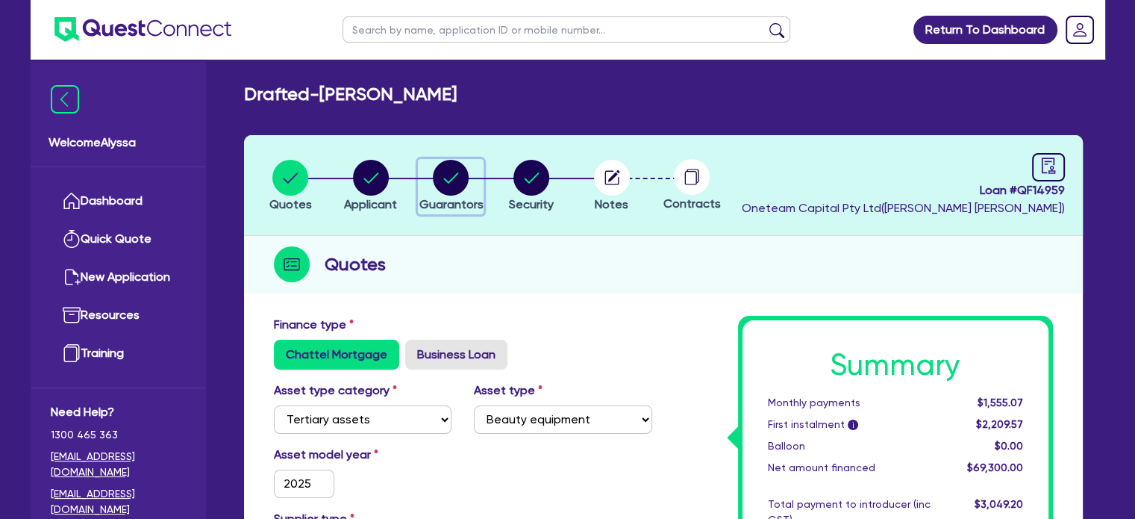
click at [460, 163] on circle "button" at bounding box center [451, 178] width 36 height 36
select select "MRS"
select select "[GEOGRAPHIC_DATA]"
select select "DE_FACTO"
select select "CASH"
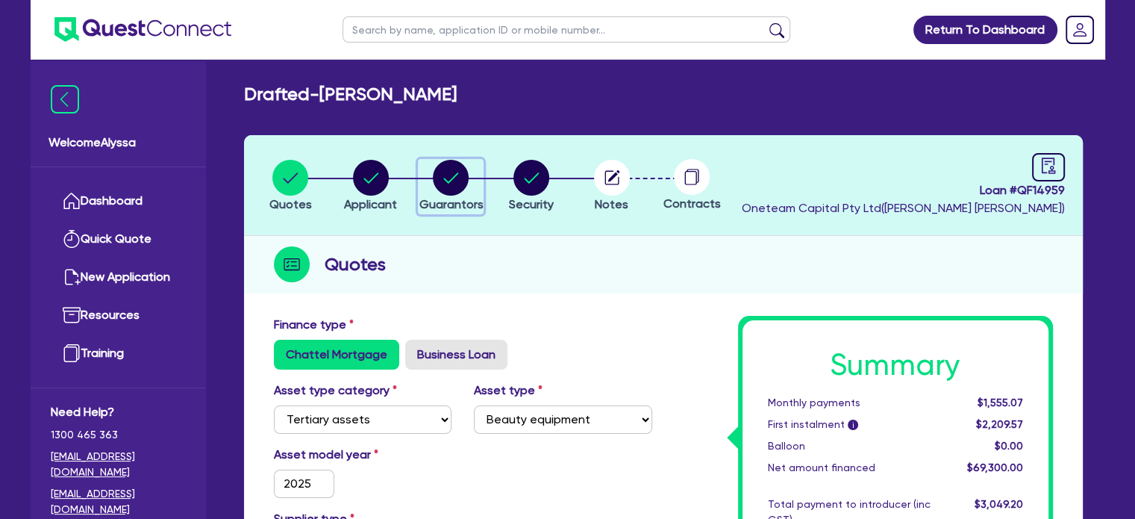
select select "VEHICLE"
select select "OTHER"
select select "VEHICLE_LOAN"
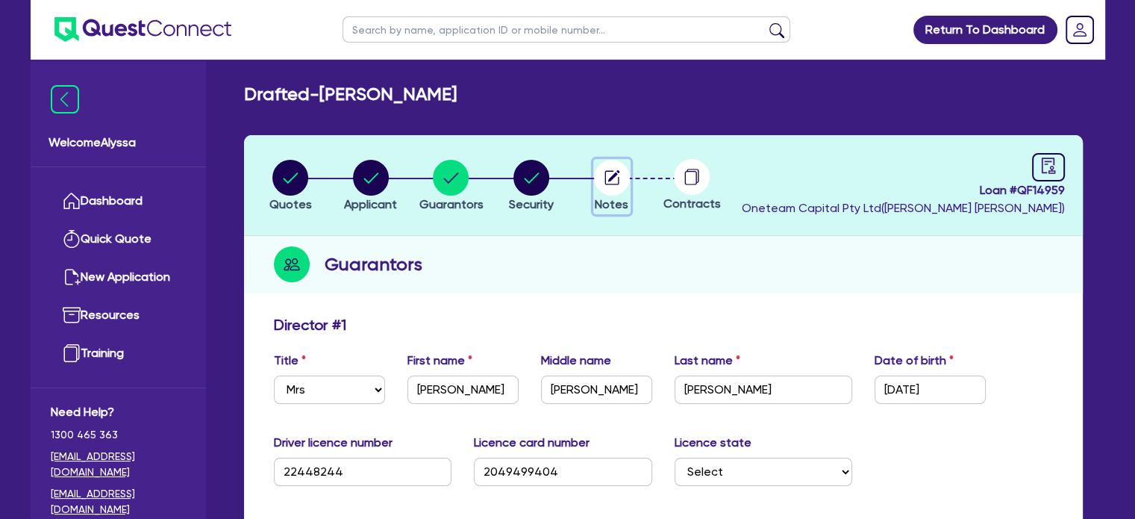
click at [604, 187] on circle "button" at bounding box center [612, 178] width 36 height 36
select select "Other"
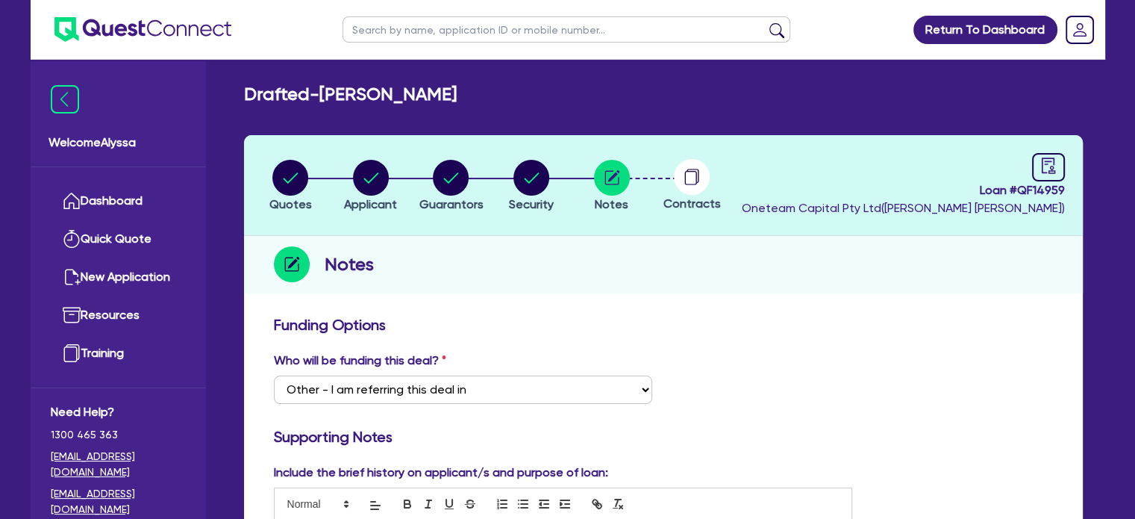
click at [451, 26] on input "text" at bounding box center [567, 29] width 448 height 26
type input "janine"
click button "submit" at bounding box center [777, 32] width 24 height 21
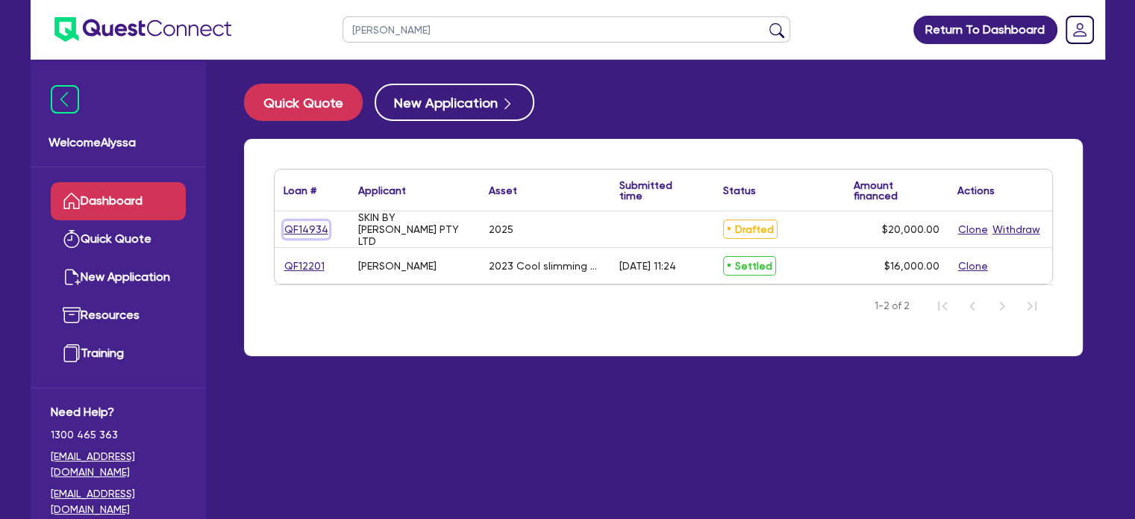
click at [305, 225] on link "QF14934" at bounding box center [307, 229] width 46 height 17
select select "TERTIARY_ASSETS"
select select "BEAUTY_EQUIPMENT"
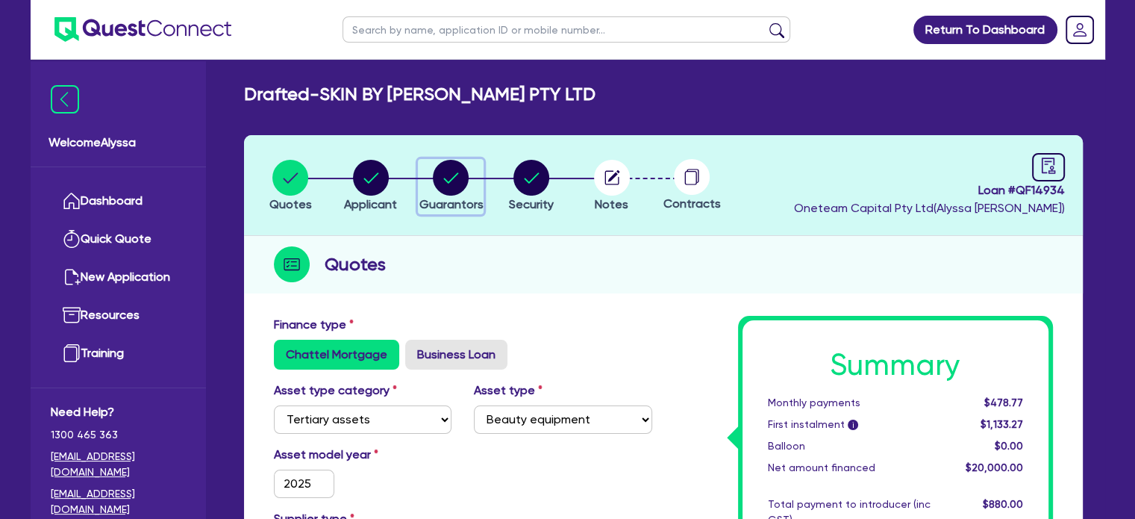
click at [426, 177] on div "button" at bounding box center [451, 178] width 64 height 36
select select "MRS"
select select "[GEOGRAPHIC_DATA]"
select select "MARRIED"
